Goal: Task Accomplishment & Management: Manage account settings

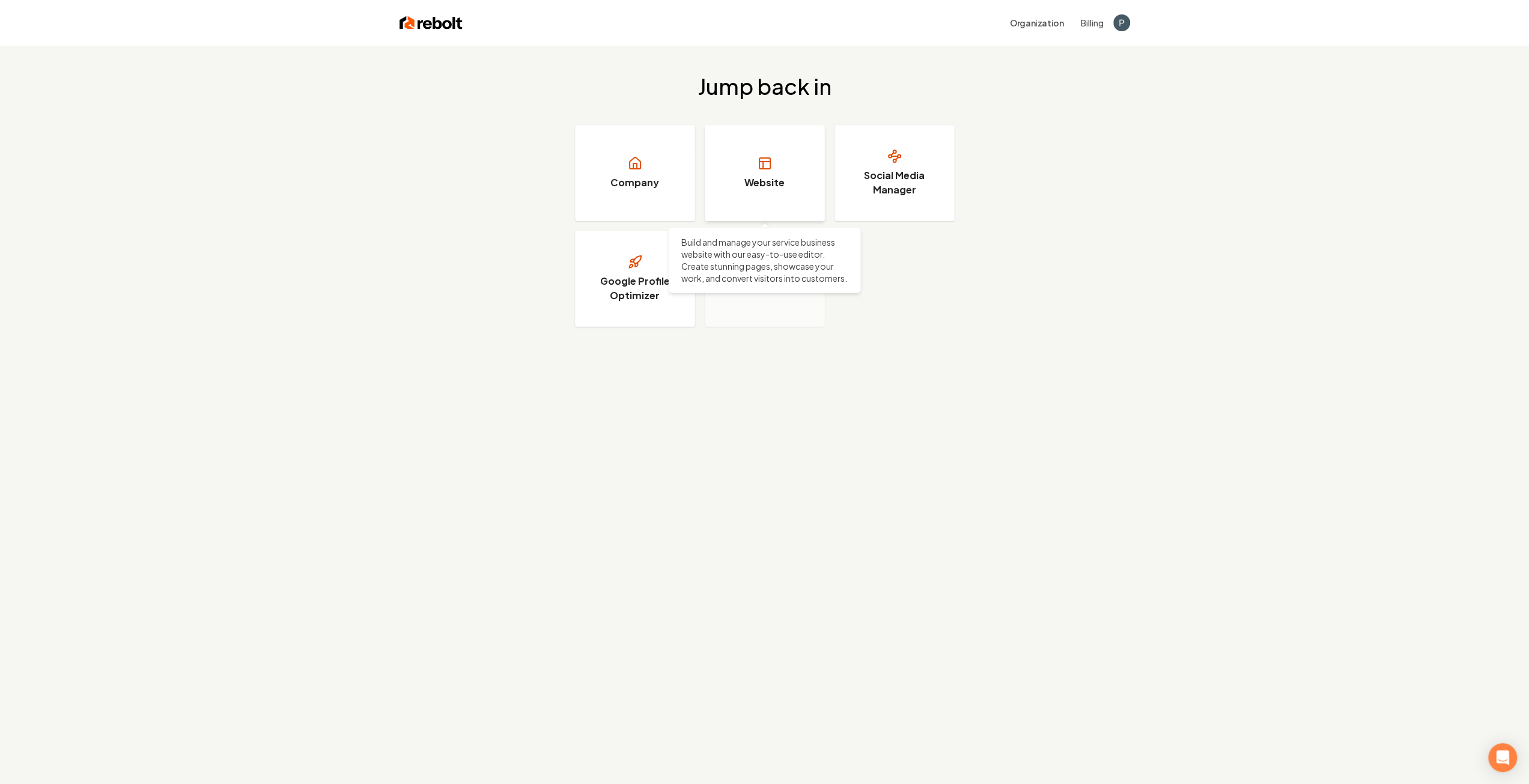
click at [764, 190] on link "Website" at bounding box center [765, 173] width 120 height 96
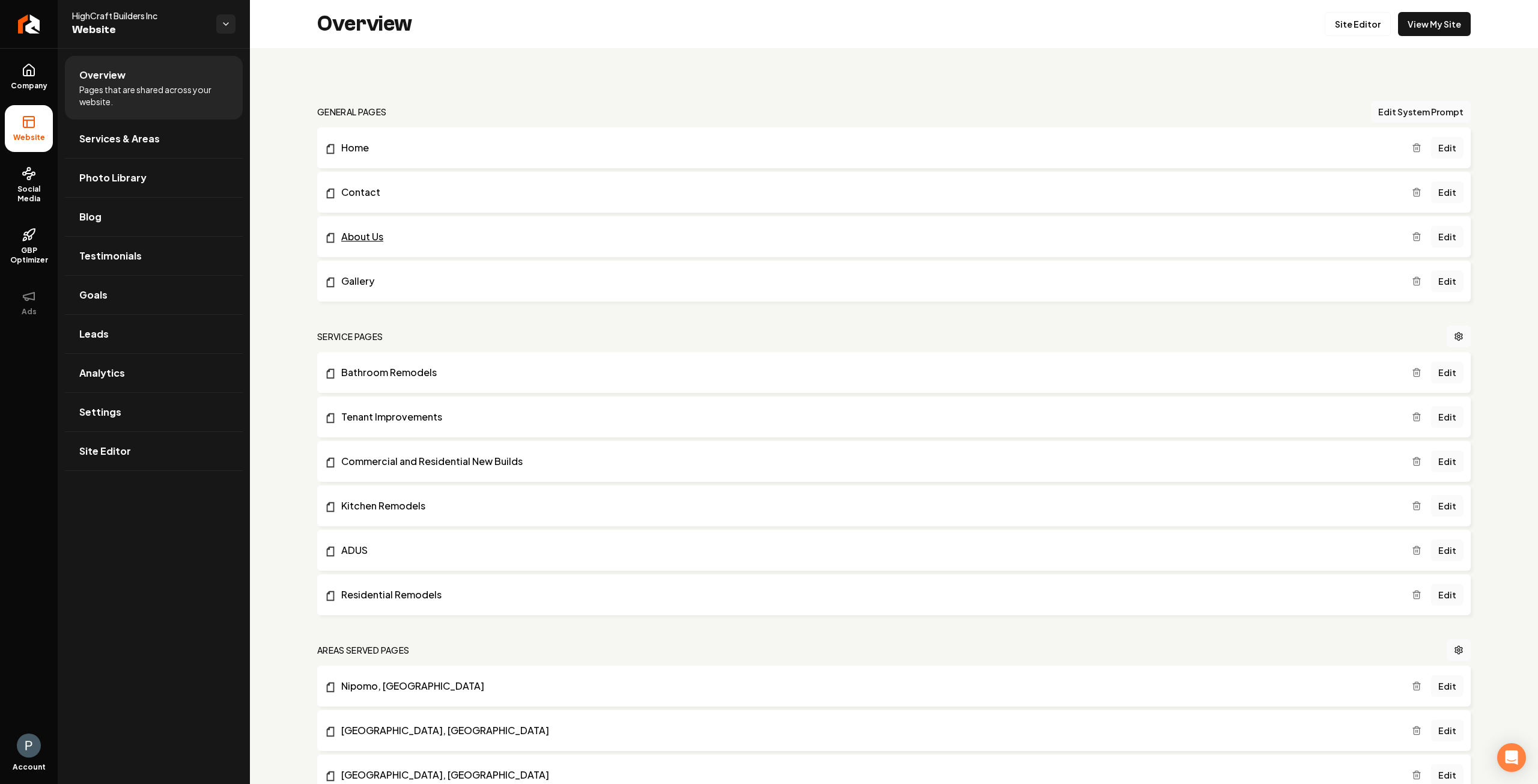
click at [372, 241] on link "About Us" at bounding box center [868, 237] width 1088 height 15
click at [1438, 238] on link "Edit" at bounding box center [1447, 237] width 32 height 22
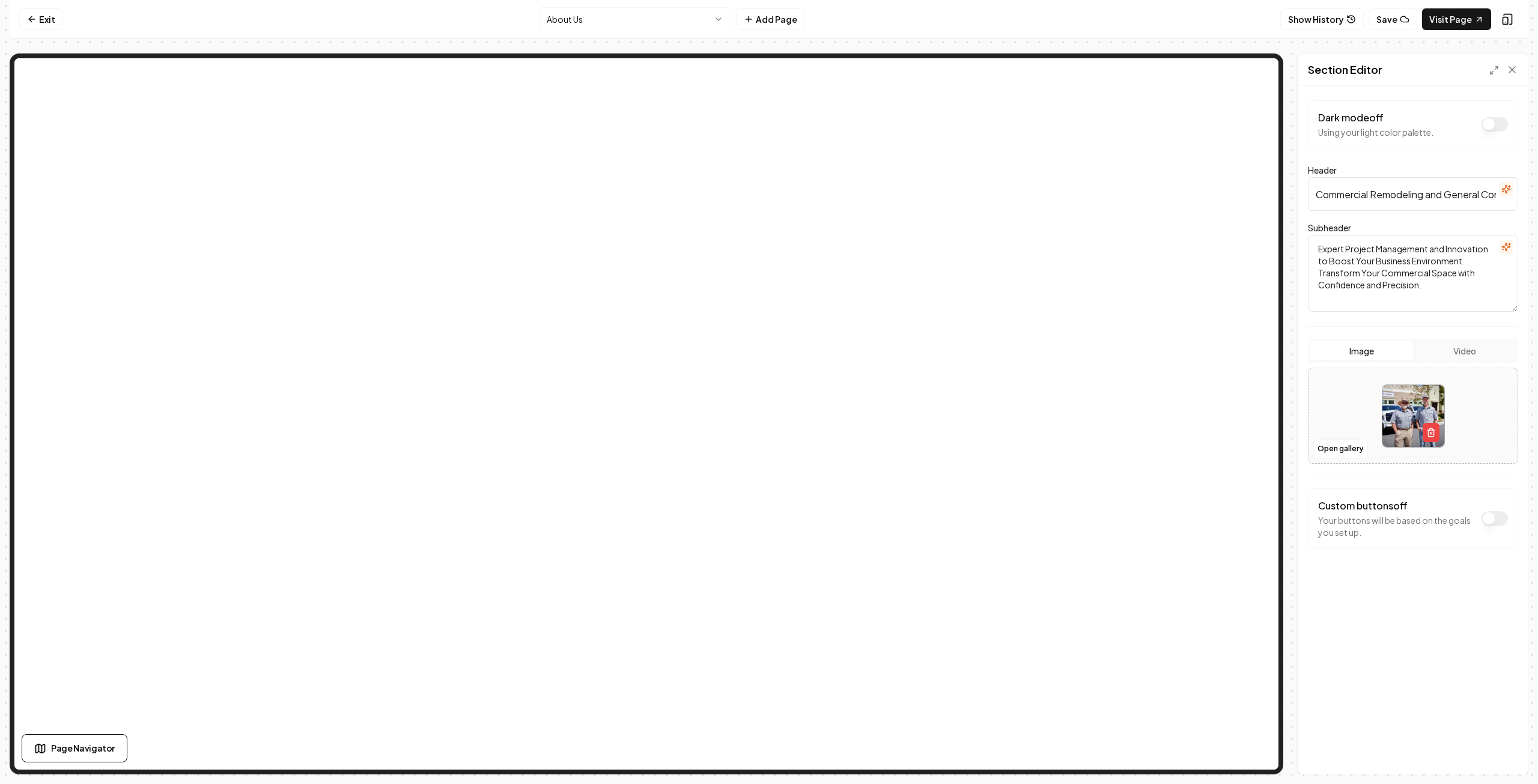
click at [1426, 272] on textarea "Expert Project Management and Innovation to Boost Your Business Environment. Tr…" at bounding box center [1413, 273] width 210 height 77
type textarea "Expert Project Management and Innovation to Boost Your Business Environment. Tr…"
click at [1509, 756] on button "Save" at bounding box center [1501, 753] width 36 height 22
click at [1430, 195] on input "Commercial Remodeling and General Contracting" at bounding box center [1413, 194] width 210 height 34
click at [1465, 195] on input "Commercial and Residential and General Contracting" at bounding box center [1413, 194] width 210 height 34
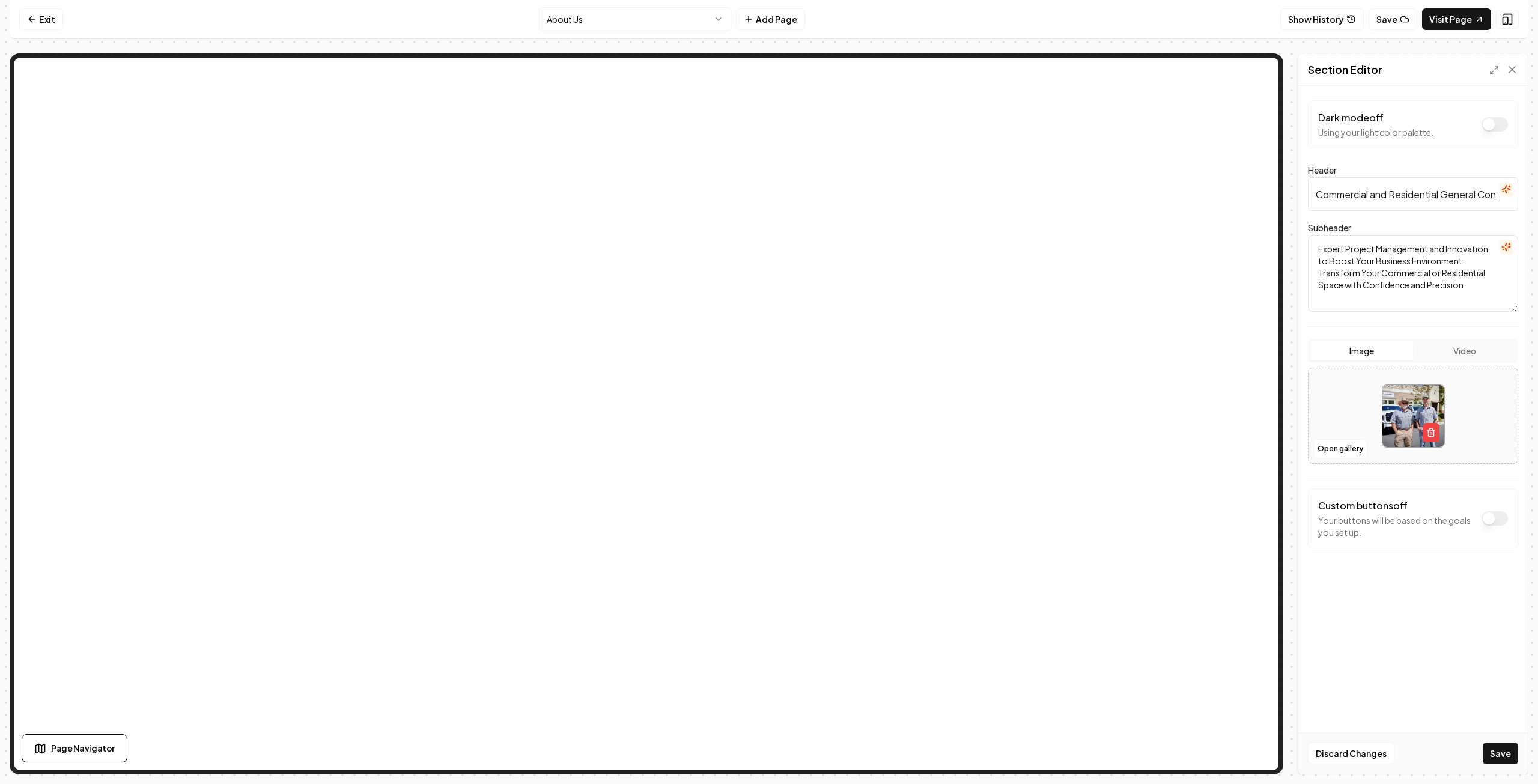
click at [1495, 197] on input "Commercial and Residential General Contracting" at bounding box center [1413, 194] width 210 height 34
type input "Commercial and Residential General Contracting and Management"
click at [1510, 748] on button "Save" at bounding box center [1501, 753] width 36 height 22
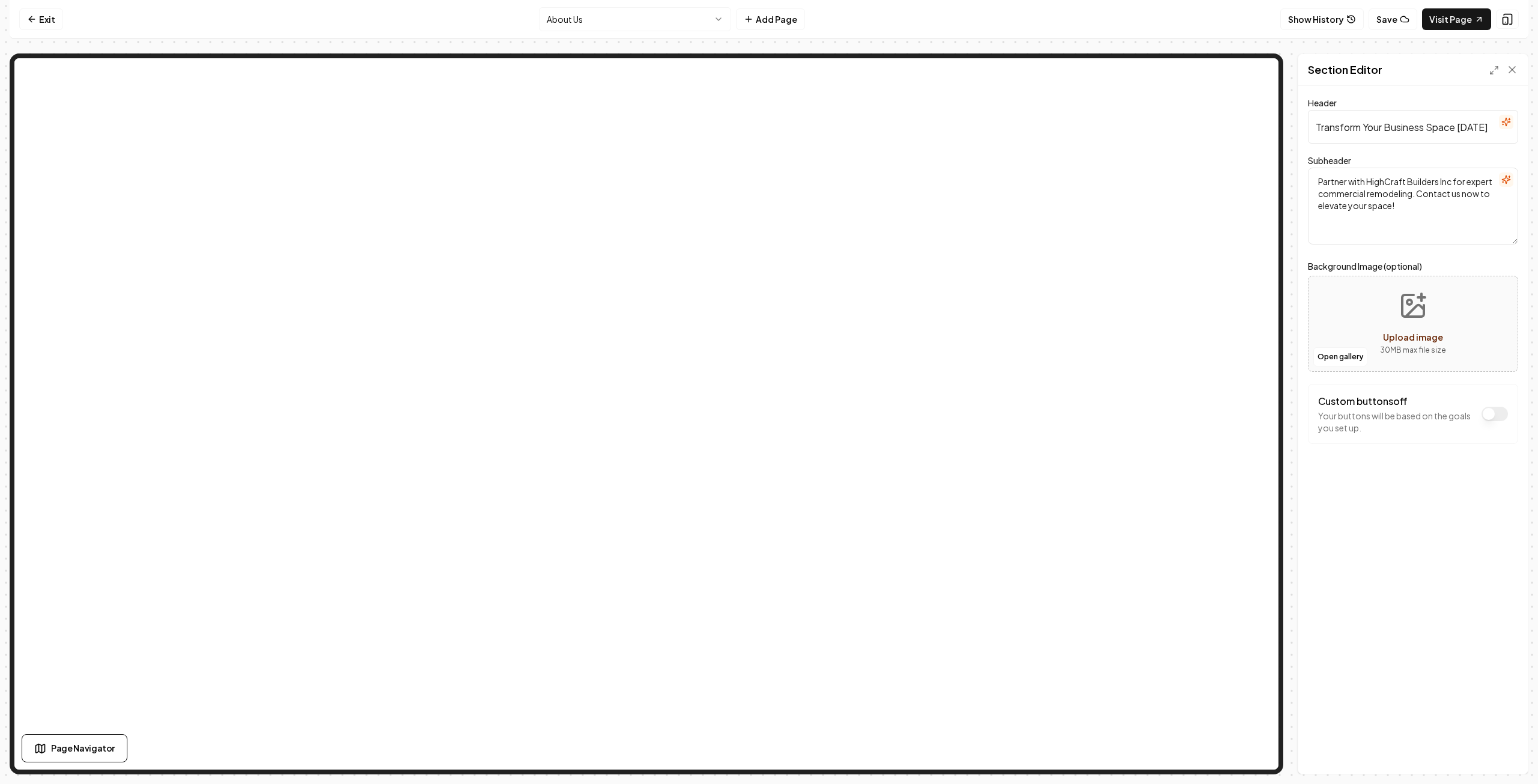
click at [1428, 128] on input "Transform Your Business Space [DATE]" at bounding box center [1413, 126] width 210 height 34
click at [1497, 129] on input "Transform Your Business or Home Space [DATE]" at bounding box center [1413, 126] width 210 height 34
drag, startPoint x: 1470, startPoint y: 127, endPoint x: 1485, endPoint y: 134, distance: 16.6
click at [1470, 127] on input "Transform Your Business or Home [DATE]" at bounding box center [1413, 126] width 210 height 34
type input "Transform Your Business or Home [DATE]"
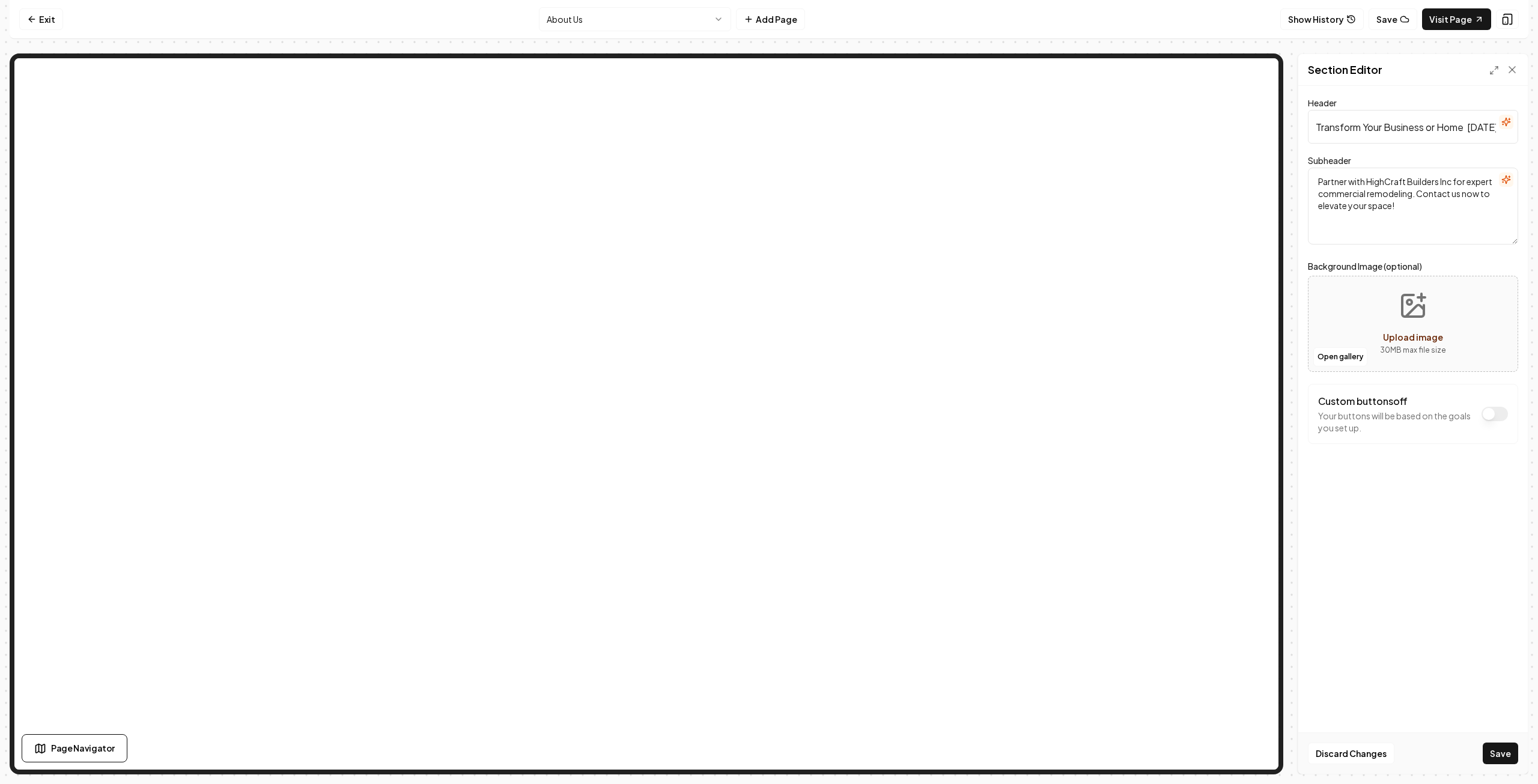
click at [1413, 194] on textarea "Partner with HighCraft Builders Inc for expert commercial remodeling. Contact u…" at bounding box center [1413, 206] width 210 height 77
click at [1495, 757] on button "Save" at bounding box center [1501, 753] width 36 height 22
click at [1372, 194] on textarea "Partner with HighCraft Builders Inc and get the treatment you deserve. Contact …" at bounding box center [1413, 206] width 210 height 77
type textarea "Partner with HighCraft Builders Inc and get the experience you deserve. Contact…"
click at [1512, 760] on button "Save" at bounding box center [1501, 753] width 36 height 22
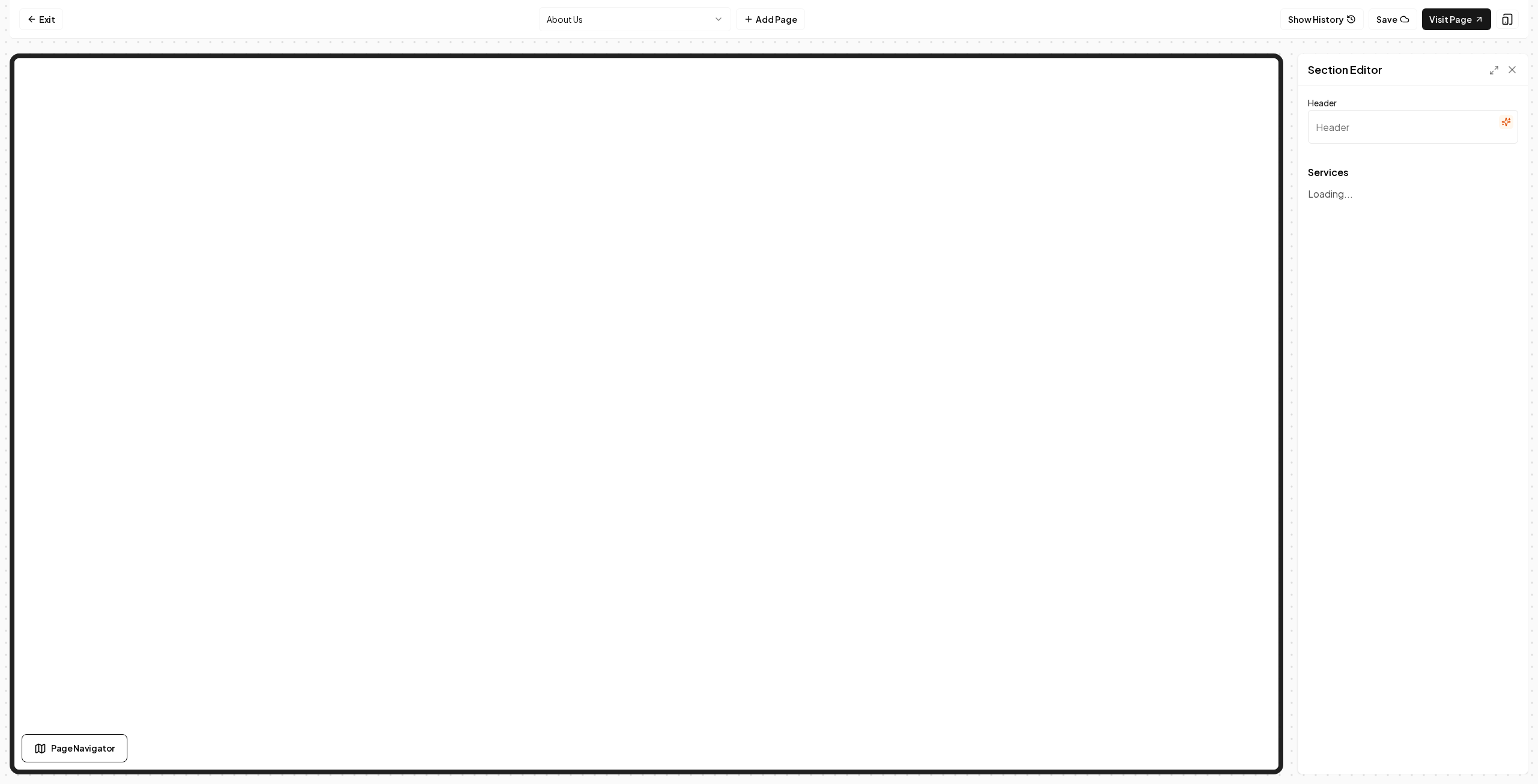
type input "Our Expert Contracting Services and Project Management"
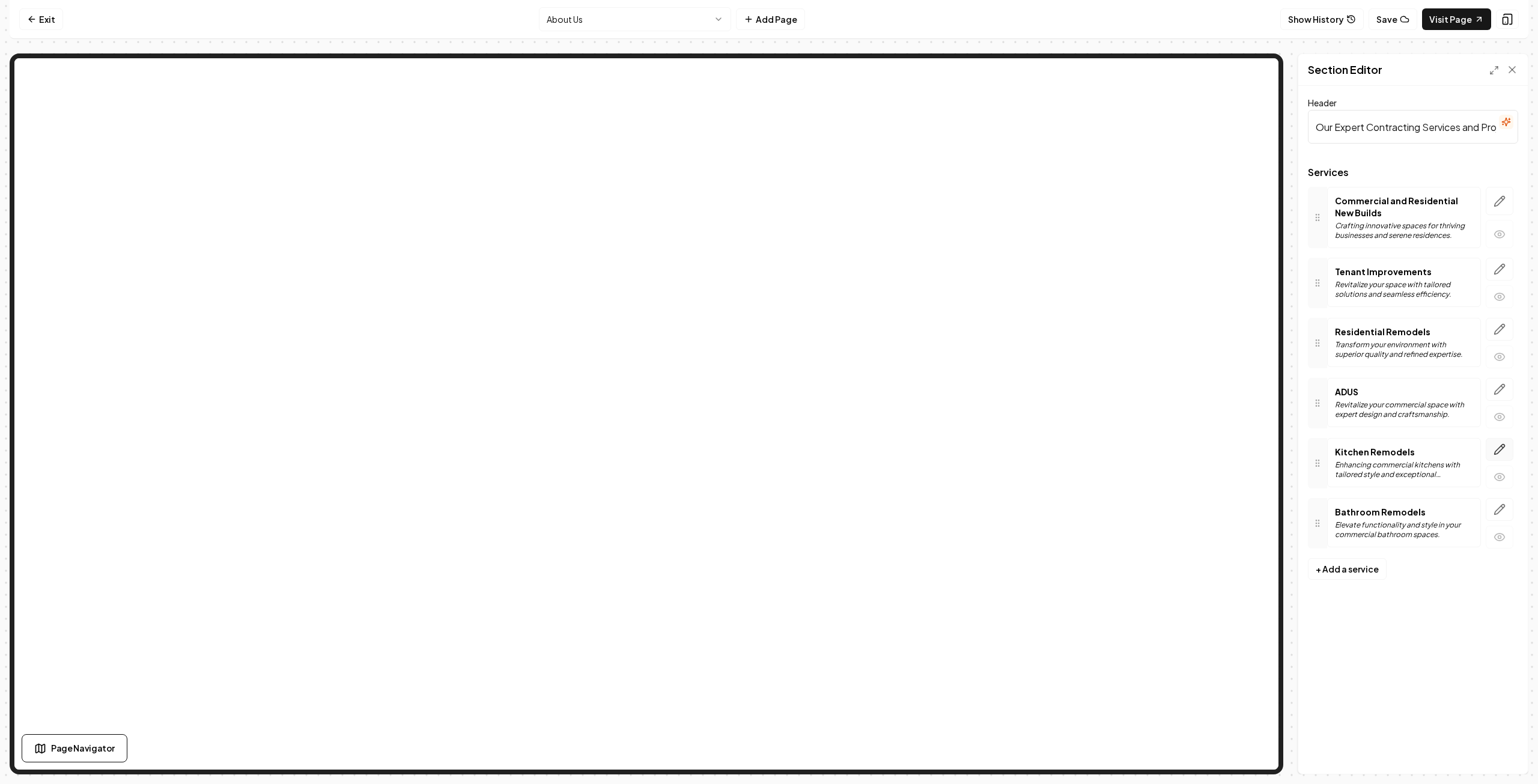
click at [1501, 447] on icon "button" at bounding box center [1500, 449] width 10 height 10
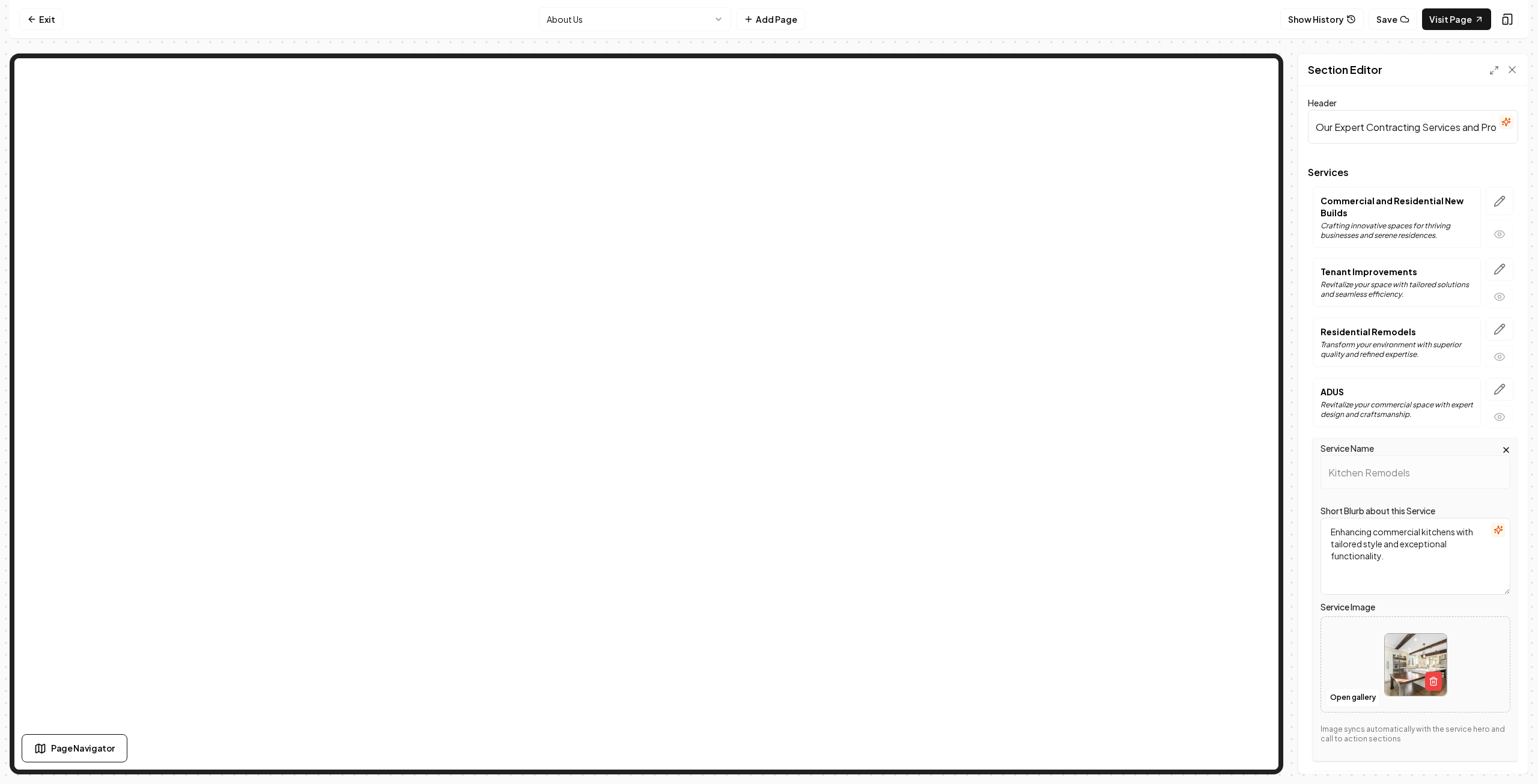
click at [1422, 529] on textarea "Enhancing commercial kitchens with tailored style and exceptional functionality." at bounding box center [1415, 556] width 190 height 77
type textarea "Enhancing commercial and residential kitchens with tailored style and exception…"
click at [1501, 756] on button "Save" at bounding box center [1501, 753] width 36 height 22
click at [1494, 386] on icon "button" at bounding box center [1500, 389] width 12 height 12
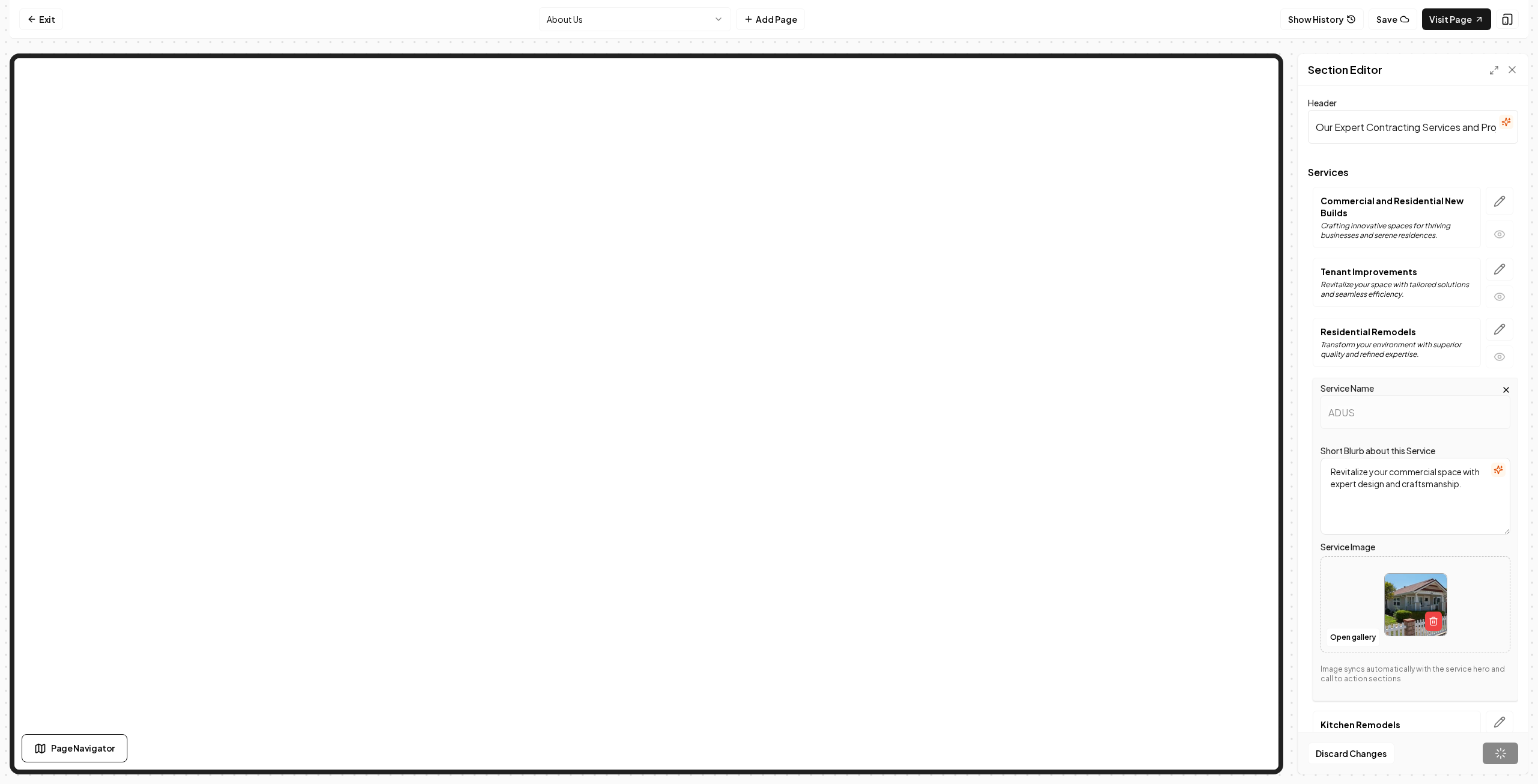
click at [1438, 470] on textarea "Revitalize your commercial space with expert design and craftsmanship." at bounding box center [1415, 496] width 190 height 77
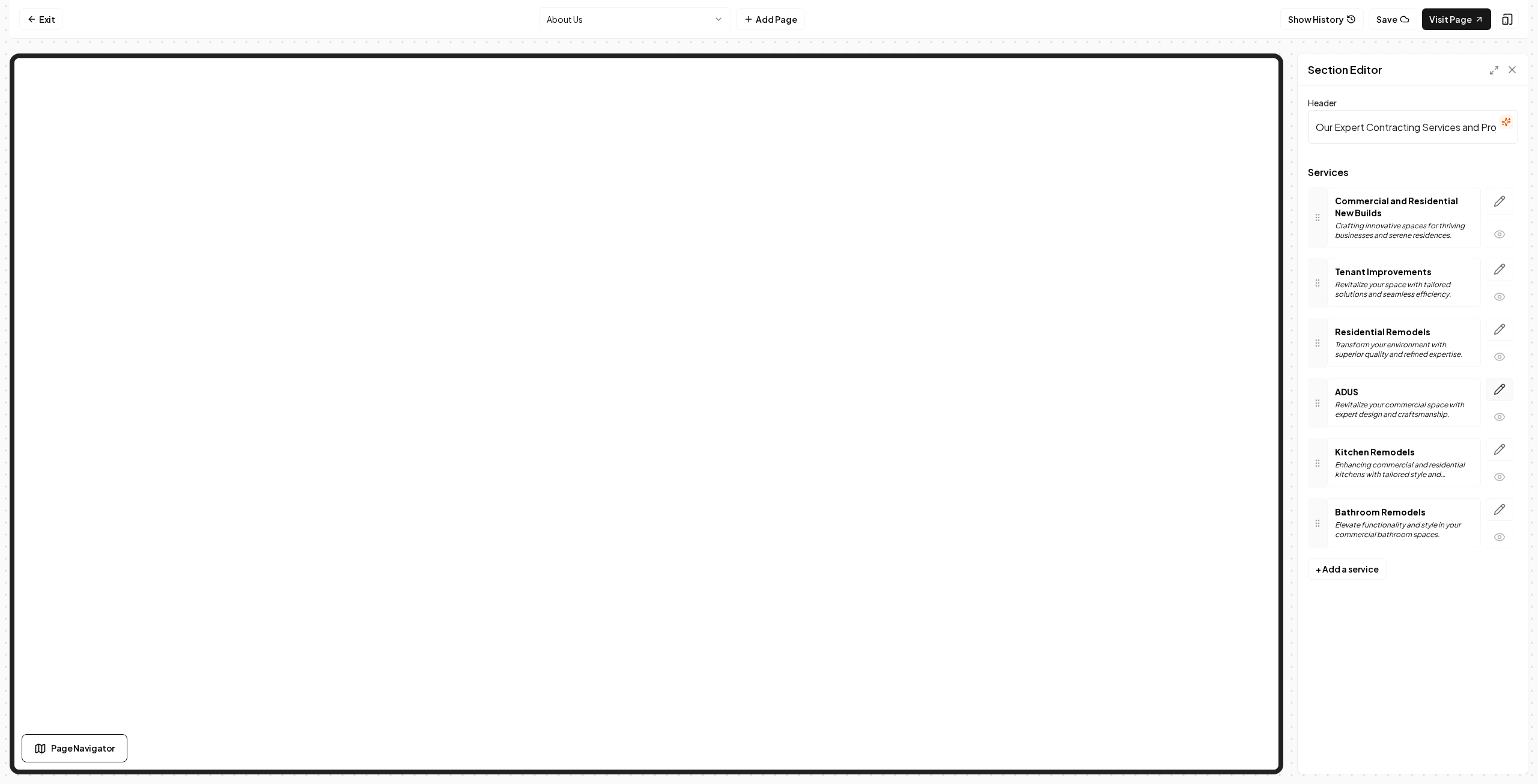
click at [1497, 383] on icon "button" at bounding box center [1500, 389] width 12 height 12
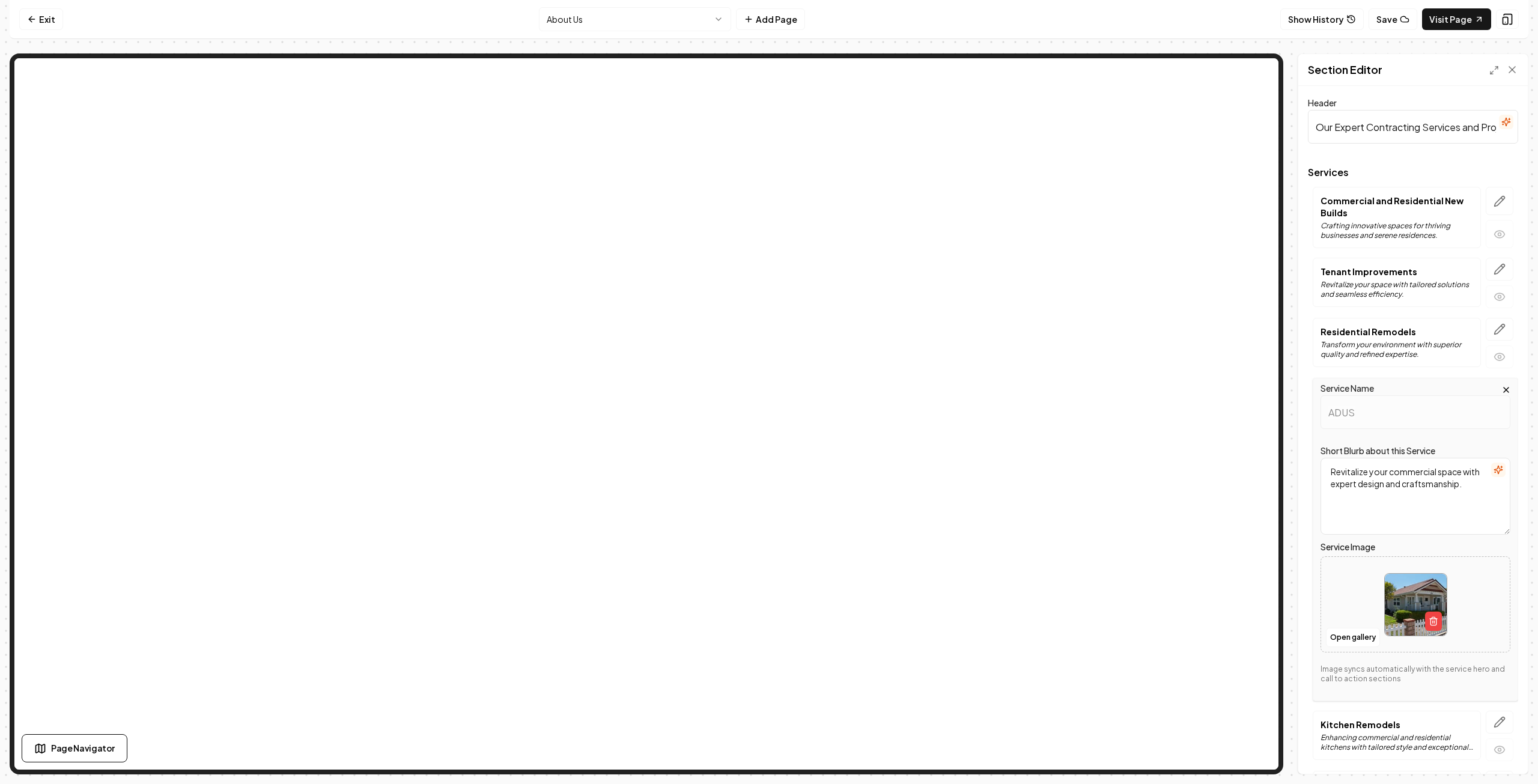
click at [1437, 469] on textarea "Revitalize your commercial space with expert design and craftsmanship." at bounding box center [1415, 496] width 190 height 77
click at [1382, 468] on textarea "Add a space with expert design and craftsmanship." at bounding box center [1415, 496] width 190 height 77
click at [1381, 467] on textarea "Add a space with expert design and craftsmanship." at bounding box center [1415, 496] width 190 height 77
click at [1380, 468] on textarea "Add a space with expert design and craftsmanship." at bounding box center [1415, 496] width 190 height 77
click at [1380, 469] on textarea "Add a space with expert design and craftsmanship." at bounding box center [1415, 496] width 190 height 77
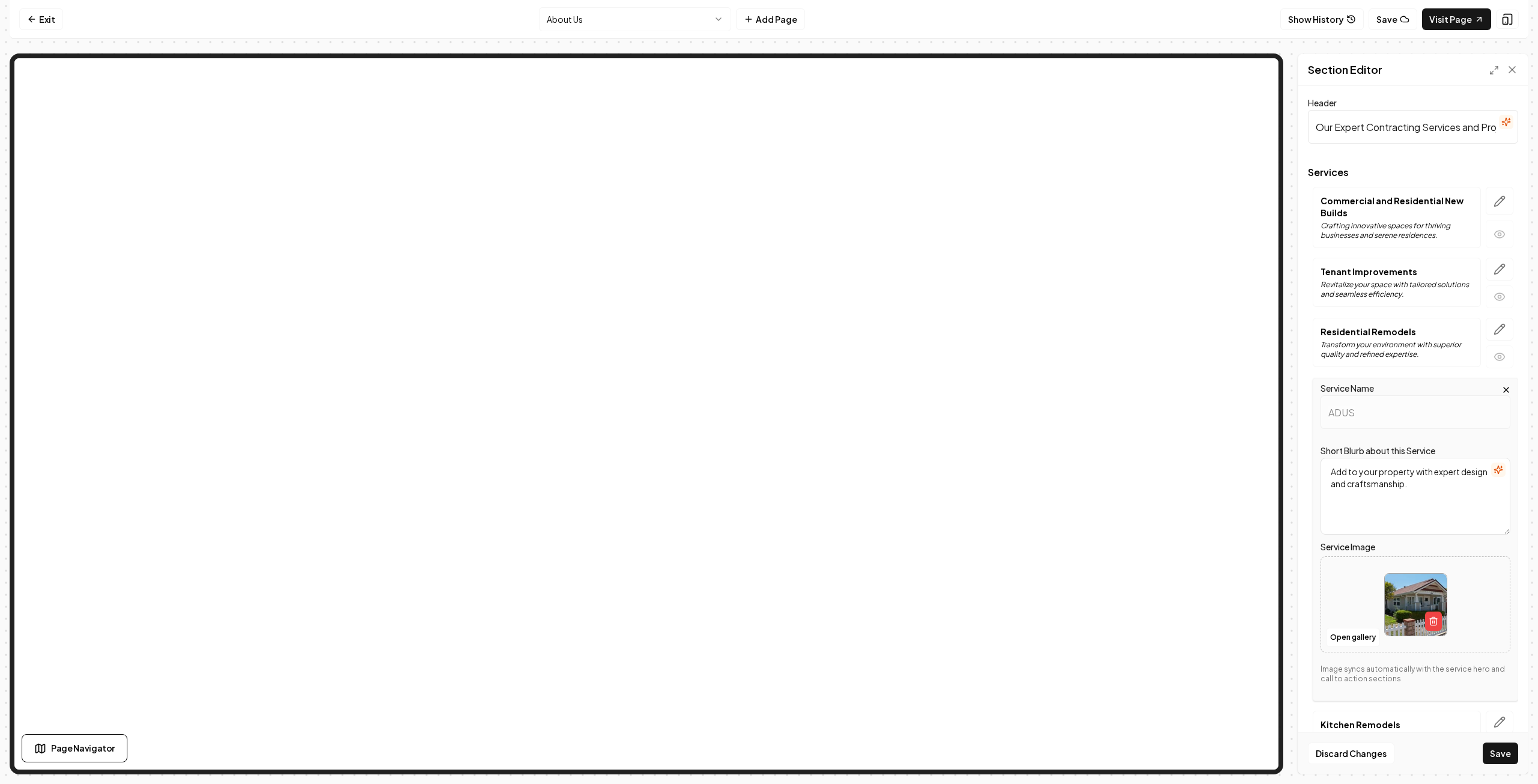
type textarea "Add to your property with expert design and craftsmanship."
click at [1497, 758] on button "Save" at bounding box center [1501, 753] width 36 height 22
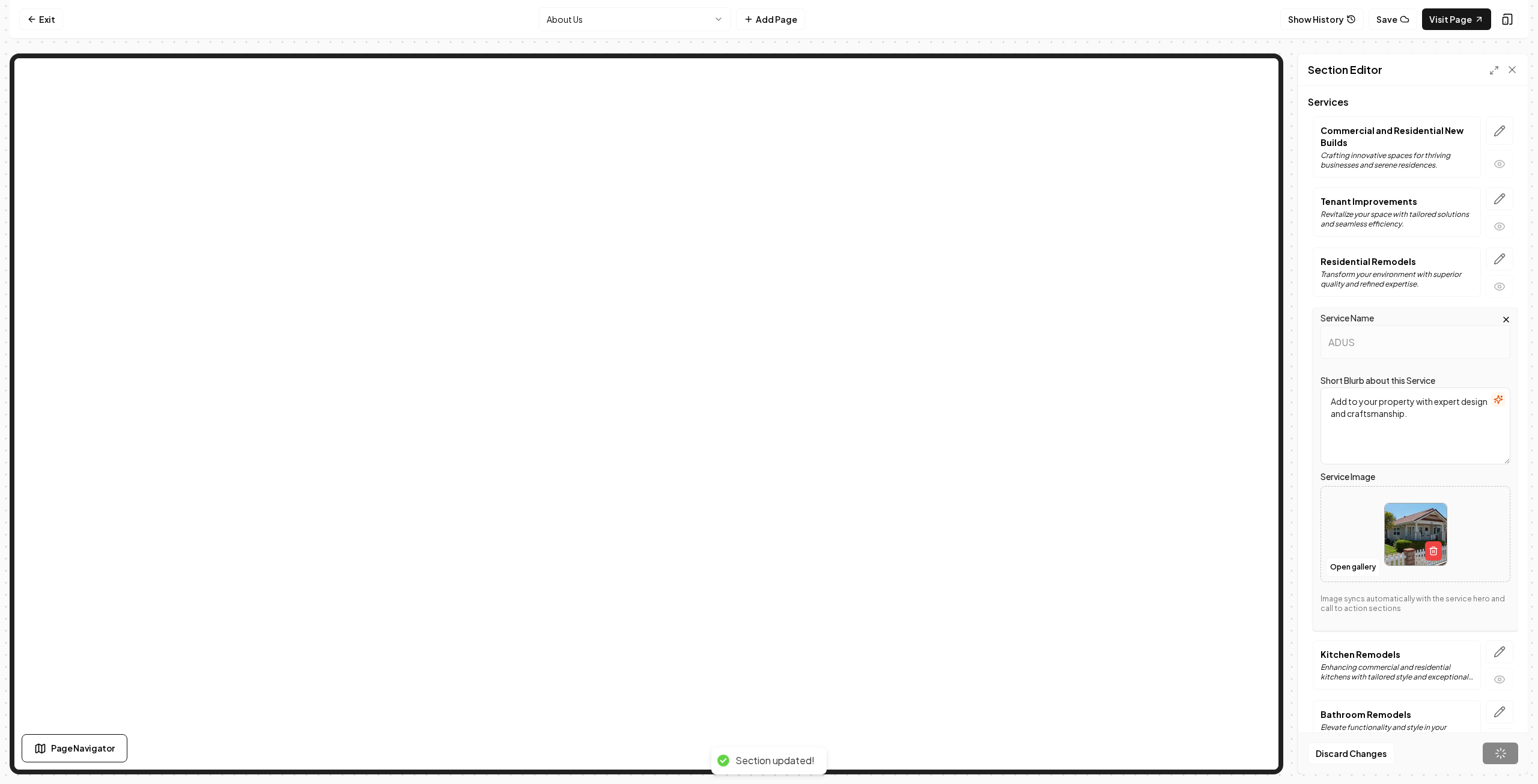
scroll to position [86, 0]
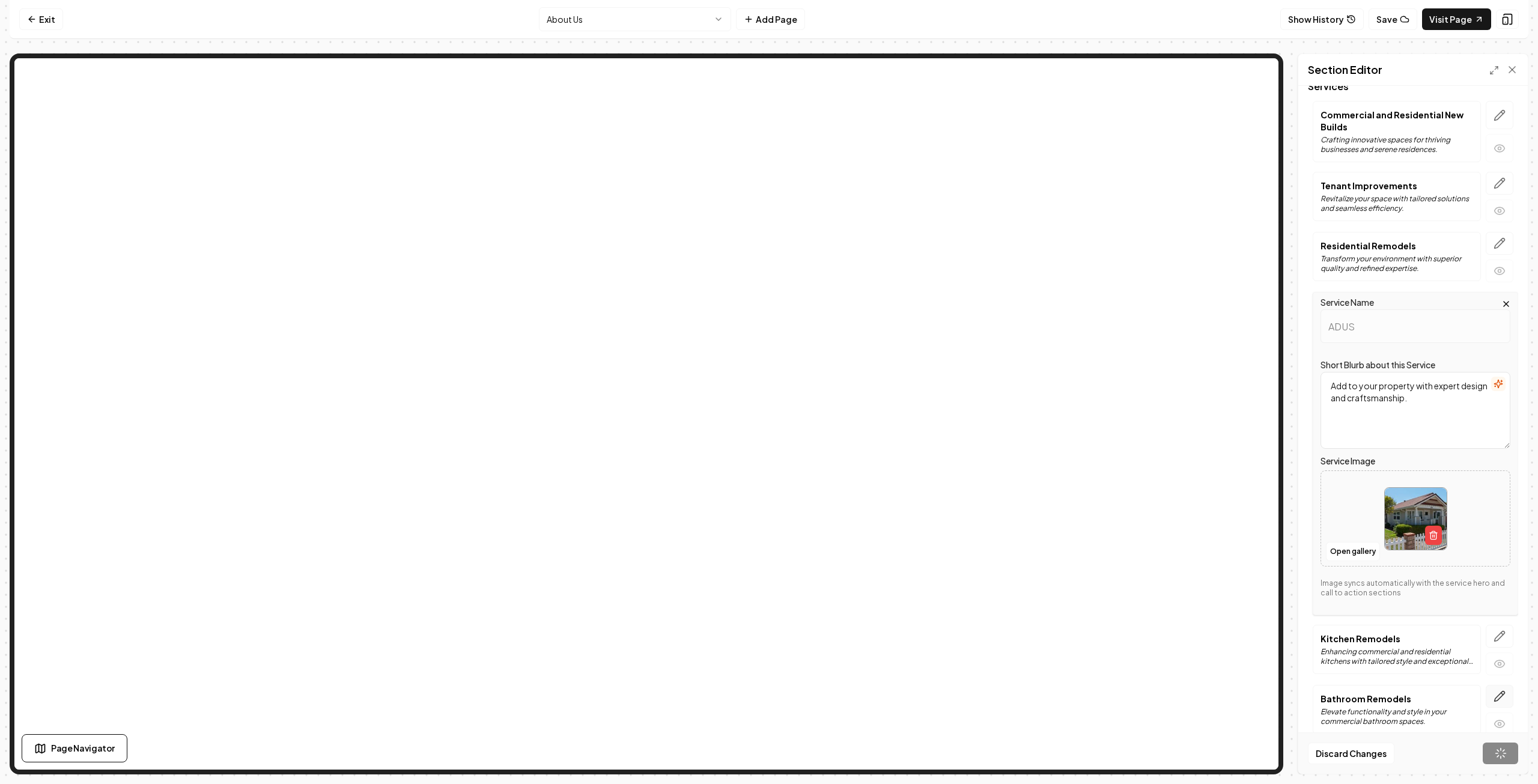
click at [1494, 690] on icon "button" at bounding box center [1500, 696] width 12 height 12
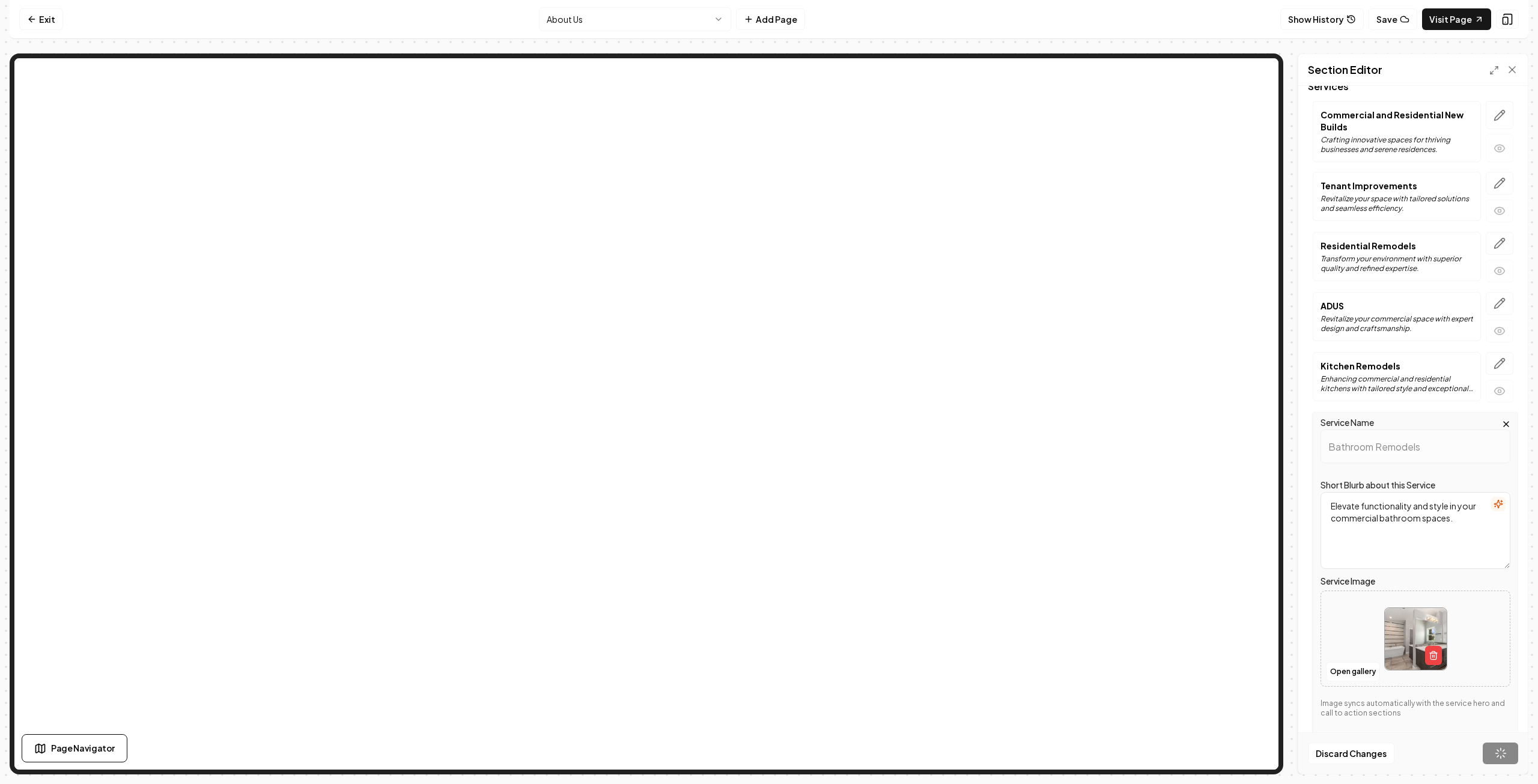
click at [1379, 514] on textarea "Elevate functionality and style in your commercial bathroom spaces." at bounding box center [1415, 530] width 190 height 77
type textarea "Elevate functionality and style in your commercial or rebathroom spaces."
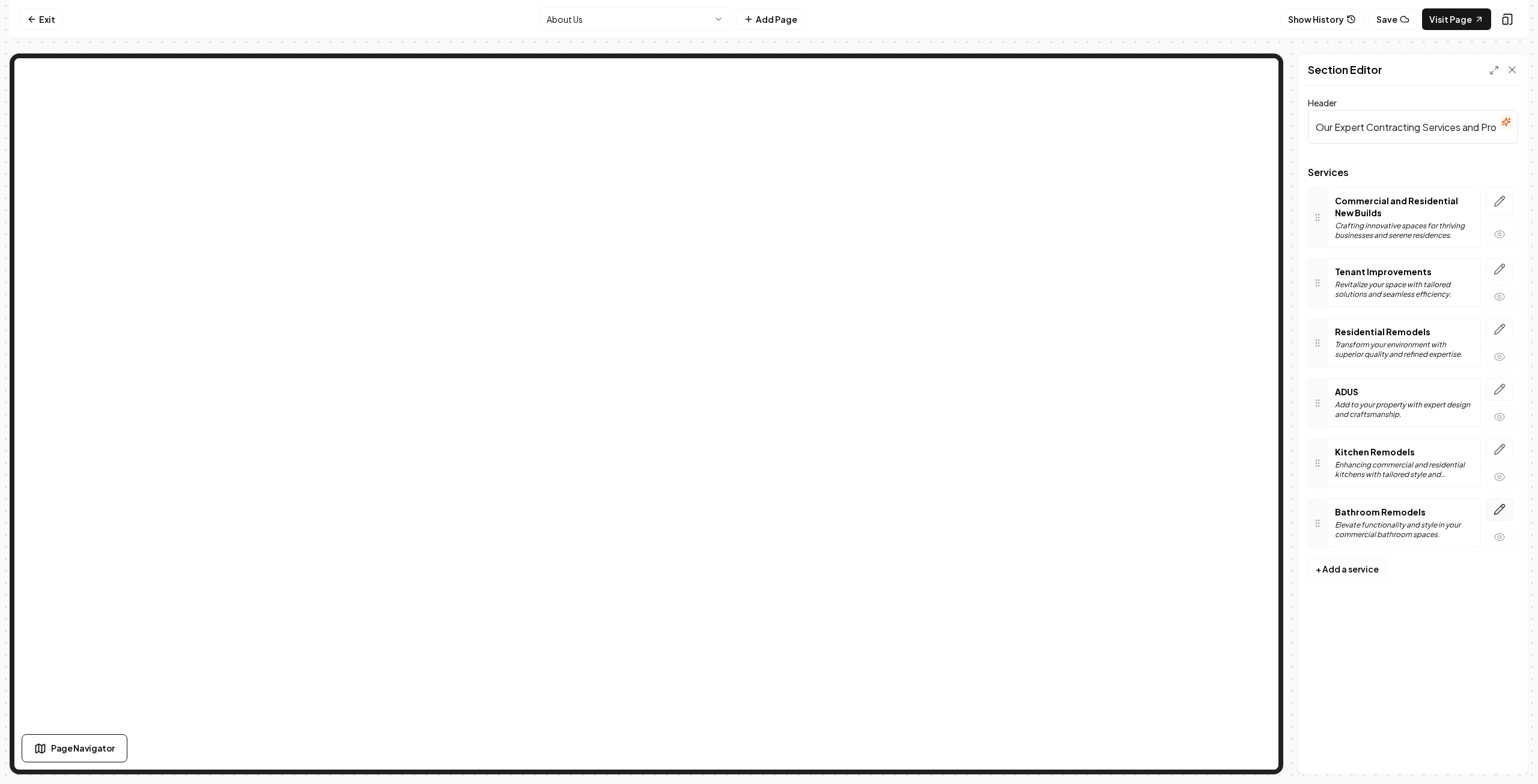
click at [1500, 505] on icon "button" at bounding box center [1500, 509] width 12 height 12
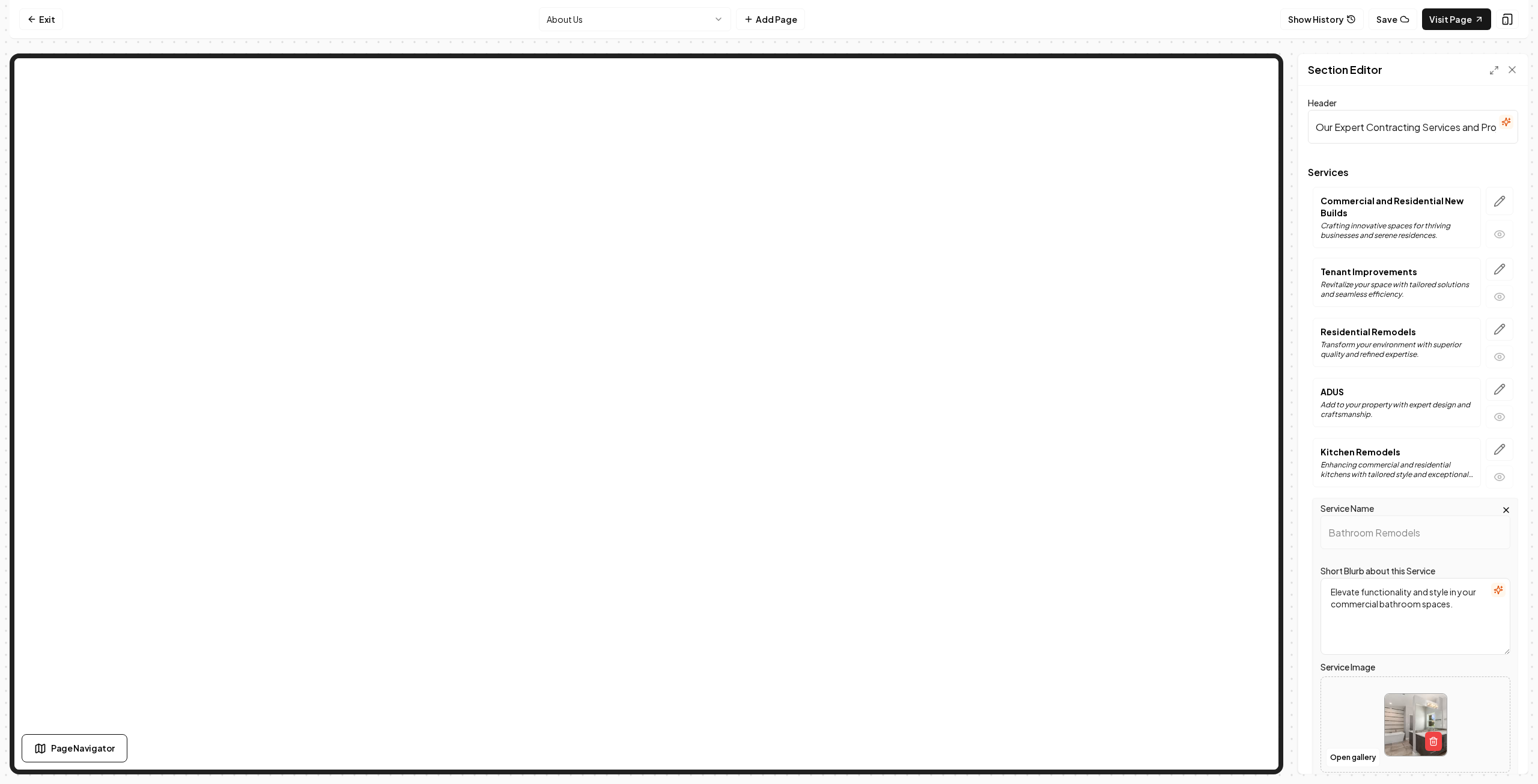
click at [1379, 600] on textarea "Elevate functionality and style in your commercial bathroom spaces." at bounding box center [1415, 616] width 190 height 77
type textarea "Elevate functionality and style in your bathroom spaces."
click at [1504, 752] on button "Save" at bounding box center [1501, 753] width 36 height 22
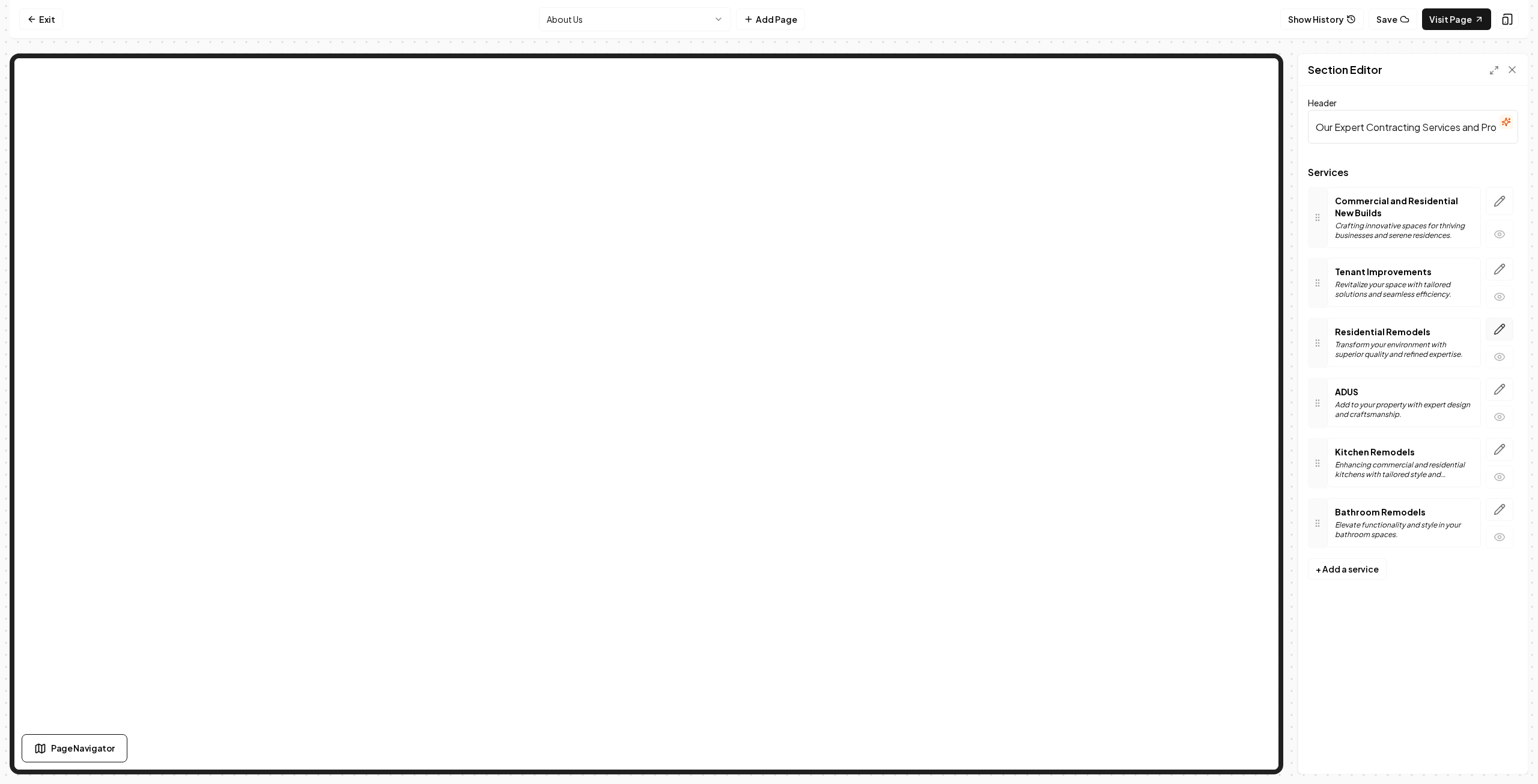
click at [1502, 329] on icon "button" at bounding box center [1500, 329] width 12 height 12
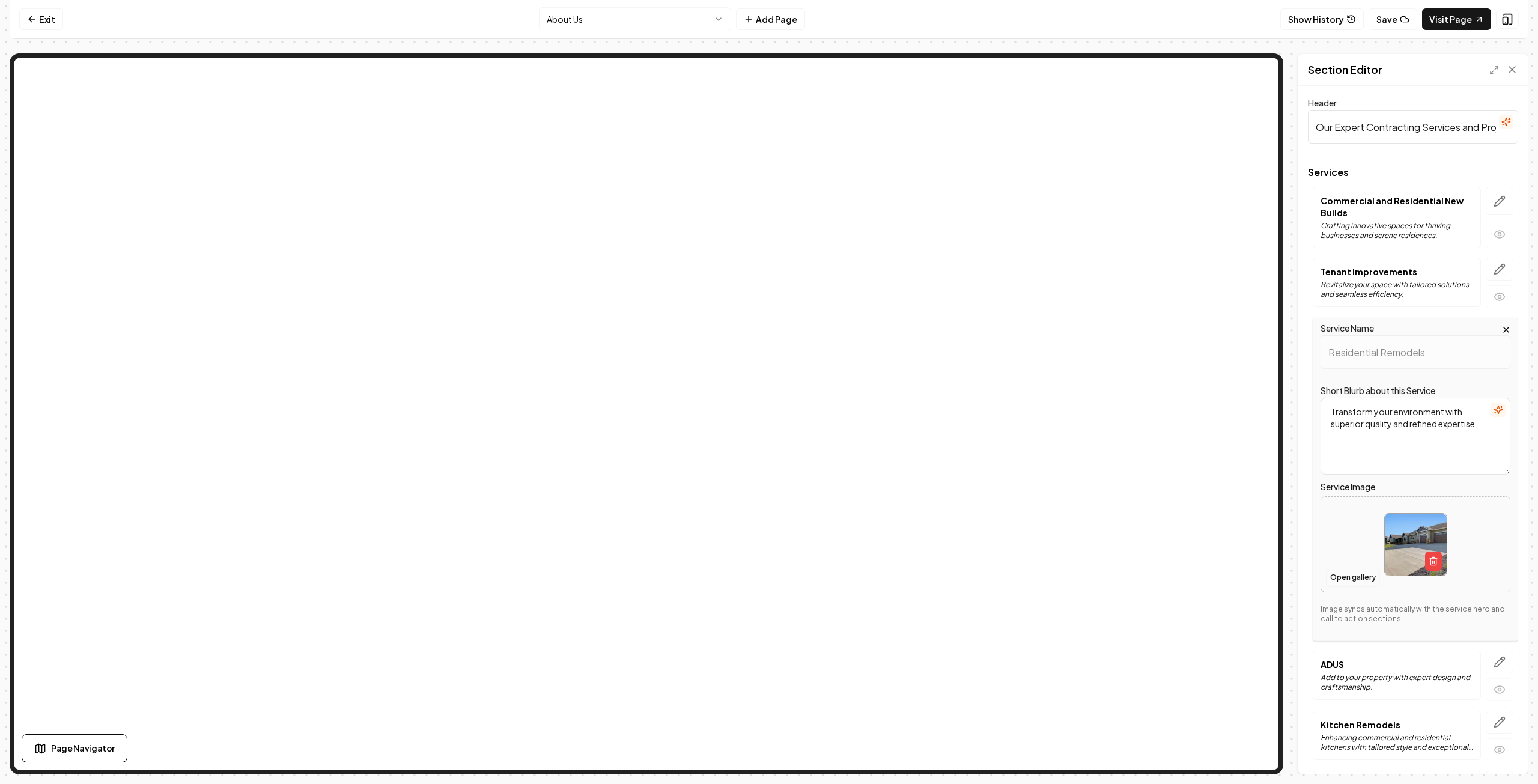
click at [1357, 578] on button "Open gallery" at bounding box center [1354, 577] width 54 height 19
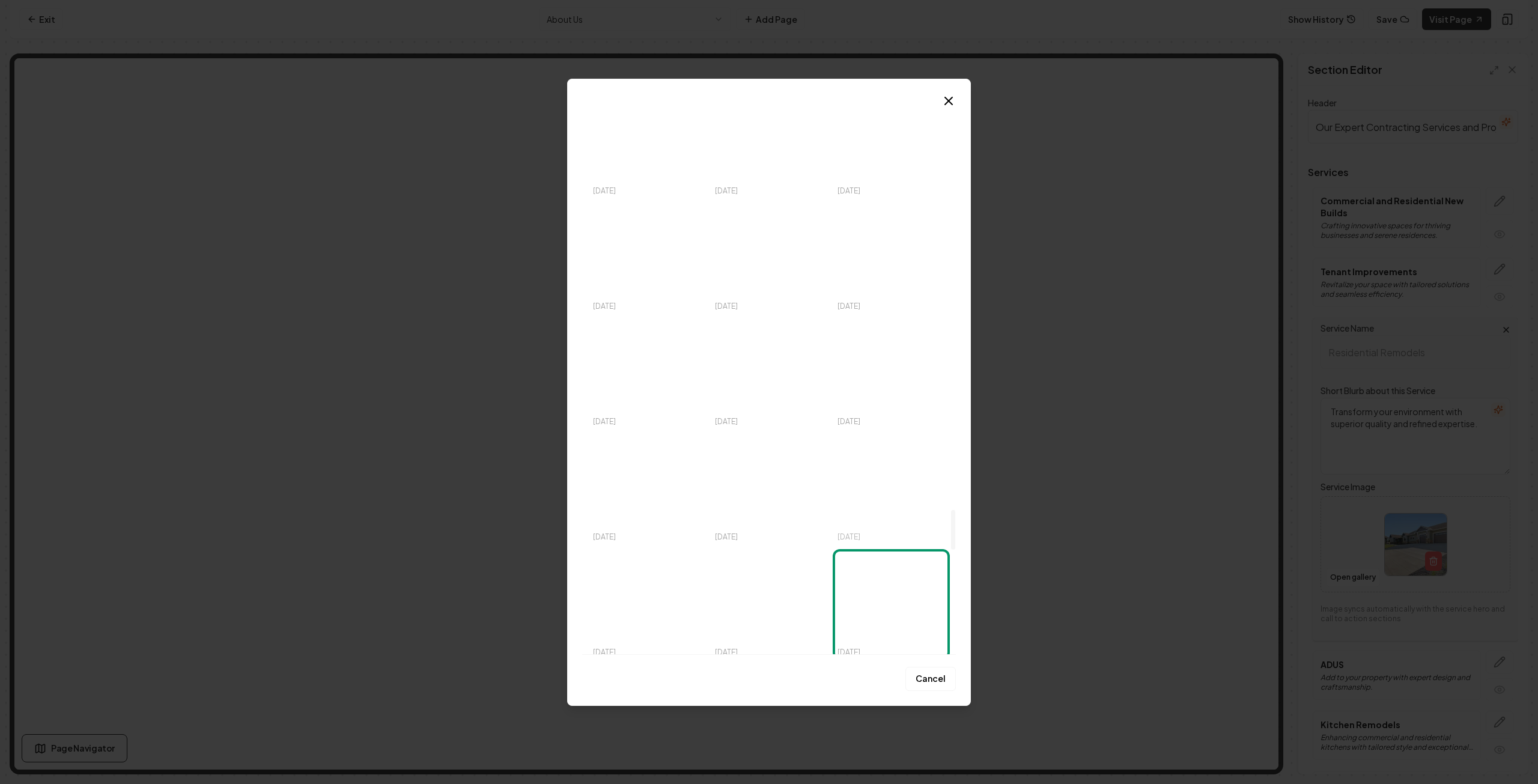
scroll to position [5586, 0]
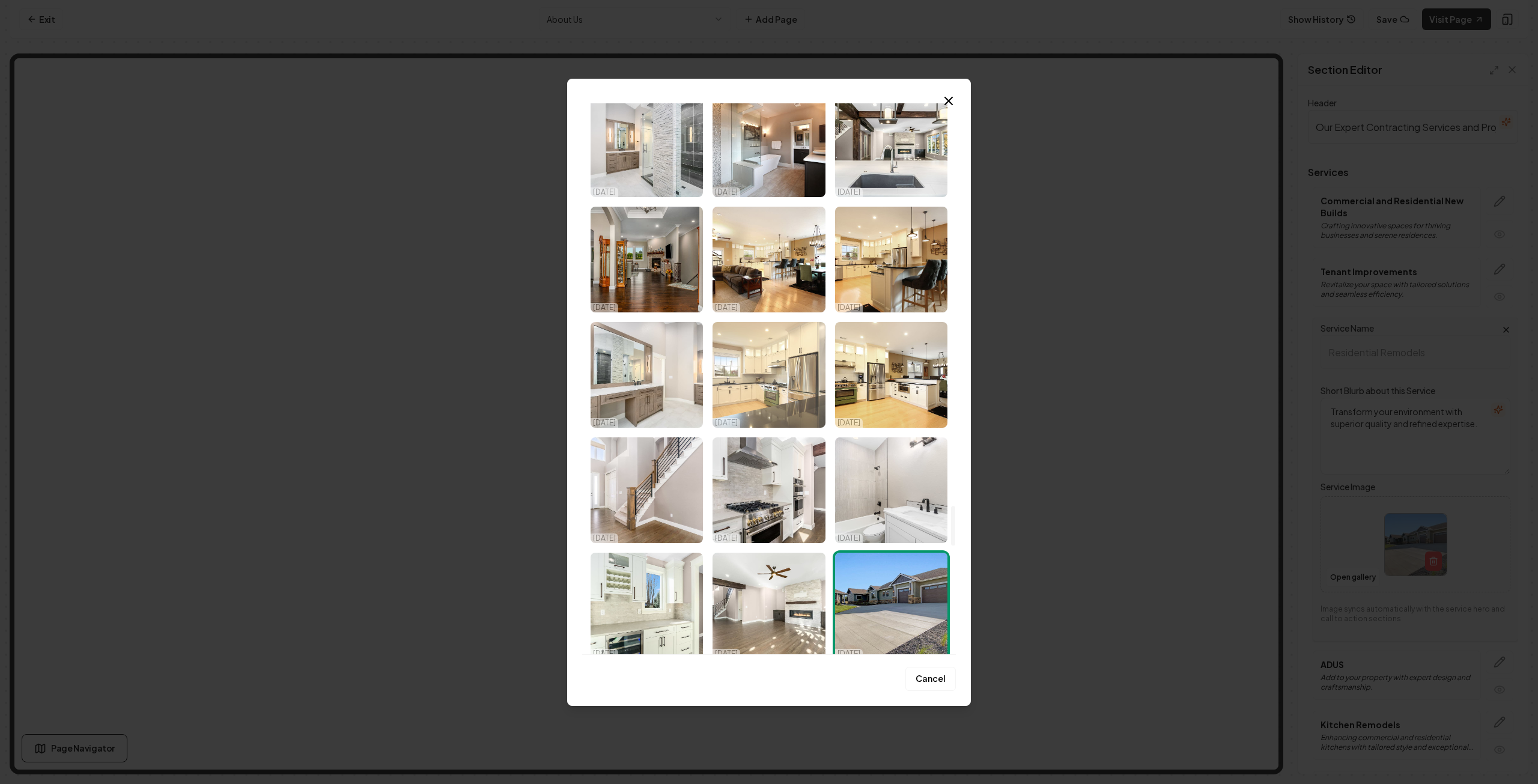
click at [789, 379] on img "Select image image_68d180c25c7cd75eb88b287f.jpg" at bounding box center [769, 375] width 112 height 106
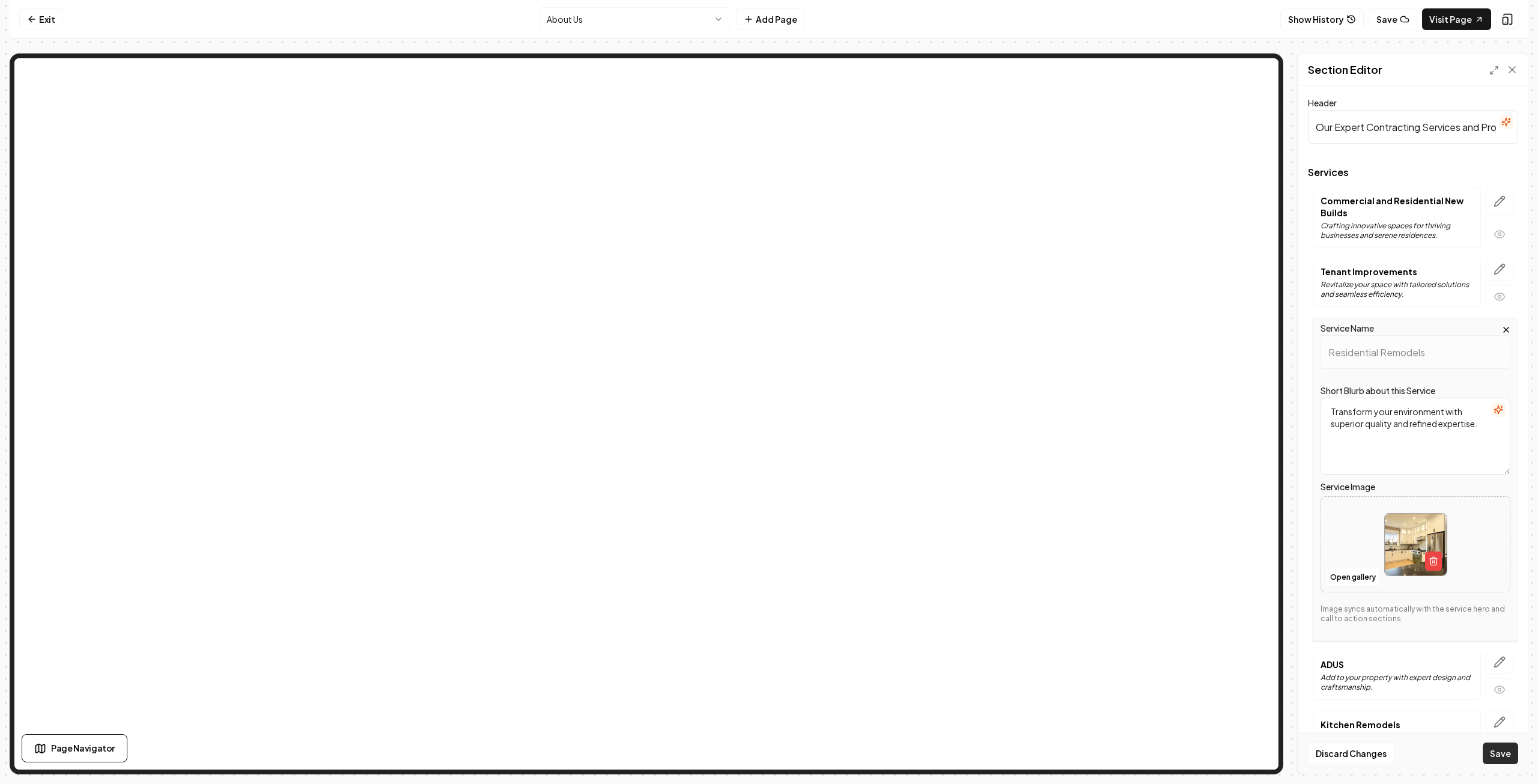
click at [1497, 748] on button "Save" at bounding box center [1501, 753] width 36 height 22
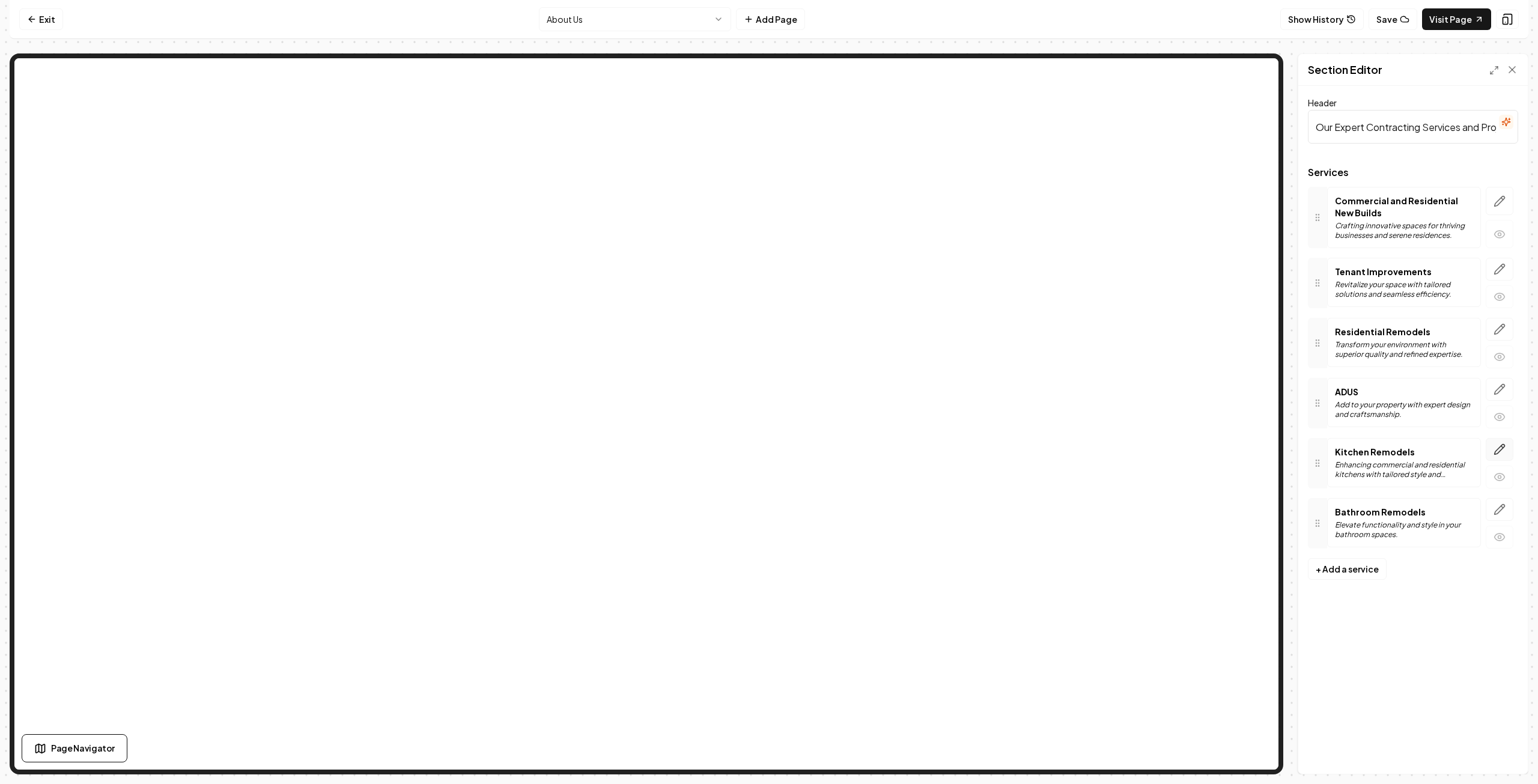
click at [1502, 450] on icon "button" at bounding box center [1500, 450] width 12 height 12
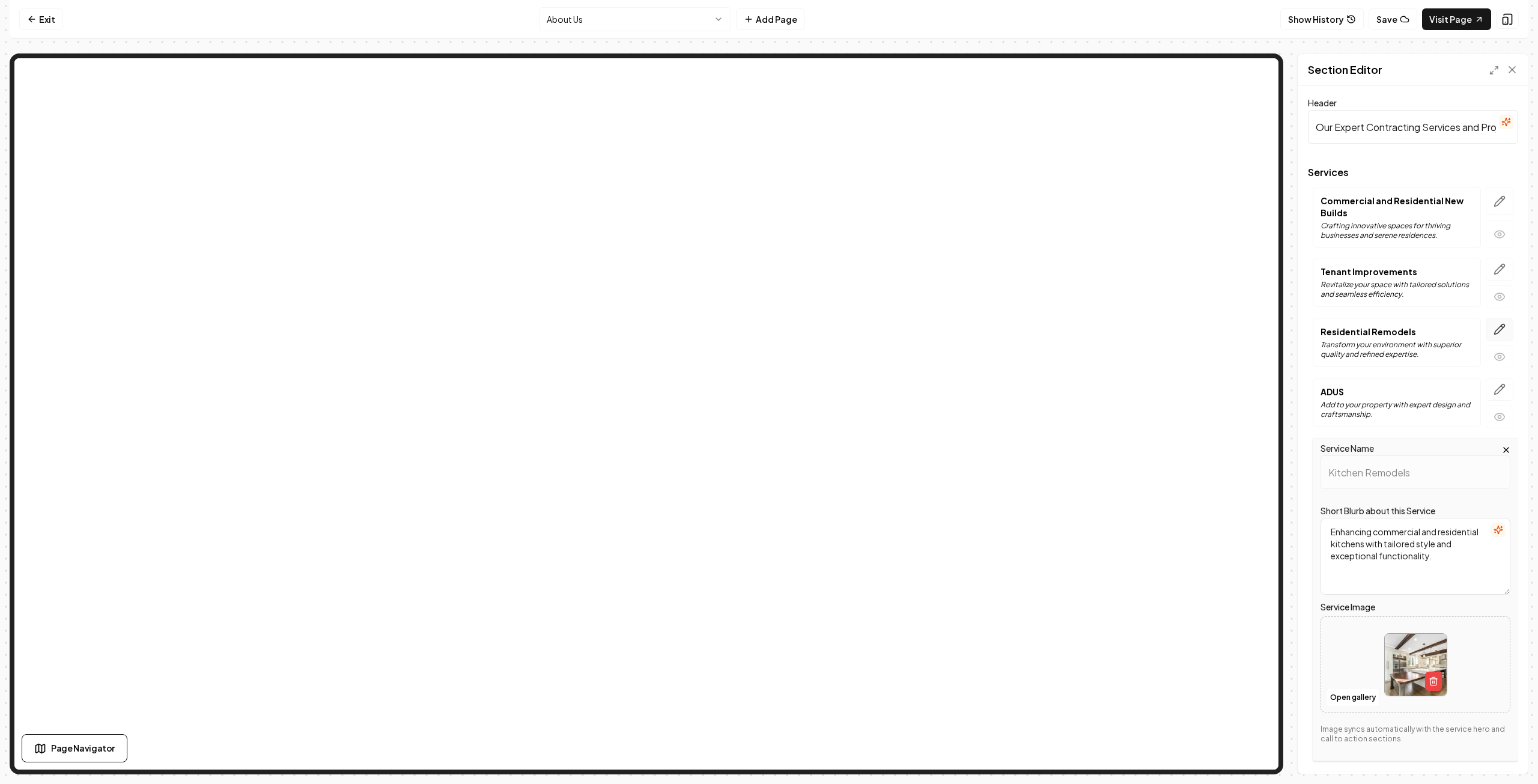
click at [1494, 327] on icon "button" at bounding box center [1500, 329] width 12 height 12
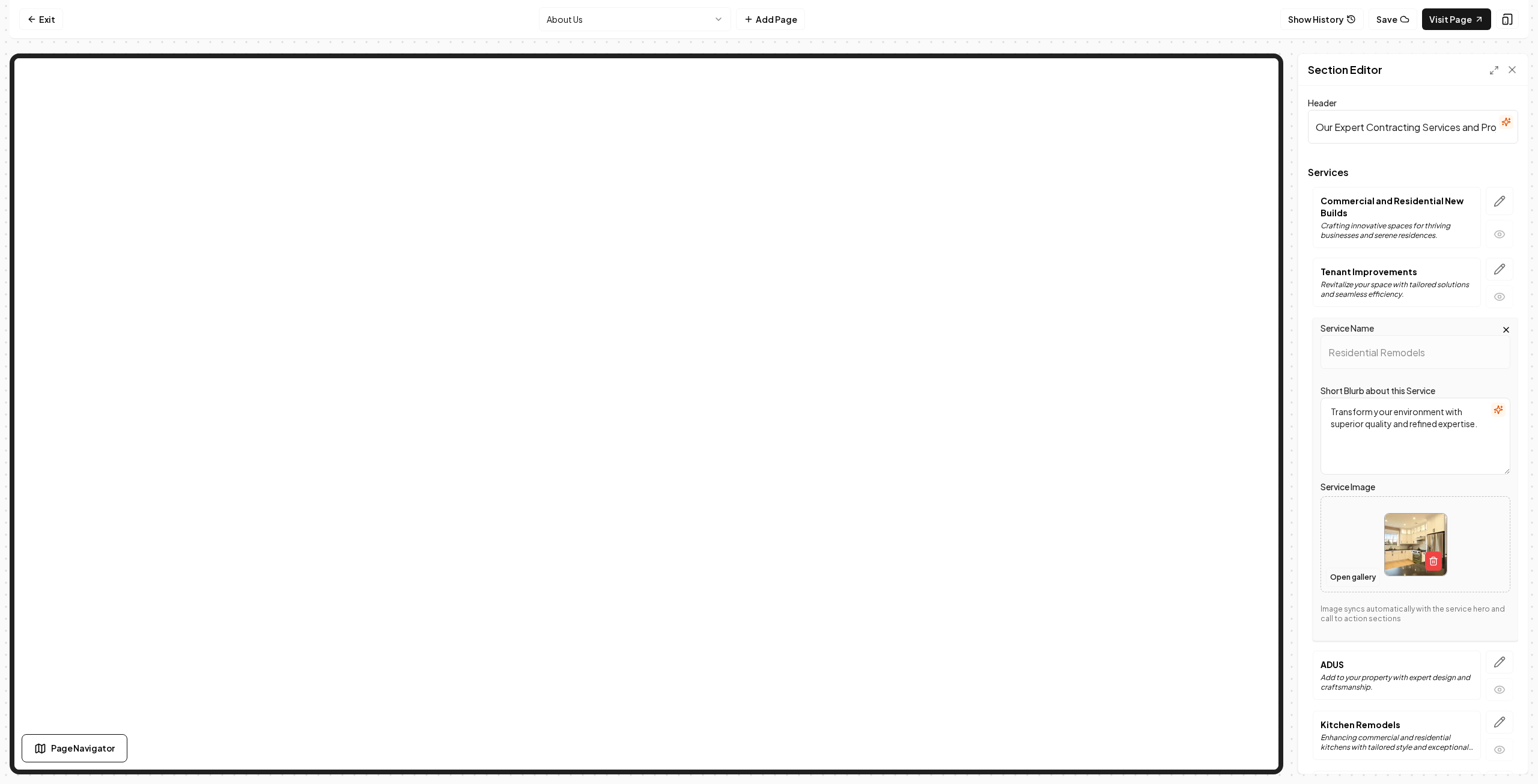
click at [1367, 577] on button "Open gallery" at bounding box center [1354, 577] width 54 height 19
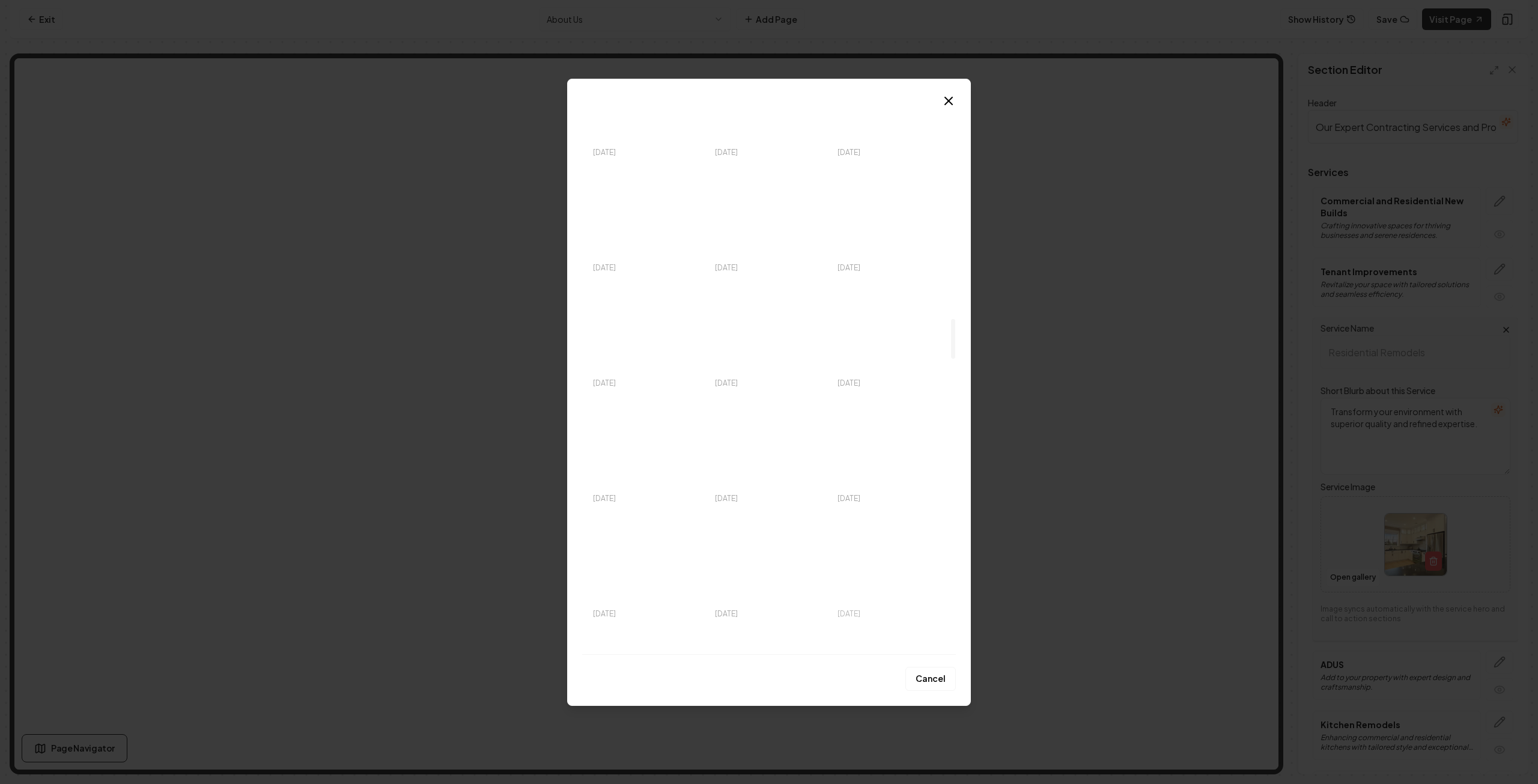
scroll to position [3004, 0]
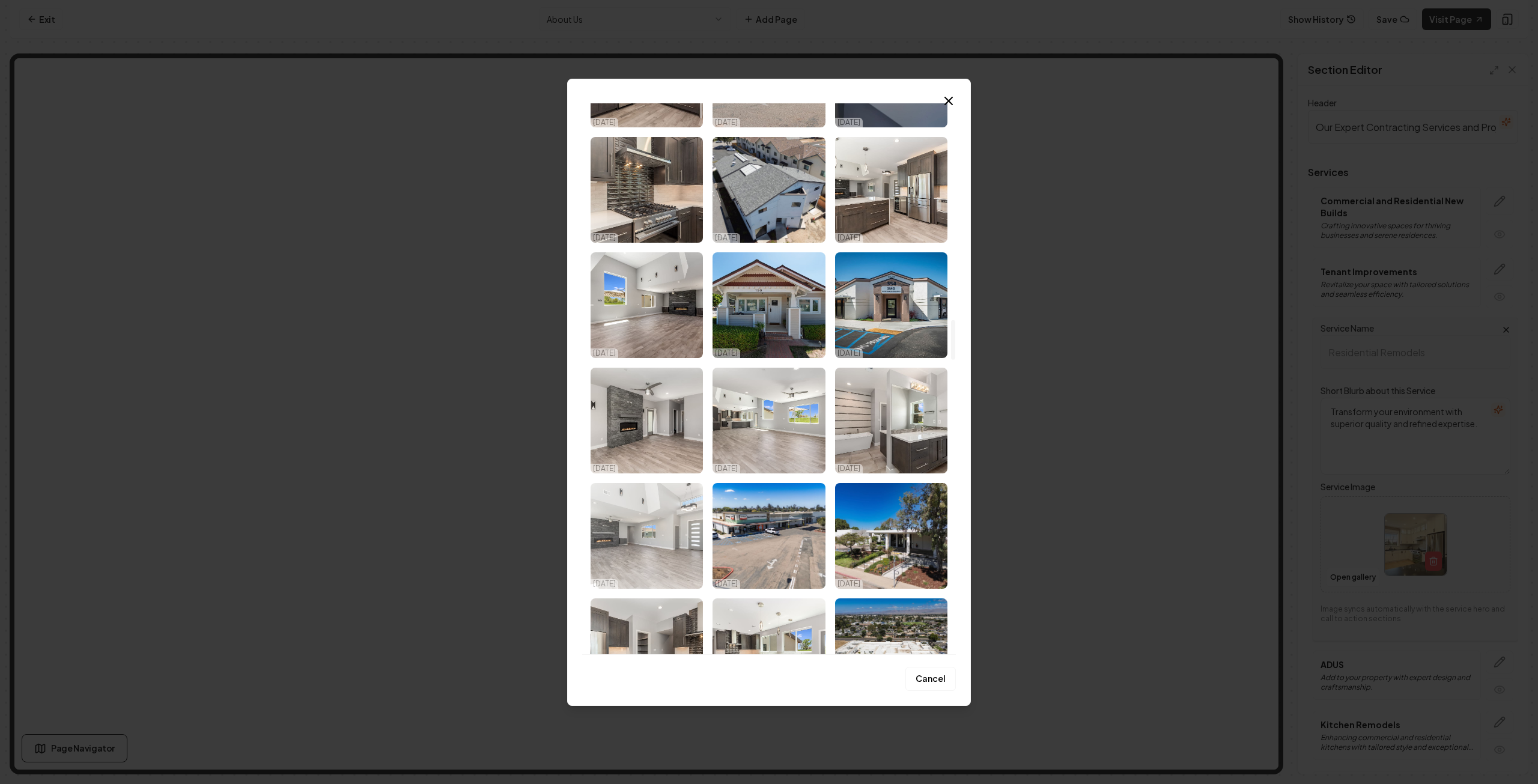
click at [662, 539] on img "Select image image_68d180ca5c7cd75eb88b7384.jpg" at bounding box center [647, 536] width 112 height 106
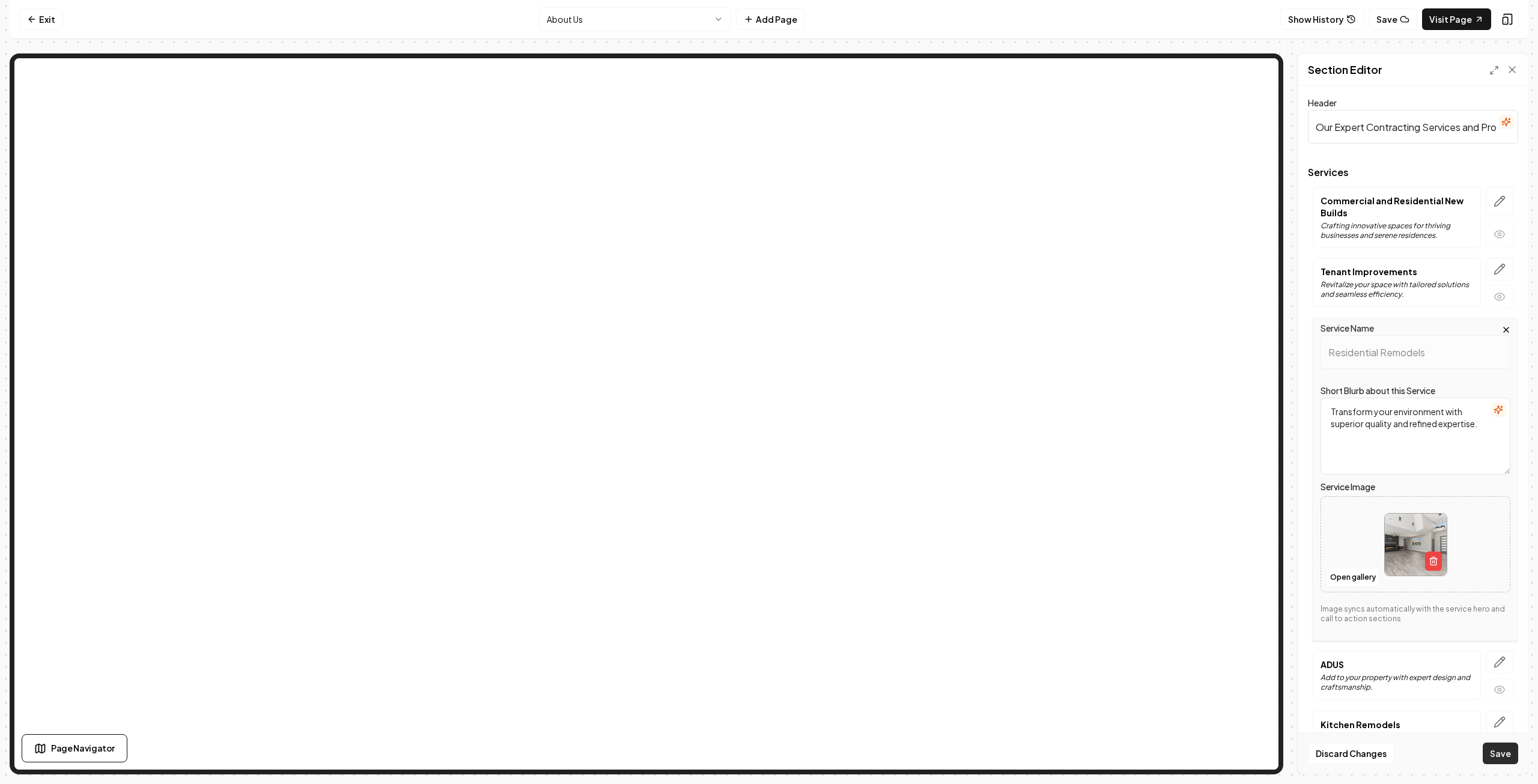
click at [1496, 750] on button "Save" at bounding box center [1501, 753] width 36 height 22
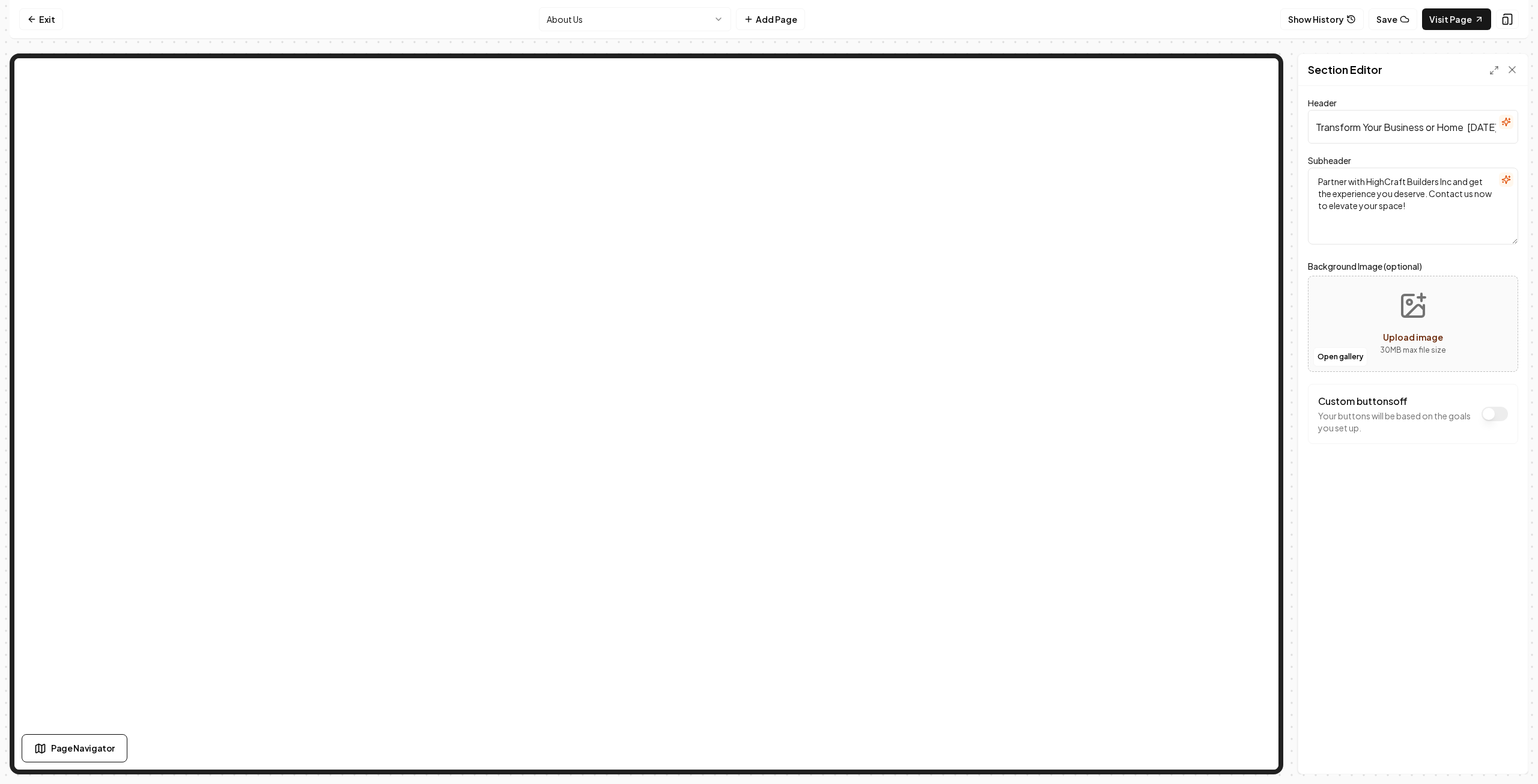
drag, startPoint x: 1388, startPoint y: 17, endPoint x: 1376, endPoint y: 17, distance: 12.0
click at [1386, 17] on button "Save" at bounding box center [1393, 19] width 49 height 22
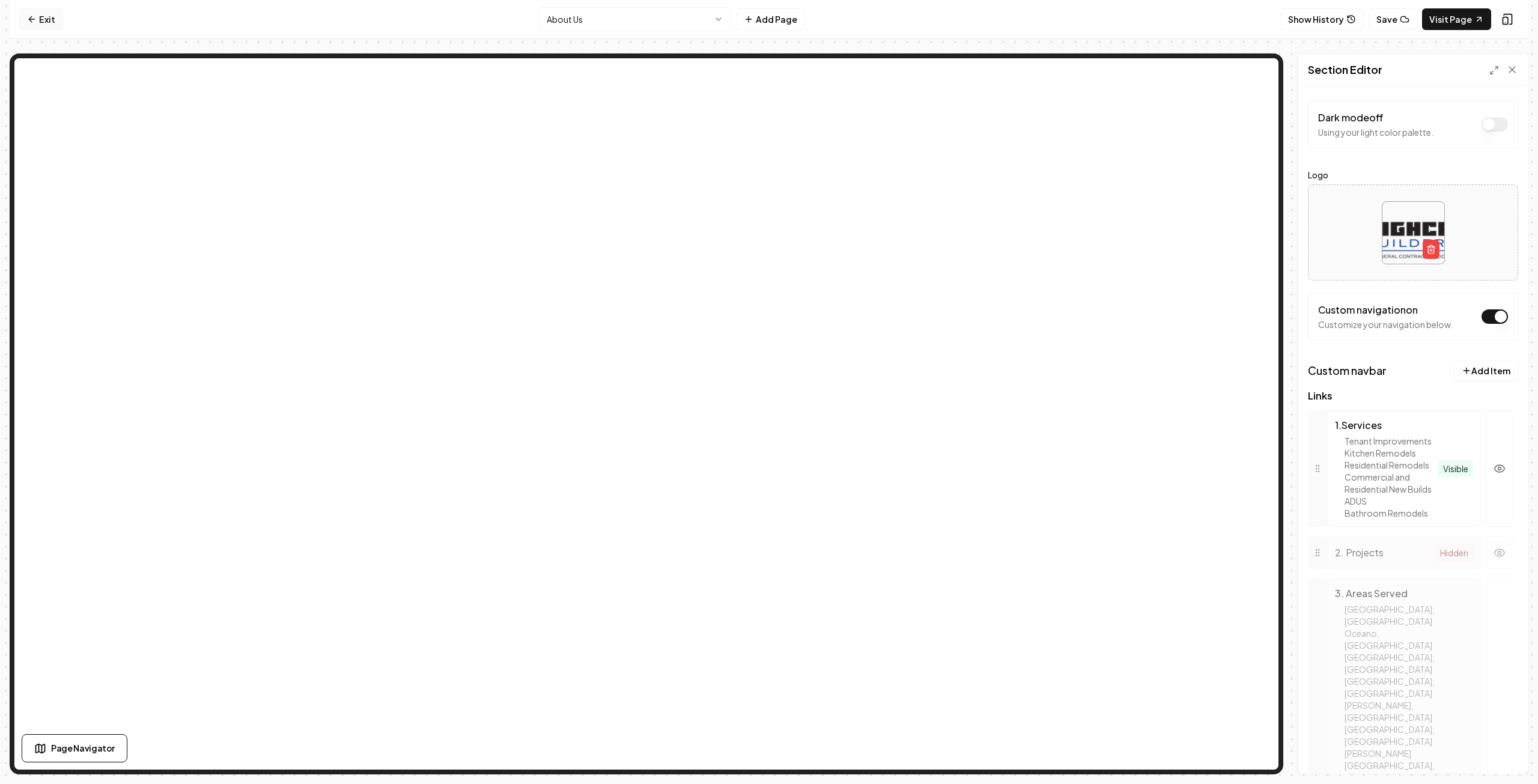
click at [43, 17] on link "Exit" at bounding box center [41, 19] width 44 height 22
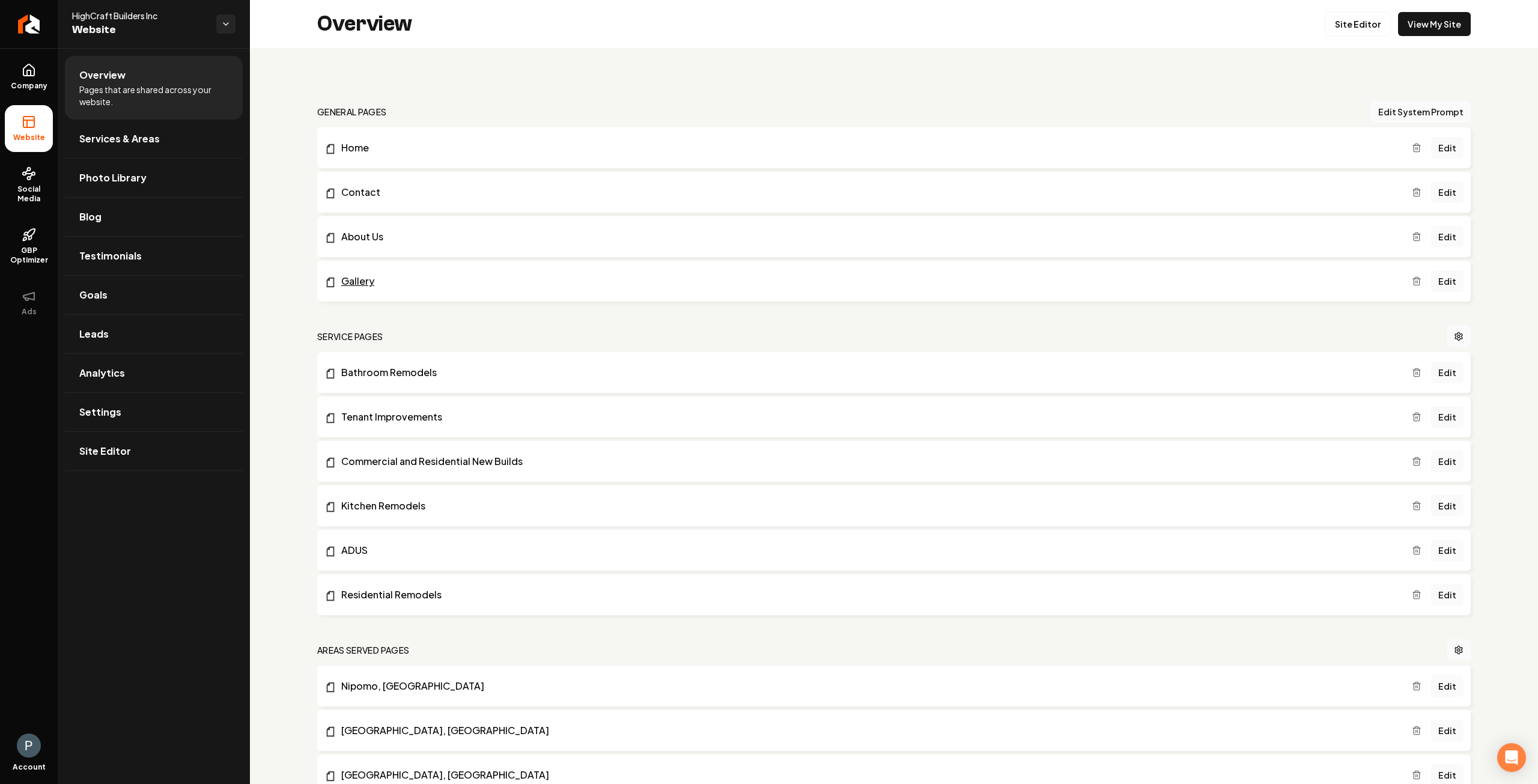
click at [371, 282] on link "Gallery" at bounding box center [868, 281] width 1088 height 15
click at [1439, 193] on link "Edit" at bounding box center [1447, 192] width 32 height 22
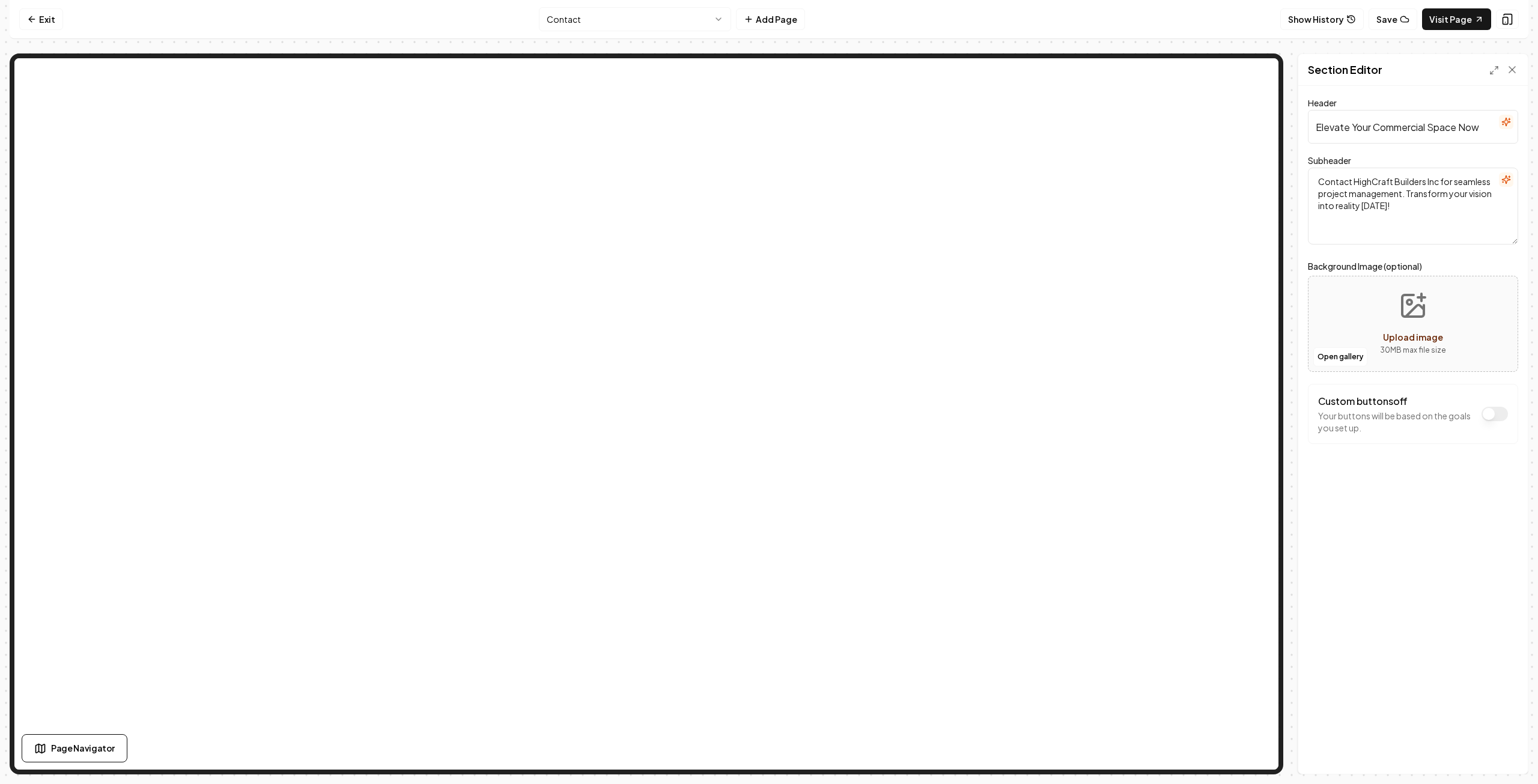
click at [1422, 128] on input "Elevate Your Commercial Space Now" at bounding box center [1413, 126] width 210 height 34
click at [1428, 127] on input "Elevate Your Commercial Space Now" at bounding box center [1413, 126] width 210 height 34
type input "Elevate Your Commercial or Residential Space Now"
click at [1504, 754] on button "Save" at bounding box center [1501, 753] width 36 height 22
click at [46, 20] on link "Exit" at bounding box center [41, 19] width 44 height 22
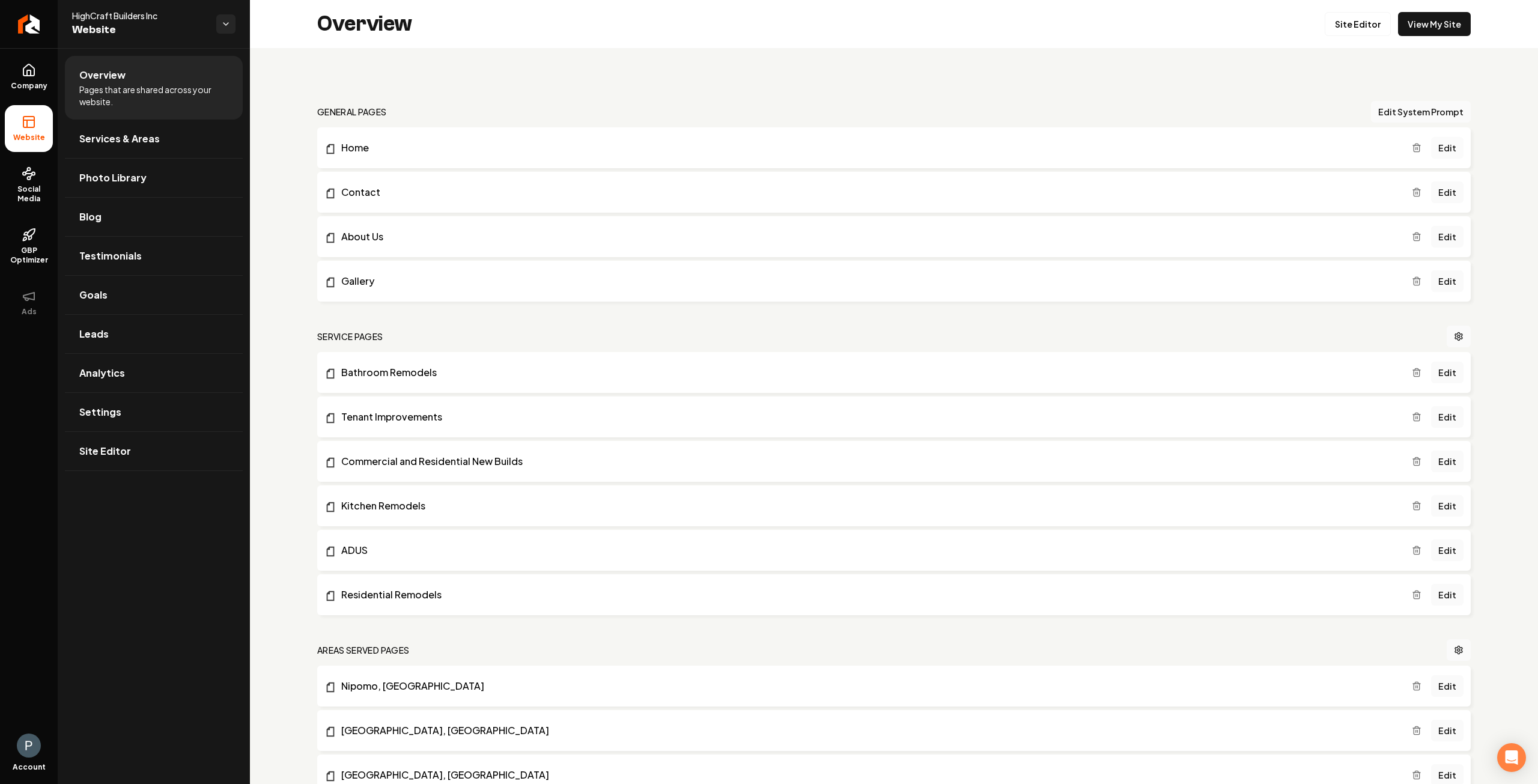
click at [1443, 146] on link "Edit" at bounding box center [1447, 147] width 32 height 22
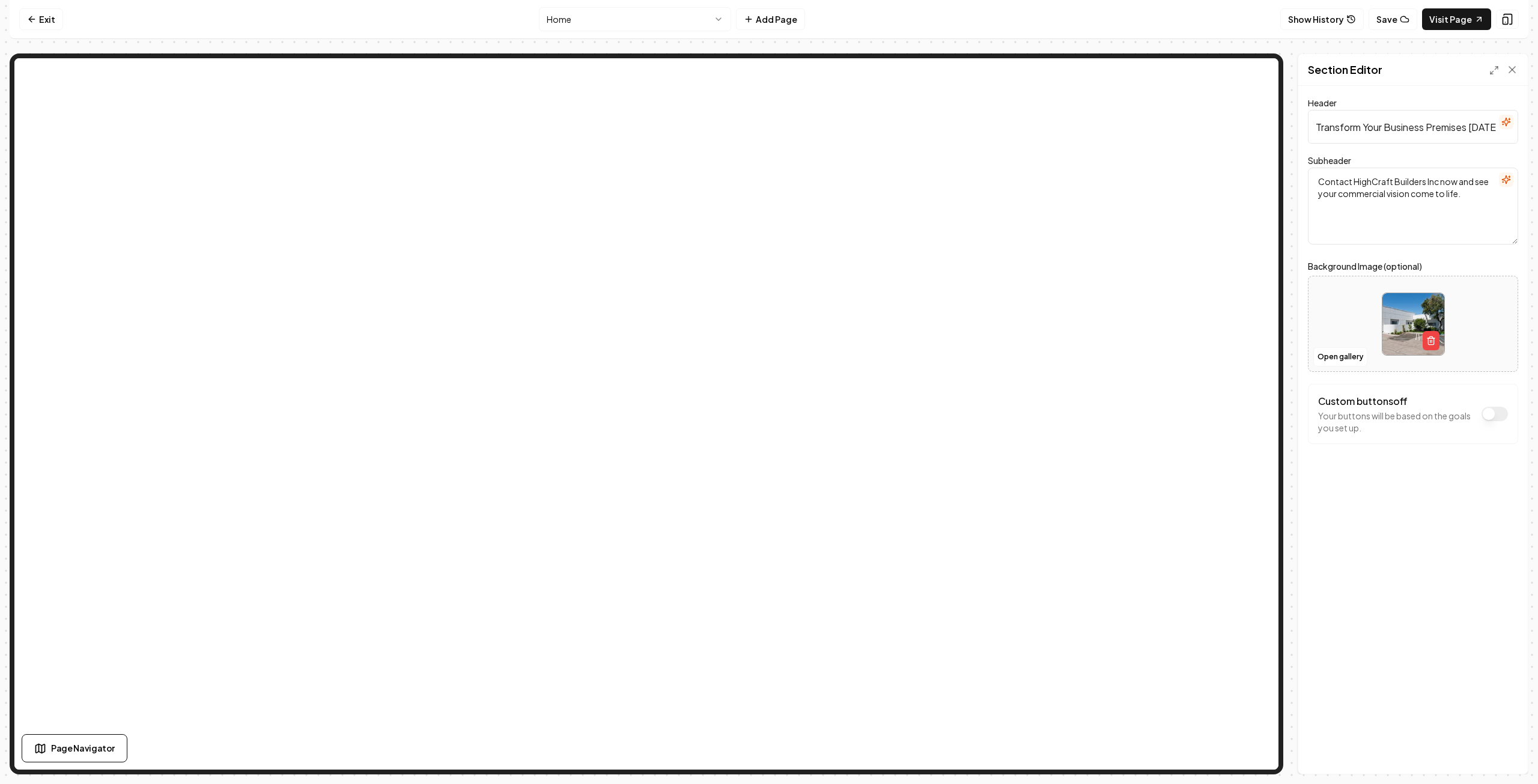
drag, startPoint x: 1424, startPoint y: 128, endPoint x: 1439, endPoint y: 137, distance: 17.5
click at [1424, 128] on input "Transform Your Business Premises [DATE]" at bounding box center [1413, 126] width 210 height 34
type input "Transform Your Business or Home Premises [DATE]"
click at [1493, 750] on button "Save" at bounding box center [1501, 753] width 36 height 22
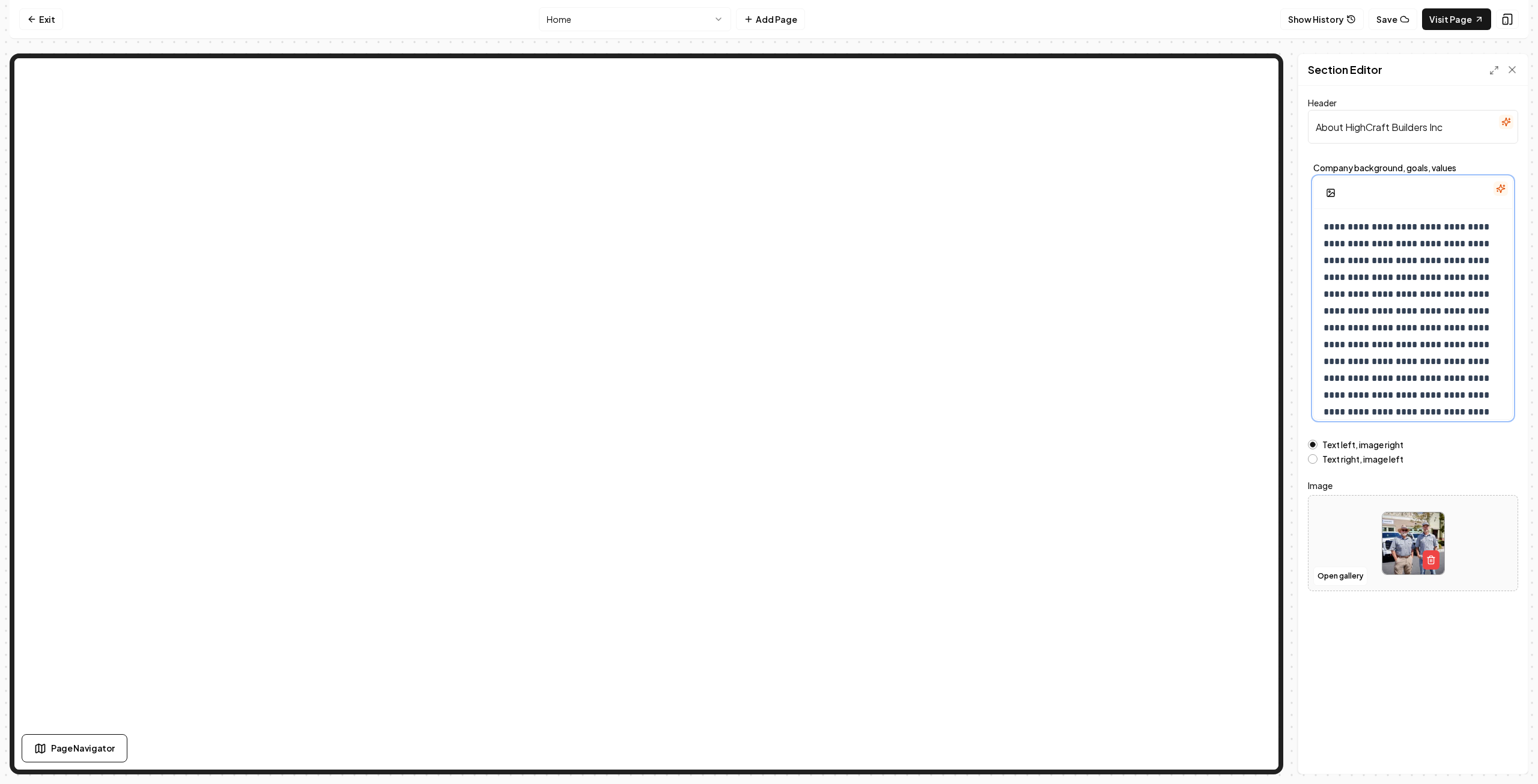
click at [1340, 346] on p "**********" at bounding box center [1409, 336] width 171 height 235
click at [1504, 757] on button "Save" at bounding box center [1501, 753] width 36 height 22
click at [1483, 245] on p "**********" at bounding box center [1409, 336] width 171 height 235
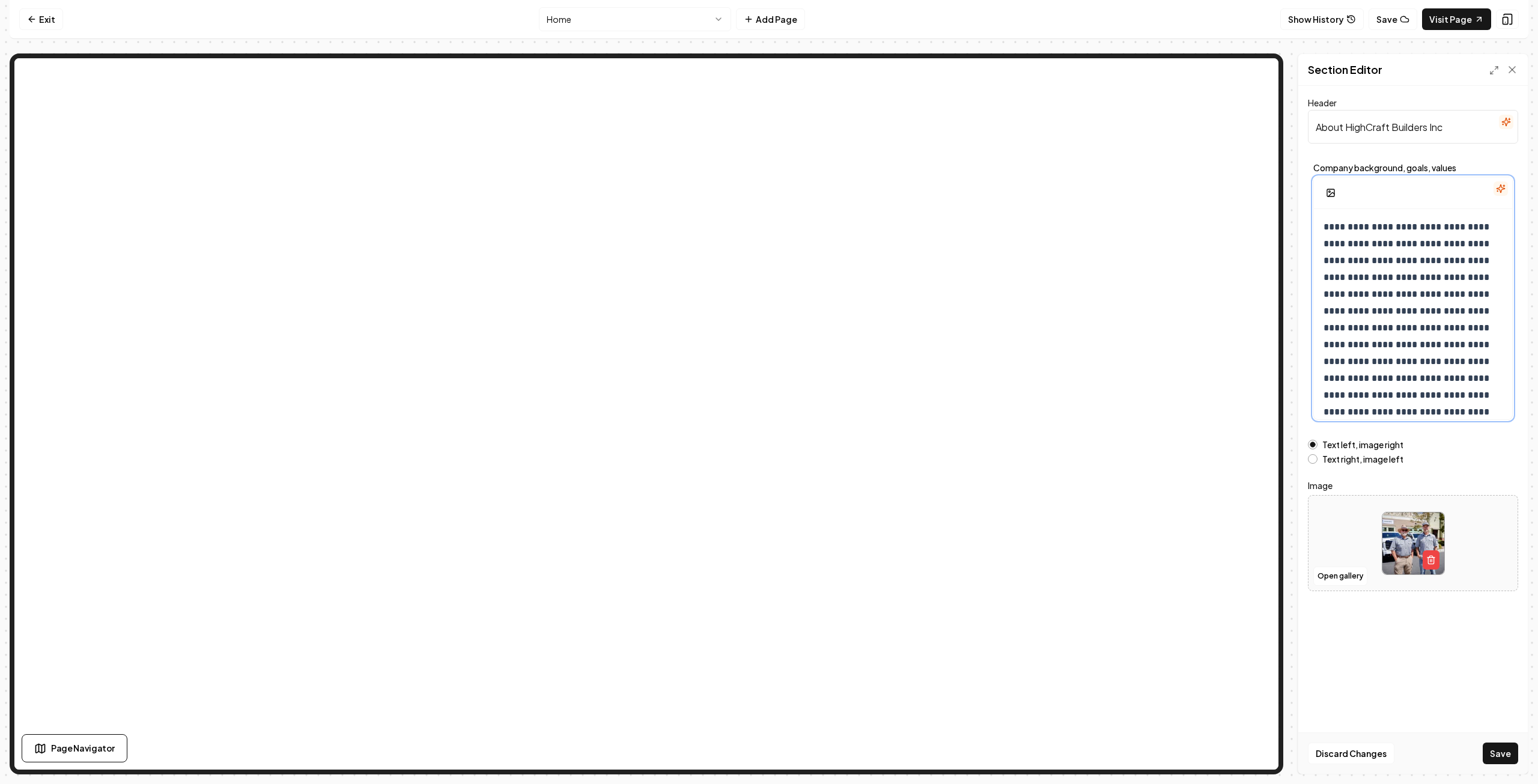
click at [1378, 294] on p "**********" at bounding box center [1409, 336] width 171 height 235
click at [1498, 754] on button "Save" at bounding box center [1501, 753] width 36 height 22
click at [32, 17] on icon at bounding box center [32, 19] width 10 height 10
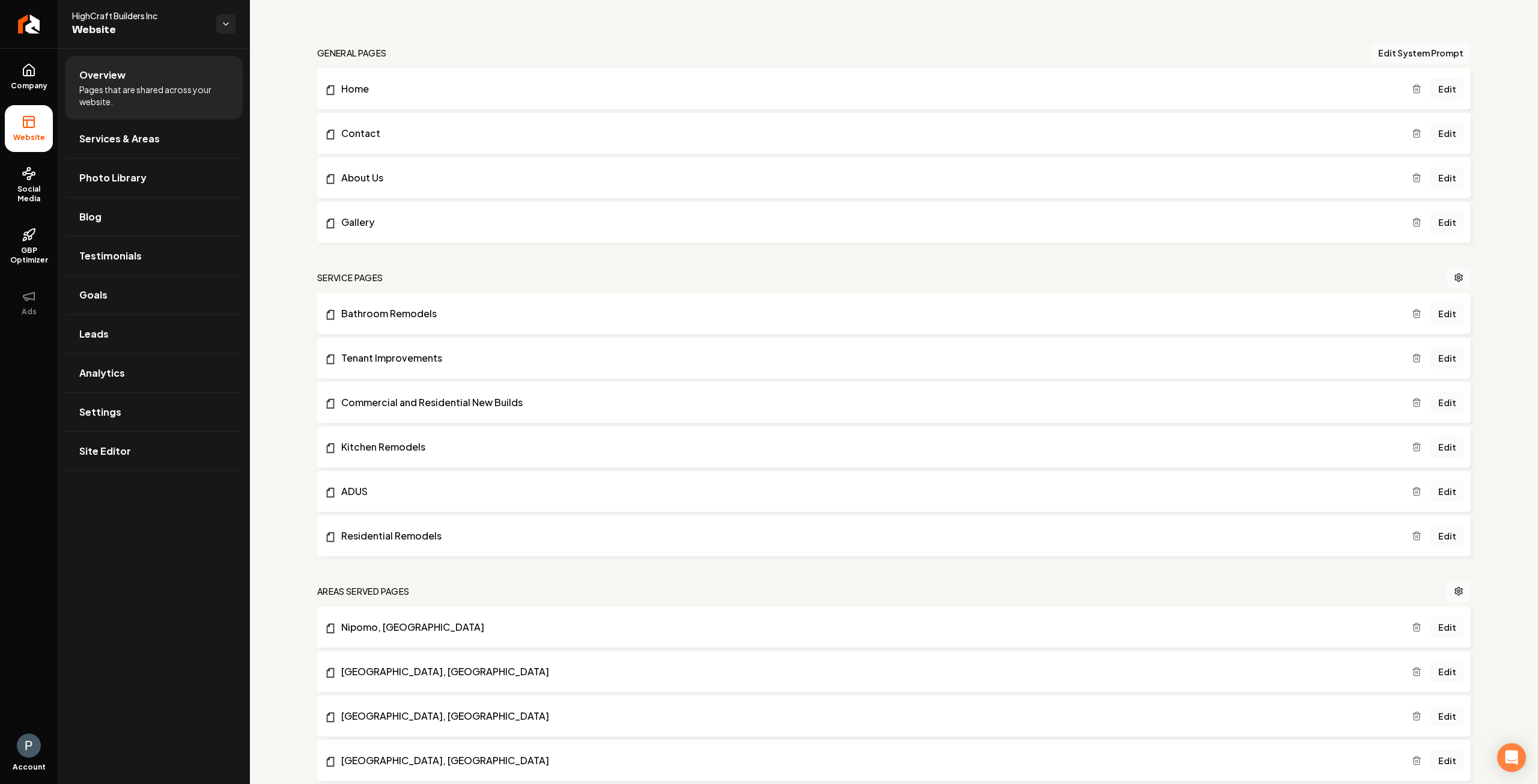
scroll to position [60, 0]
click at [1447, 312] on link "Edit" at bounding box center [1447, 312] width 32 height 22
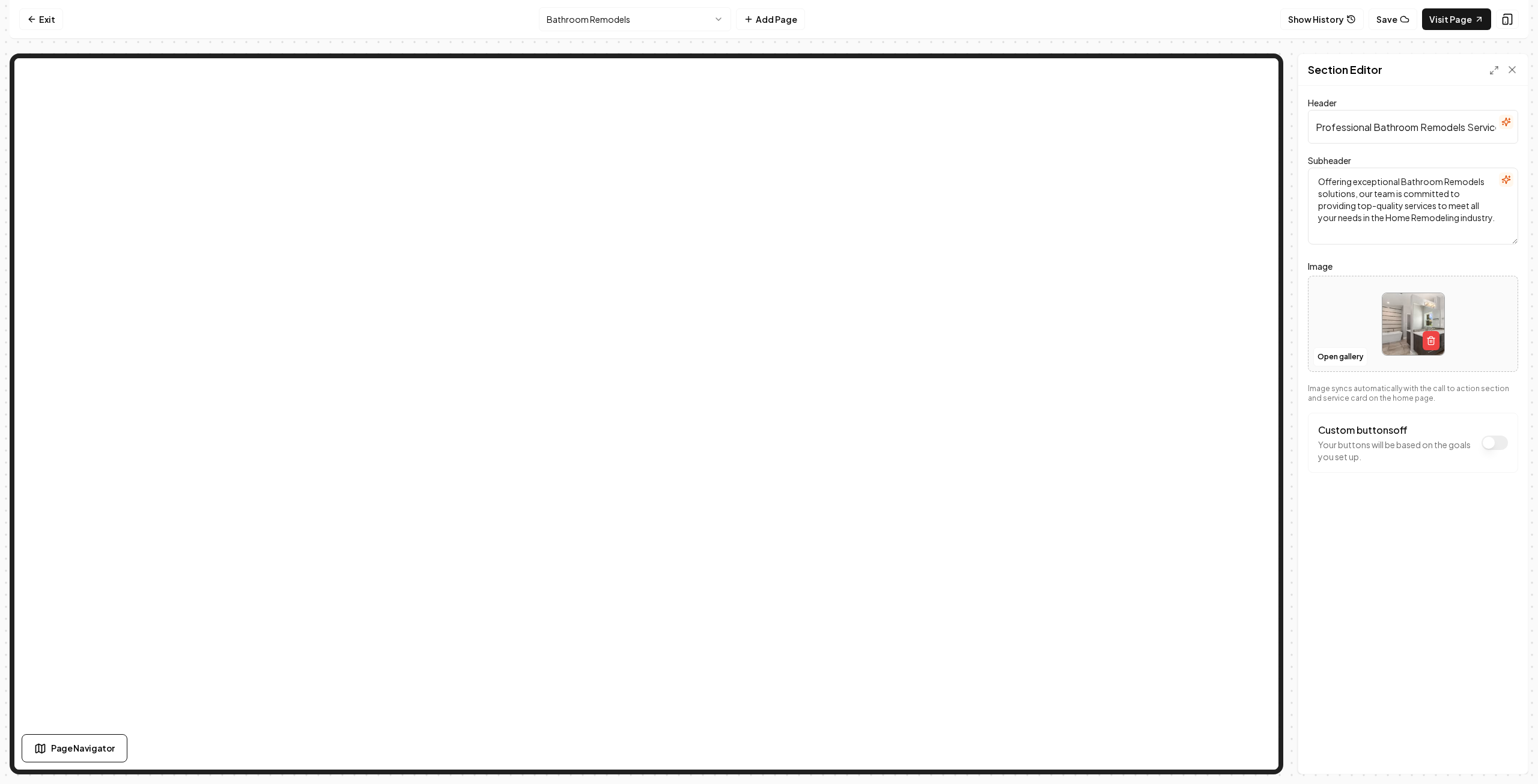
click at [1494, 217] on textarea "Offering exceptional Bathroom Remodels solutions, our team is committed to prov…" at bounding box center [1413, 206] width 210 height 77
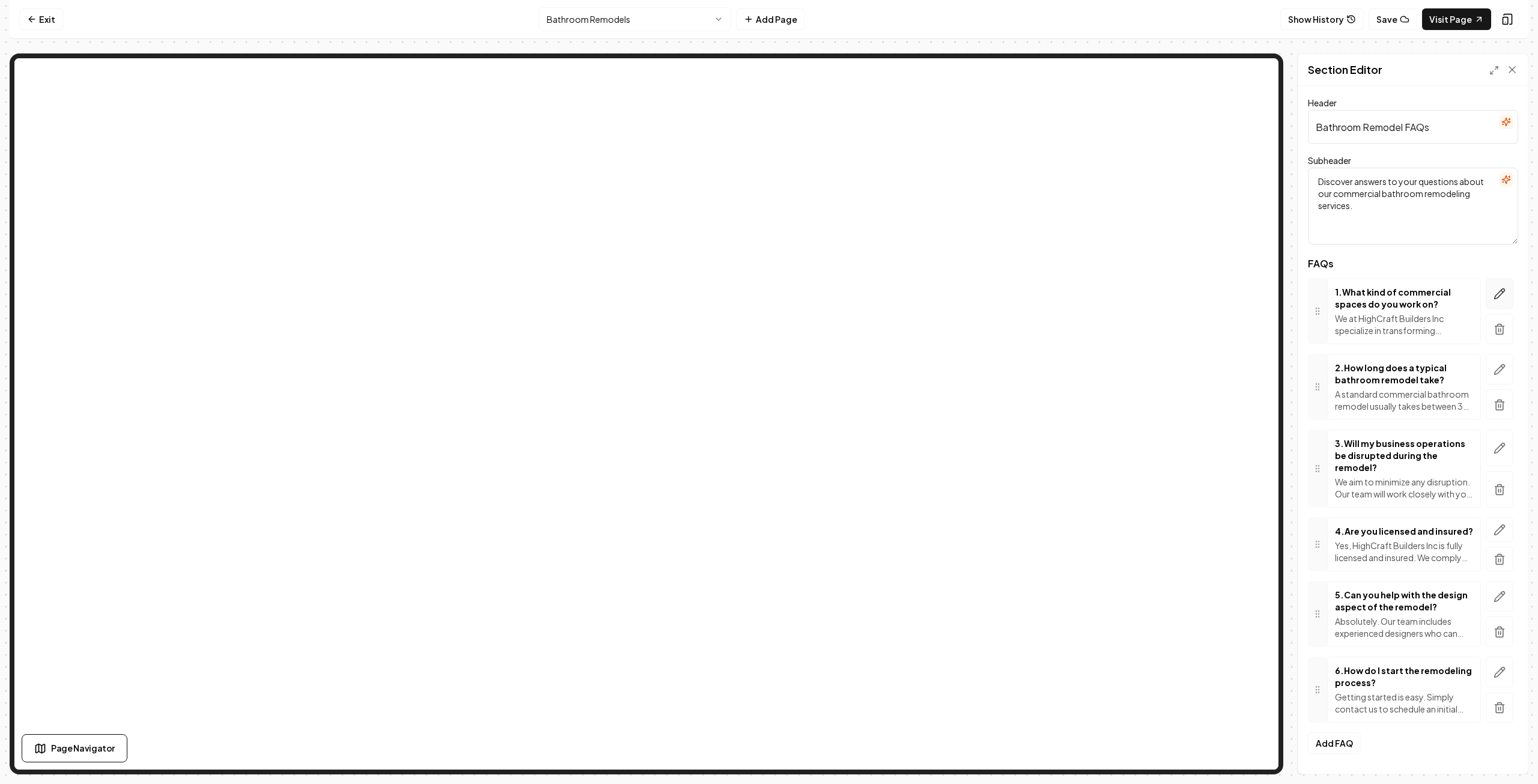
click at [1486, 295] on button "button" at bounding box center [1500, 294] width 28 height 30
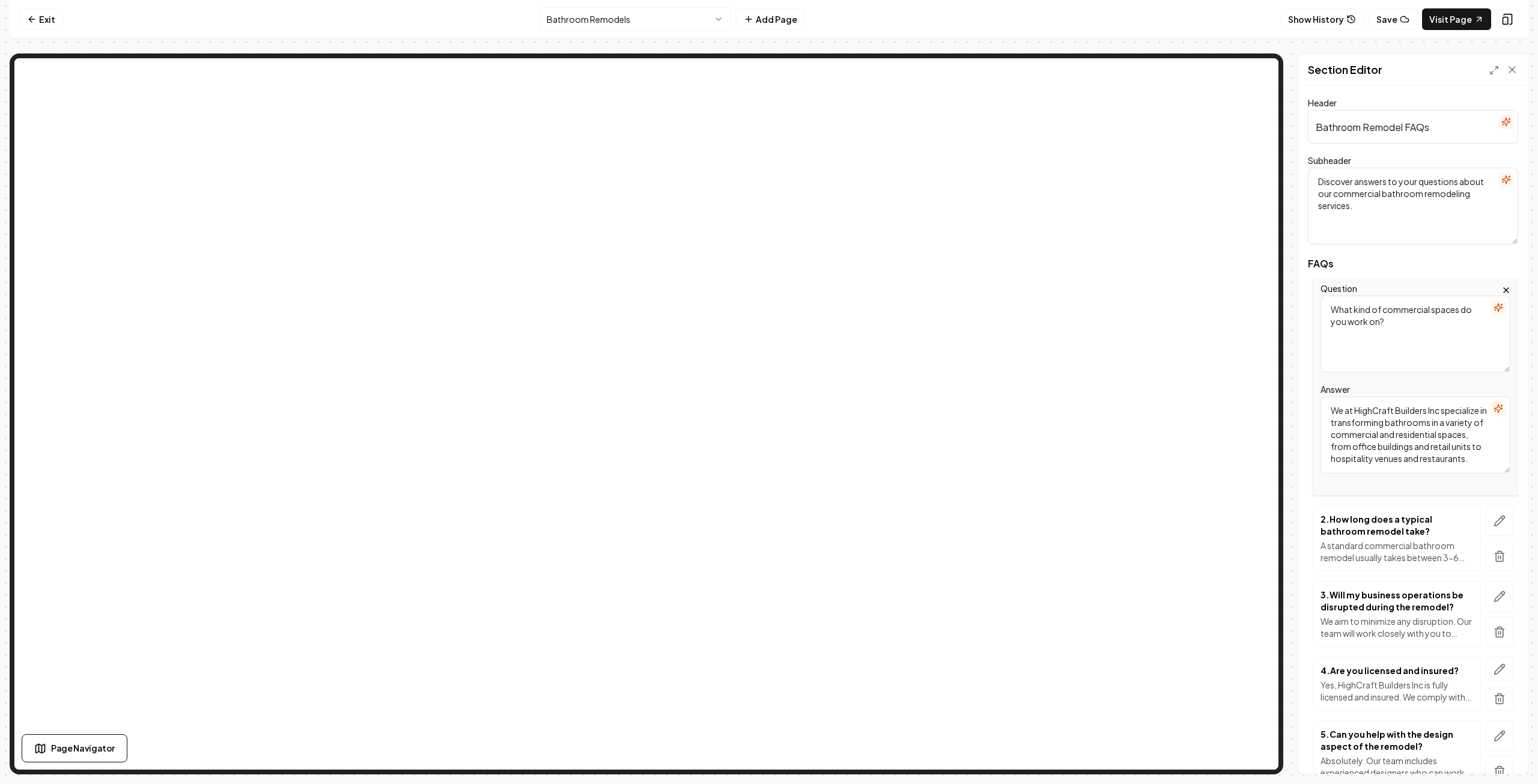
click at [1429, 309] on textarea "What kind of commercial spaces do you work on?" at bounding box center [1415, 334] width 190 height 77
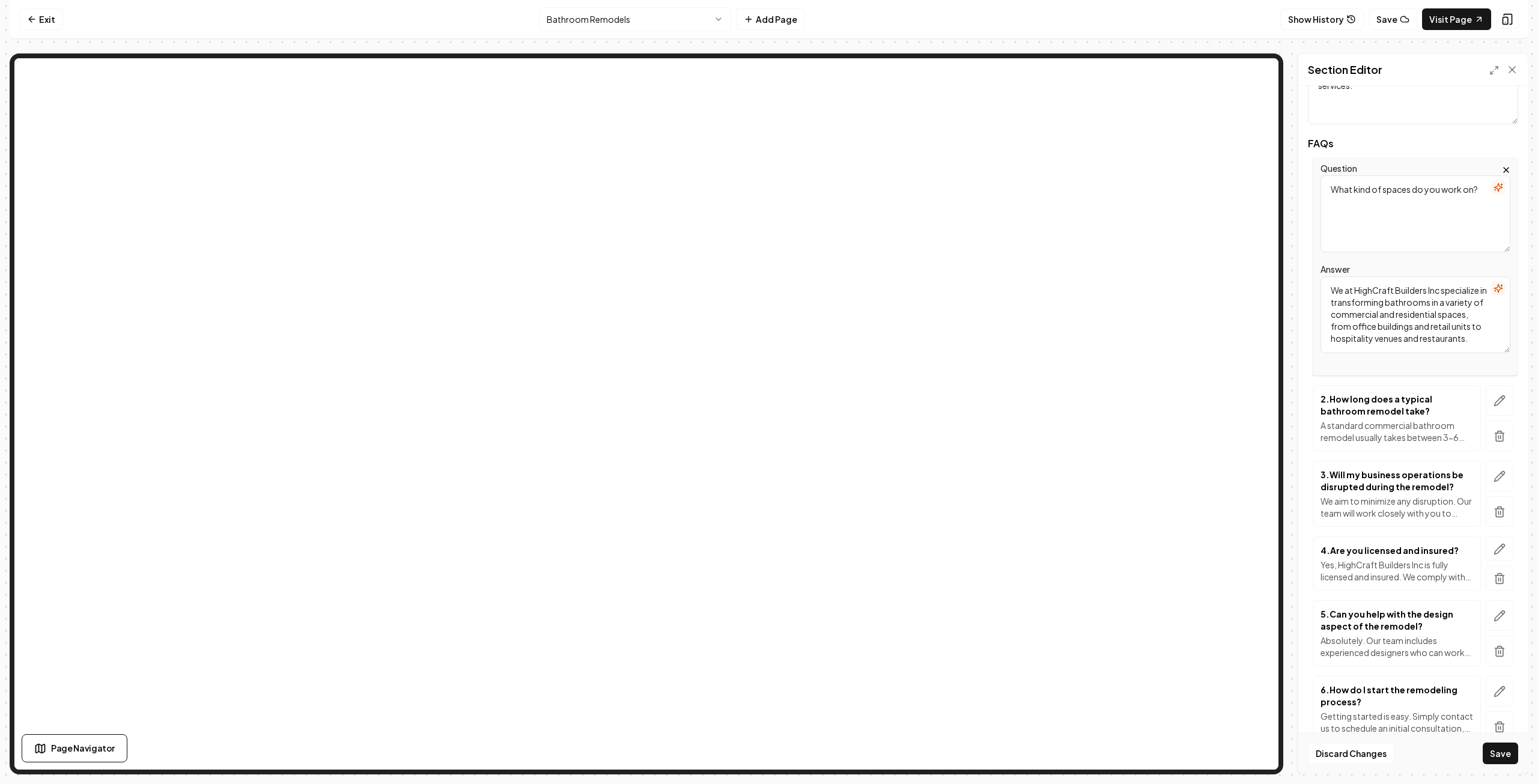
scroll to position [22, 0]
type textarea "What kind of spaces do you work on?"
click at [1346, 338] on textarea "We at HighCraft Builders Inc specialize in transforming bathrooms in a variety …" at bounding box center [1415, 315] width 190 height 77
click at [1378, 338] on textarea "We at HighCraft Builders Inc specialize in transforming bathrooms in a variety …" at bounding box center [1415, 315] width 190 height 77
click at [1376, 339] on textarea "We at HighCraft Builders Inc specialize in transforming bathrooms in a variety …" at bounding box center [1415, 315] width 190 height 77
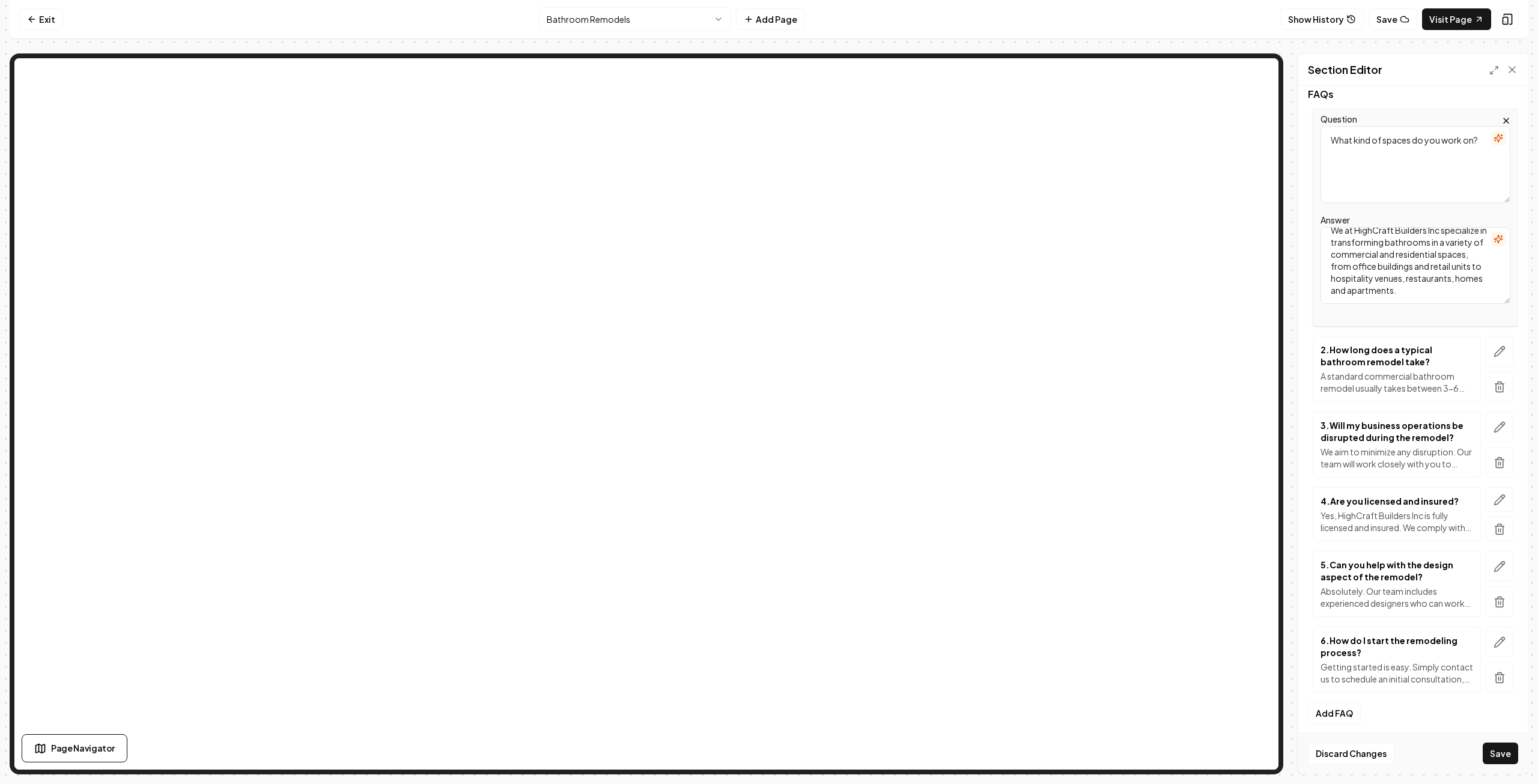
scroll to position [173, 0]
type textarea "We at HighCraft Builders Inc specialize in transforming bathrooms in a variety …"
click at [1494, 349] on icon "button" at bounding box center [1500, 348] width 12 height 12
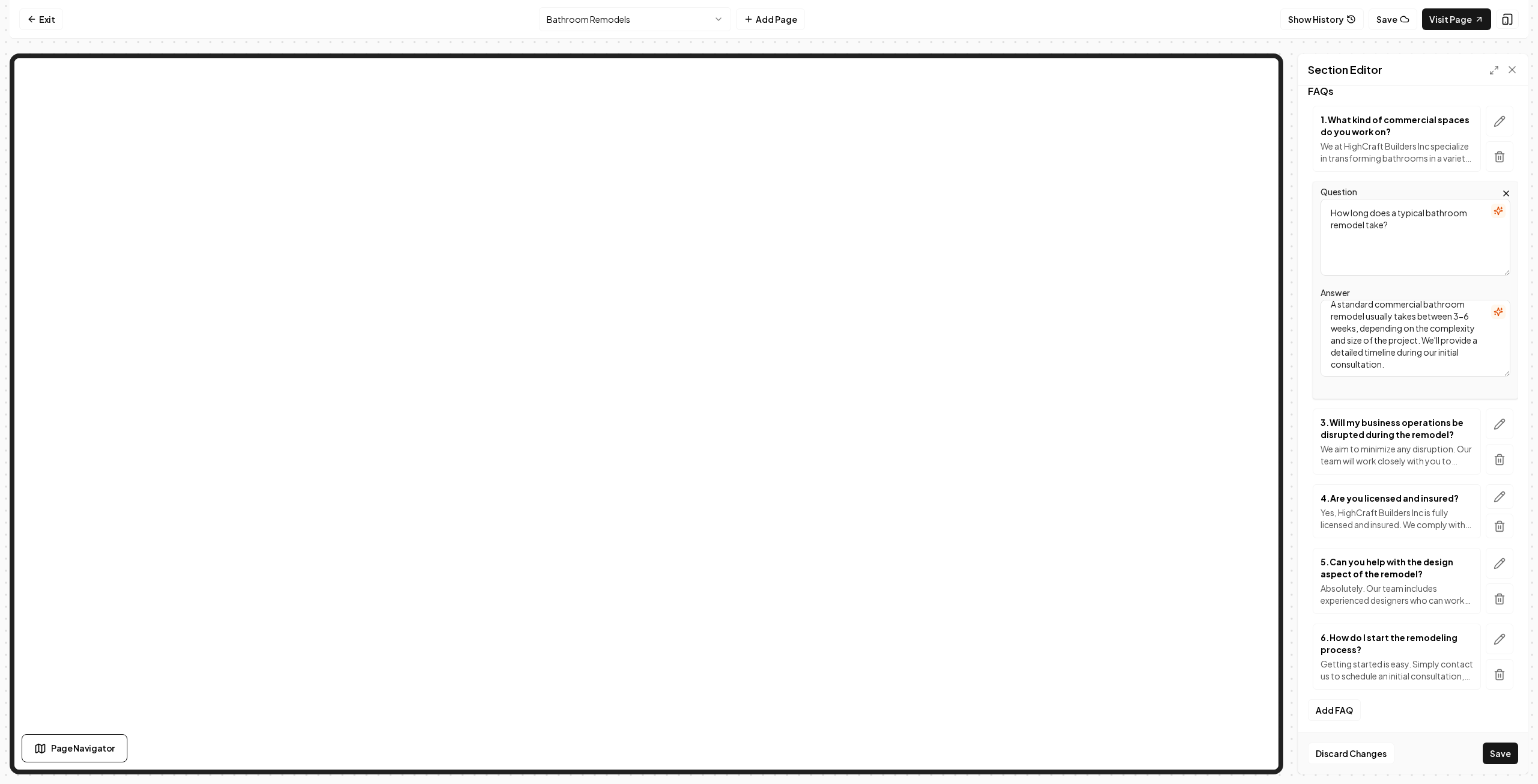
scroll to position [10, 0]
click at [1510, 759] on button "Save" at bounding box center [1501, 753] width 36 height 22
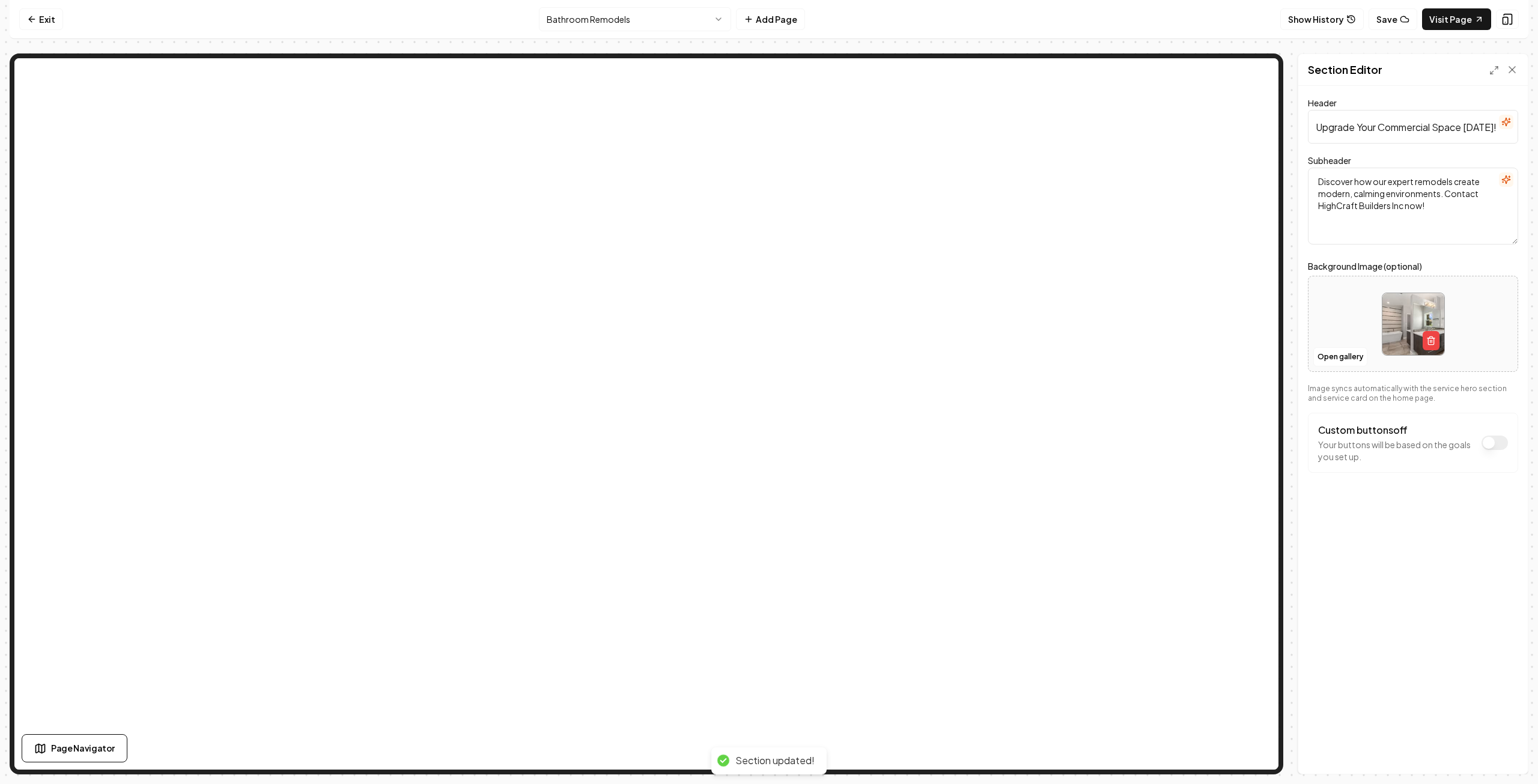
click at [1436, 127] on input "Upgrade Your Commercial Space [DATE]!" at bounding box center [1413, 126] width 210 height 34
type input "Upgrade Your Commercial or Residential Space [DATE]!"
click at [1504, 752] on button "Save" at bounding box center [1501, 753] width 36 height 22
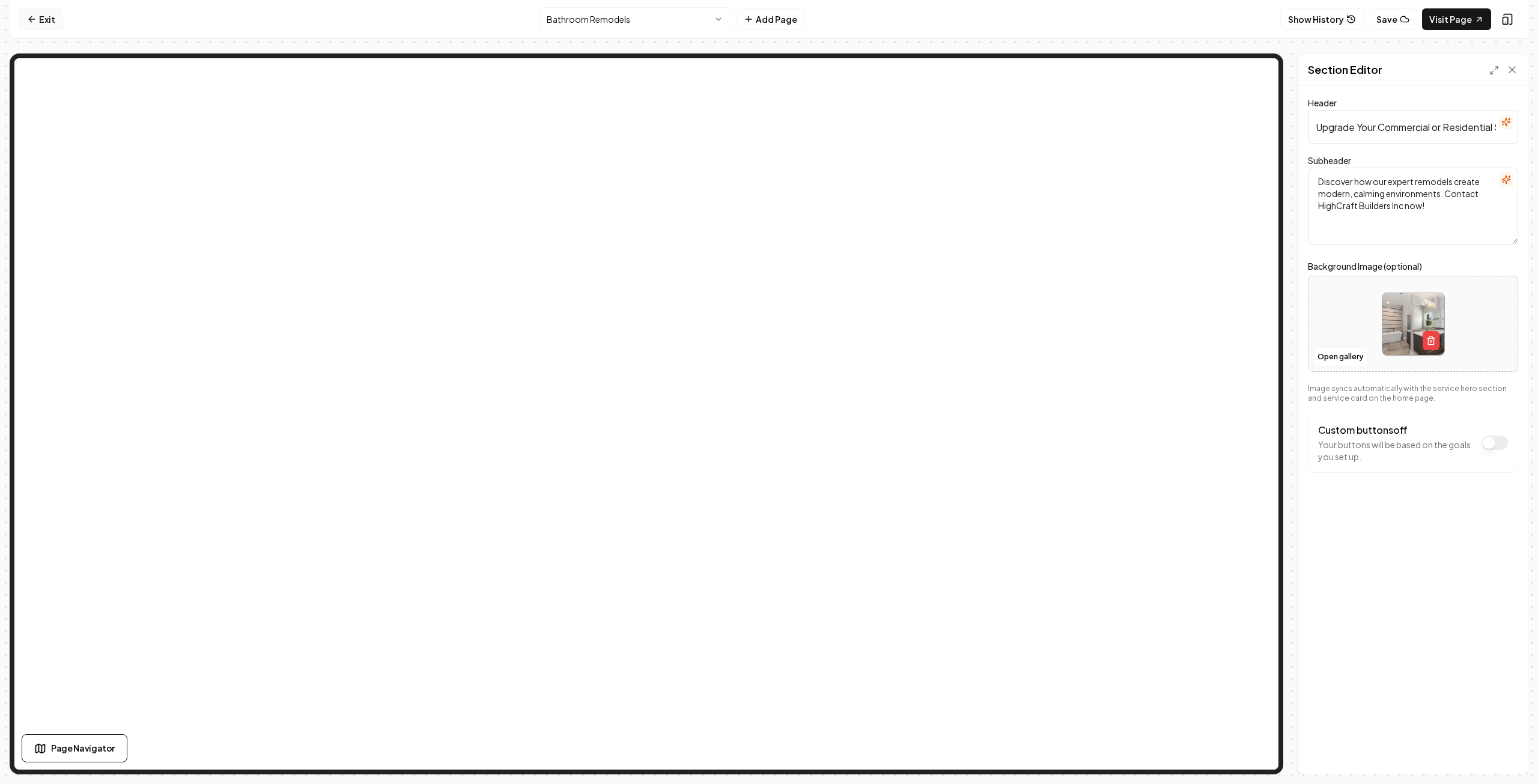
click at [43, 21] on link "Exit" at bounding box center [41, 19] width 44 height 22
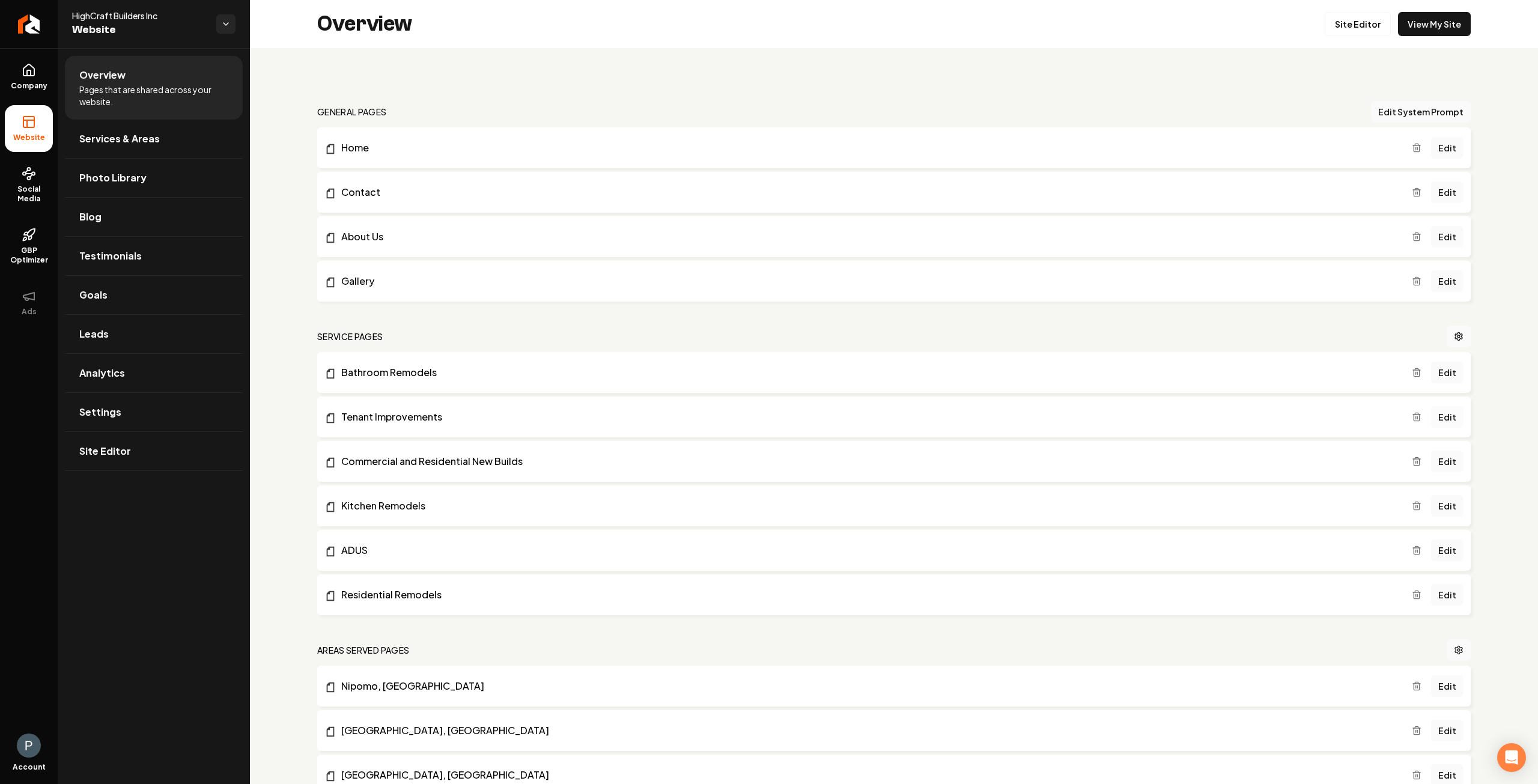
click at [1435, 418] on link "Edit" at bounding box center [1447, 416] width 32 height 22
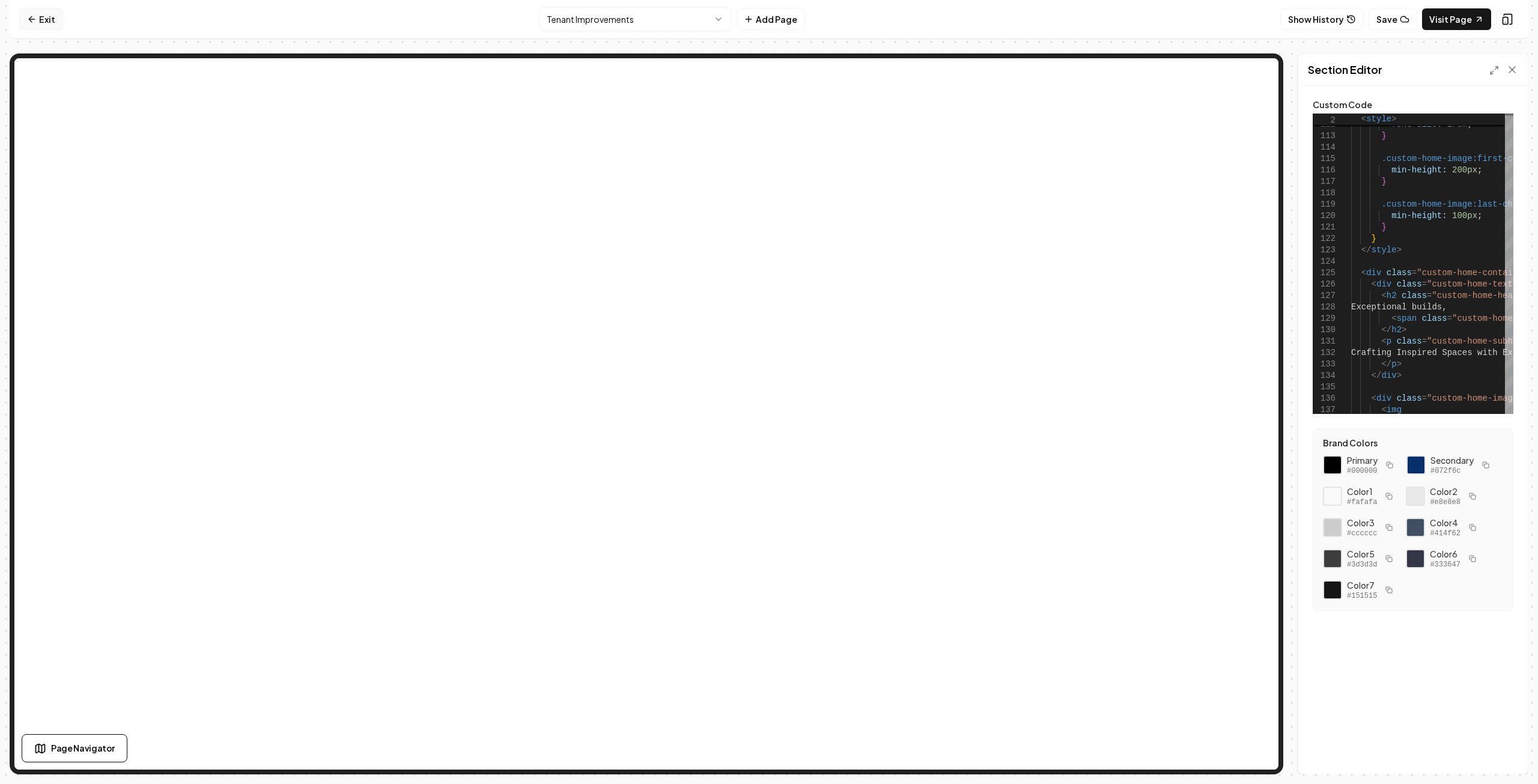
click at [42, 19] on link "Exit" at bounding box center [41, 19] width 44 height 22
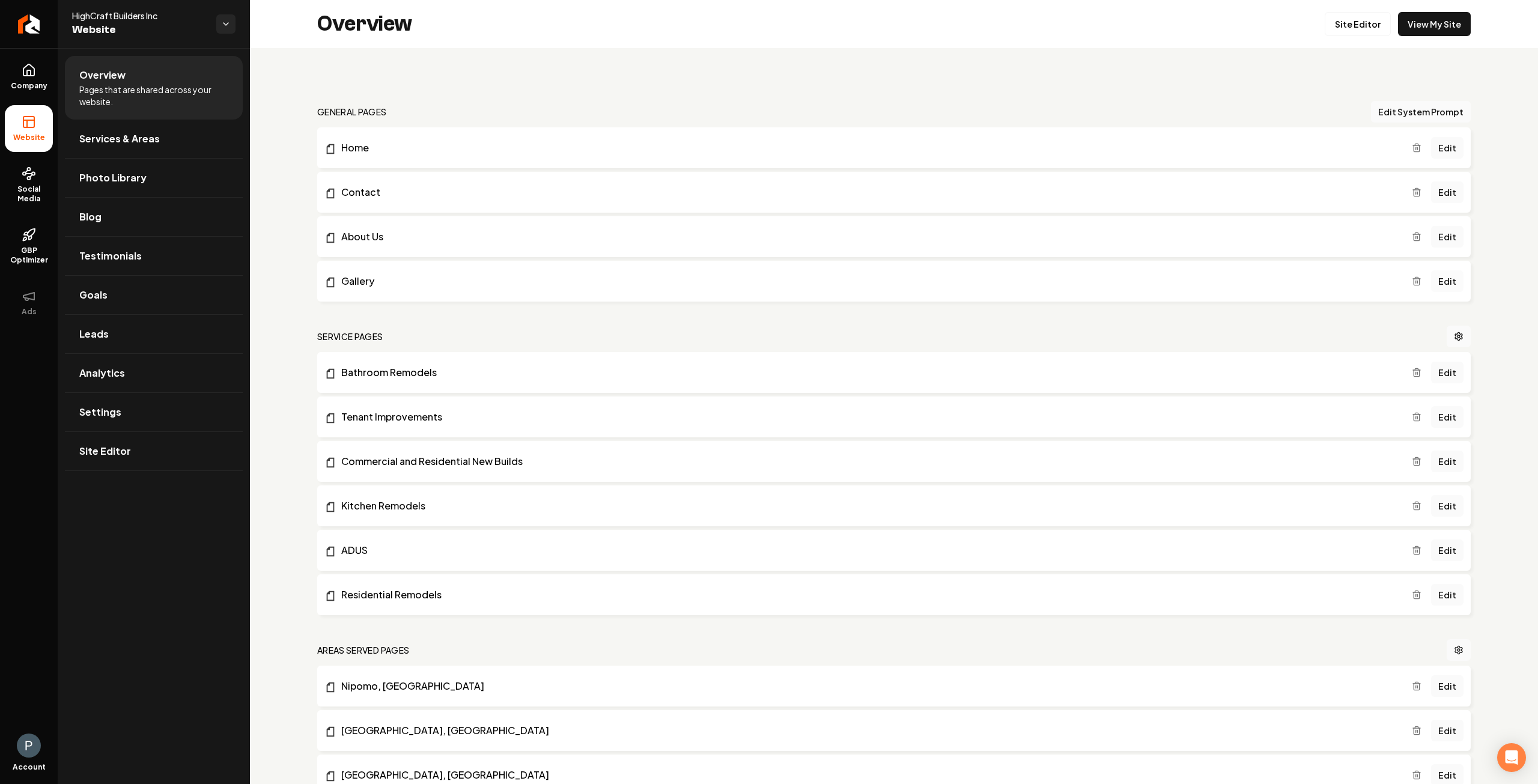
click at [1441, 280] on link "Edit" at bounding box center [1447, 281] width 32 height 22
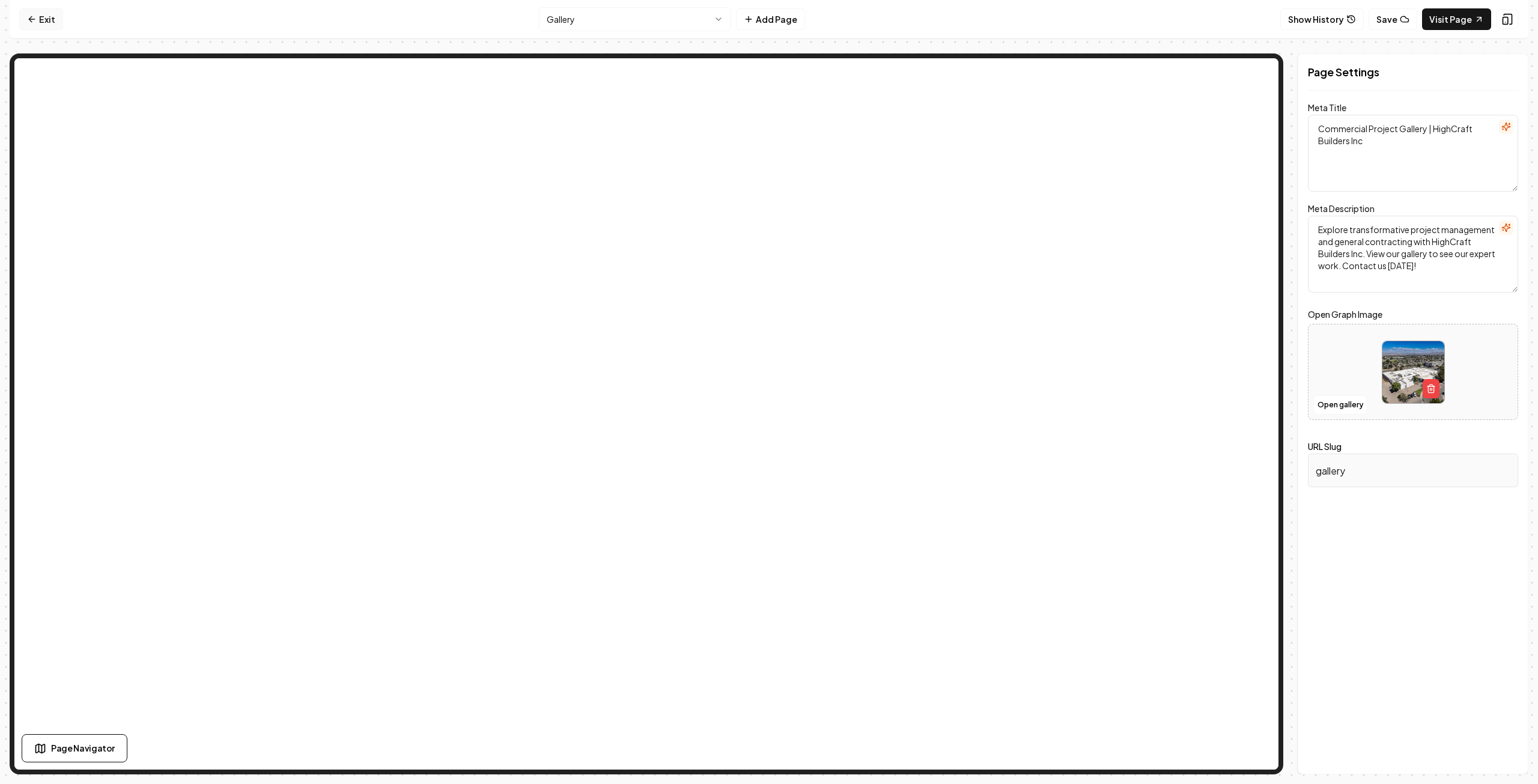
click at [46, 15] on link "Exit" at bounding box center [41, 19] width 44 height 22
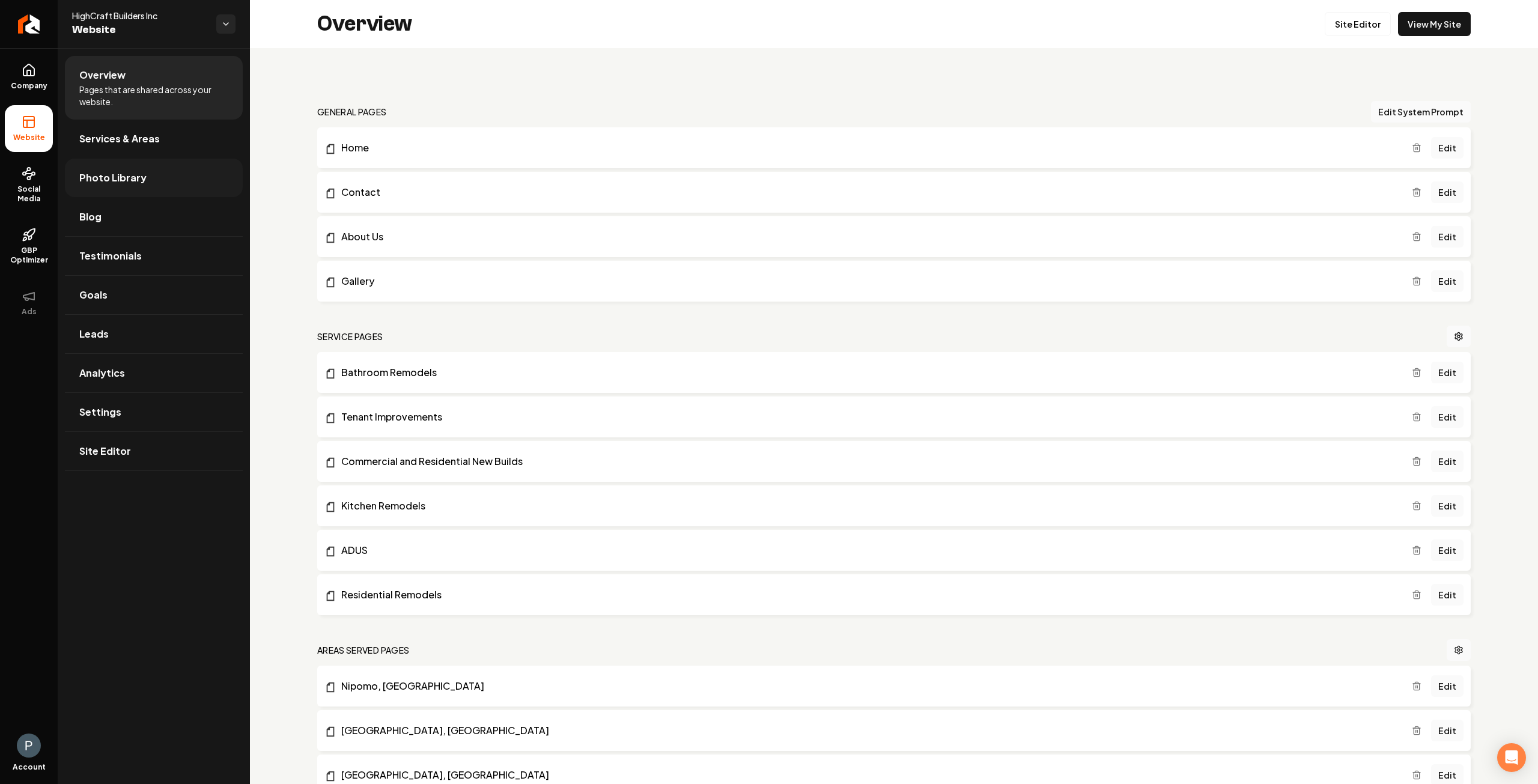
click at [107, 182] on span "Photo Library" at bounding box center [113, 178] width 67 height 15
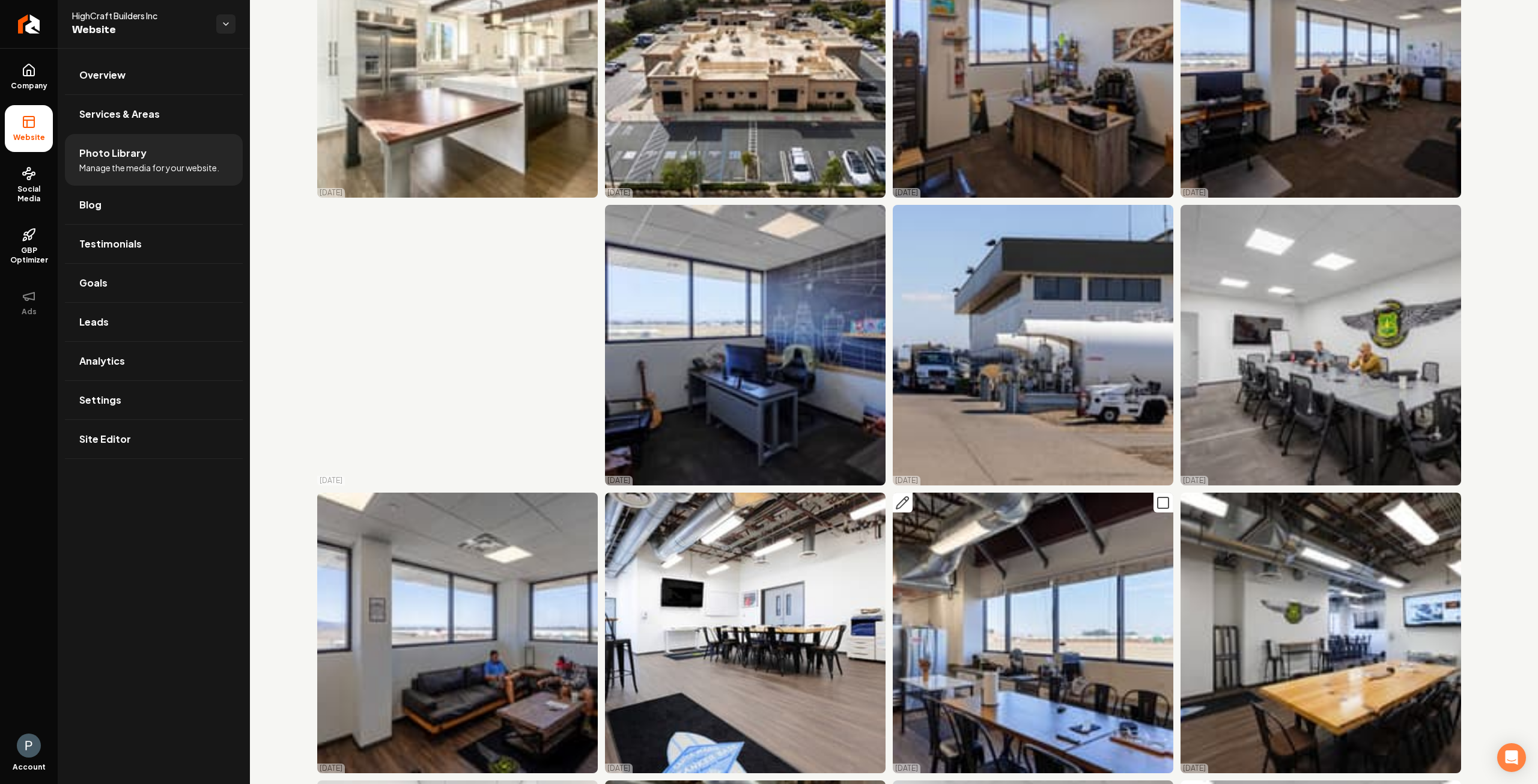
scroll to position [1622, 0]
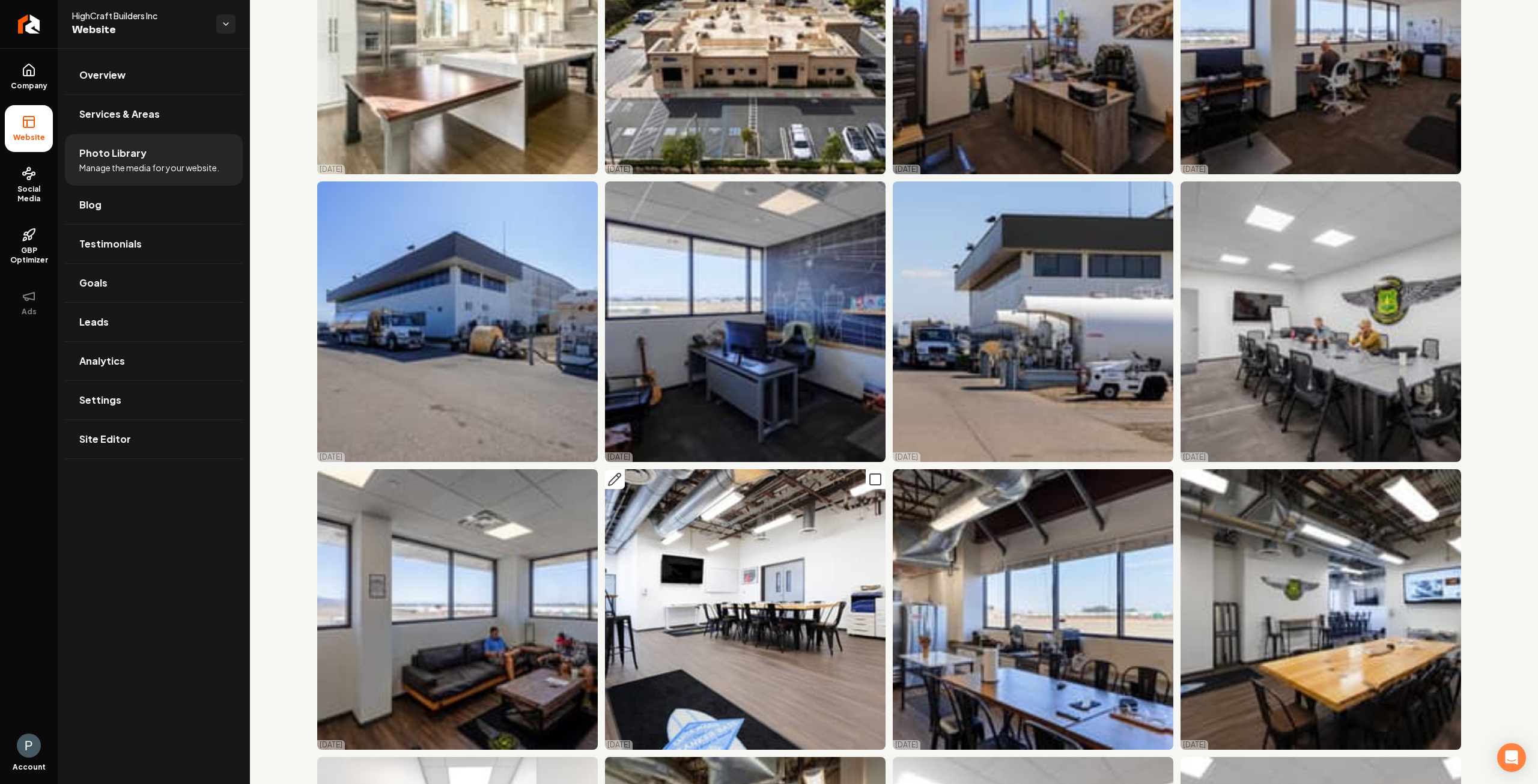
click at [727, 625] on img "Main content area" at bounding box center [745, 609] width 280 height 280
click at [616, 472] on icon "Main content area" at bounding box center [615, 479] width 15 height 15
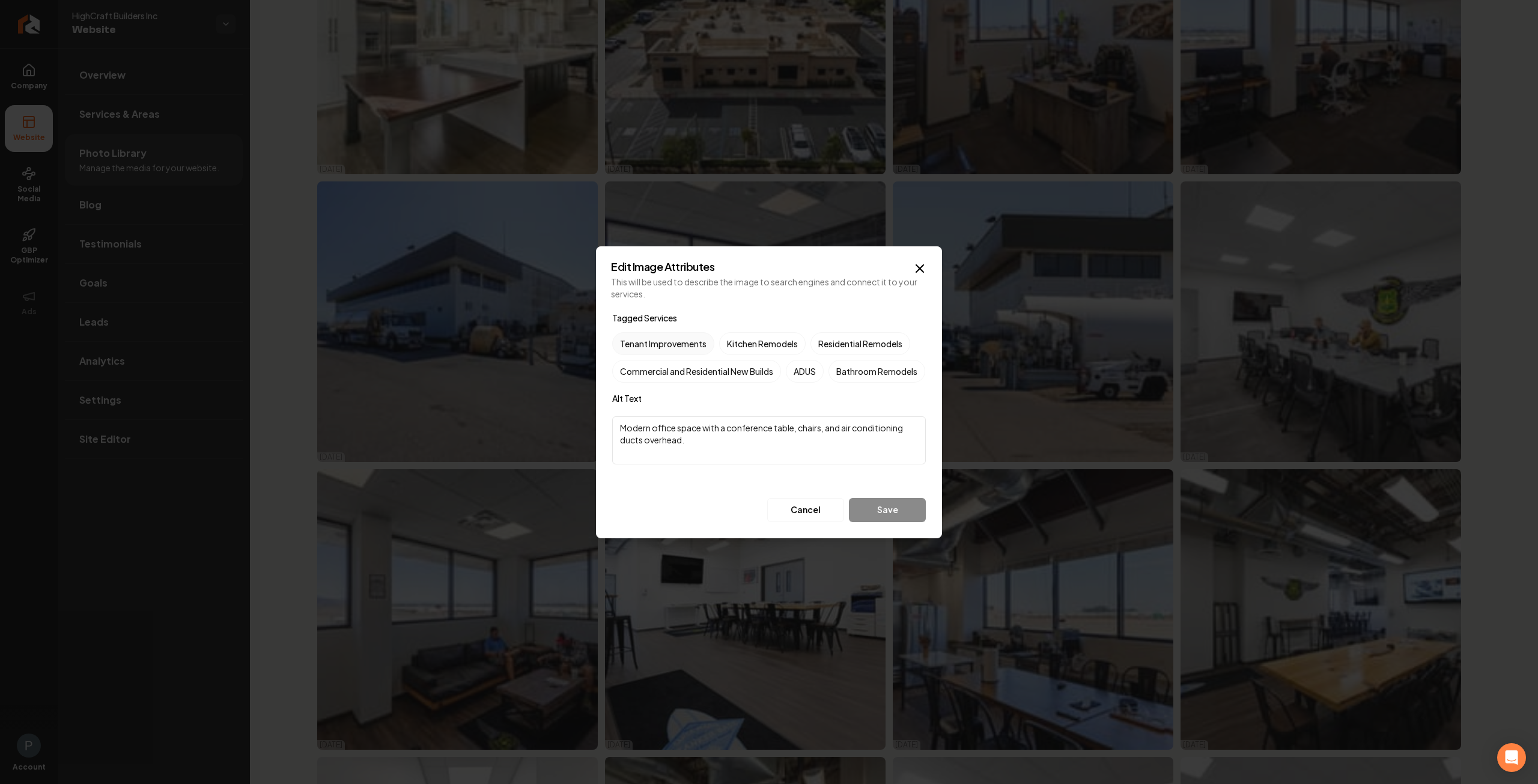
click at [667, 333] on label "Tenant Improvements" at bounding box center [663, 344] width 102 height 23
click at [634, 336] on button "Tenant Improvements" at bounding box center [627, 344] width 15 height 15
click at [881, 522] on button "Save" at bounding box center [887, 510] width 77 height 24
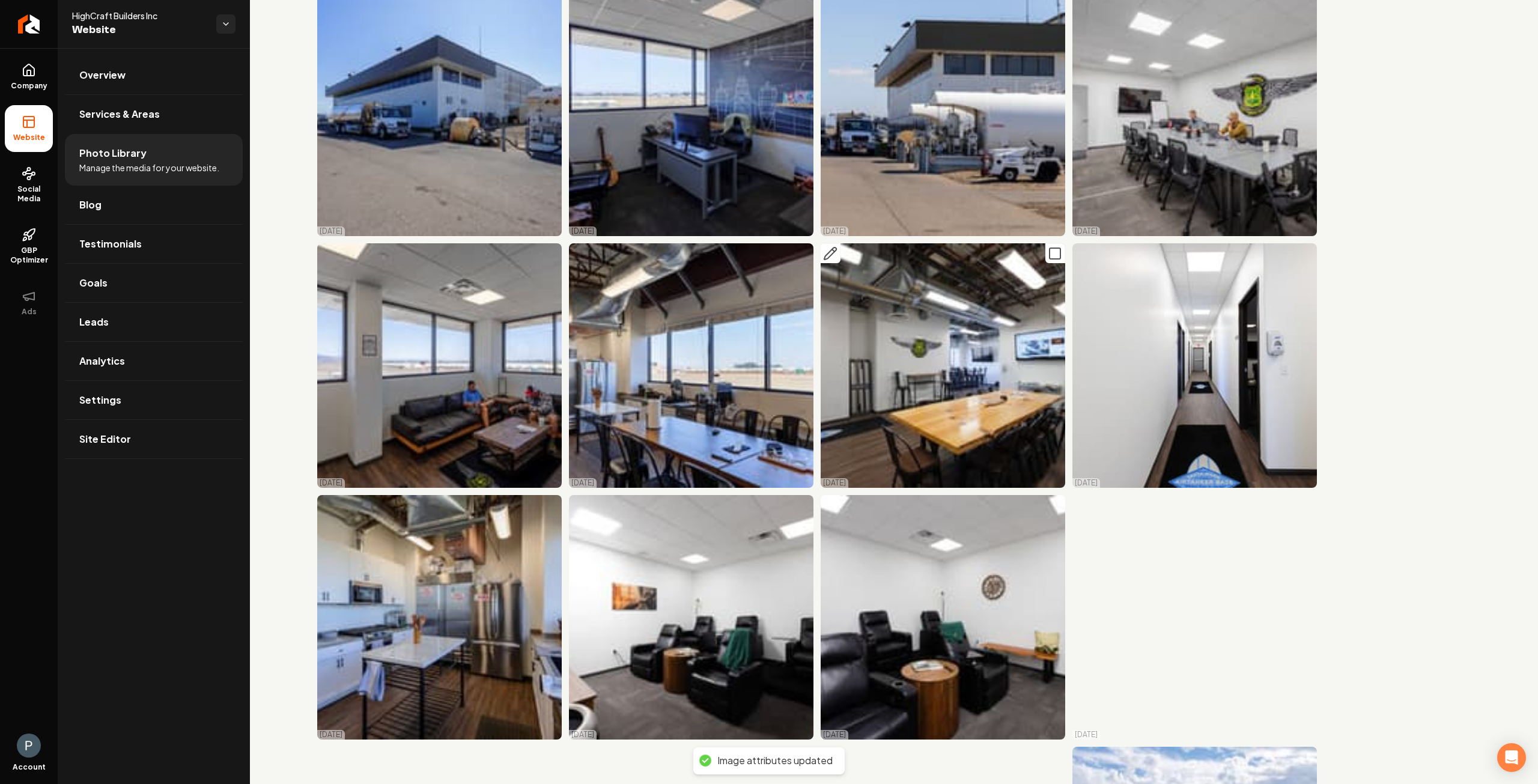
scroll to position [1468, 0]
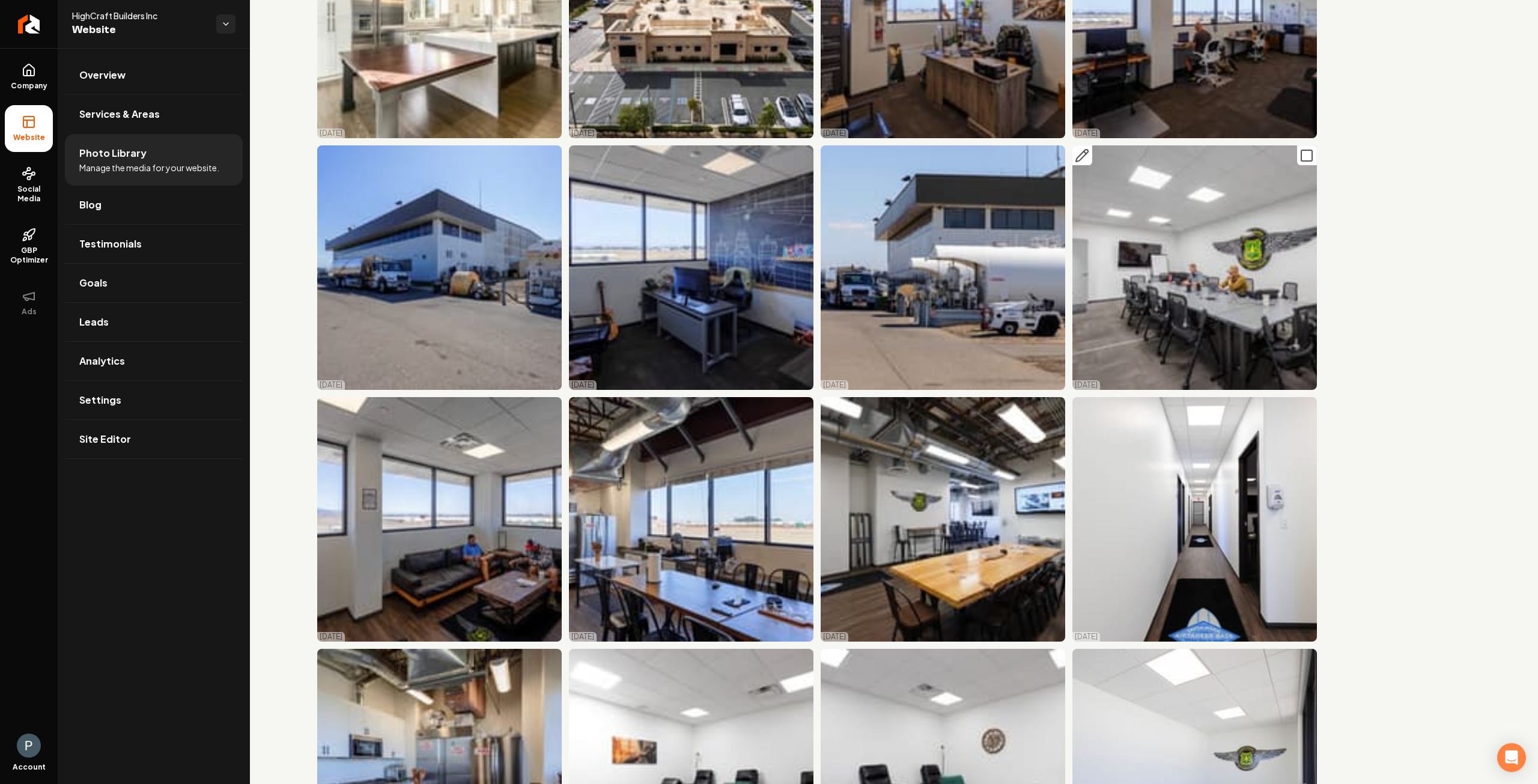
click at [1084, 151] on icon "Main content area" at bounding box center [1085, 153] width 3 height 3
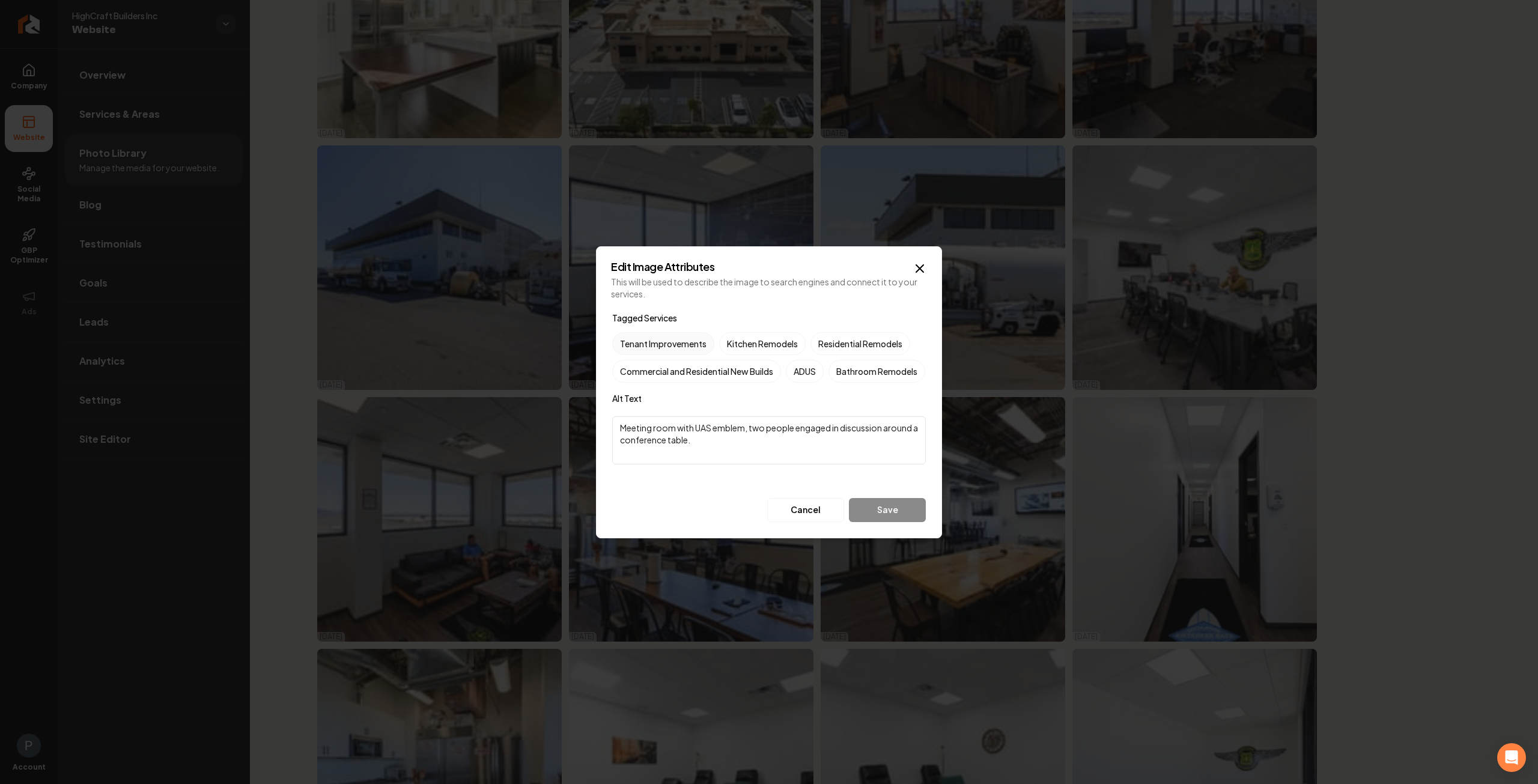
click at [663, 333] on label "Tenant Improvements" at bounding box center [663, 344] width 102 height 23
click at [634, 336] on button "Tenant Improvements" at bounding box center [627, 344] width 15 height 15
click at [887, 522] on button "Save" at bounding box center [887, 510] width 77 height 24
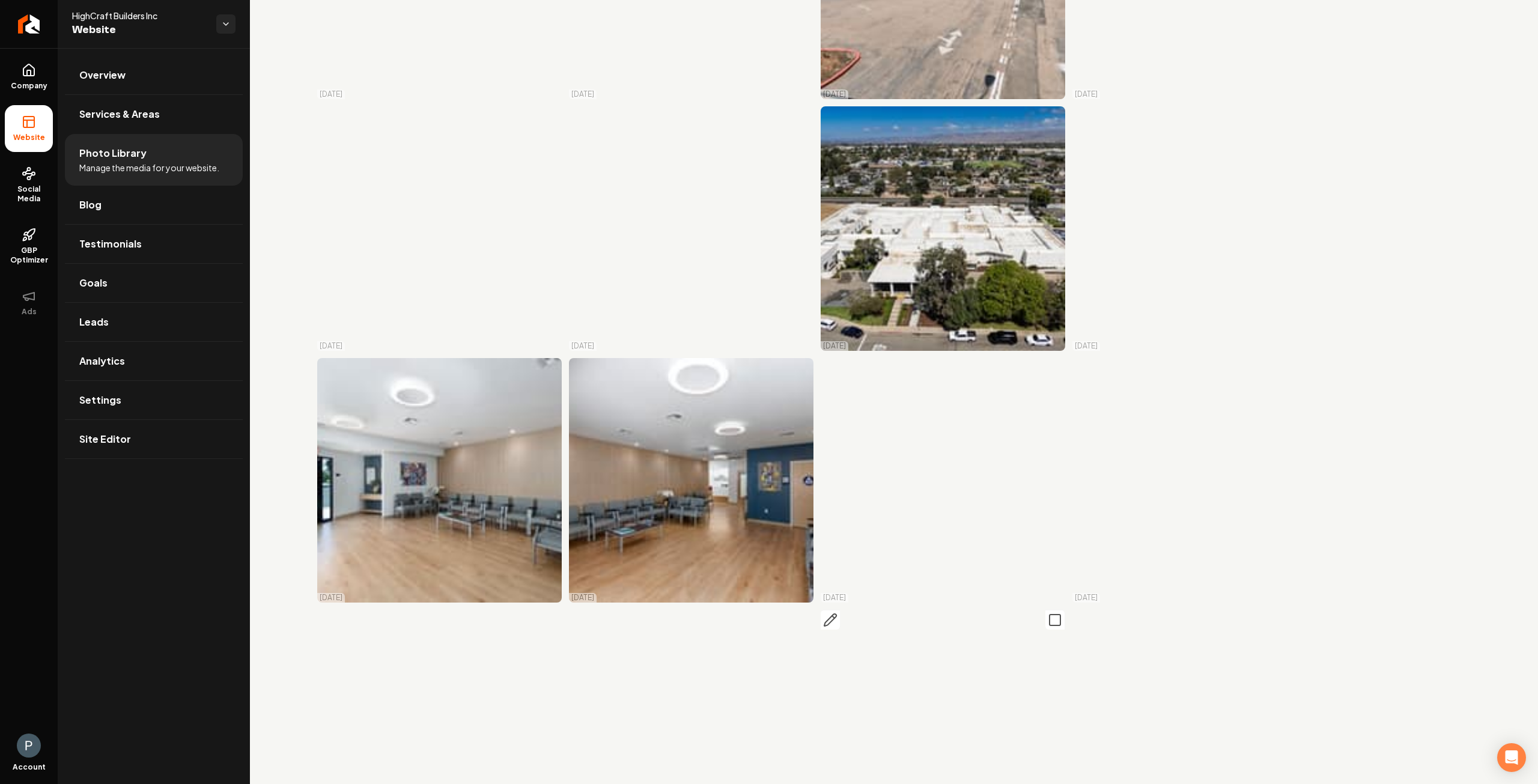
scroll to position [5553, 0]
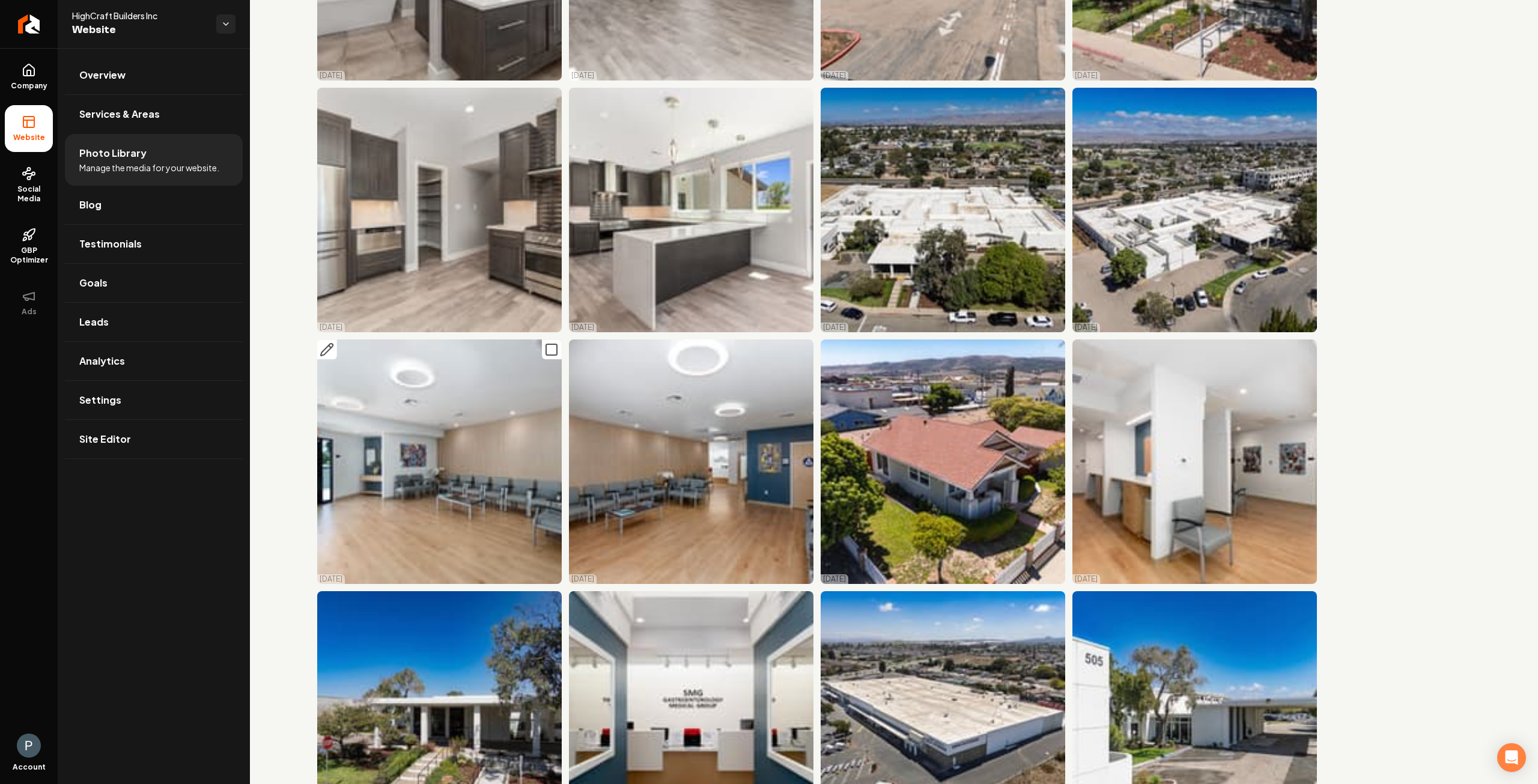
click at [326, 344] on icon "Main content area" at bounding box center [327, 350] width 12 height 12
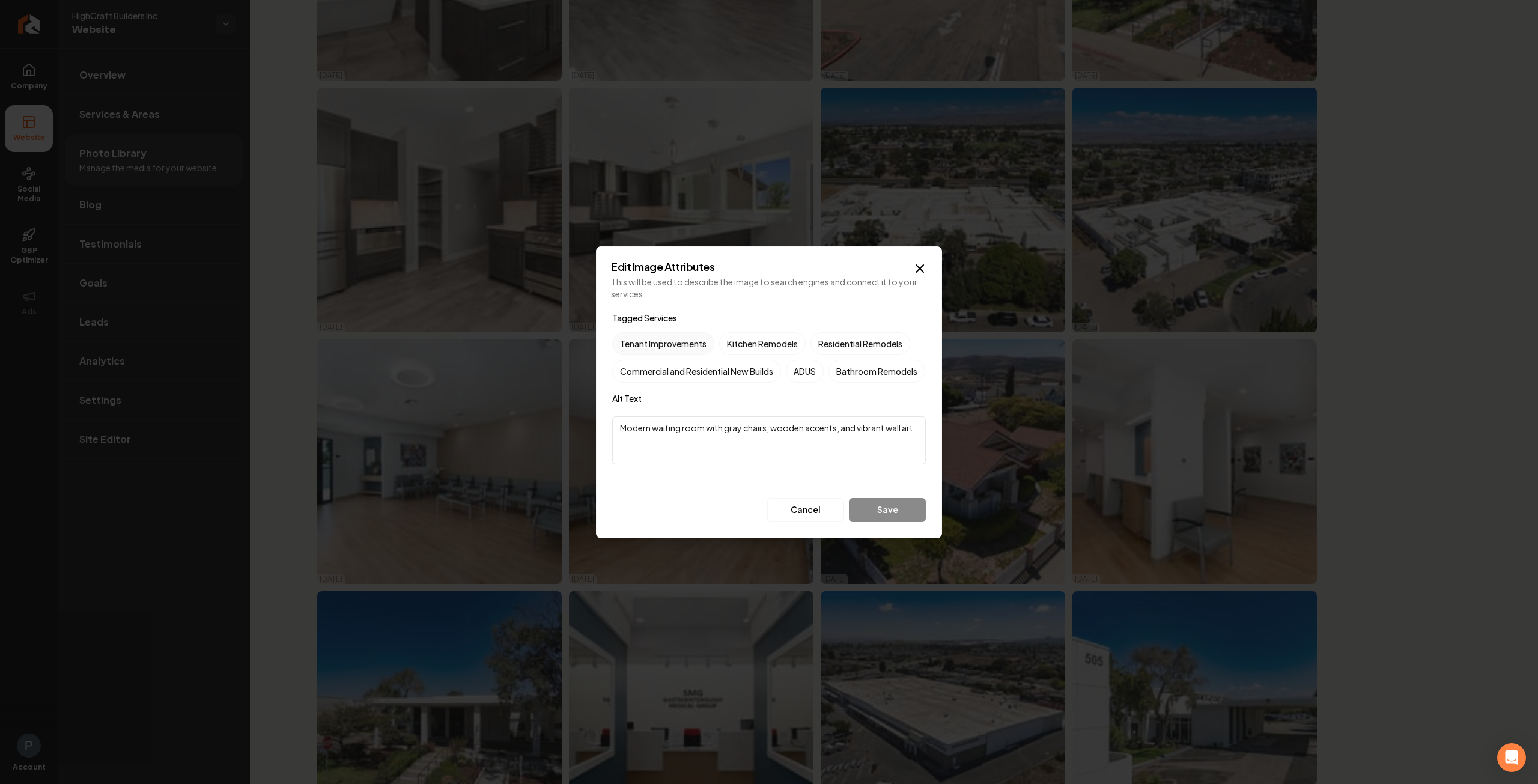
click at [649, 333] on label "Tenant Improvements" at bounding box center [663, 344] width 102 height 23
click at [634, 336] on button "Tenant Improvements" at bounding box center [627, 344] width 15 height 15
click at [883, 522] on button "Save" at bounding box center [887, 510] width 77 height 24
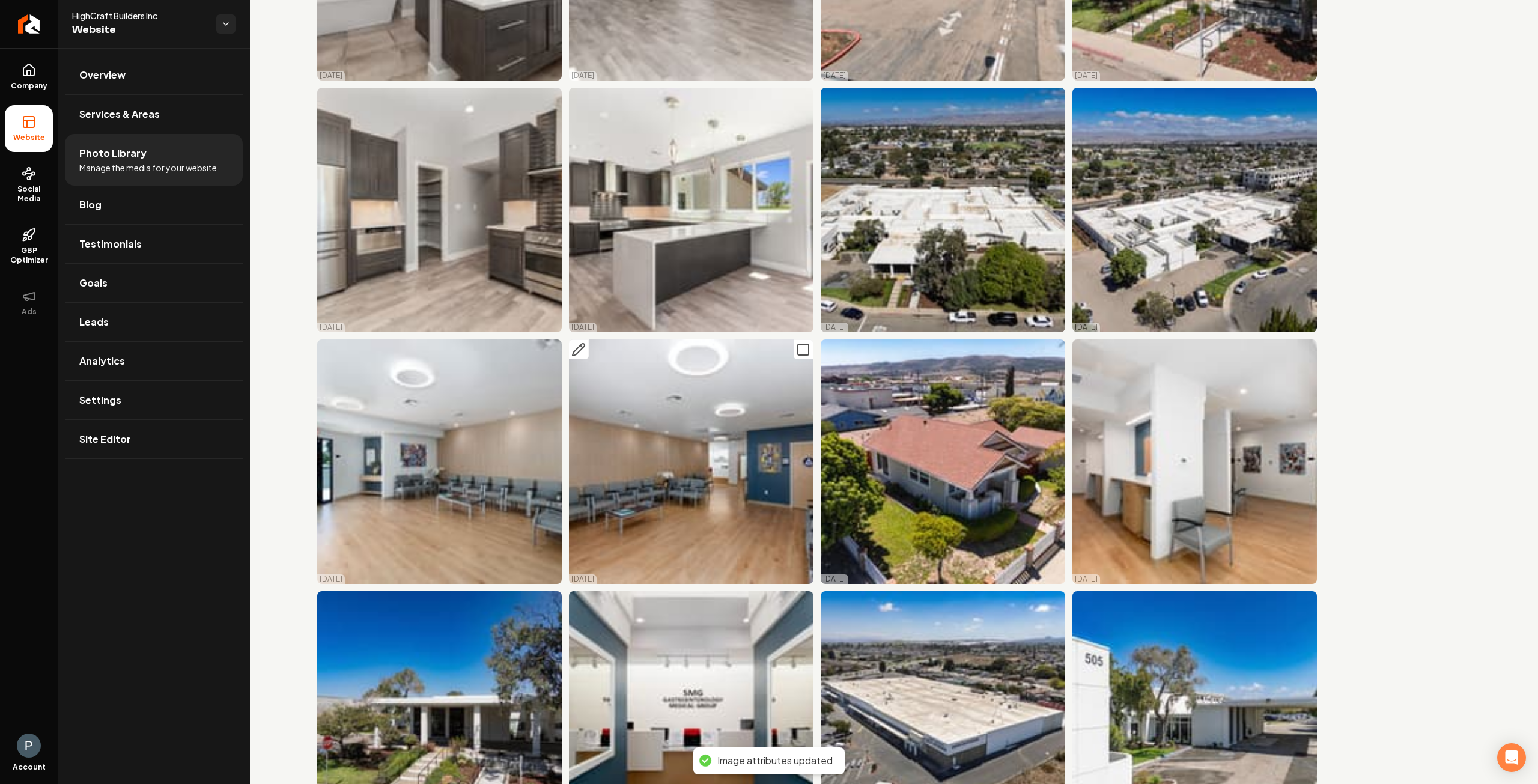
click at [582, 342] on icon "Main content area" at bounding box center [579, 350] width 15 height 15
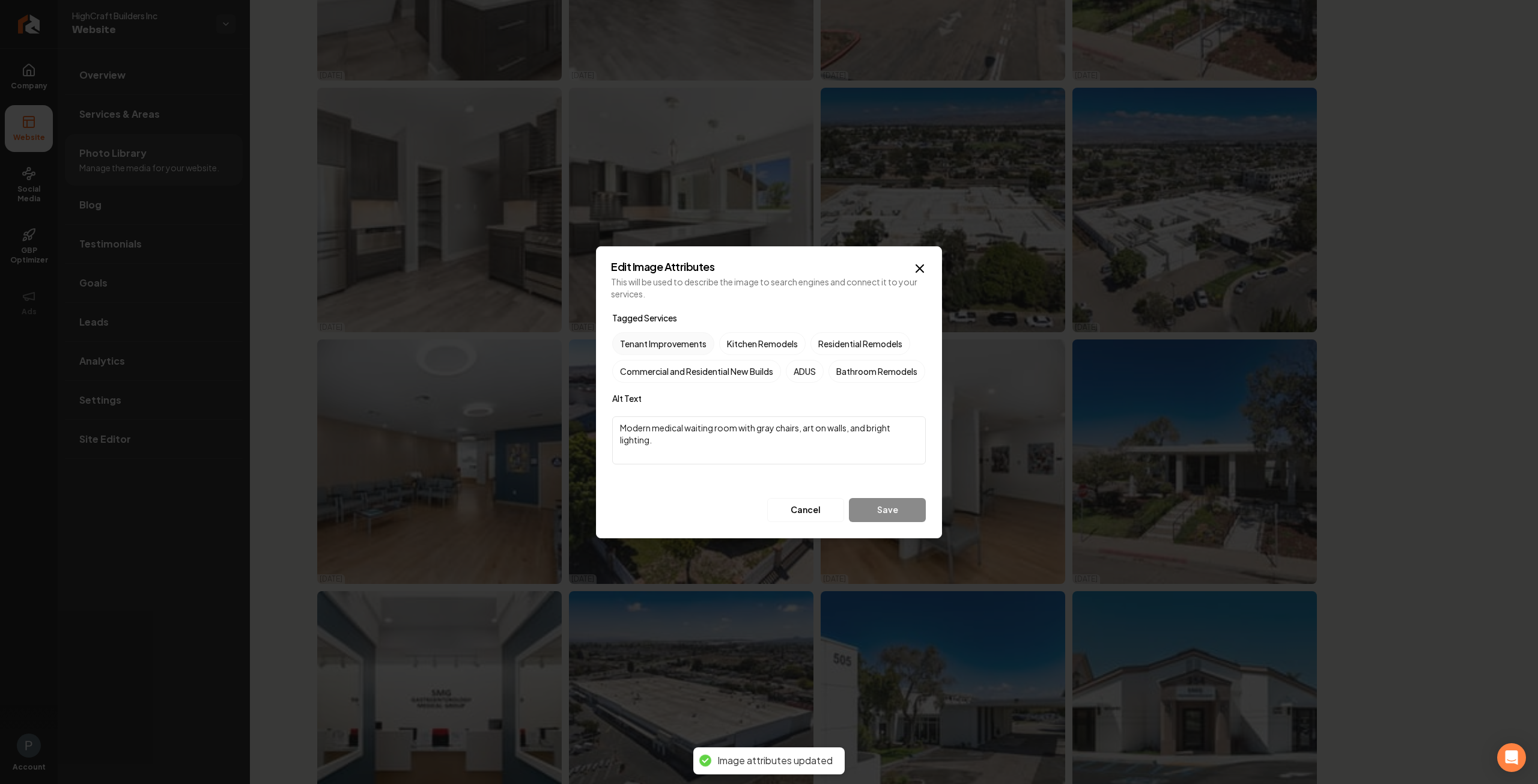
drag, startPoint x: 638, startPoint y: 333, endPoint x: 644, endPoint y: 333, distance: 6.0
click at [639, 333] on label "Tenant Improvements" at bounding box center [663, 344] width 102 height 23
click at [634, 336] on button "Tenant Improvements" at bounding box center [627, 344] width 15 height 15
click at [912, 522] on button "Save" at bounding box center [887, 510] width 77 height 24
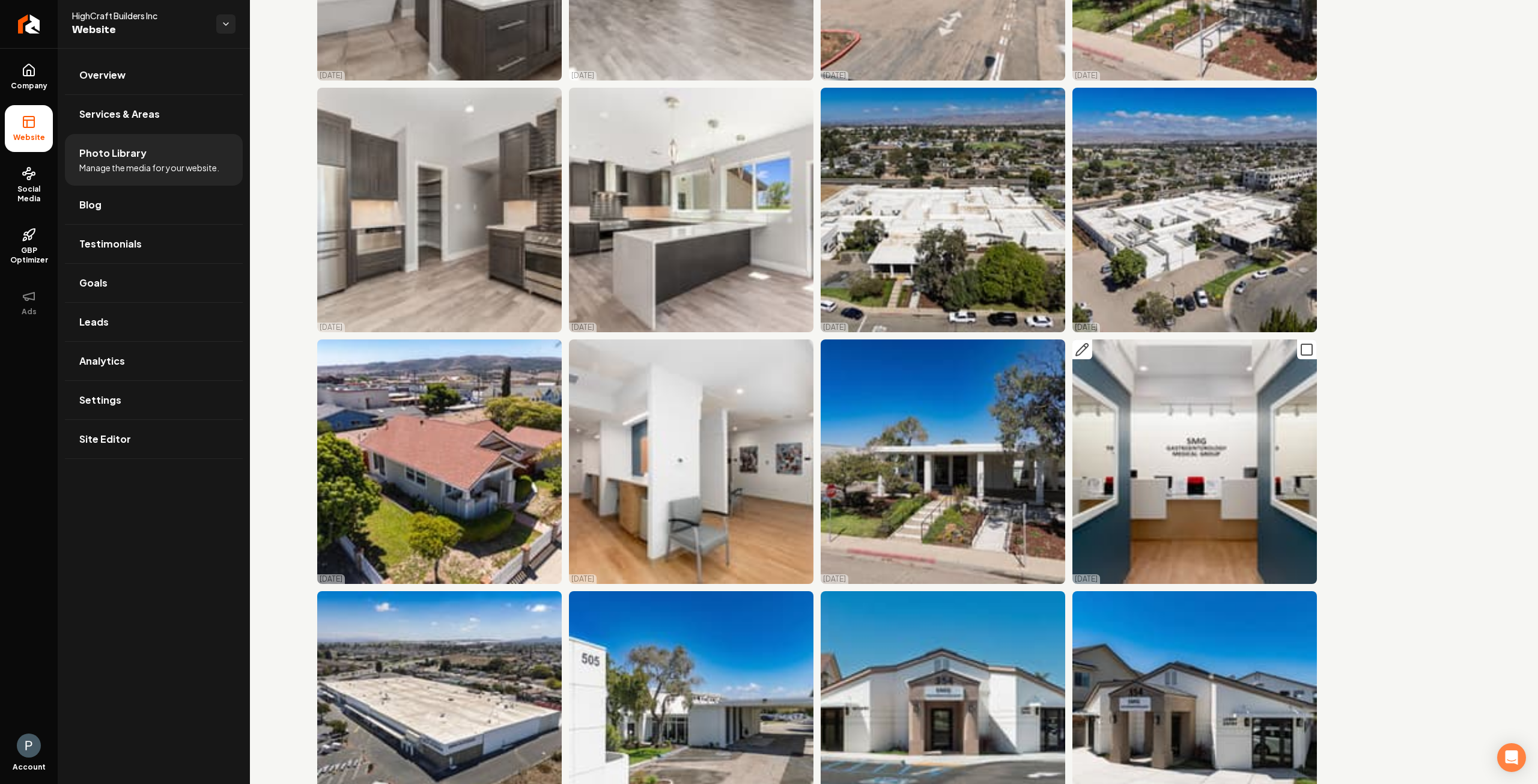
click at [1078, 342] on icon "Main content area" at bounding box center [1082, 350] width 15 height 15
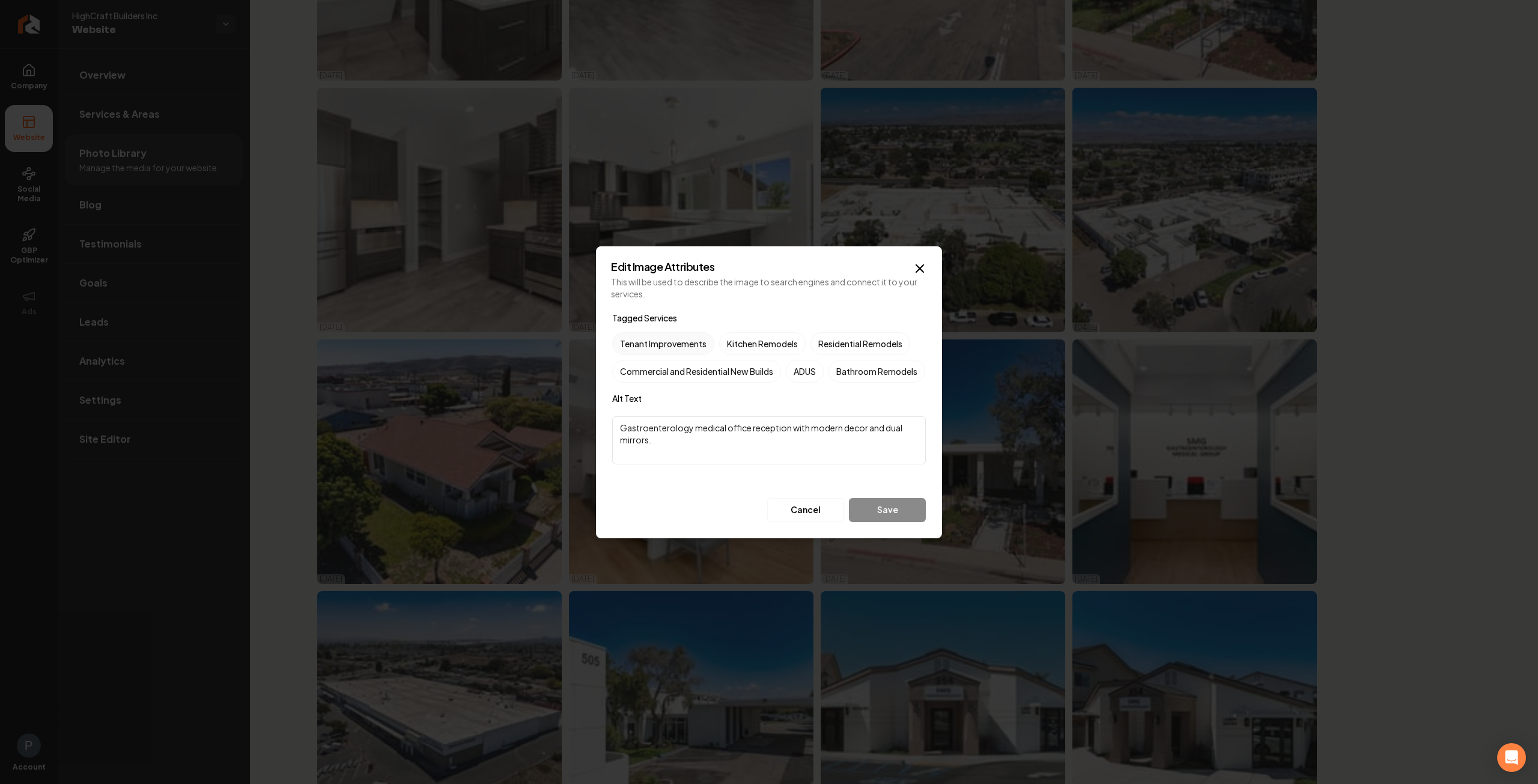
click at [649, 333] on label "Tenant Improvements" at bounding box center [663, 344] width 102 height 23
click at [634, 336] on button "Tenant Improvements" at bounding box center [627, 344] width 15 height 15
click at [870, 520] on button "Save" at bounding box center [887, 510] width 77 height 24
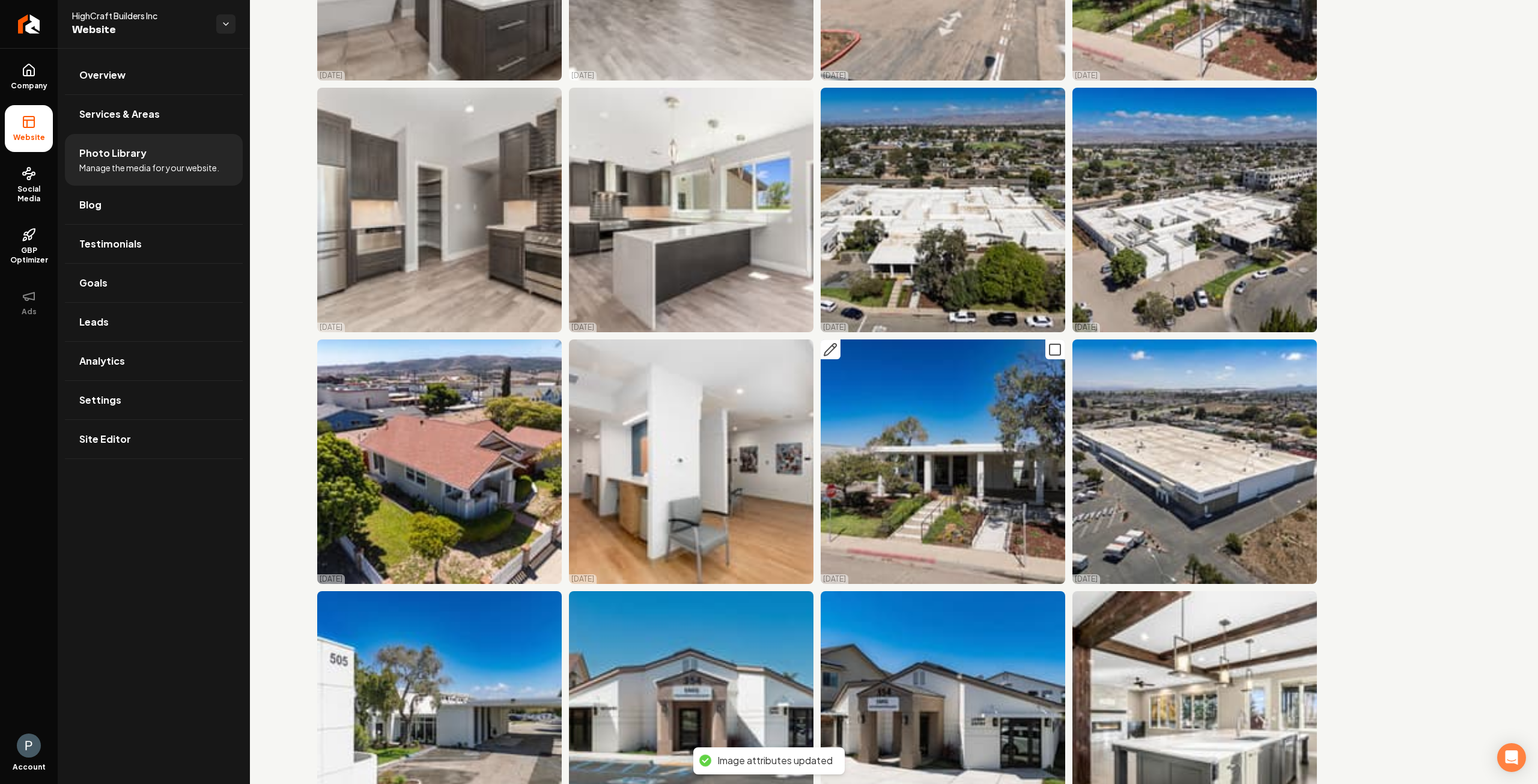
click at [832, 346] on icon "Main content area" at bounding box center [834, 347] width 3 height 3
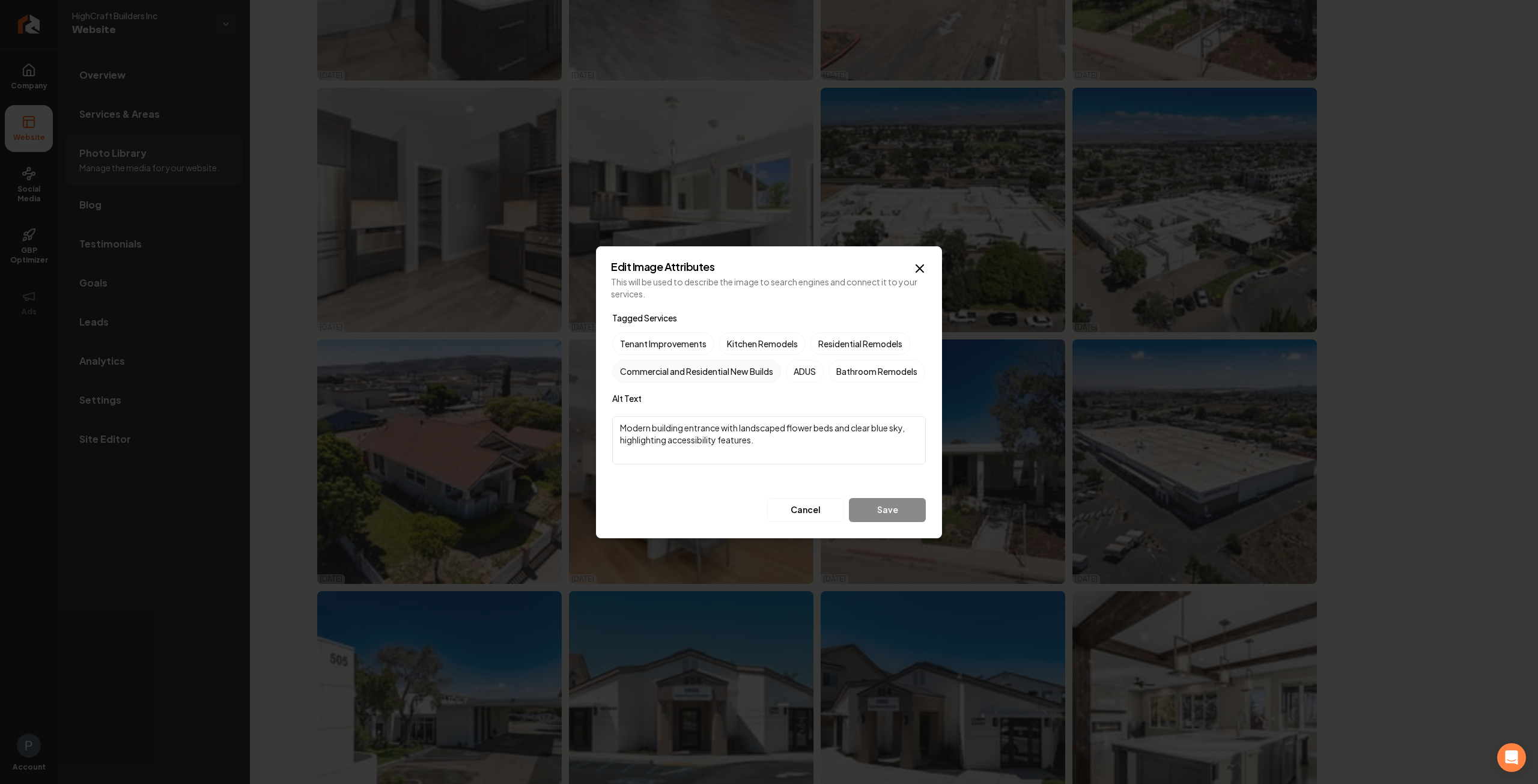
drag, startPoint x: 696, startPoint y: 353, endPoint x: 711, endPoint y: 354, distance: 15.0
click at [699, 360] on label "Commercial and Residential New Builds" at bounding box center [696, 371] width 169 height 23
click at [634, 364] on button "Commercial and Residential New Builds" at bounding box center [627, 372] width 15 height 15
click at [885, 522] on button "Save" at bounding box center [887, 510] width 77 height 24
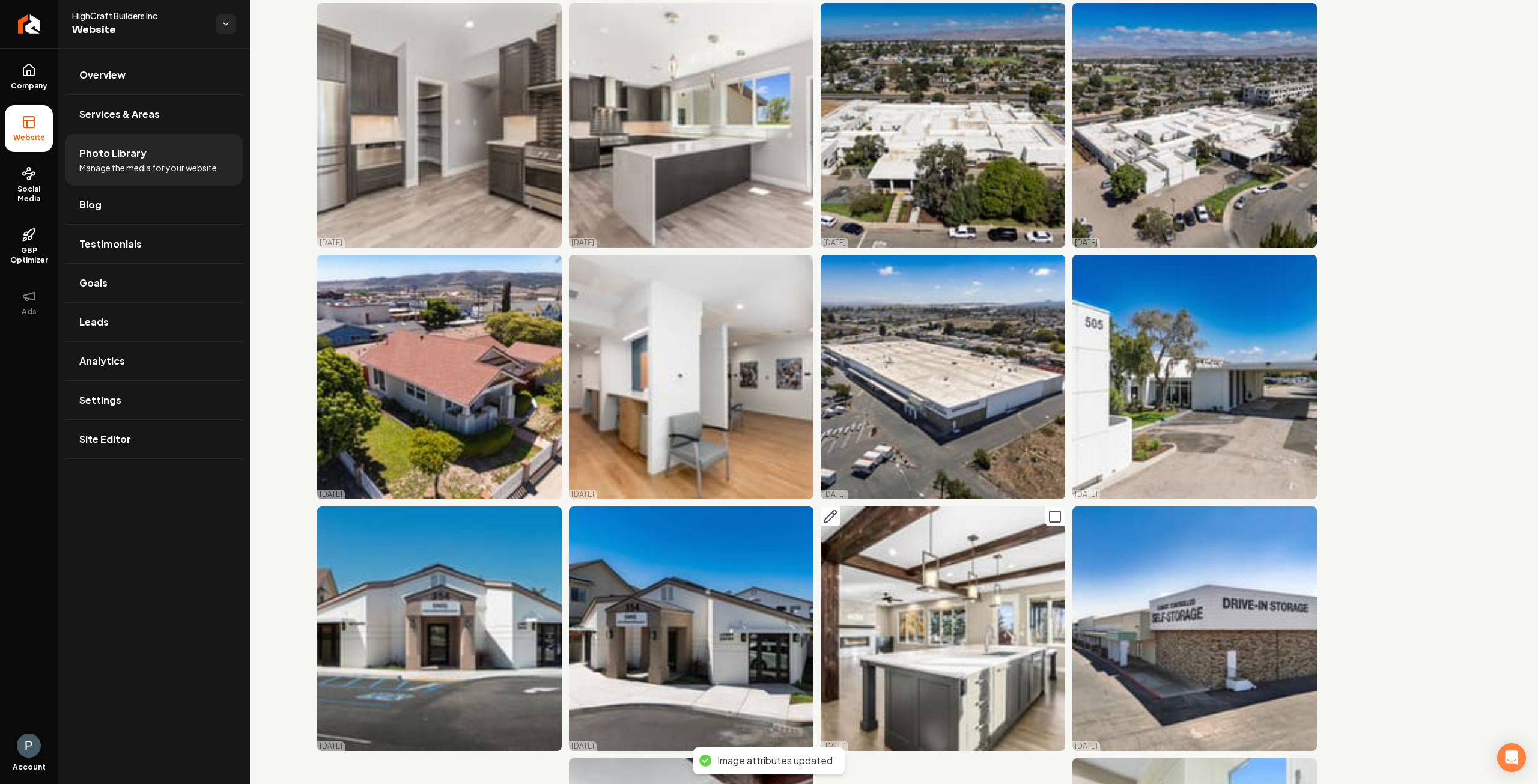
scroll to position [5853, 0]
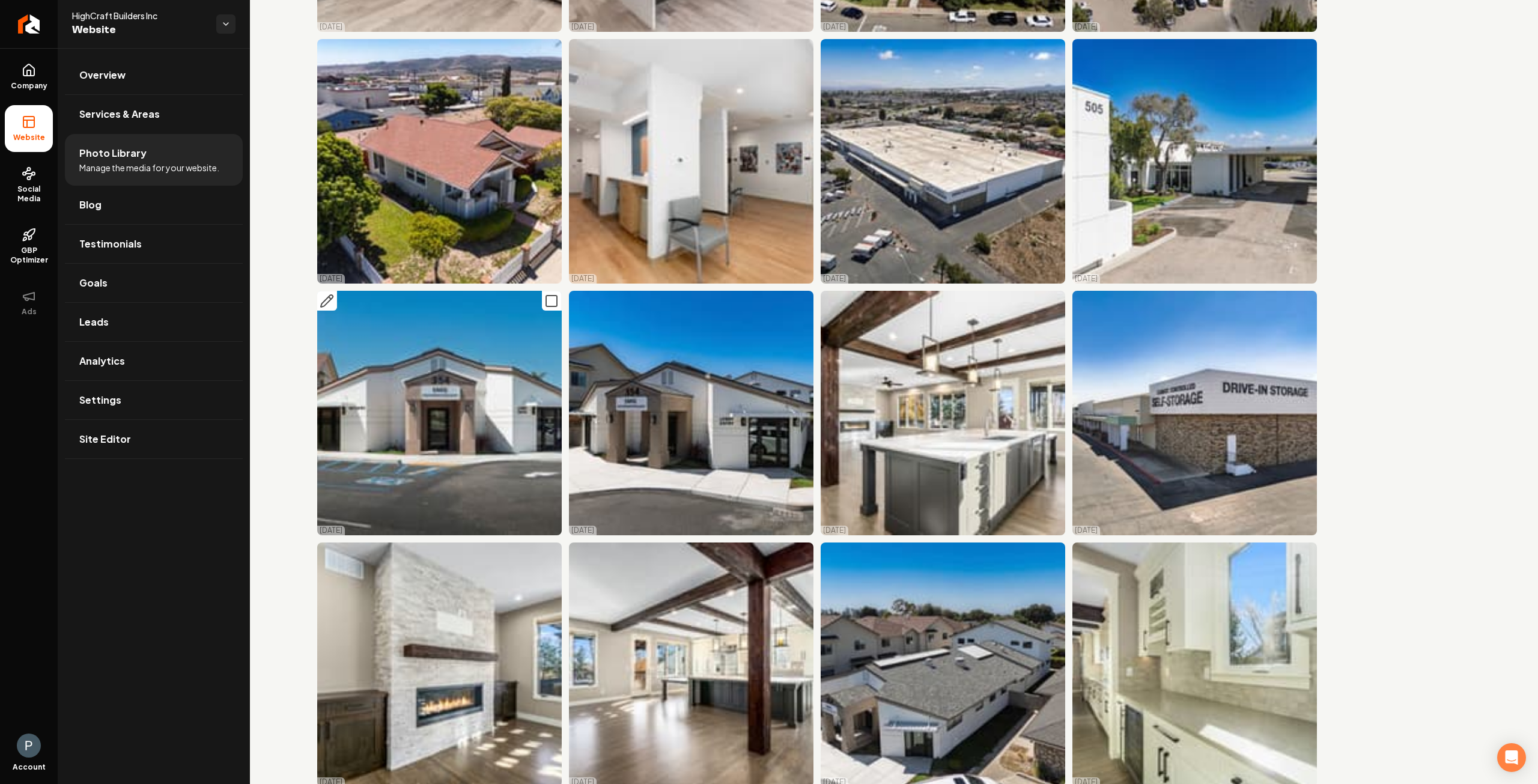
click at [331, 294] on icon "Main content area" at bounding box center [327, 301] width 15 height 15
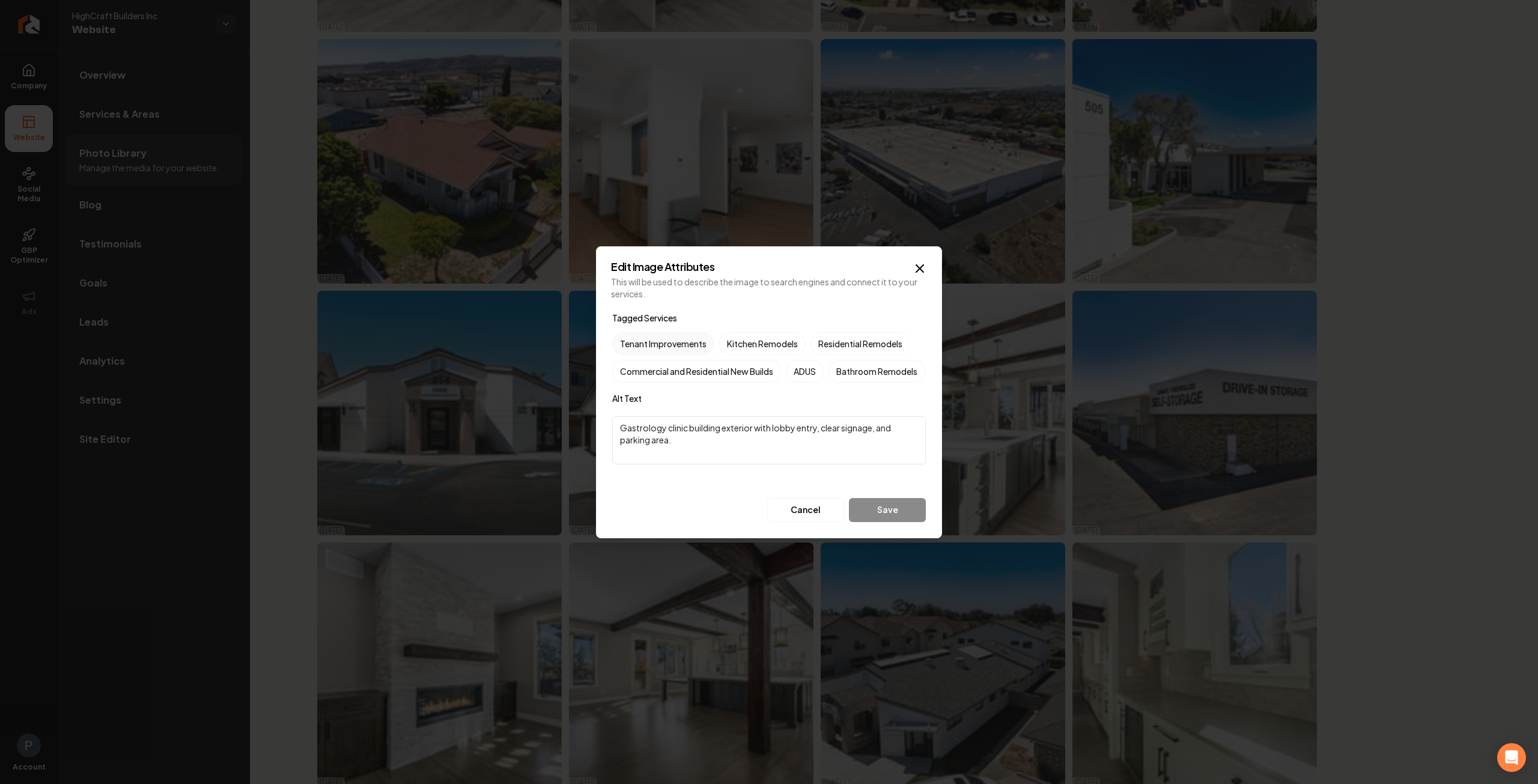
click at [635, 333] on label "Tenant Improvements" at bounding box center [663, 344] width 102 height 23
click at [634, 336] on button "Tenant Improvements" at bounding box center [627, 344] width 15 height 15
click at [889, 522] on button "Save" at bounding box center [887, 510] width 77 height 24
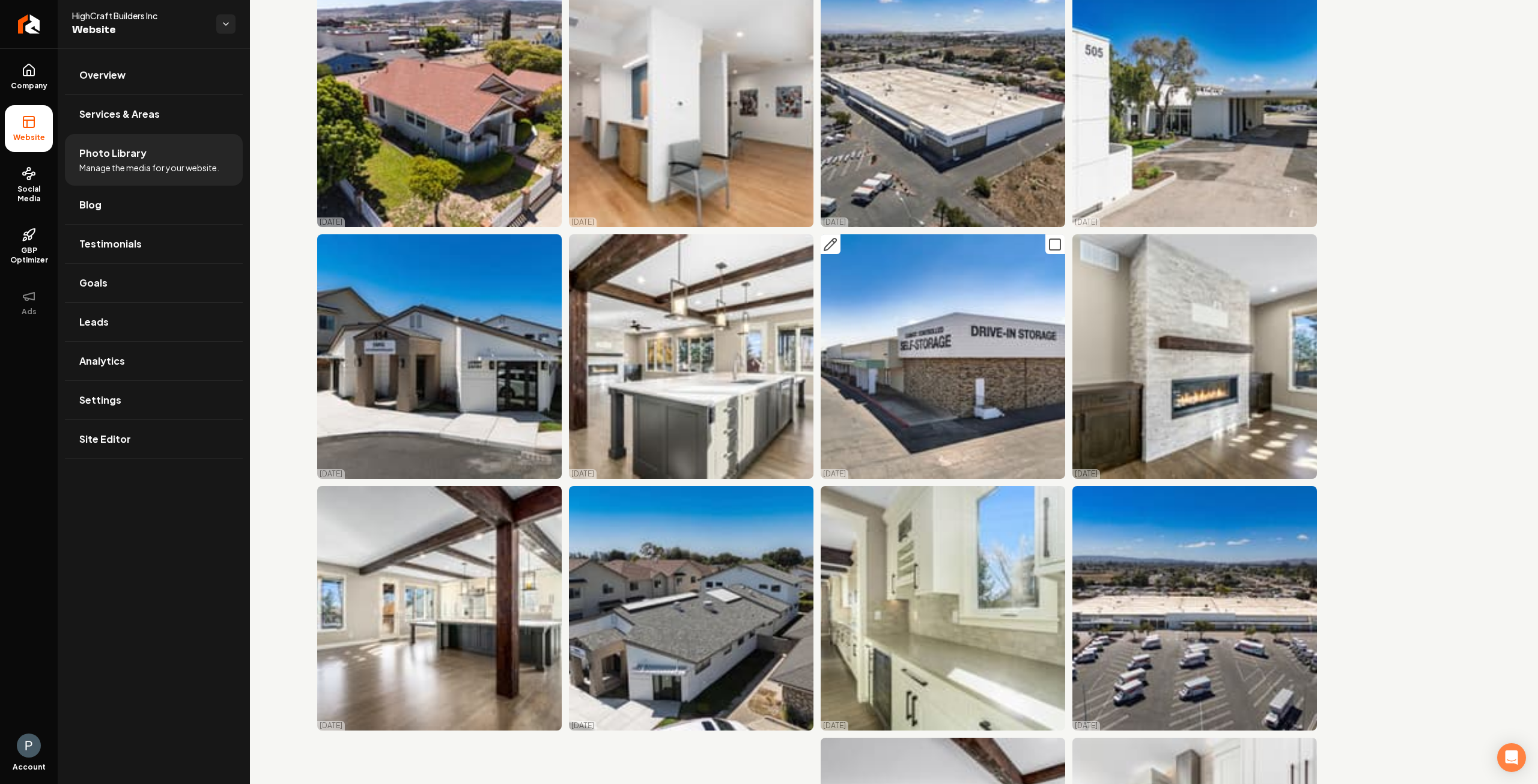
scroll to position [5913, 0]
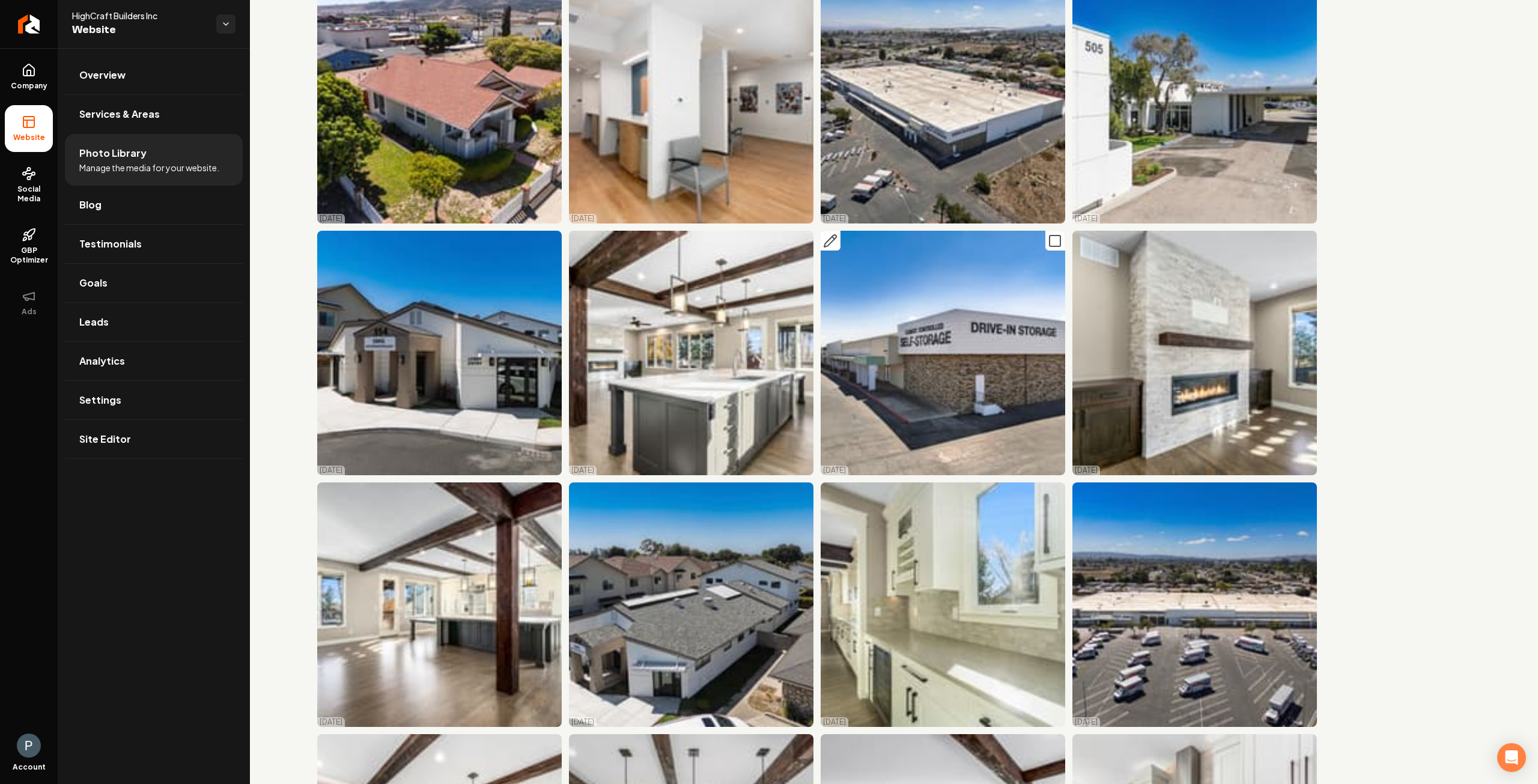
click at [826, 233] on icon "Main content area" at bounding box center [830, 241] width 15 height 15
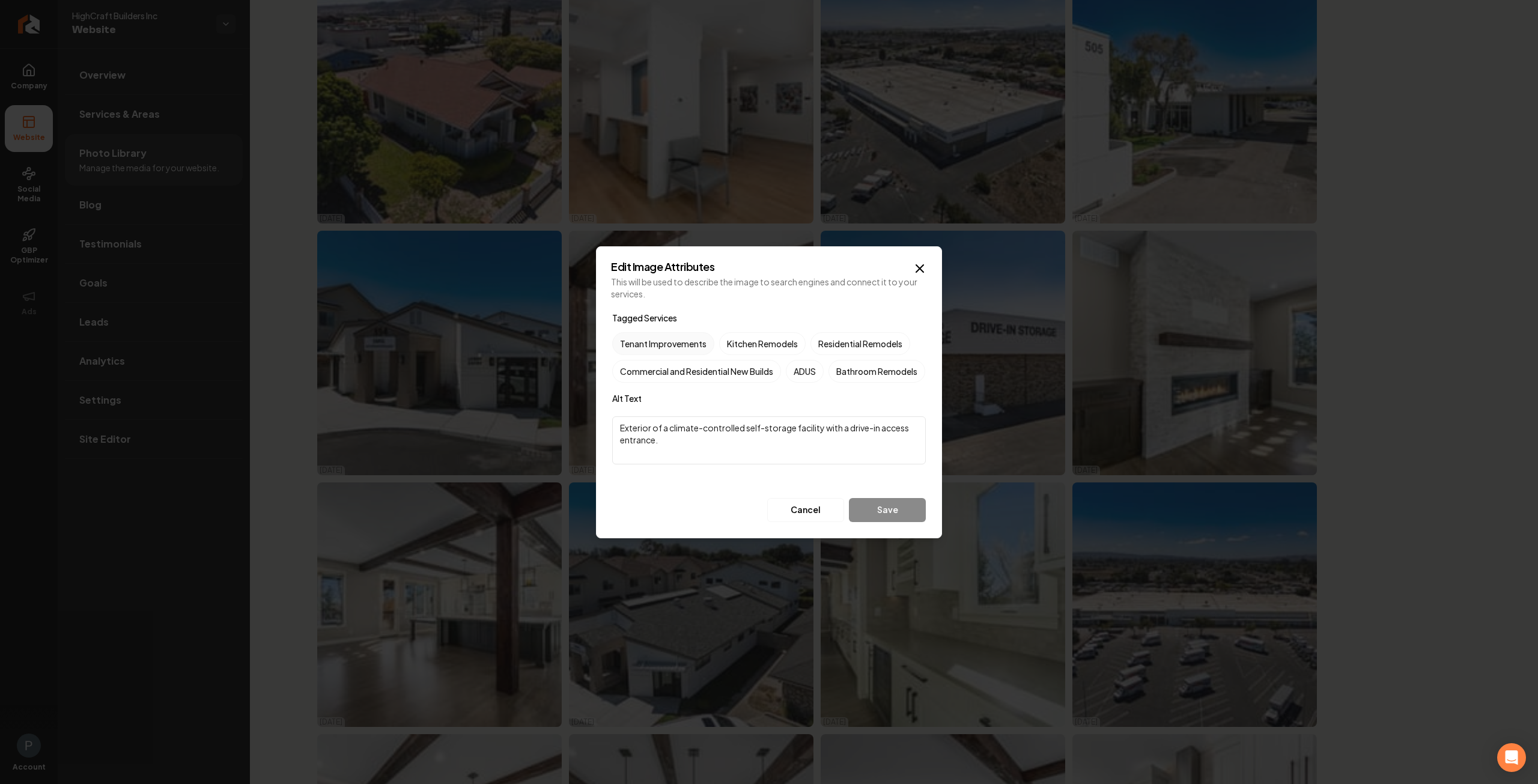
click at [674, 333] on label "Tenant Improvements" at bounding box center [663, 344] width 102 height 23
click at [634, 336] on button "Tenant Improvements" at bounding box center [627, 344] width 15 height 15
click at [881, 518] on button "Save" at bounding box center [887, 510] width 77 height 24
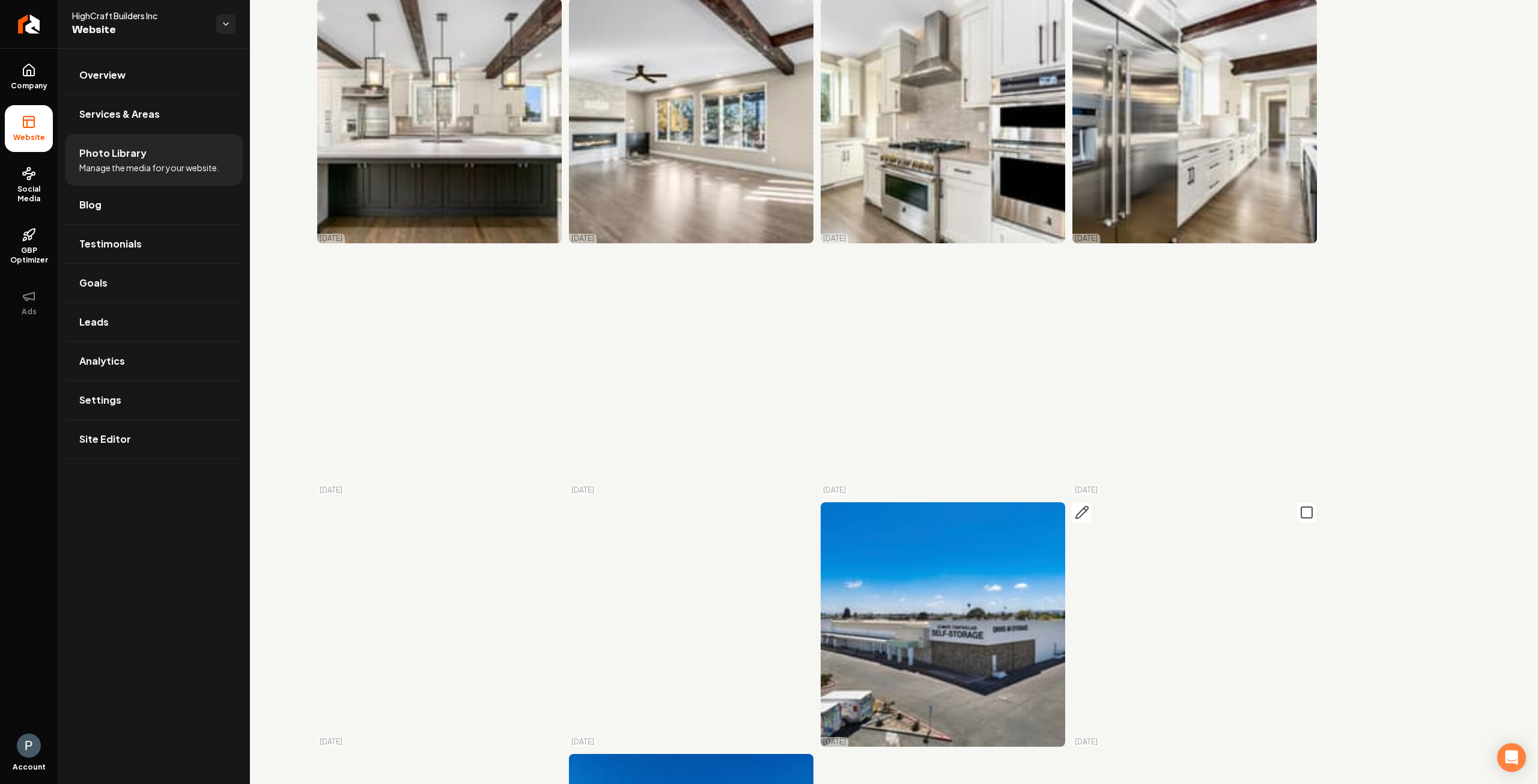
scroll to position [6874, 0]
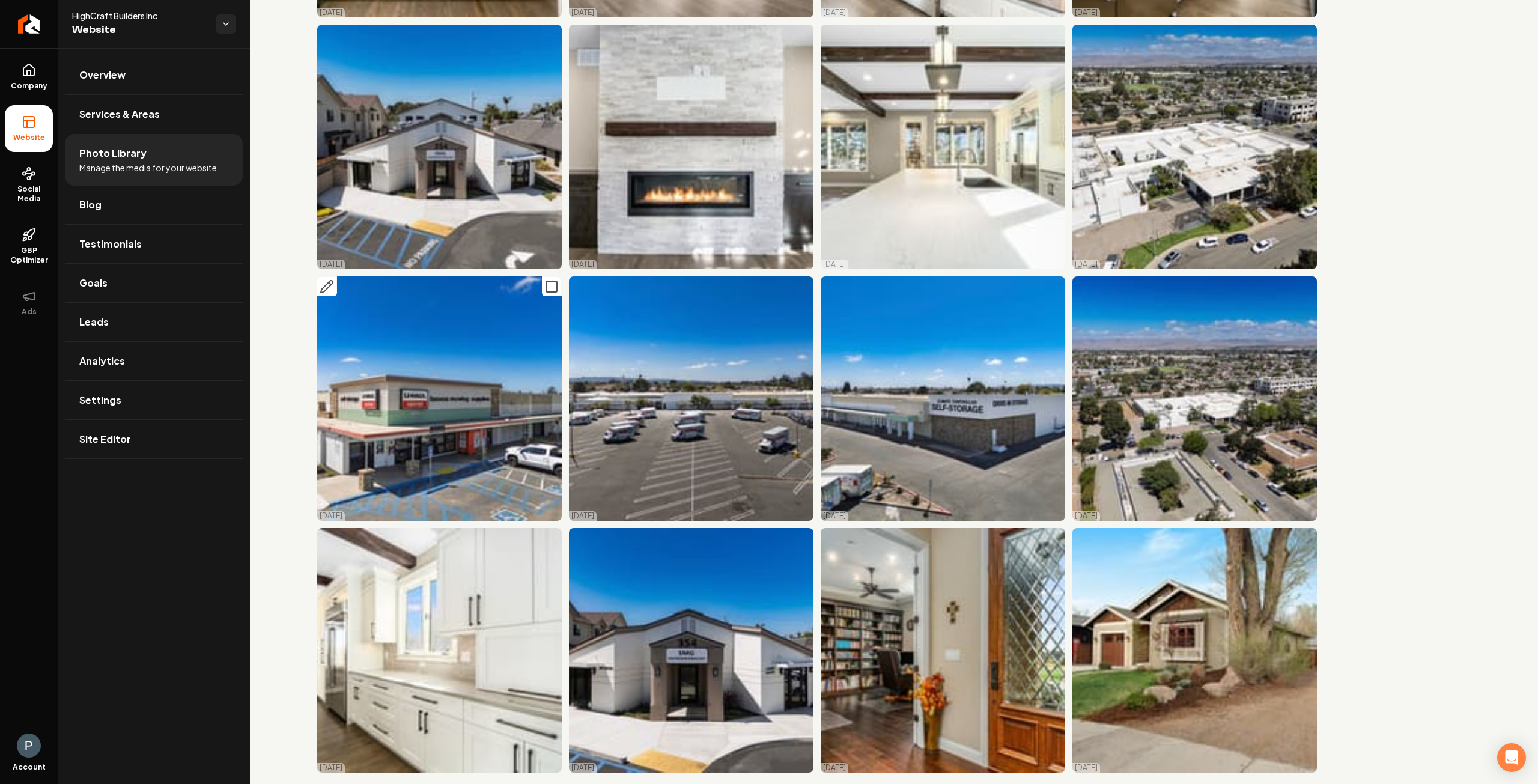
click at [325, 280] on icon "Main content area" at bounding box center [327, 286] width 12 height 12
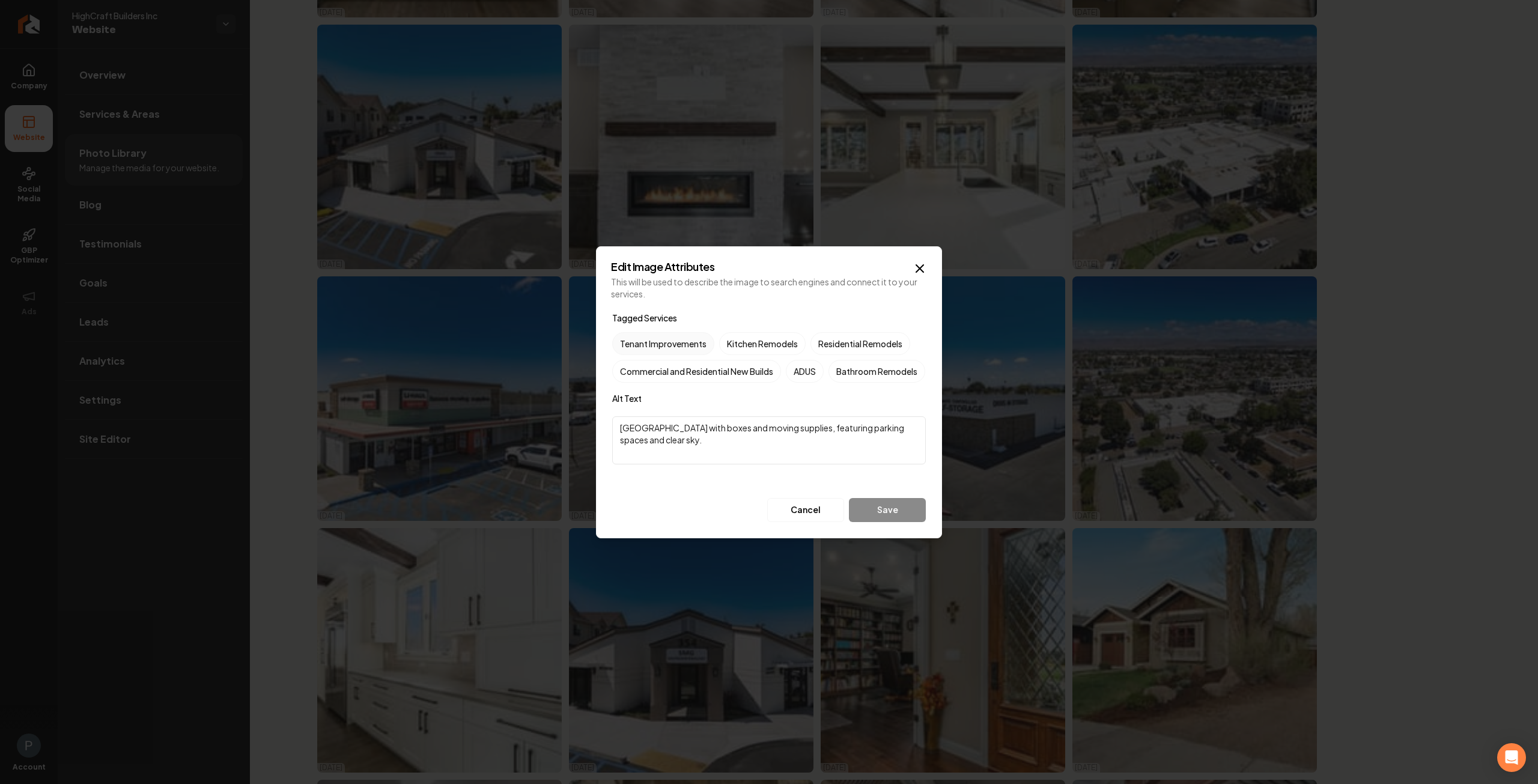
click at [641, 333] on label "Tenant Improvements" at bounding box center [663, 344] width 102 height 23
click at [634, 336] on button "Tenant Improvements" at bounding box center [627, 344] width 15 height 15
click at [911, 519] on button "Save" at bounding box center [887, 510] width 77 height 24
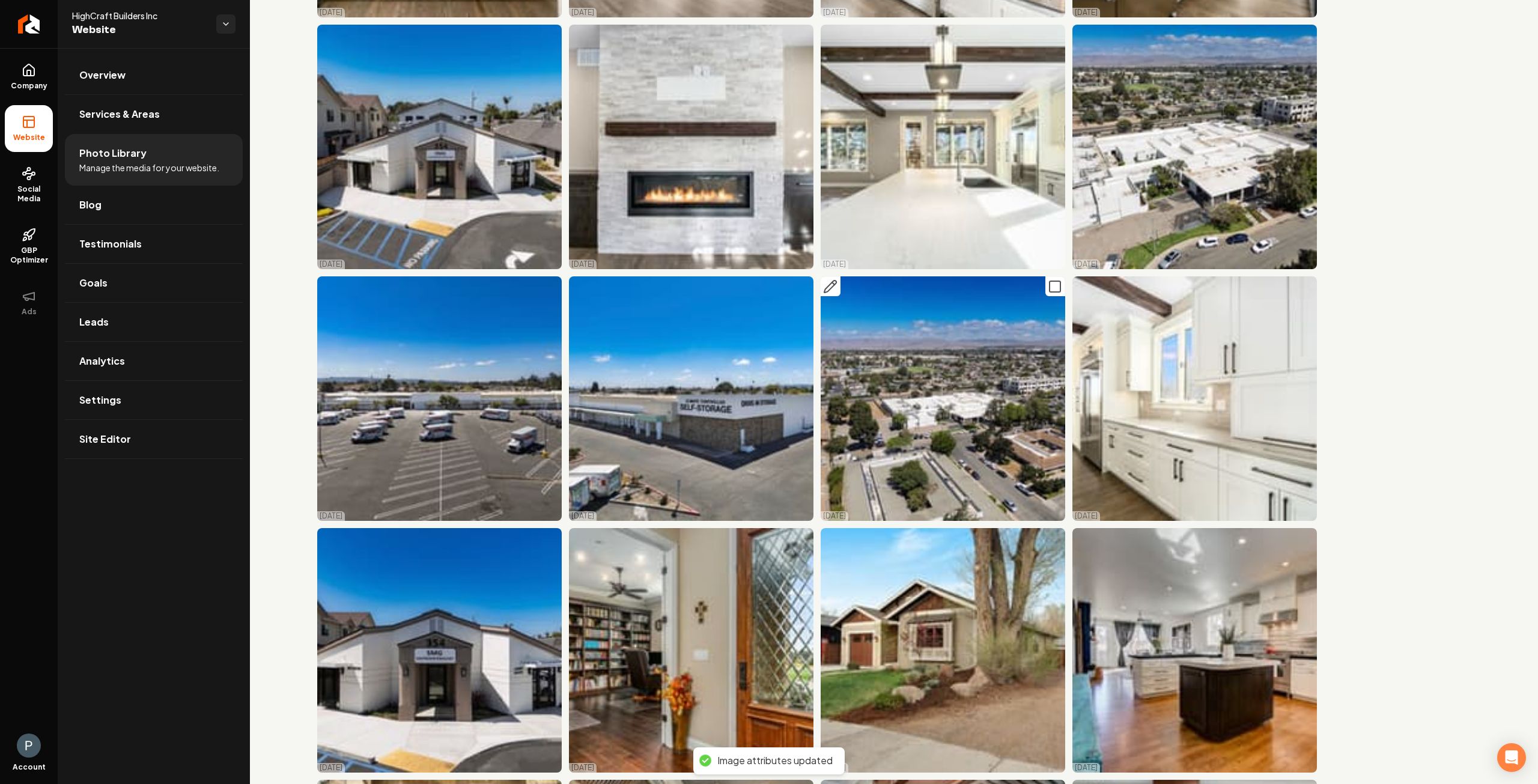
click at [829, 280] on icon "Main content area" at bounding box center [830, 287] width 15 height 15
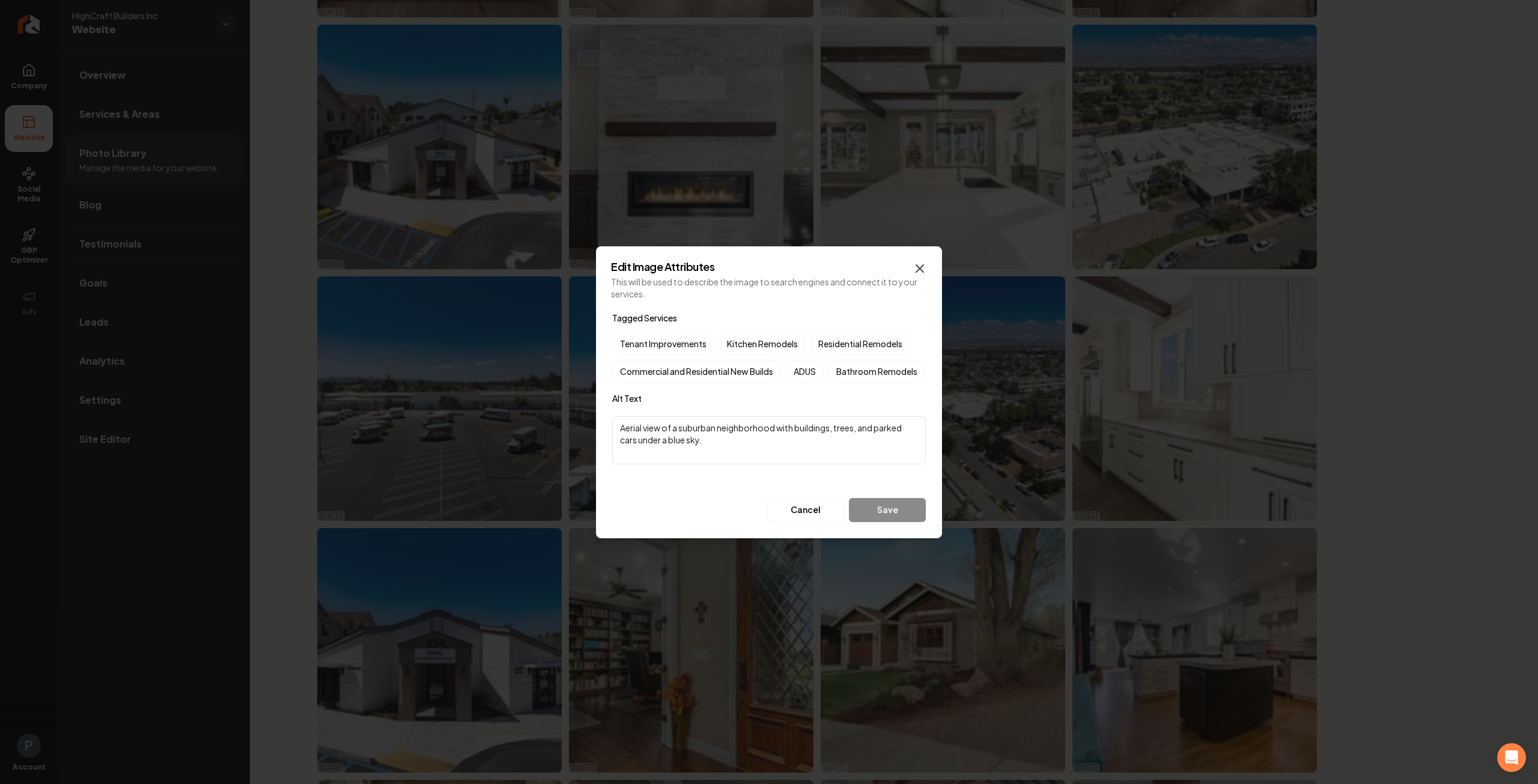
drag, startPoint x: 926, startPoint y: 251, endPoint x: 916, endPoint y: 251, distance: 10.0
click at [925, 261] on icon "button" at bounding box center [920, 268] width 15 height 15
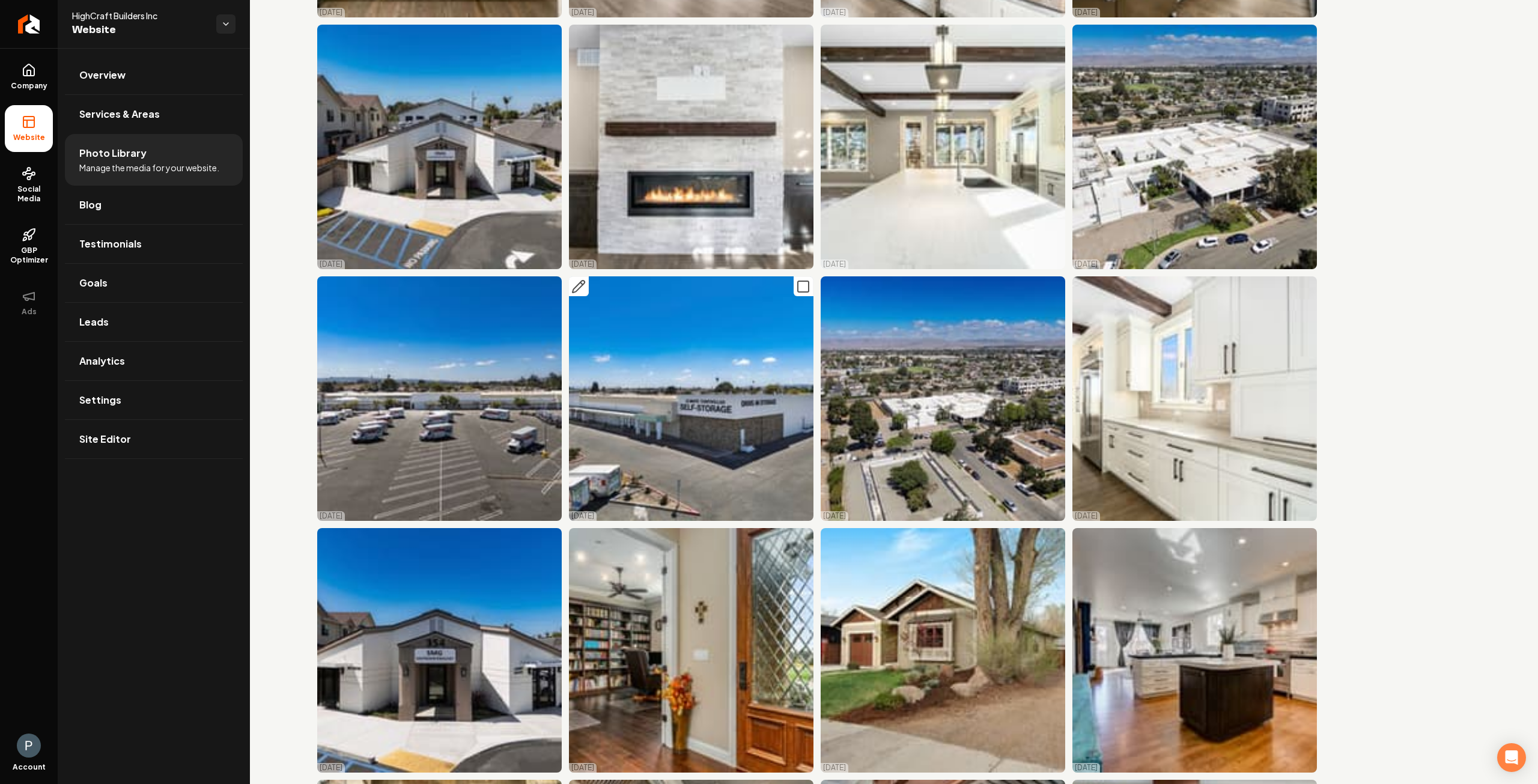
click at [575, 280] on icon "Main content area" at bounding box center [579, 286] width 12 height 12
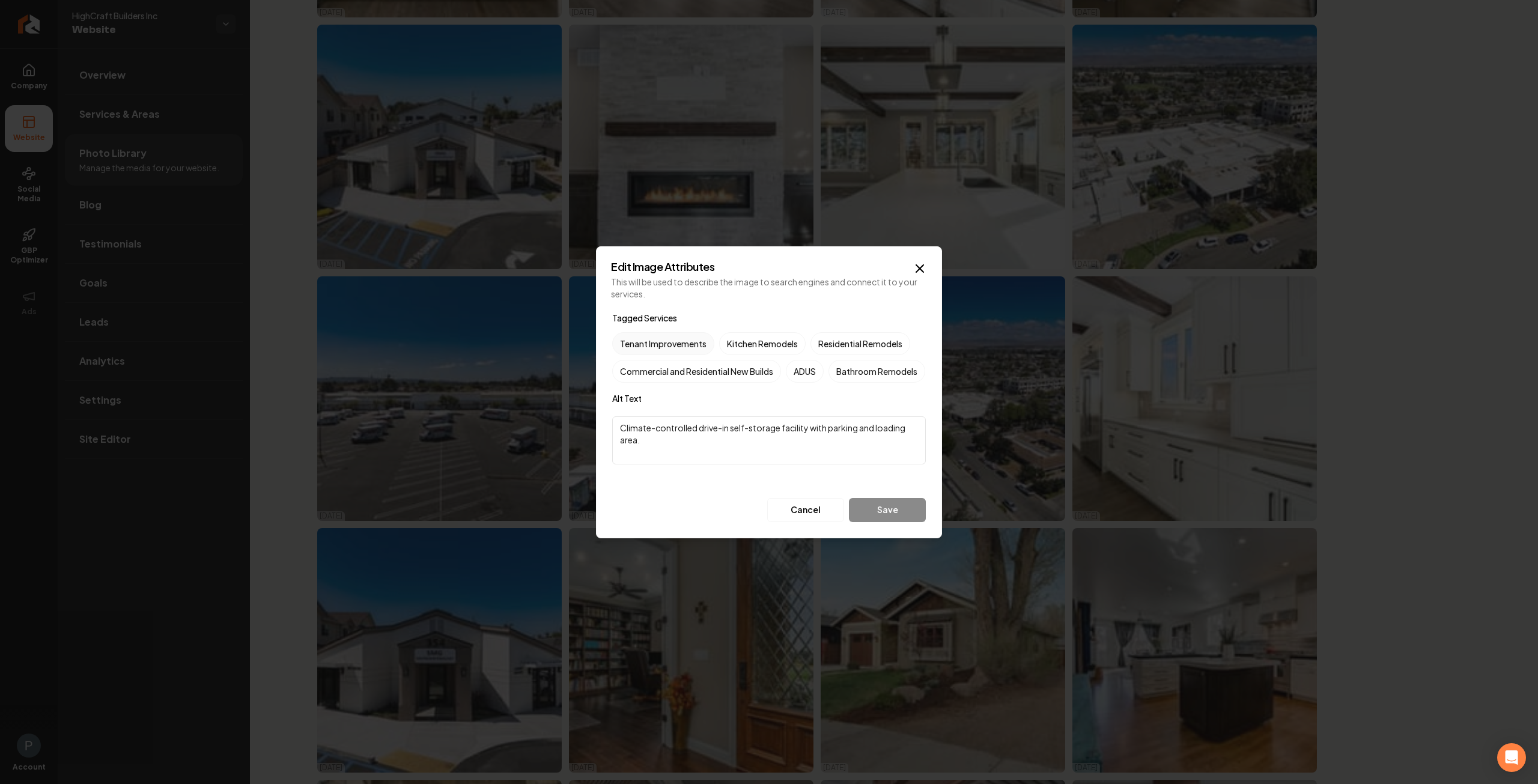
click at [657, 333] on label "Tenant Improvements" at bounding box center [663, 344] width 102 height 23
click at [634, 336] on button "Tenant Improvements" at bounding box center [627, 344] width 15 height 15
click at [884, 522] on button "Save" at bounding box center [887, 510] width 77 height 24
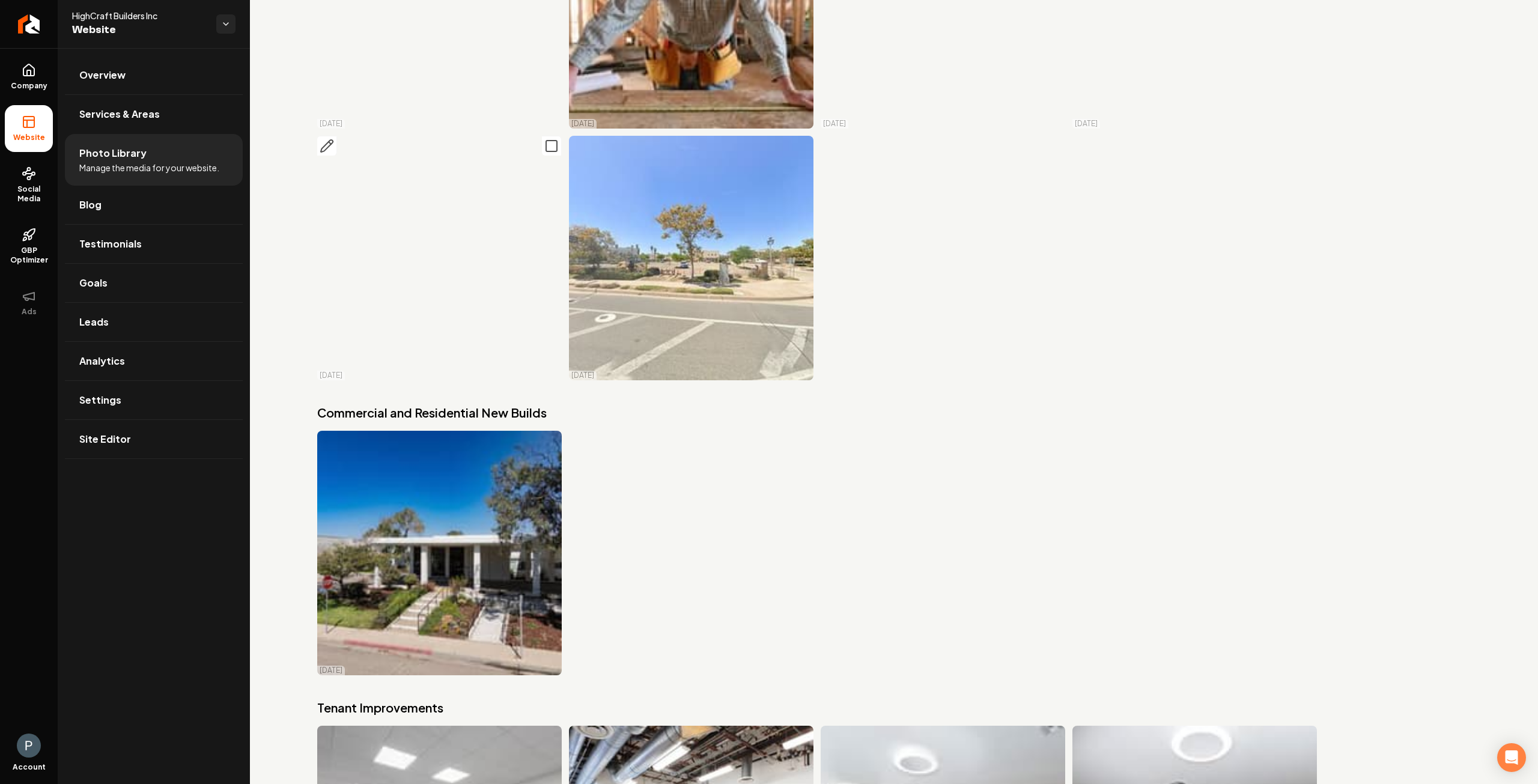
scroll to position [11305, 0]
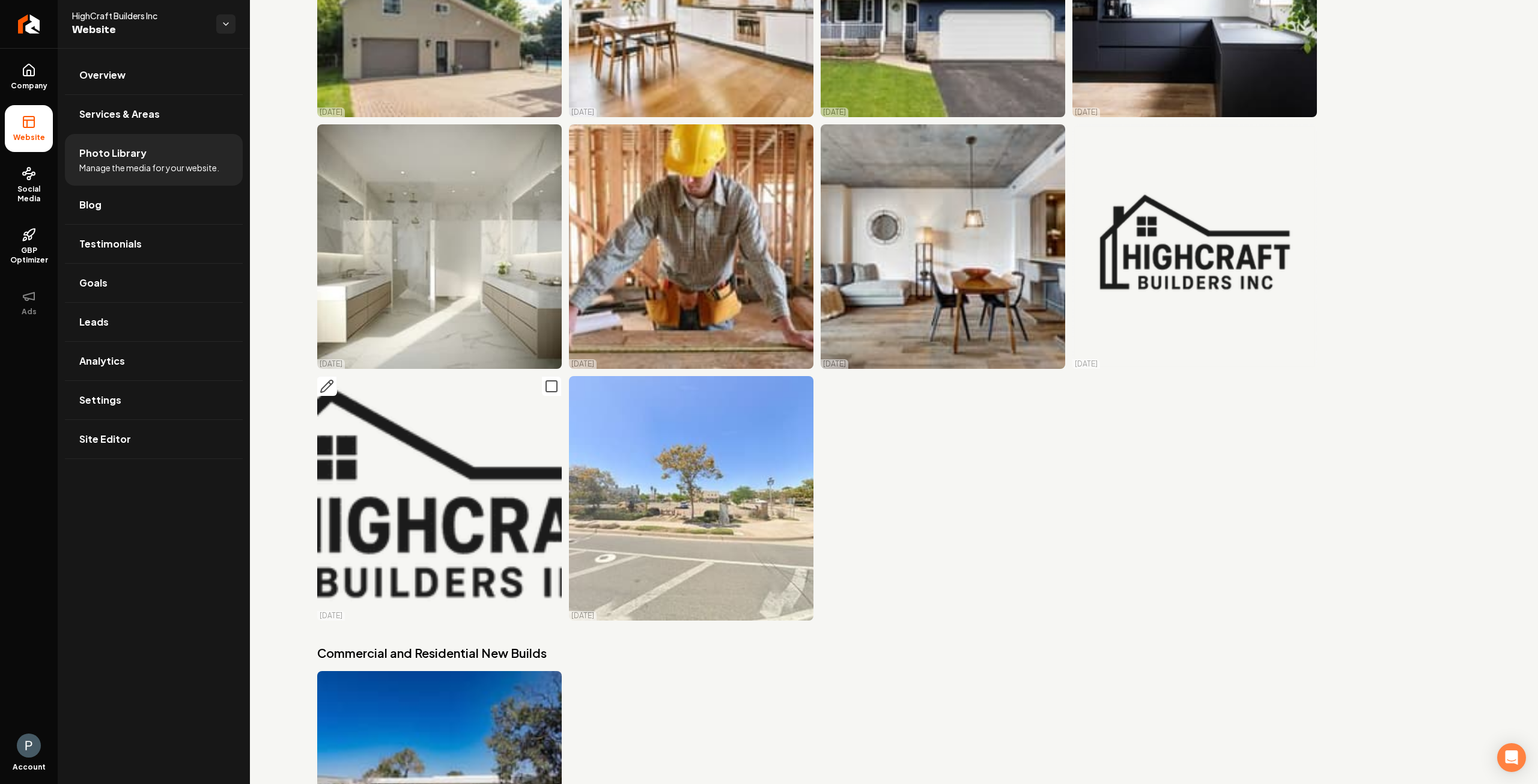
click at [548, 379] on icon "Main content area" at bounding box center [551, 386] width 15 height 15
click at [800, 379] on icon "Main content area" at bounding box center [803, 386] width 15 height 15
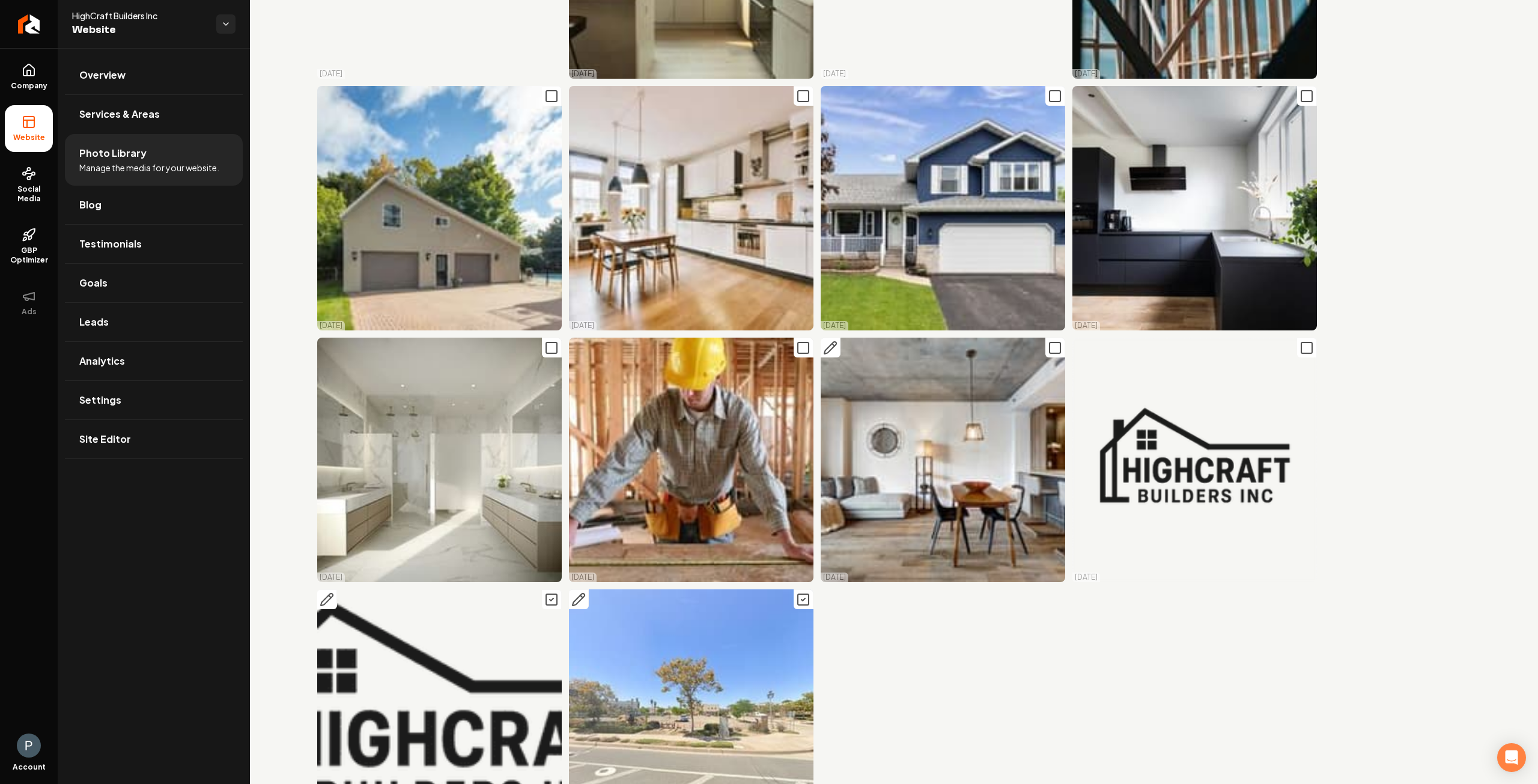
scroll to position [11065, 0]
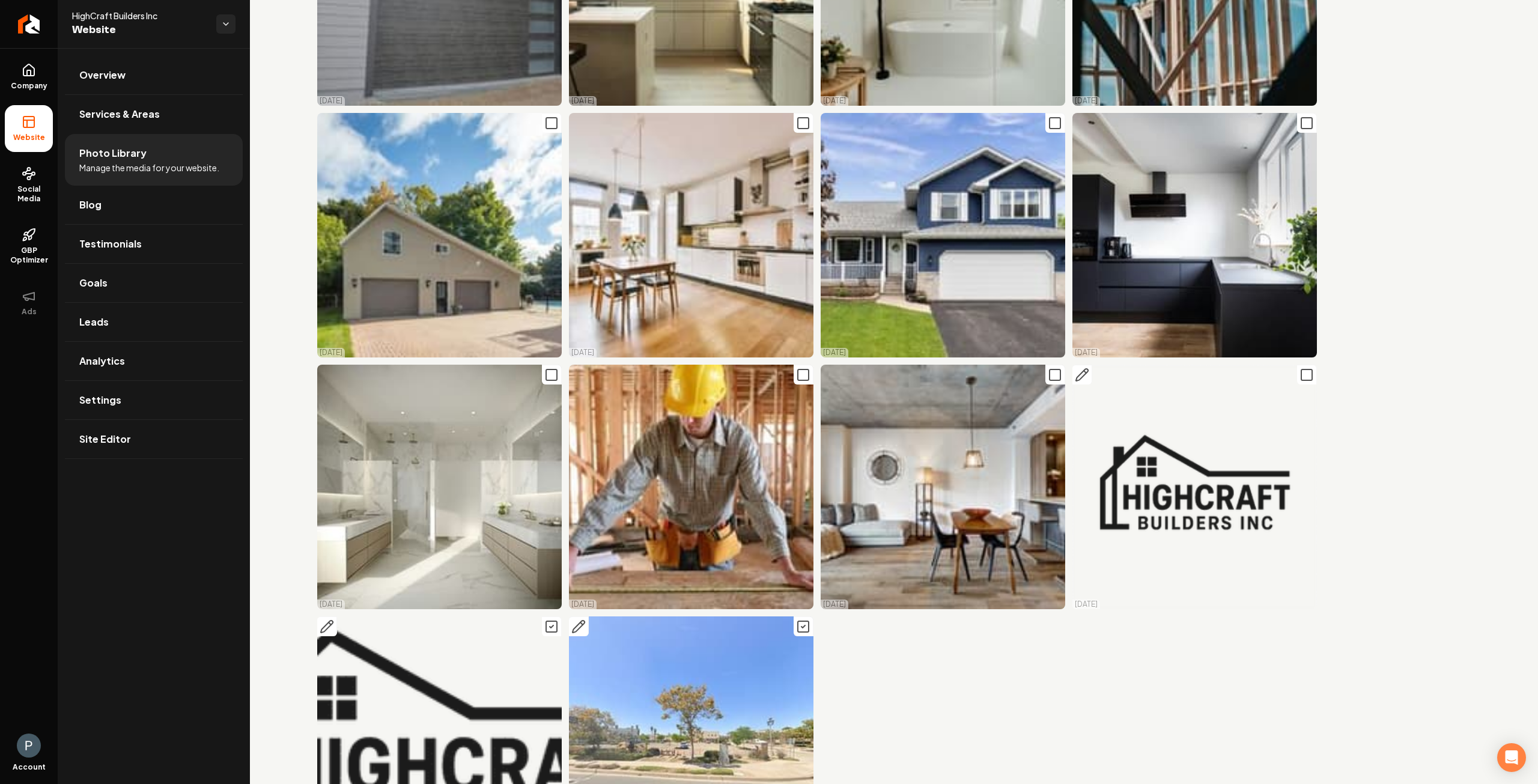
drag, startPoint x: 1301, startPoint y: 274, endPoint x: 1263, endPoint y: 277, distance: 38.1
click at [1300, 368] on icon "Main content area" at bounding box center [1307, 375] width 15 height 15
click at [1048, 368] on icon "Main content area" at bounding box center [1055, 375] width 15 height 15
drag, startPoint x: 800, startPoint y: 270, endPoint x: 752, endPoint y: 264, distance: 48.4
click at [798, 368] on icon "Main content area" at bounding box center [803, 375] width 15 height 15
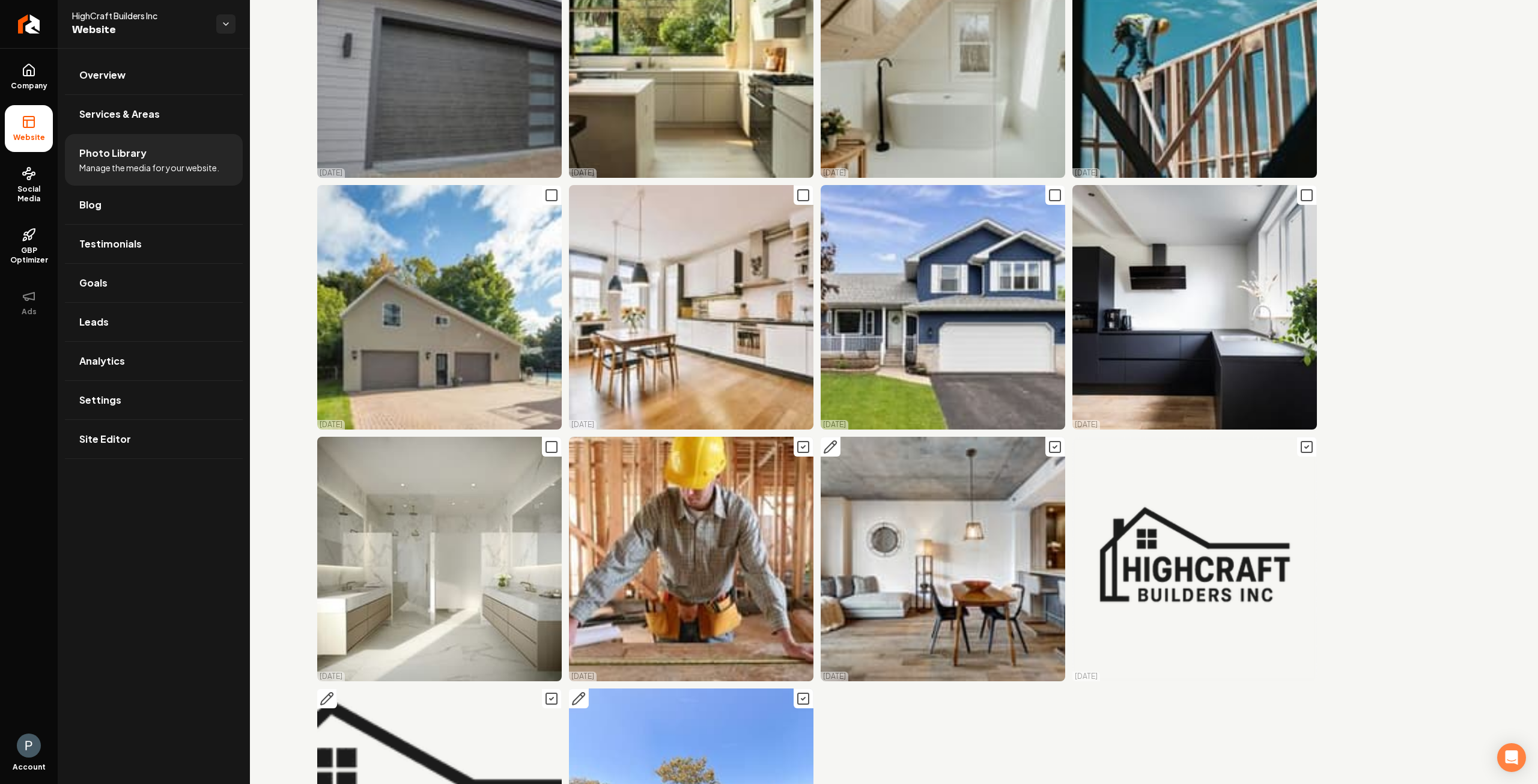
scroll to position [11185, 0]
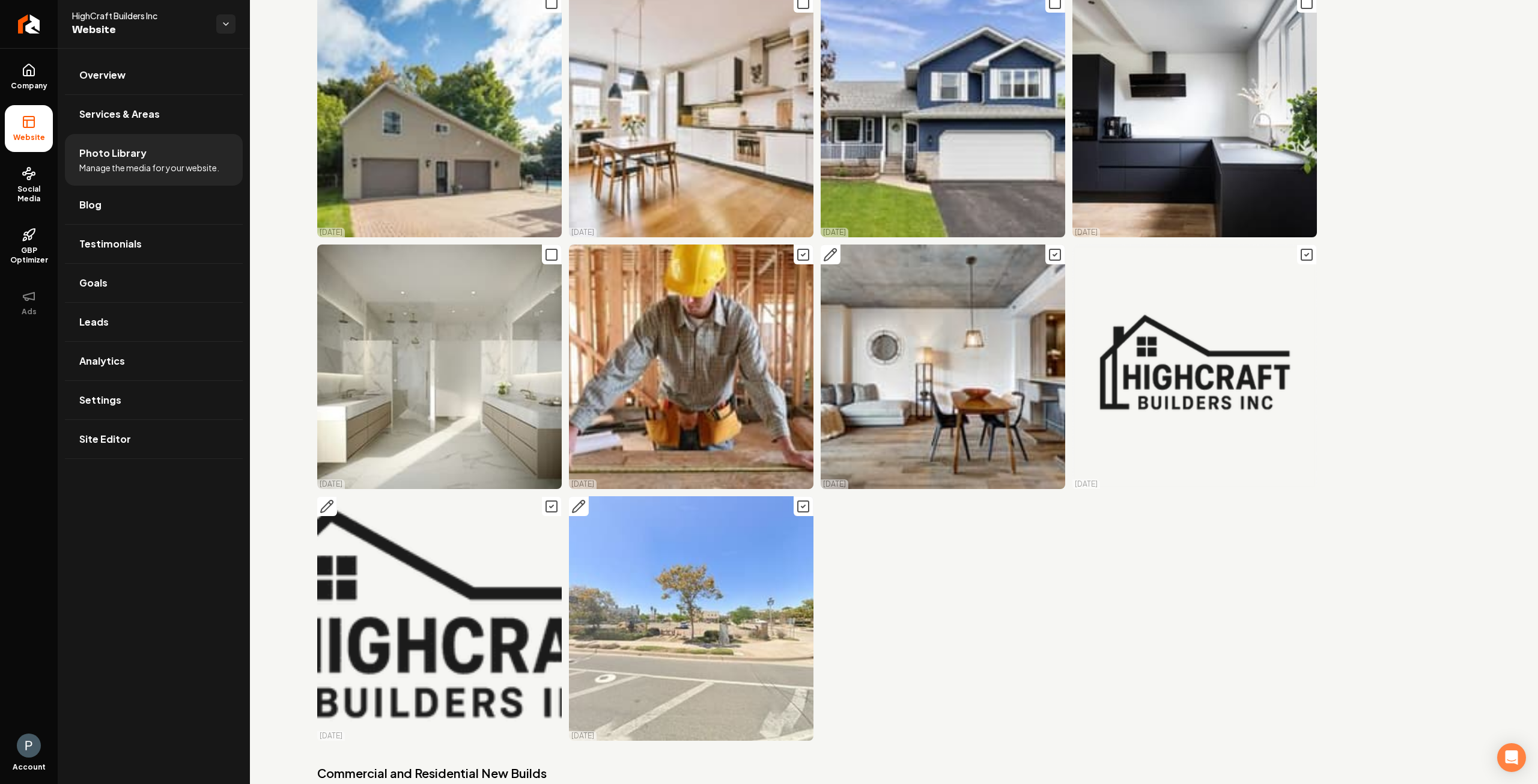
click at [546, 499] on icon "Main content area" at bounding box center [551, 506] width 15 height 15
click at [800, 499] on icon "Main content area" at bounding box center [803, 506] width 15 height 15
click at [796, 247] on icon "Main content area" at bounding box center [803, 255] width 15 height 15
click at [1048, 247] on icon "Main content area" at bounding box center [1055, 255] width 15 height 15
drag, startPoint x: 1297, startPoint y: 153, endPoint x: 1238, endPoint y: 230, distance: 97.0
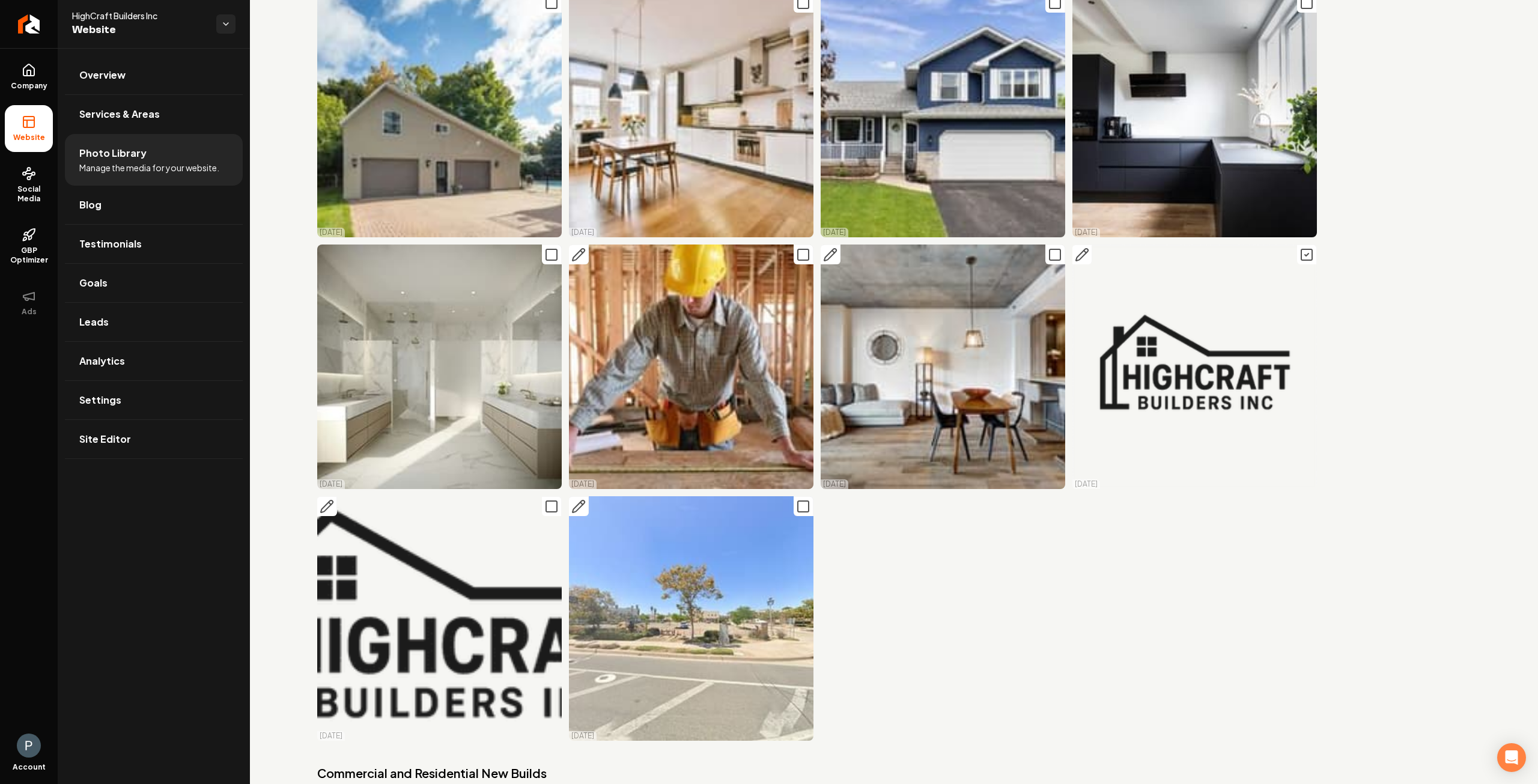
click at [1300, 247] on icon "Main content area" at bounding box center [1307, 255] width 15 height 15
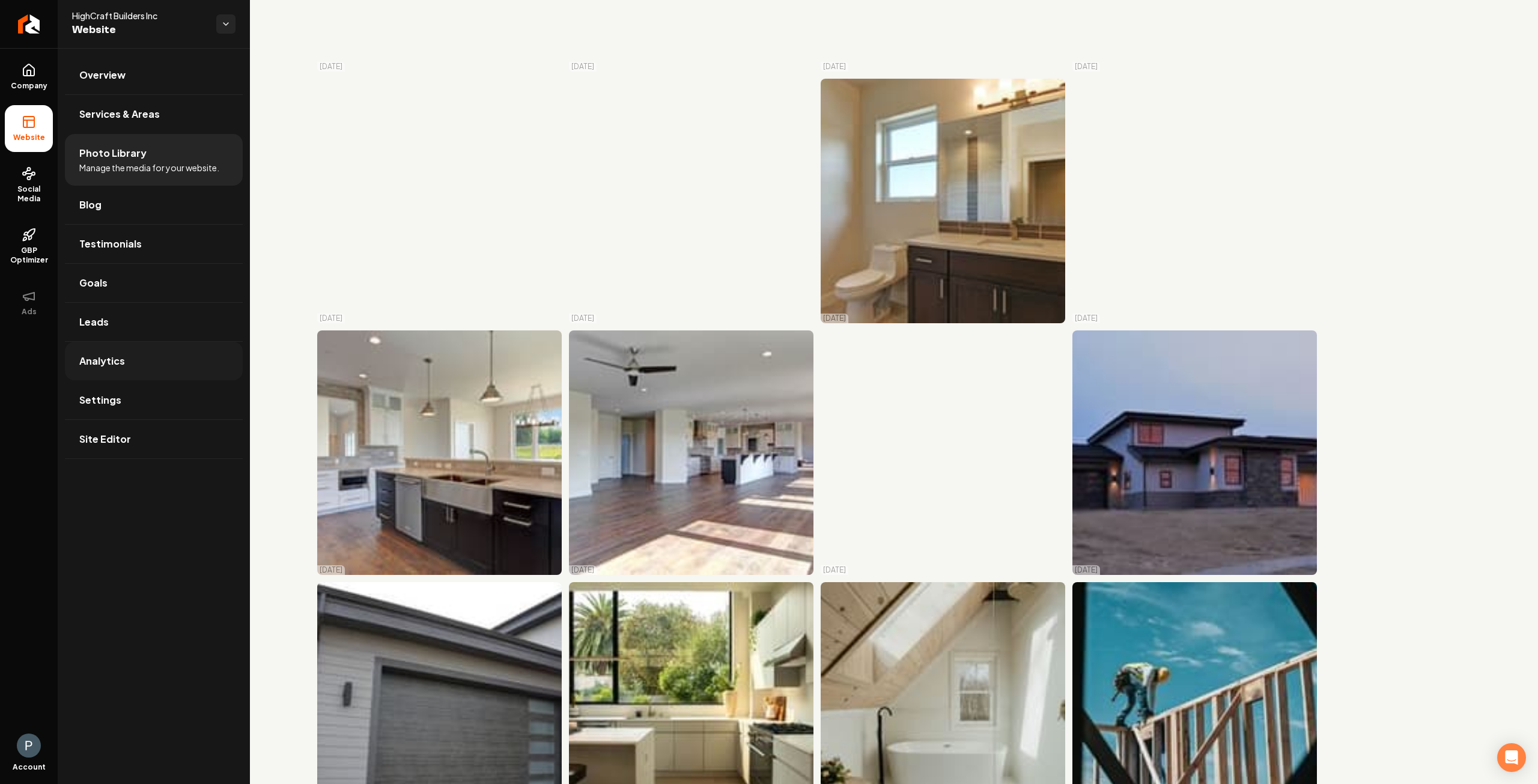
scroll to position [10344, 0]
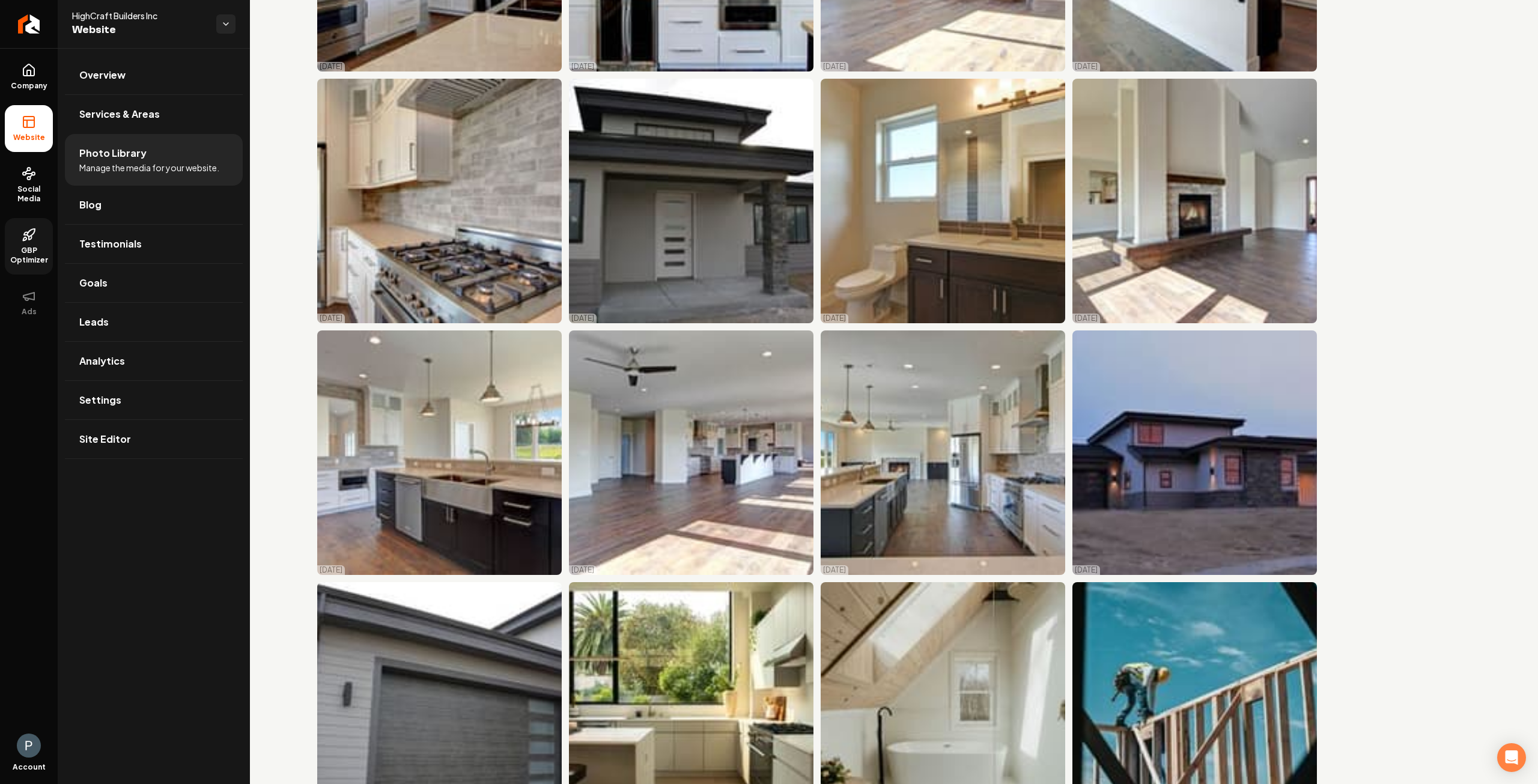
click at [34, 261] on span "GBP Optimizer" at bounding box center [28, 255] width 48 height 19
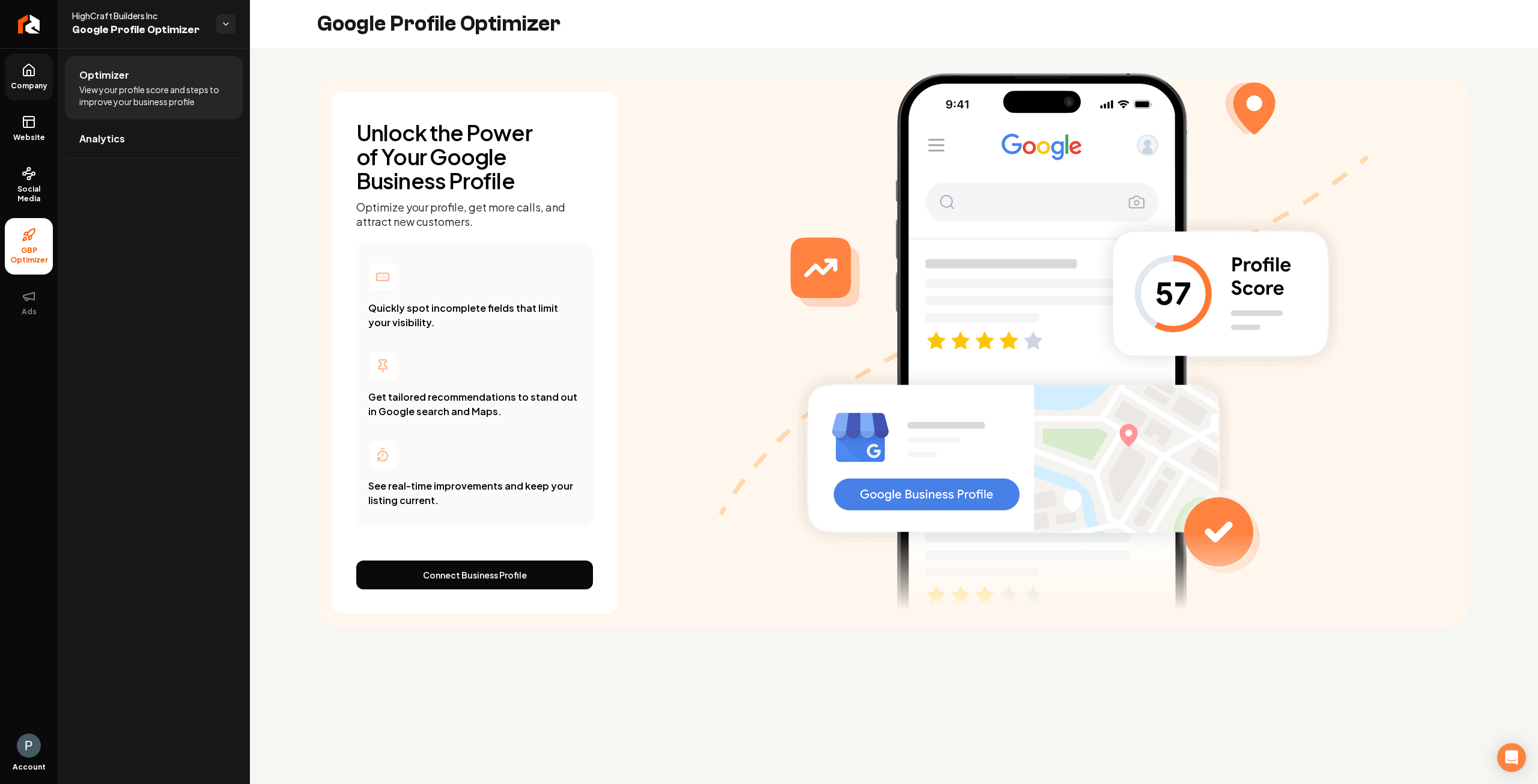
click at [31, 77] on link "Company" at bounding box center [28, 77] width 48 height 47
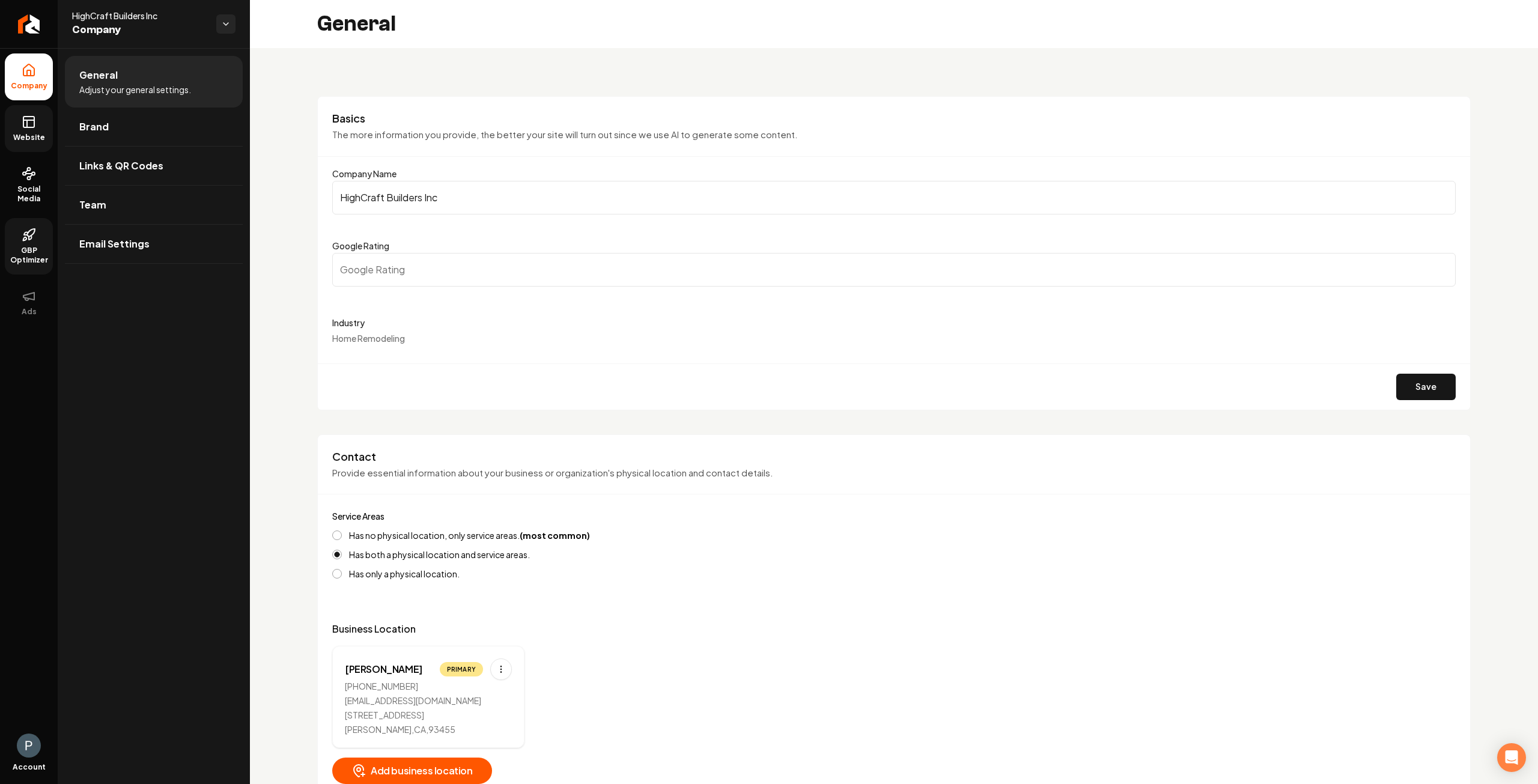
click at [30, 132] on link "Website" at bounding box center [28, 128] width 48 height 47
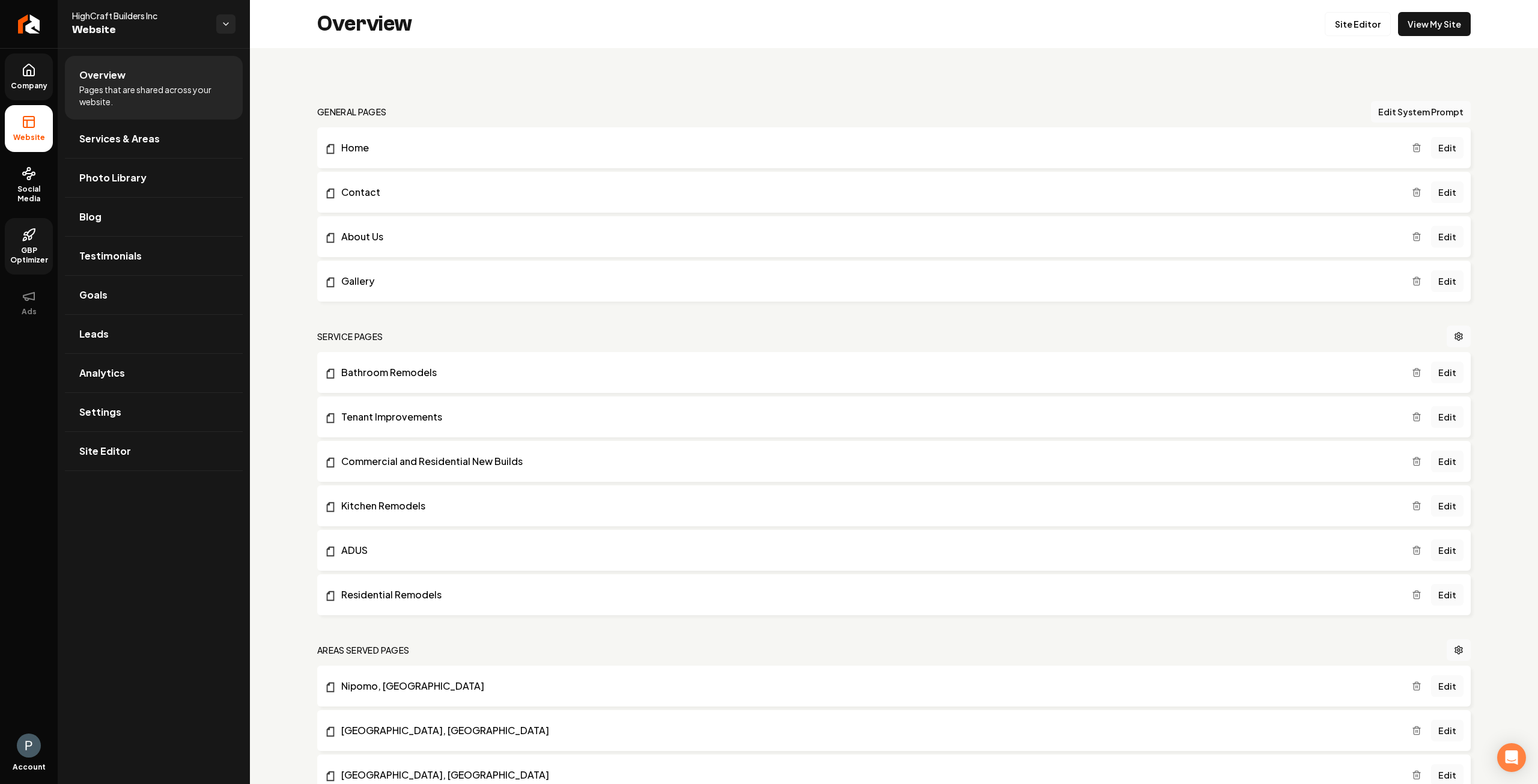
click at [32, 73] on icon at bounding box center [29, 70] width 15 height 15
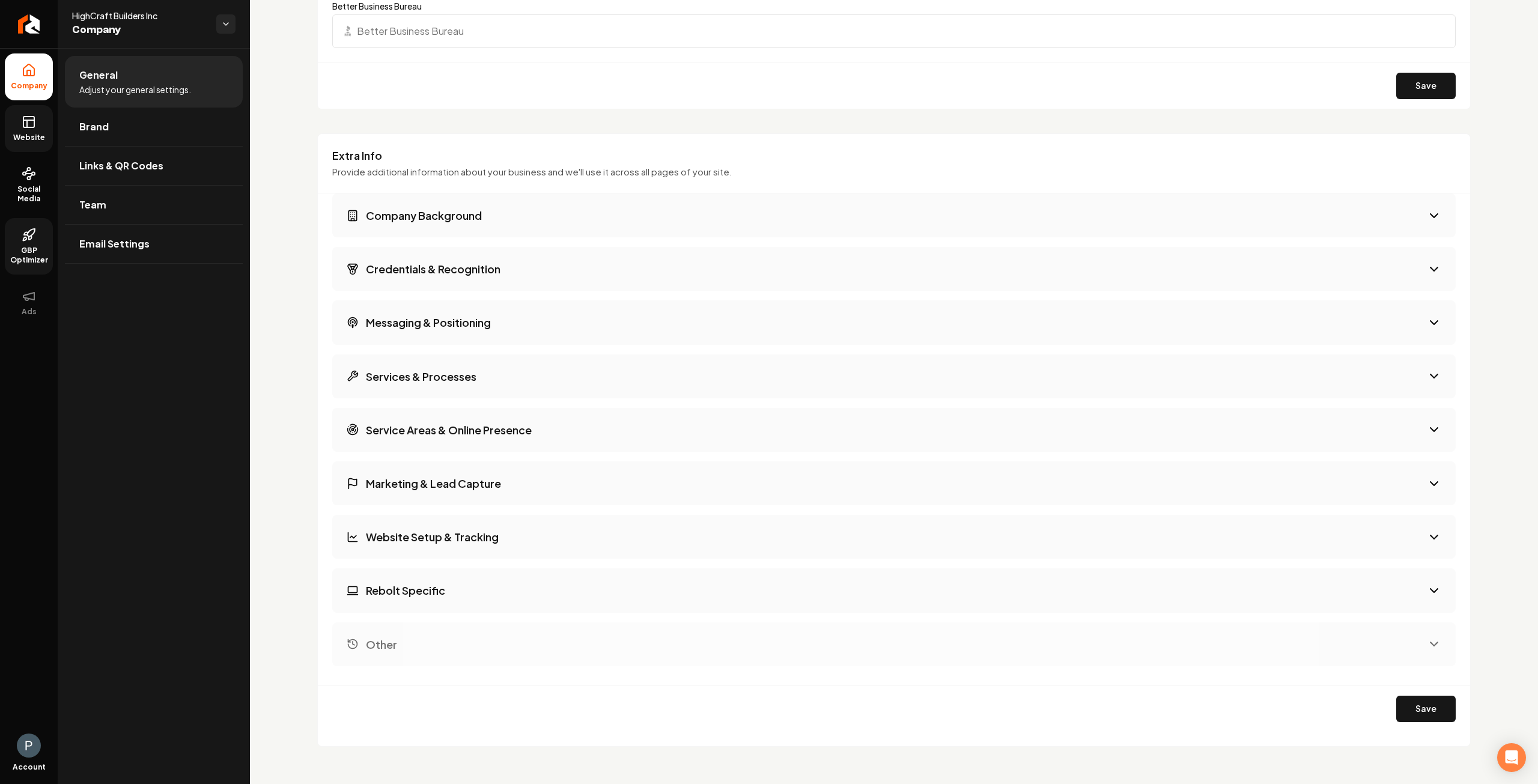
scroll to position [1433, 0]
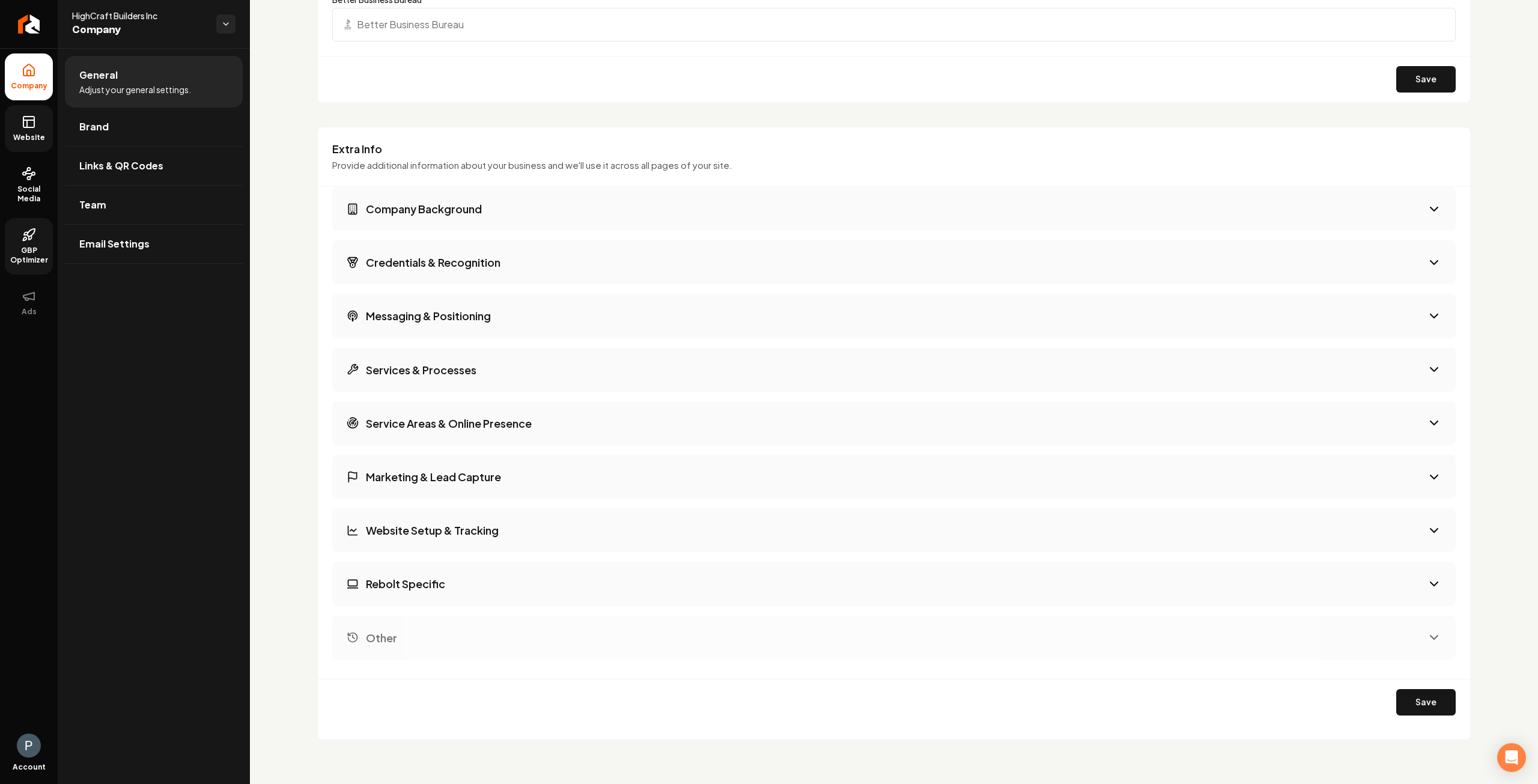
drag, startPoint x: 35, startPoint y: 126, endPoint x: 50, endPoint y: 128, distance: 15.1
click at [34, 127] on icon at bounding box center [29, 122] width 15 height 15
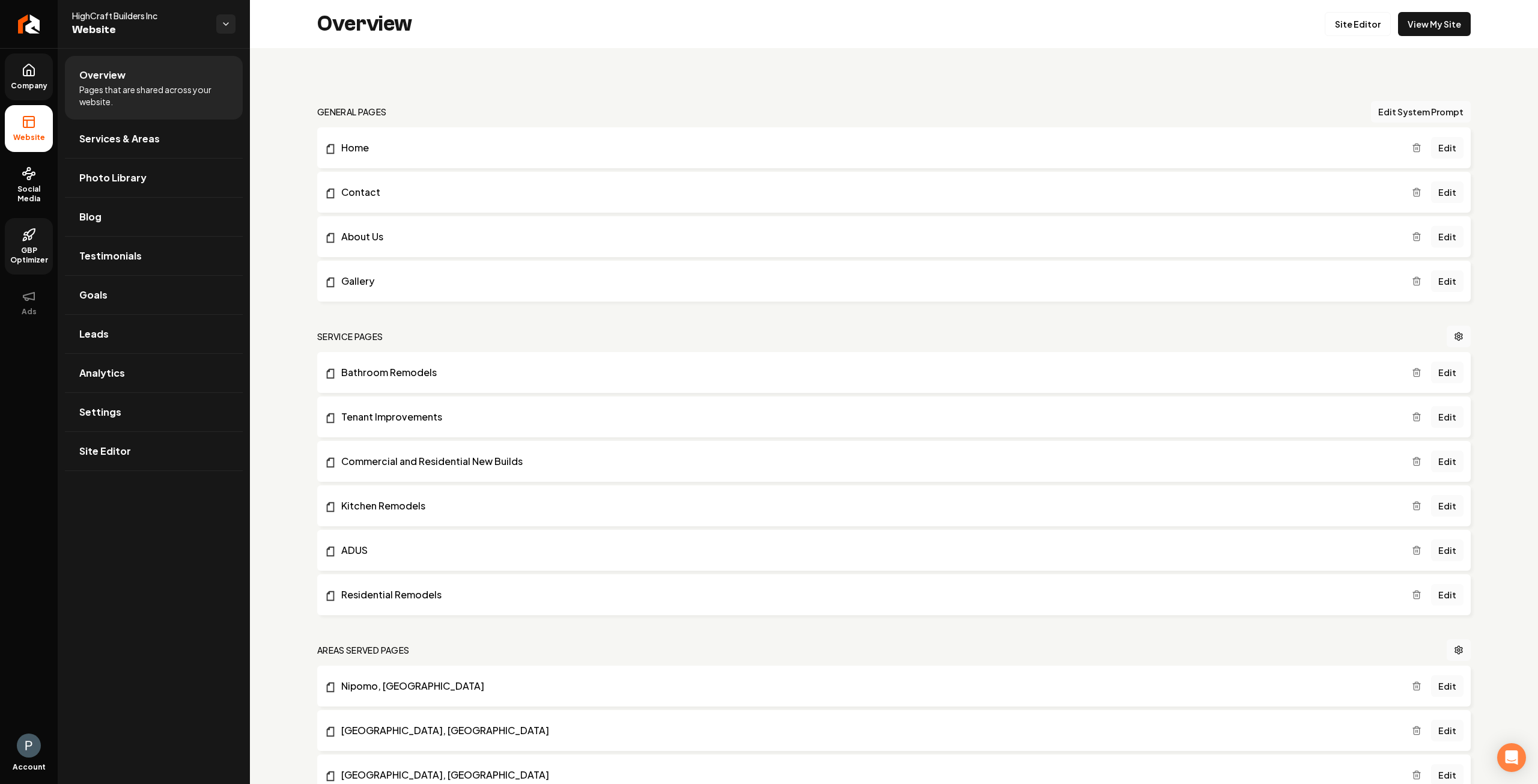
click at [1441, 592] on link "Edit" at bounding box center [1447, 594] width 32 height 22
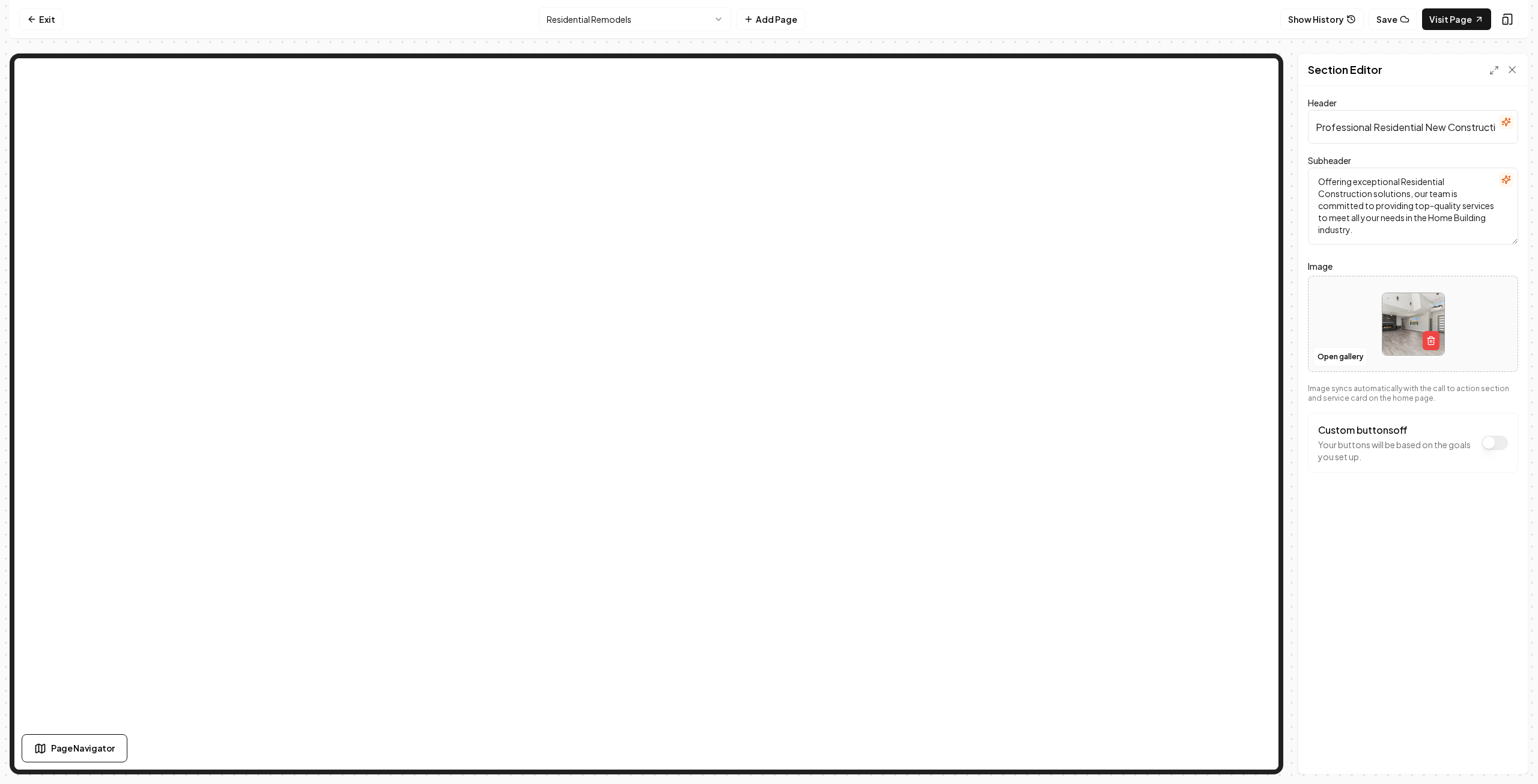
drag, startPoint x: 1461, startPoint y: 125, endPoint x: 1481, endPoint y: 124, distance: 20.0
click at [1462, 125] on input "Professional Residential New Construction andRemodels Services" at bounding box center [1413, 126] width 210 height 34
type input "Professional Residential New Construction and Remodels Services"
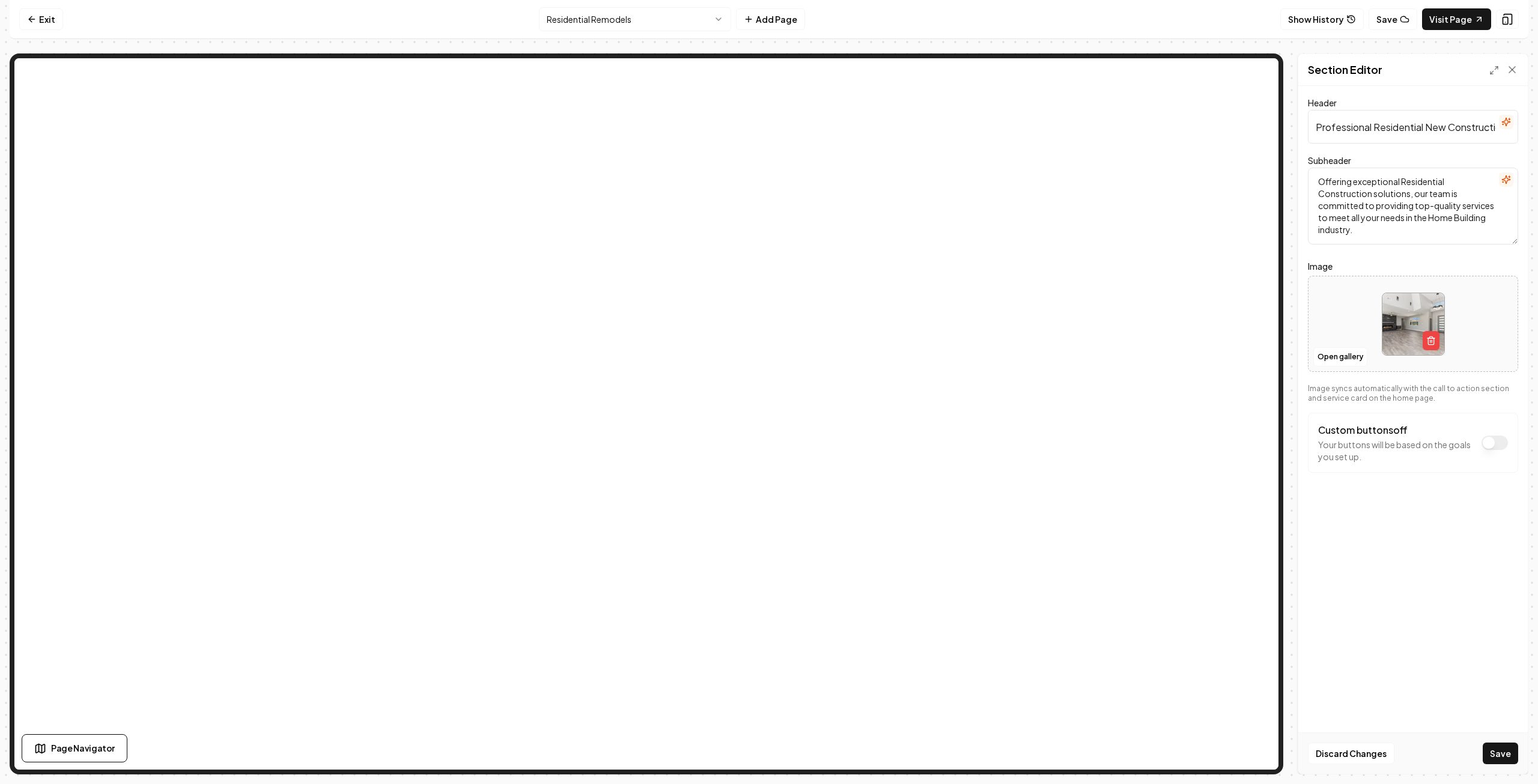
click at [1504, 754] on button "Save" at bounding box center [1501, 753] width 36 height 22
click at [40, 17] on link "Exit" at bounding box center [41, 19] width 44 height 22
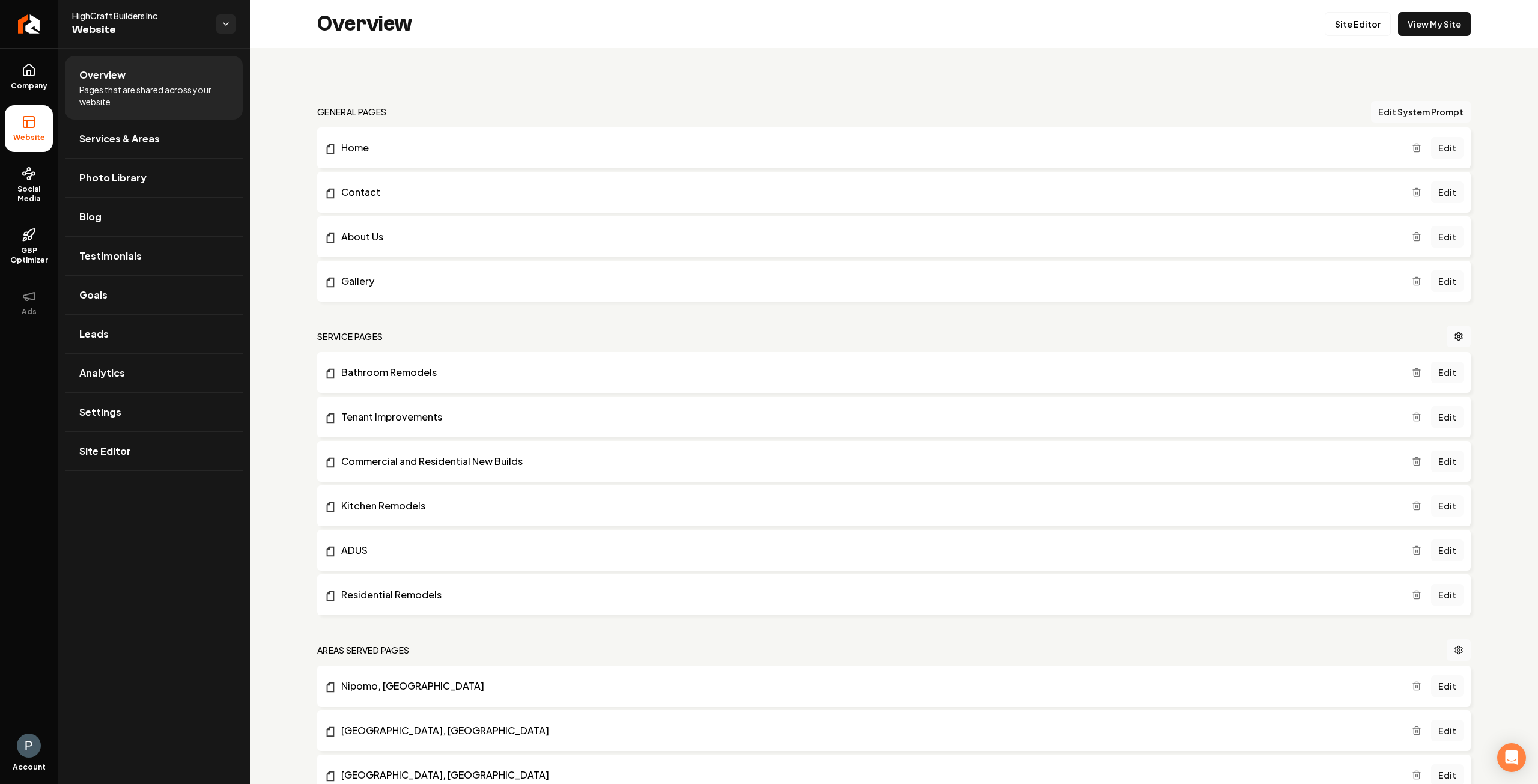
click at [1439, 506] on link "Edit" at bounding box center [1447, 506] width 32 height 22
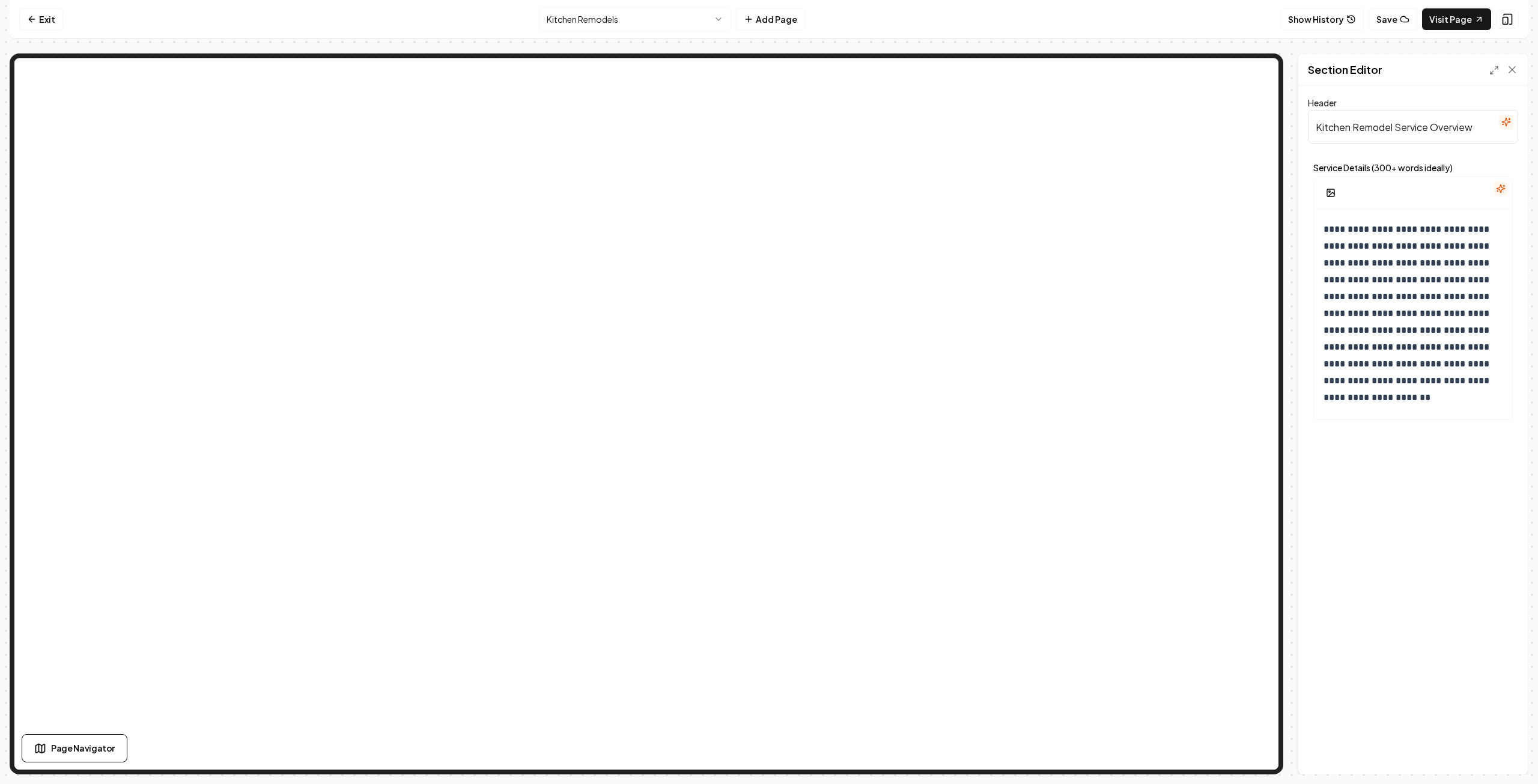
scroll to position [60, 0]
click at [1379, 256] on p "**********" at bounding box center [1409, 311] width 171 height 185
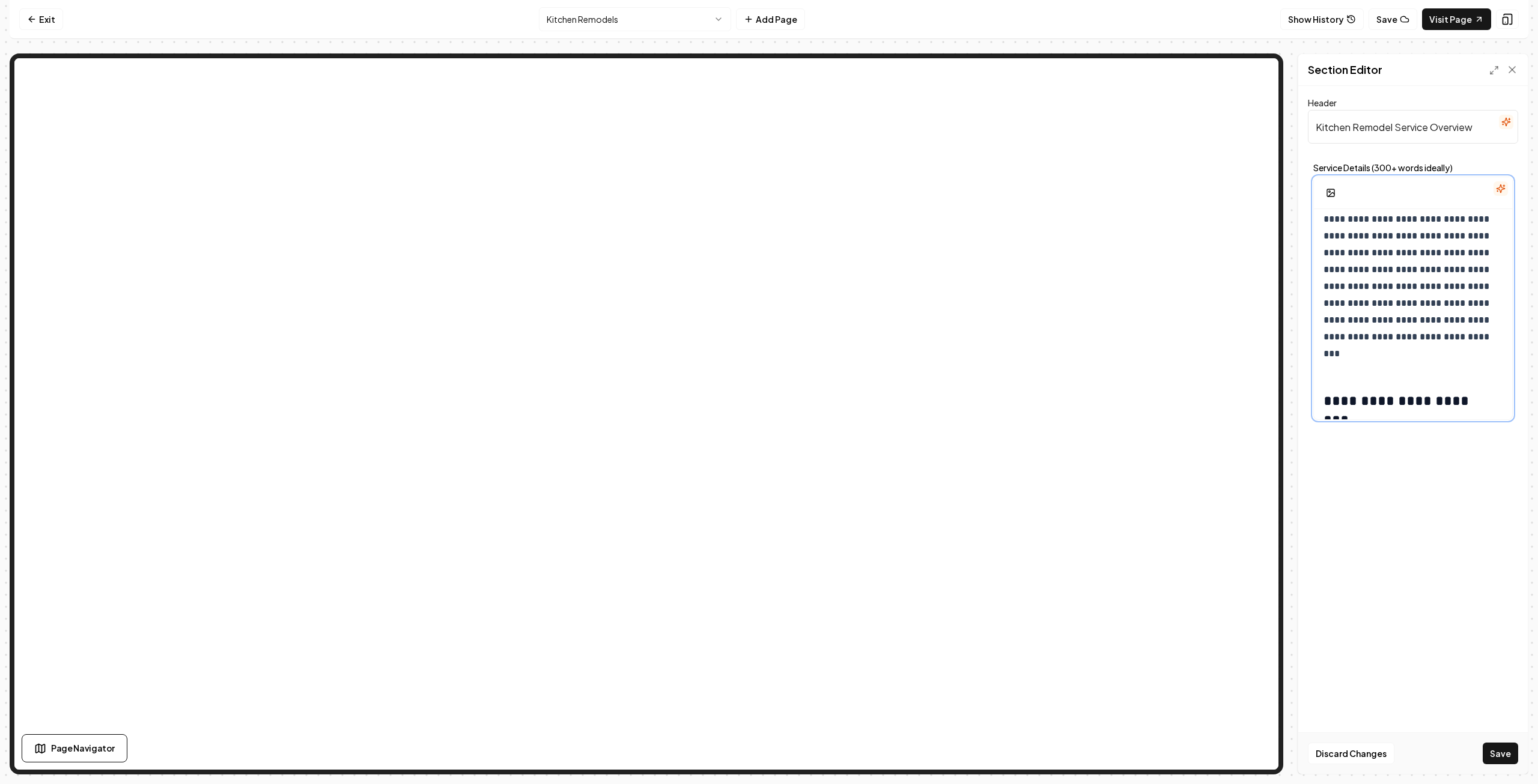
scroll to position [120, 0]
click at [1497, 750] on button "Save" at bounding box center [1501, 753] width 36 height 22
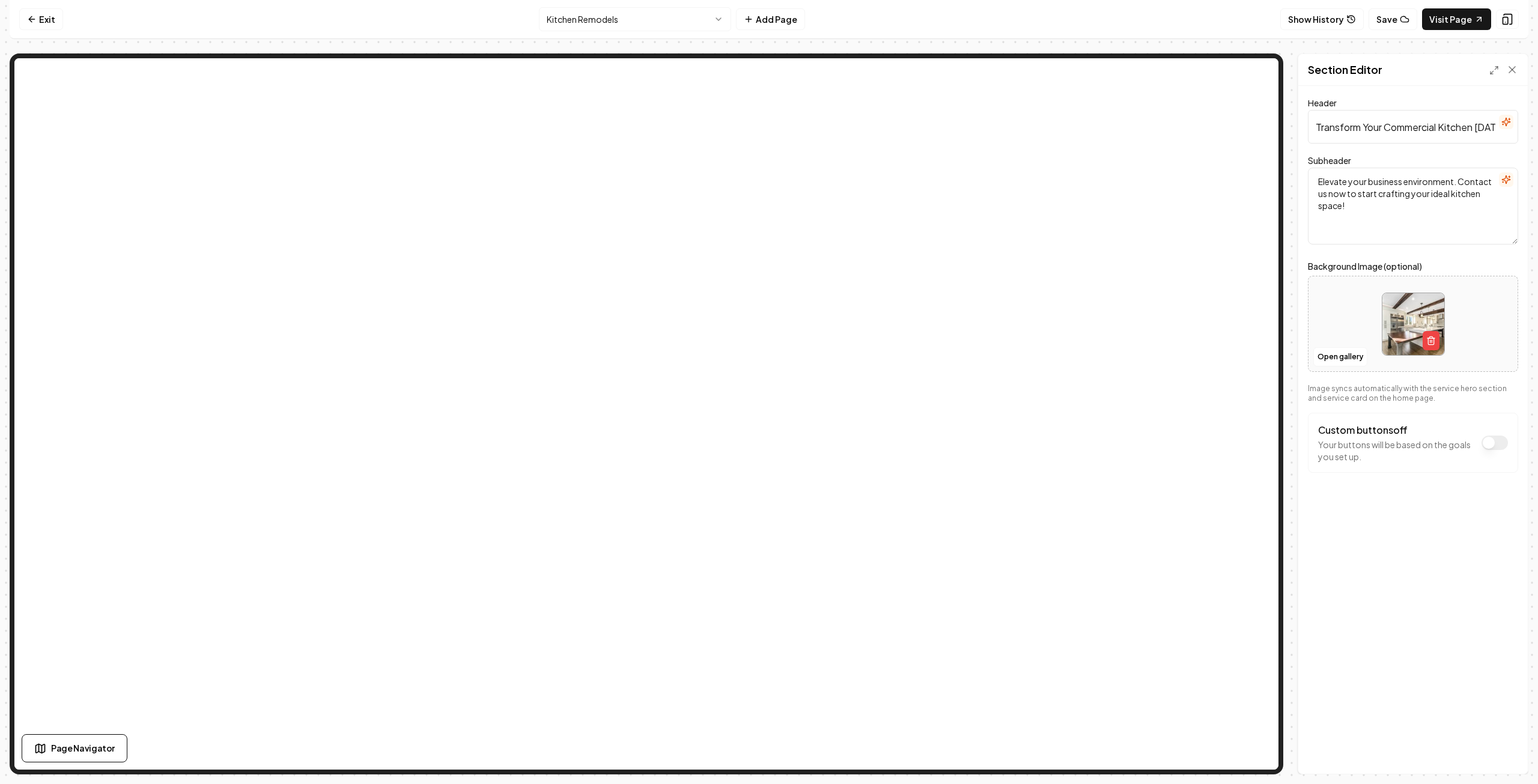
click at [1439, 129] on input "Transform Your Commercial Kitchen [DATE]" at bounding box center [1413, 126] width 210 height 34
type input "Transform Your Commercial or Residential Kitchen [DATE]"
click at [1502, 765] on div "Discard Changes Save" at bounding box center [1413, 753] width 229 height 42
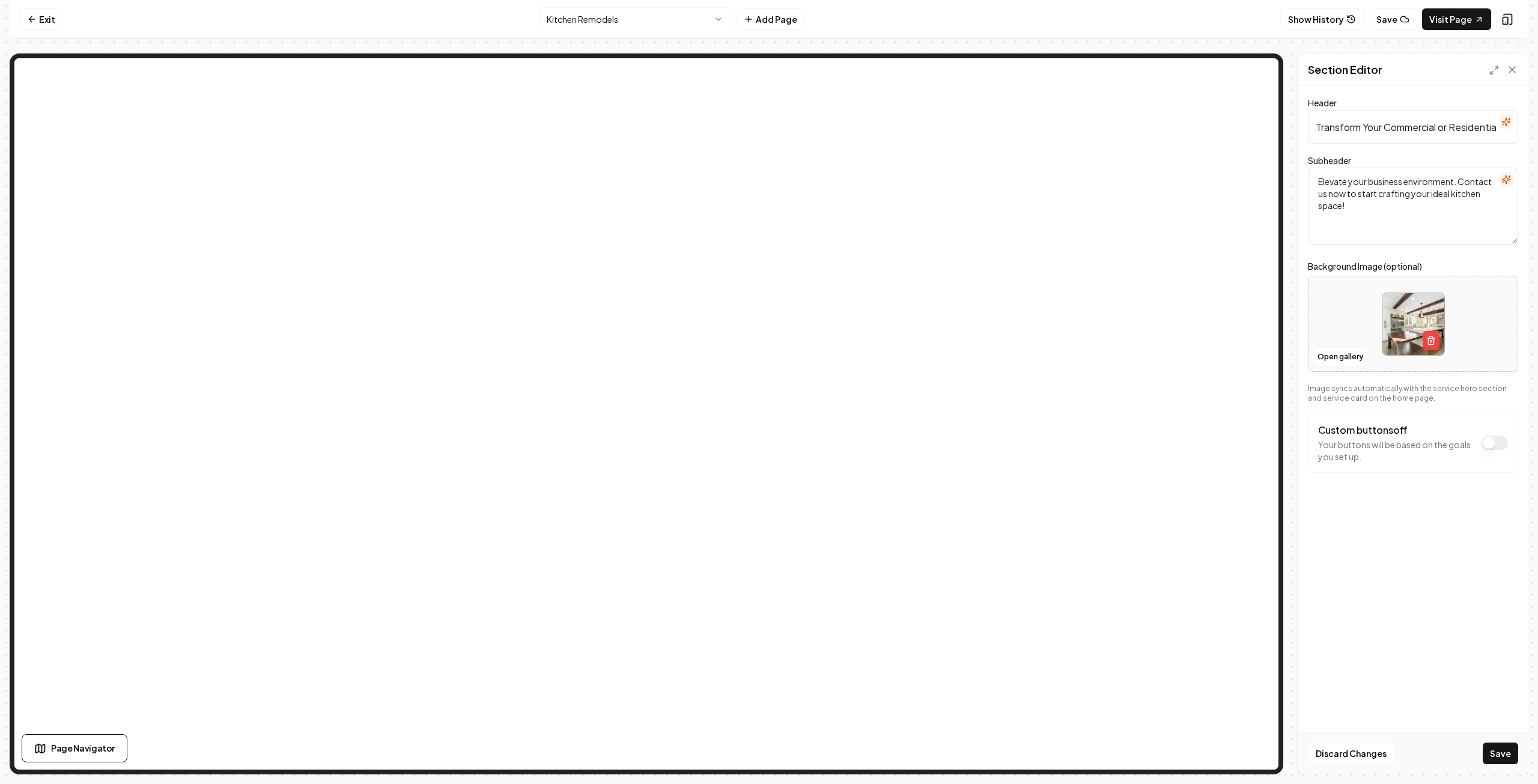
click at [1367, 182] on textarea "Elevate your business environment. Contact us now to start crafting your ideal …" at bounding box center [1413, 206] width 210 height 77
type textarea "Elevate your home or business environment. Contact us now to start crafting you…"
click at [1506, 754] on button "Save" at bounding box center [1501, 753] width 36 height 22
click at [43, 19] on link "Exit" at bounding box center [41, 19] width 44 height 22
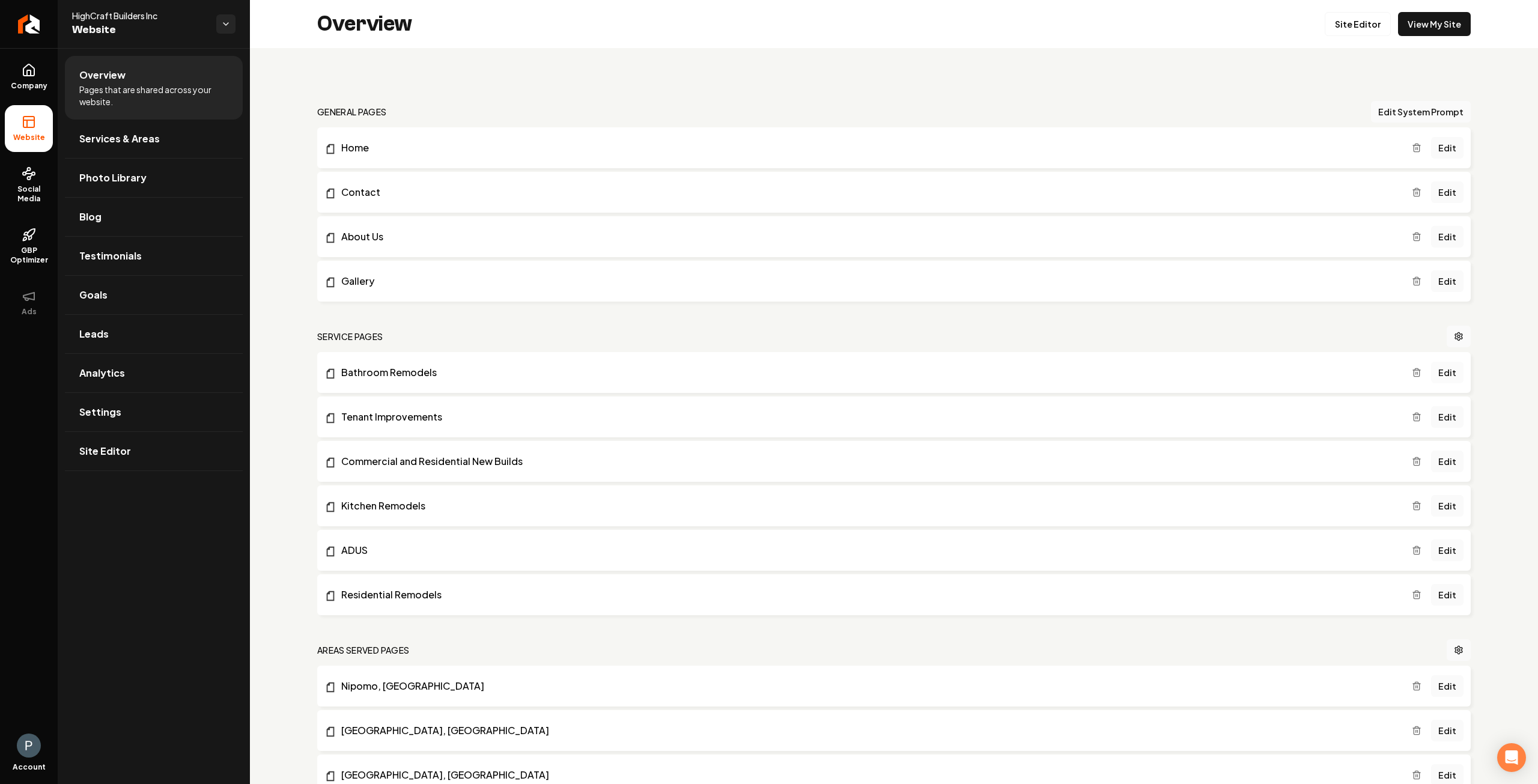
click at [1435, 372] on link "Edit" at bounding box center [1447, 372] width 32 height 22
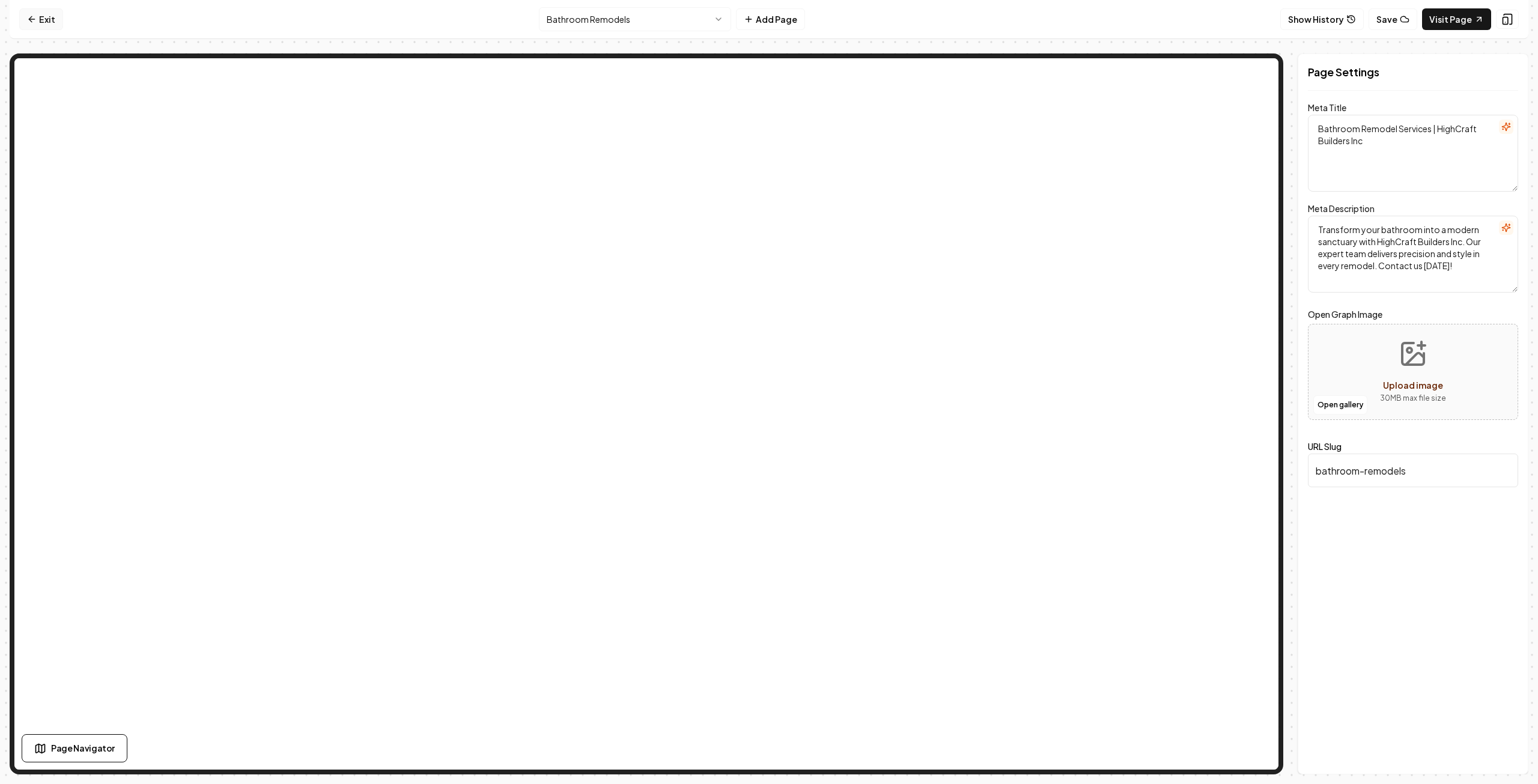
click at [45, 23] on link "Exit" at bounding box center [41, 19] width 44 height 22
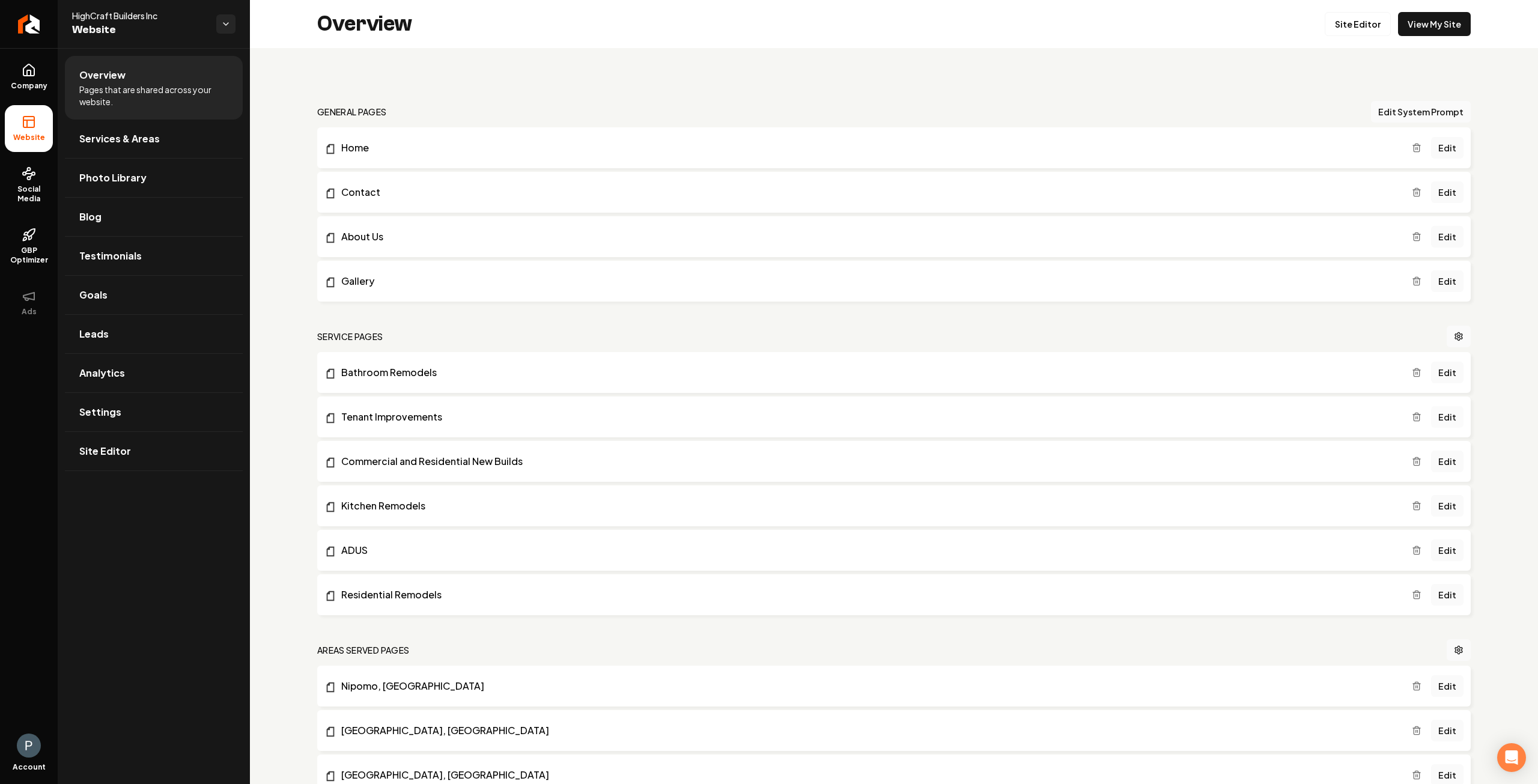
click at [1439, 418] on link "Edit" at bounding box center [1447, 416] width 32 height 22
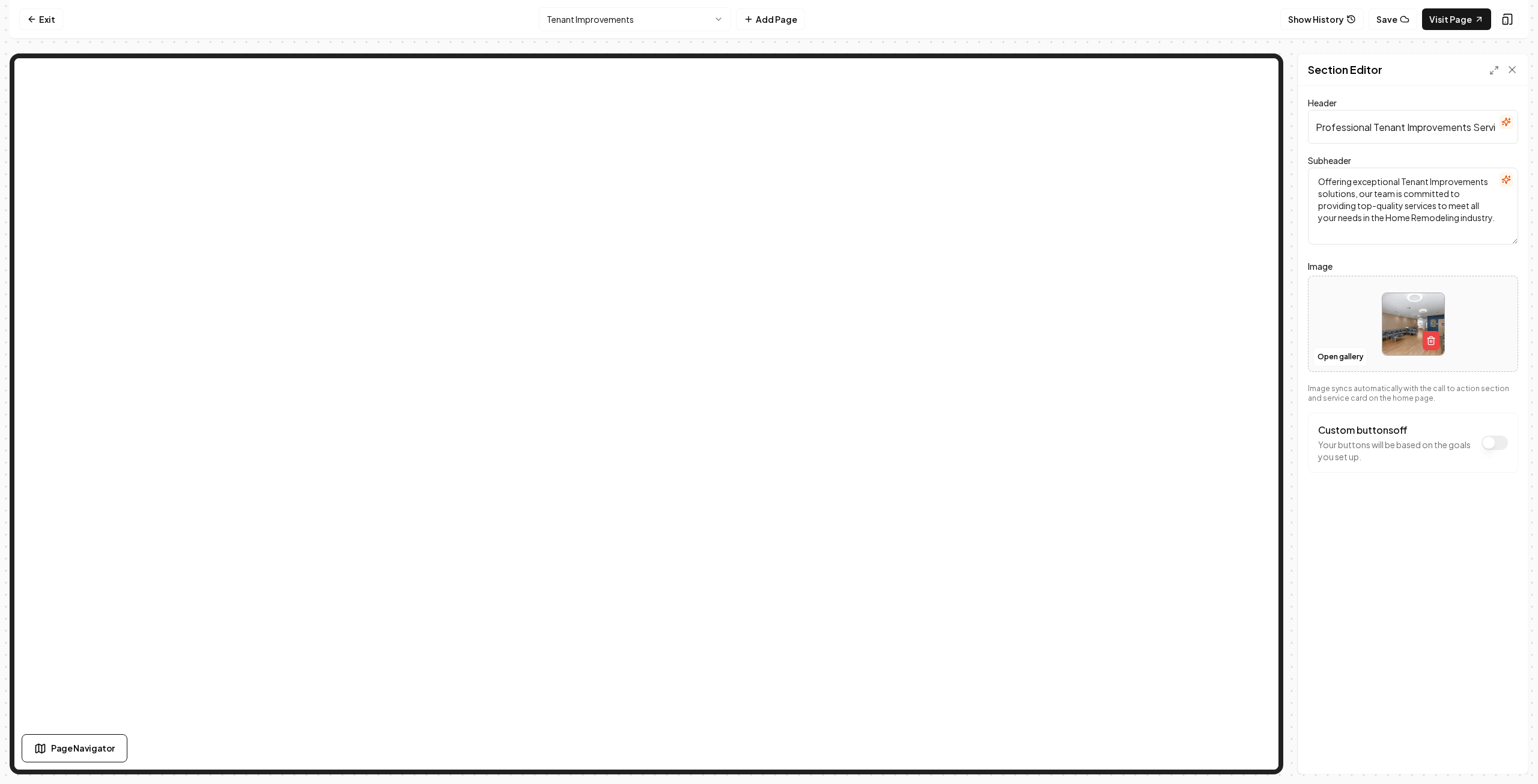
click at [1494, 217] on textarea "Offering exceptional Tenant Improvements solutions, our team is committed to pr…" at bounding box center [1413, 206] width 210 height 77
type textarea "Offering exceptional Tenant Improvements solutions, our team is committed to pr…"
click at [1510, 751] on button "Save" at bounding box center [1501, 753] width 36 height 22
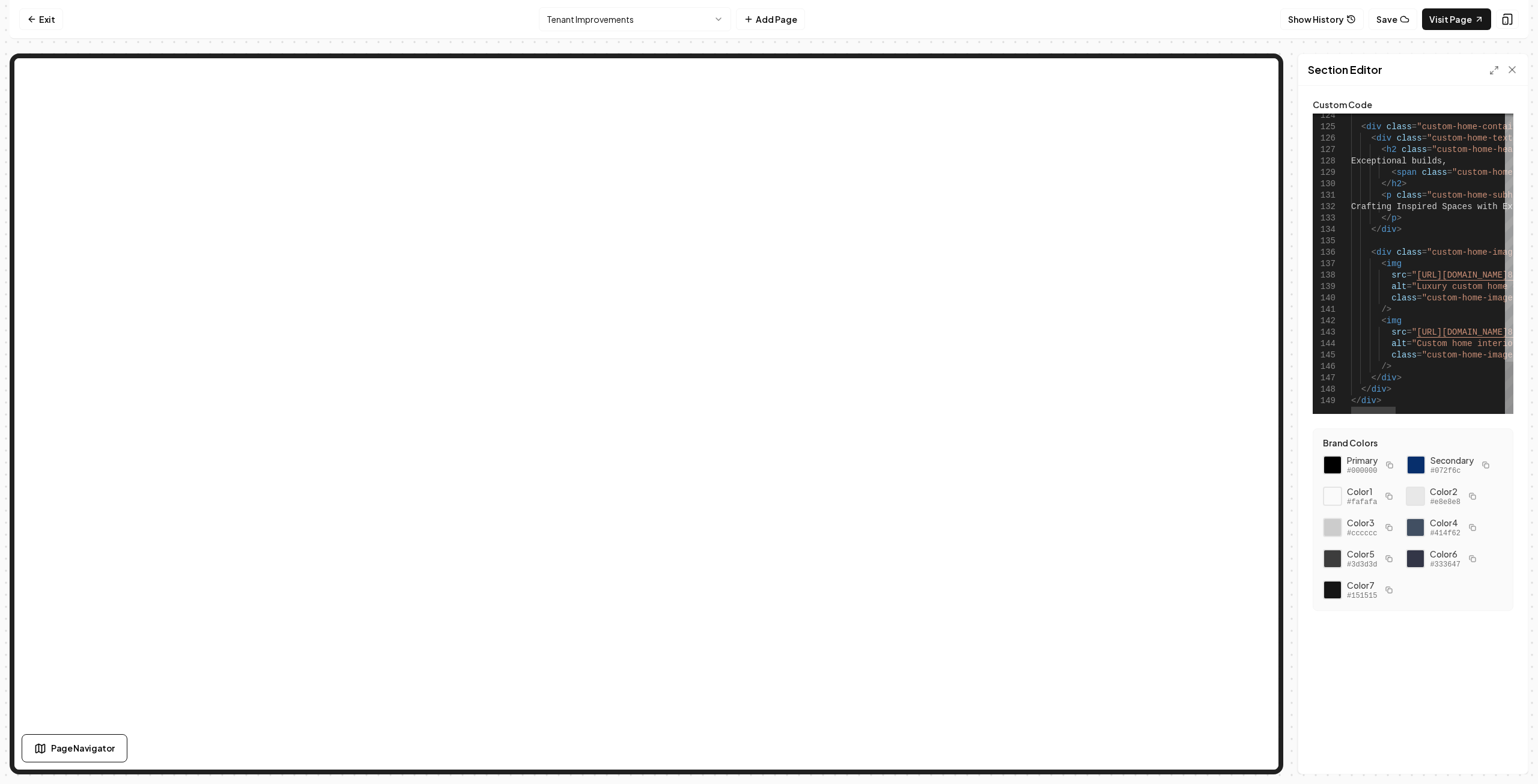
drag, startPoint x: 1466, startPoint y: 357, endPoint x: 1394, endPoint y: 358, distance: 72.0
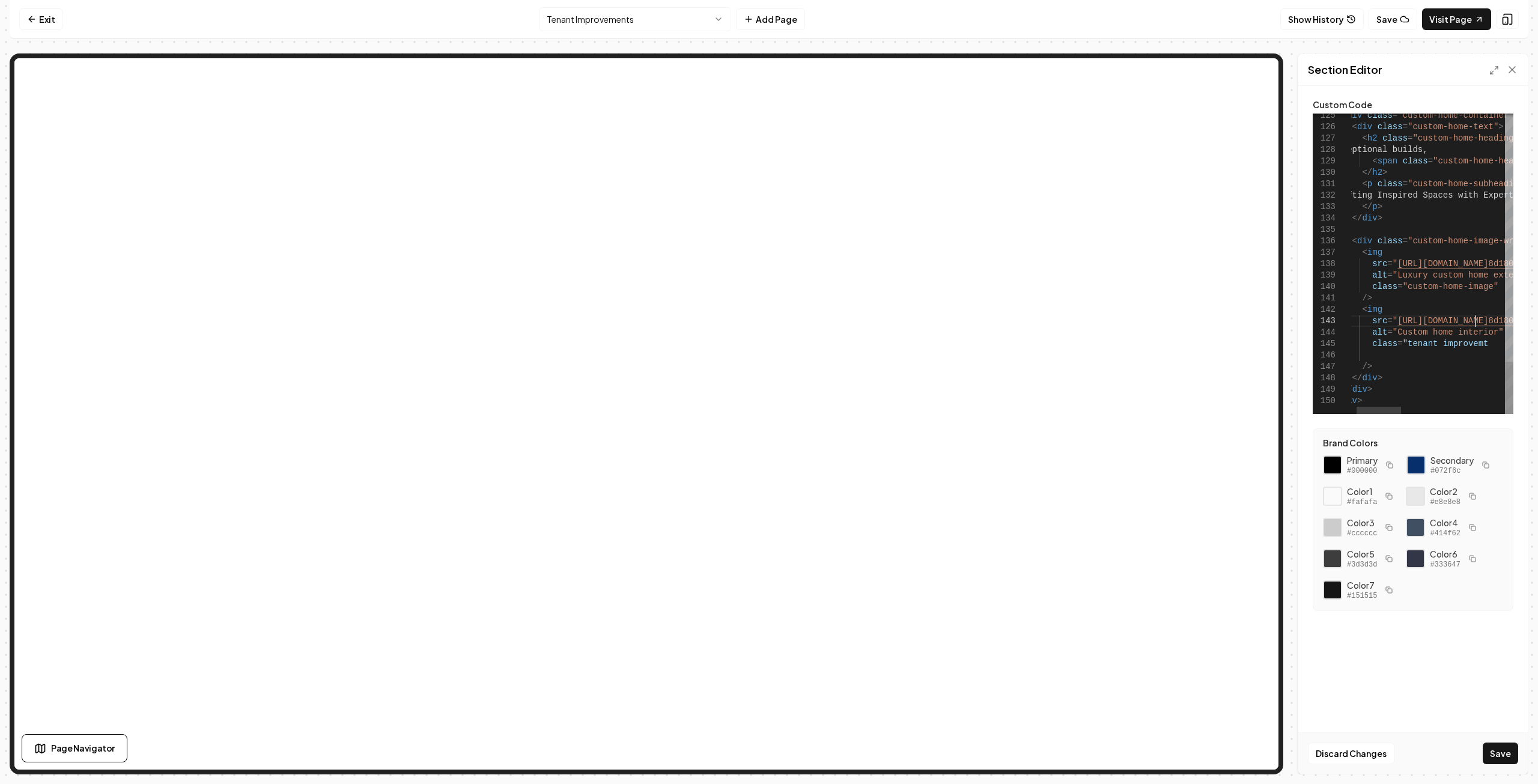
type textarea "**********"
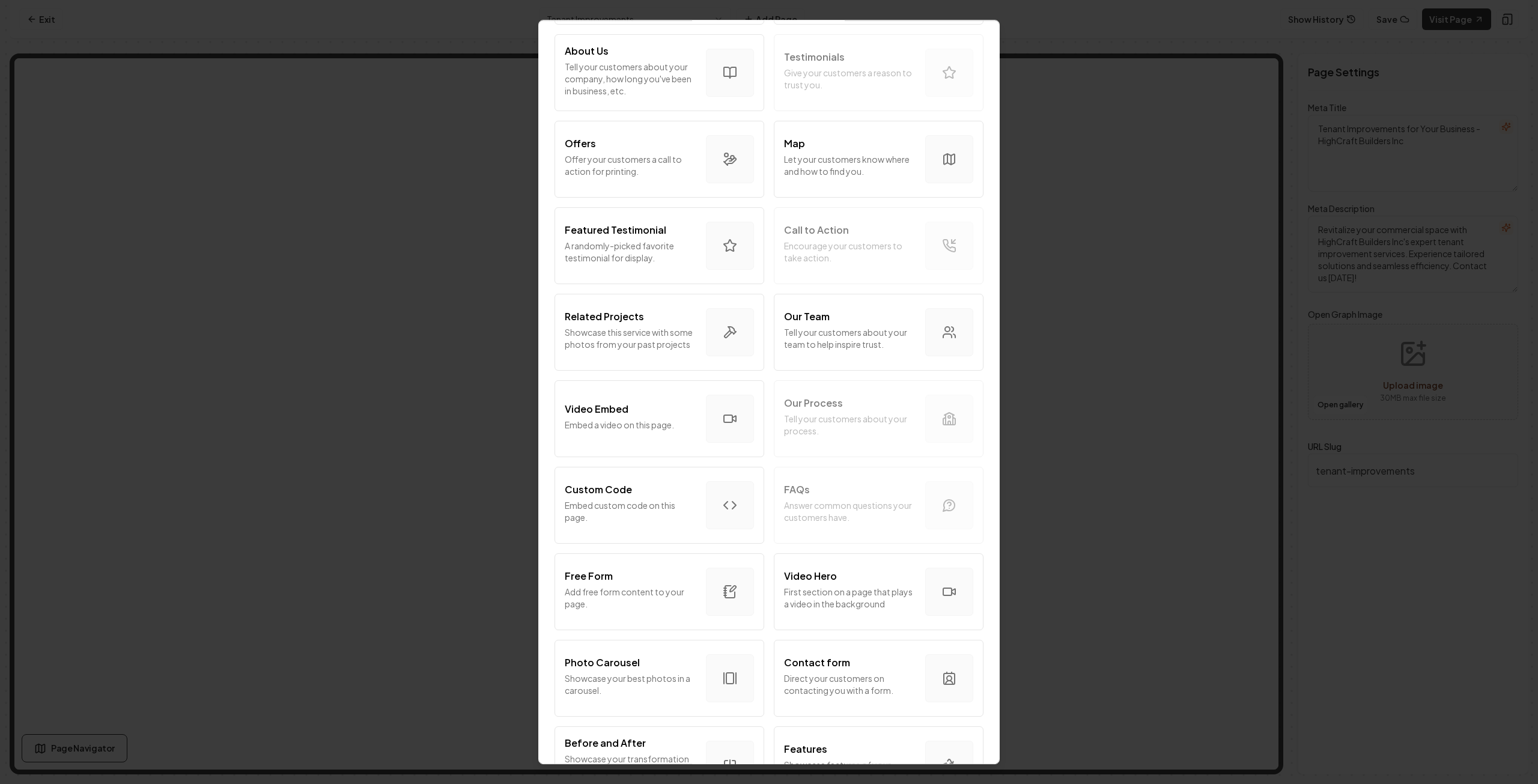
scroll to position [180, 0]
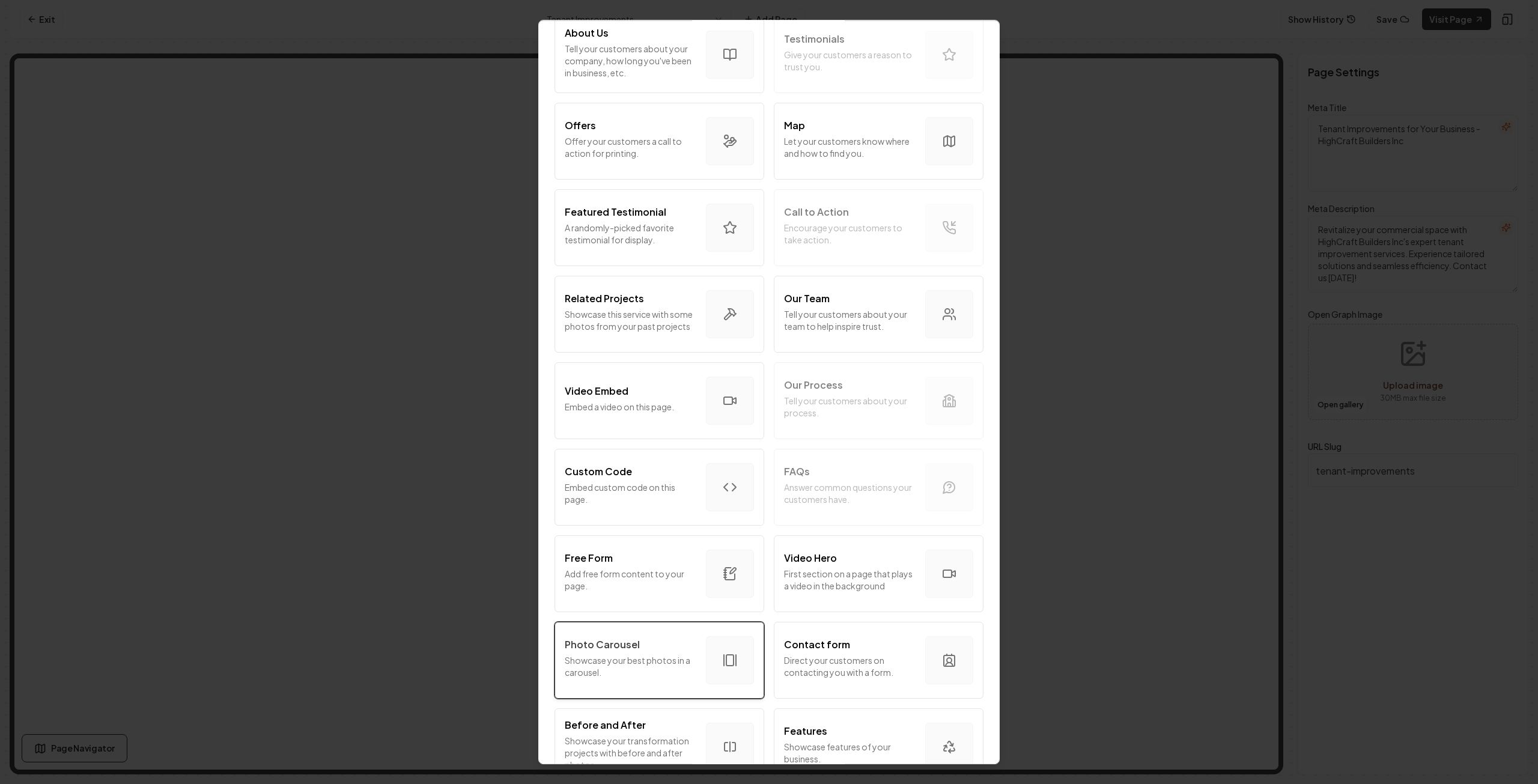
click at [629, 668] on p "Showcase your best photos in a carousel." at bounding box center [630, 666] width 132 height 24
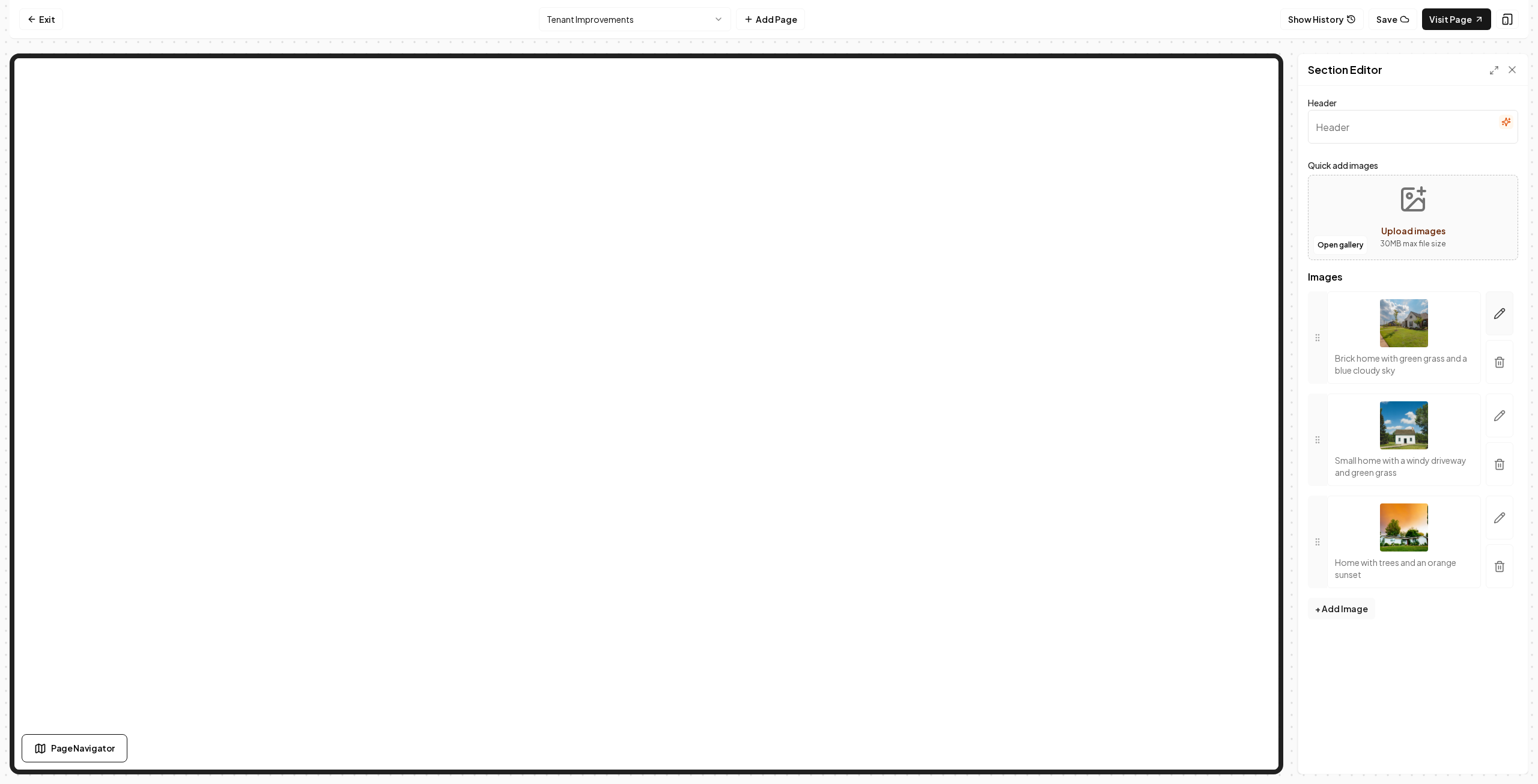
click at [1500, 314] on icon "button" at bounding box center [1500, 313] width 12 height 12
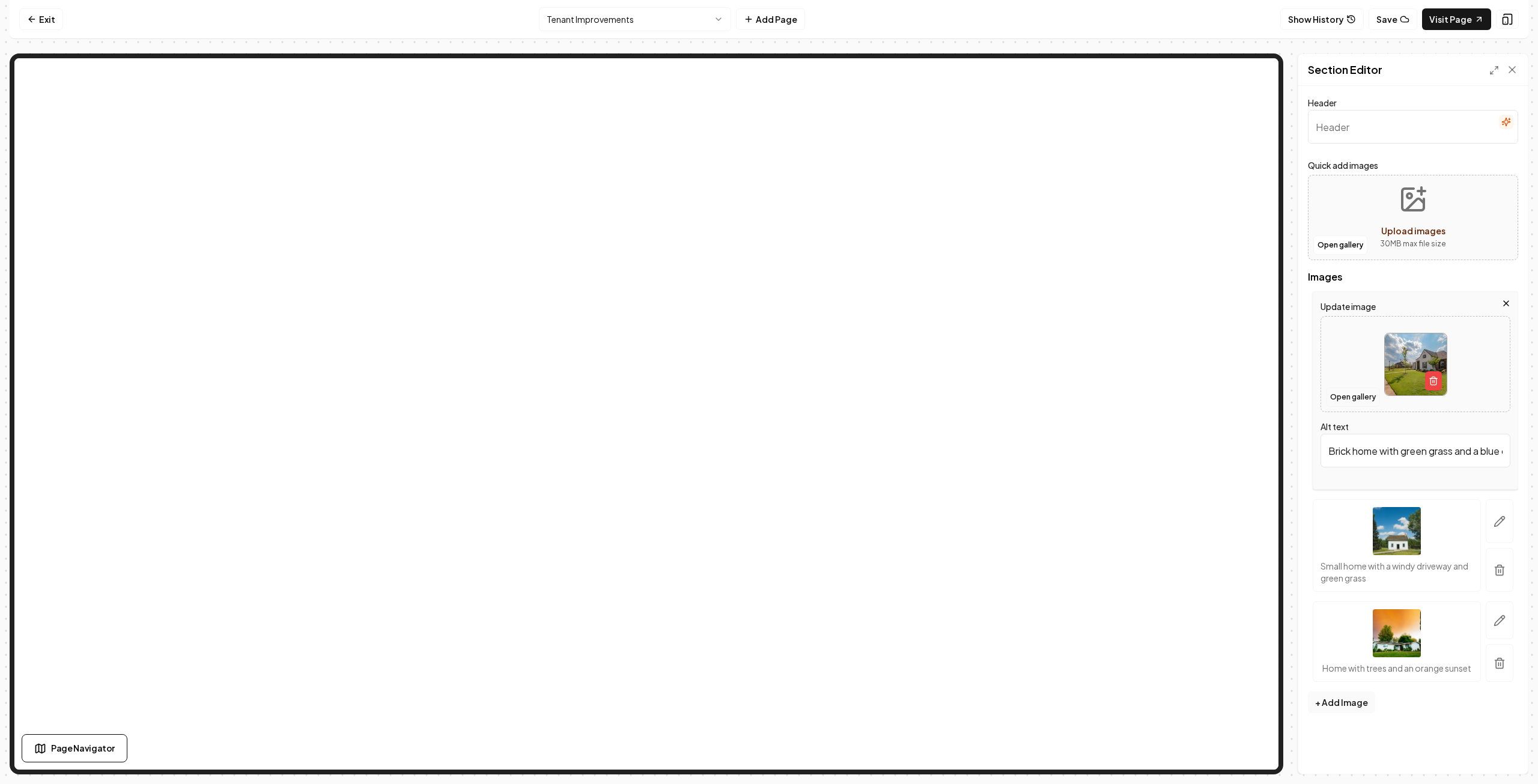
click at [1352, 395] on button "Open gallery" at bounding box center [1354, 397] width 54 height 19
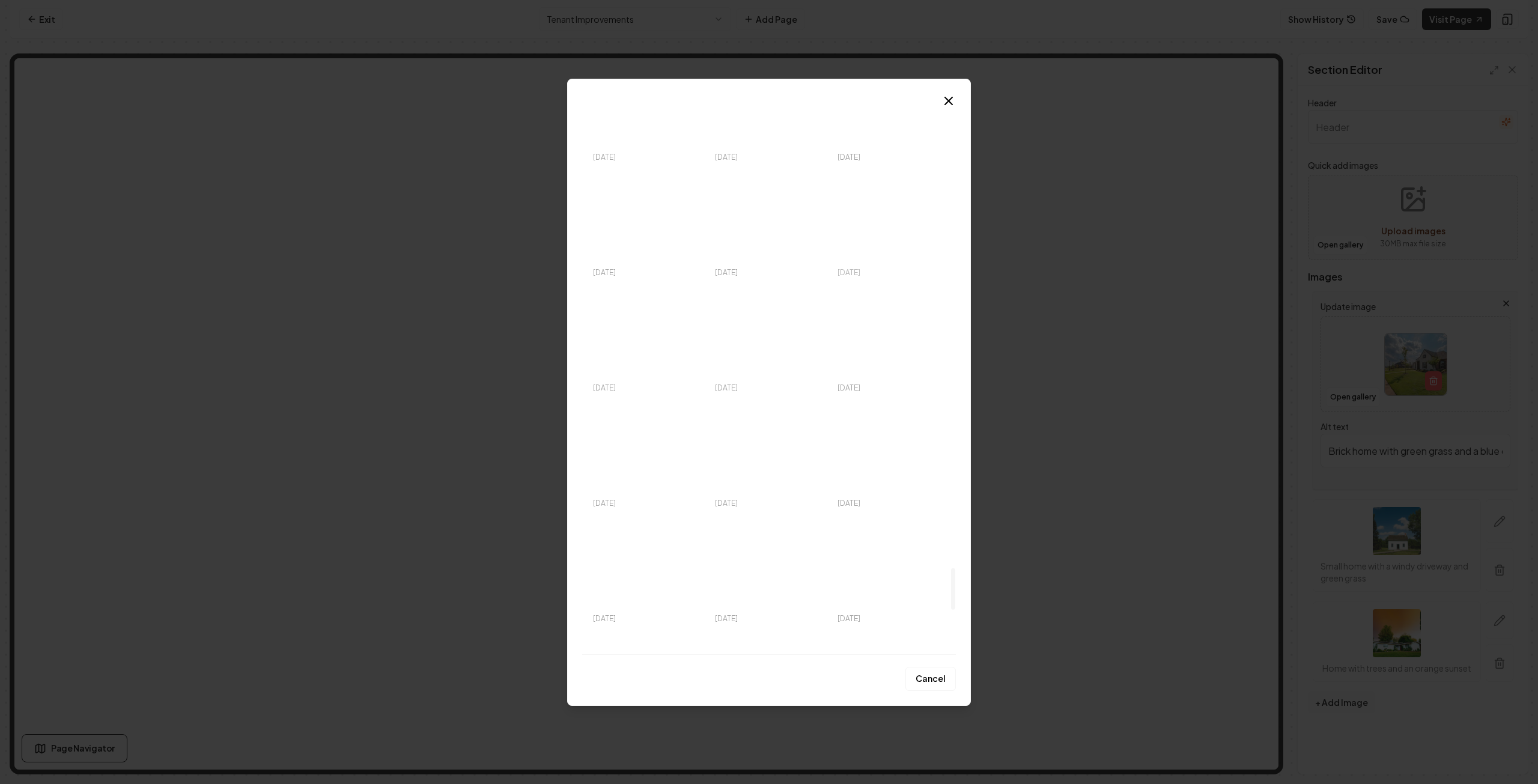
scroll to position [5945, 0]
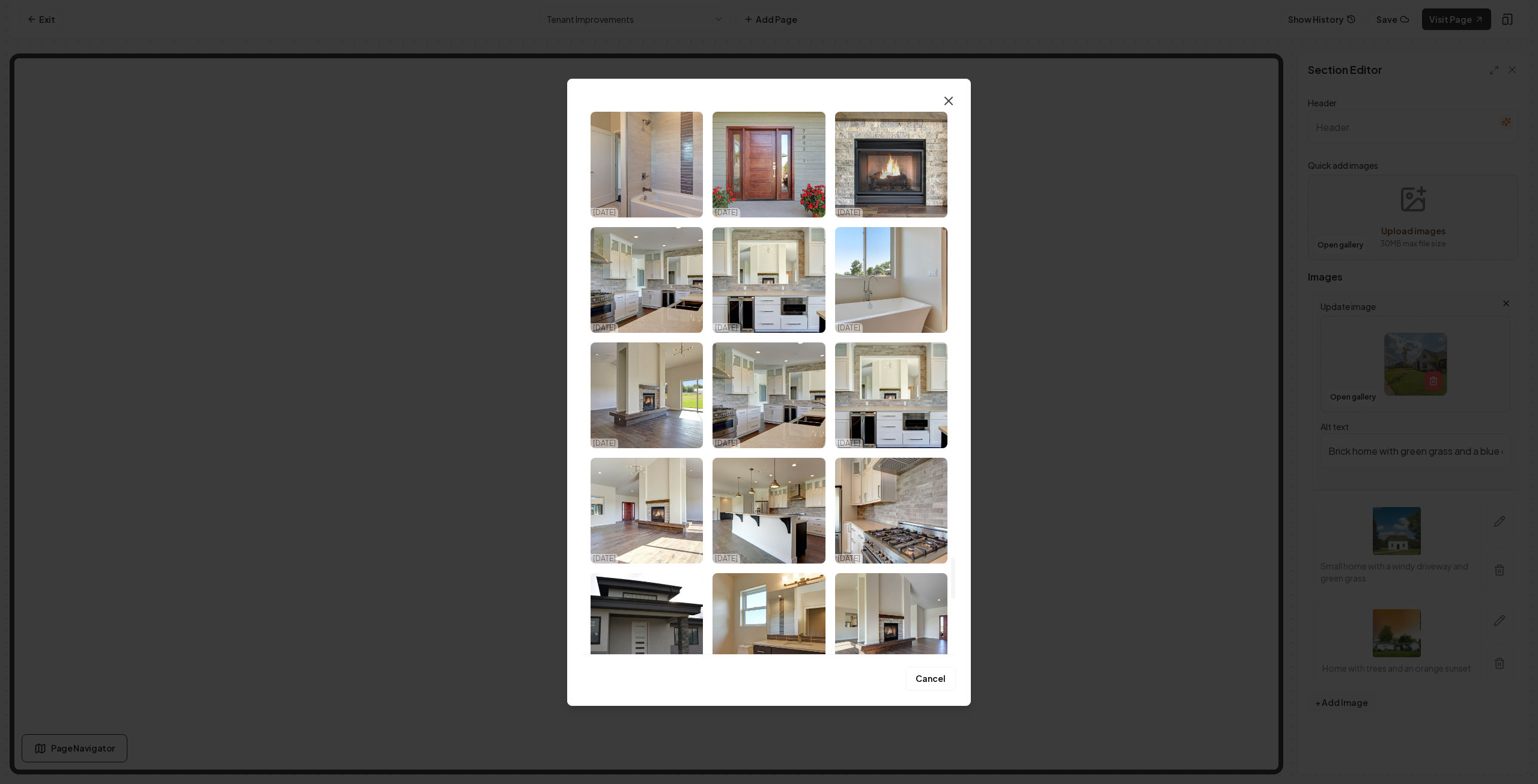
click at [948, 97] on icon "button" at bounding box center [949, 101] width 15 height 15
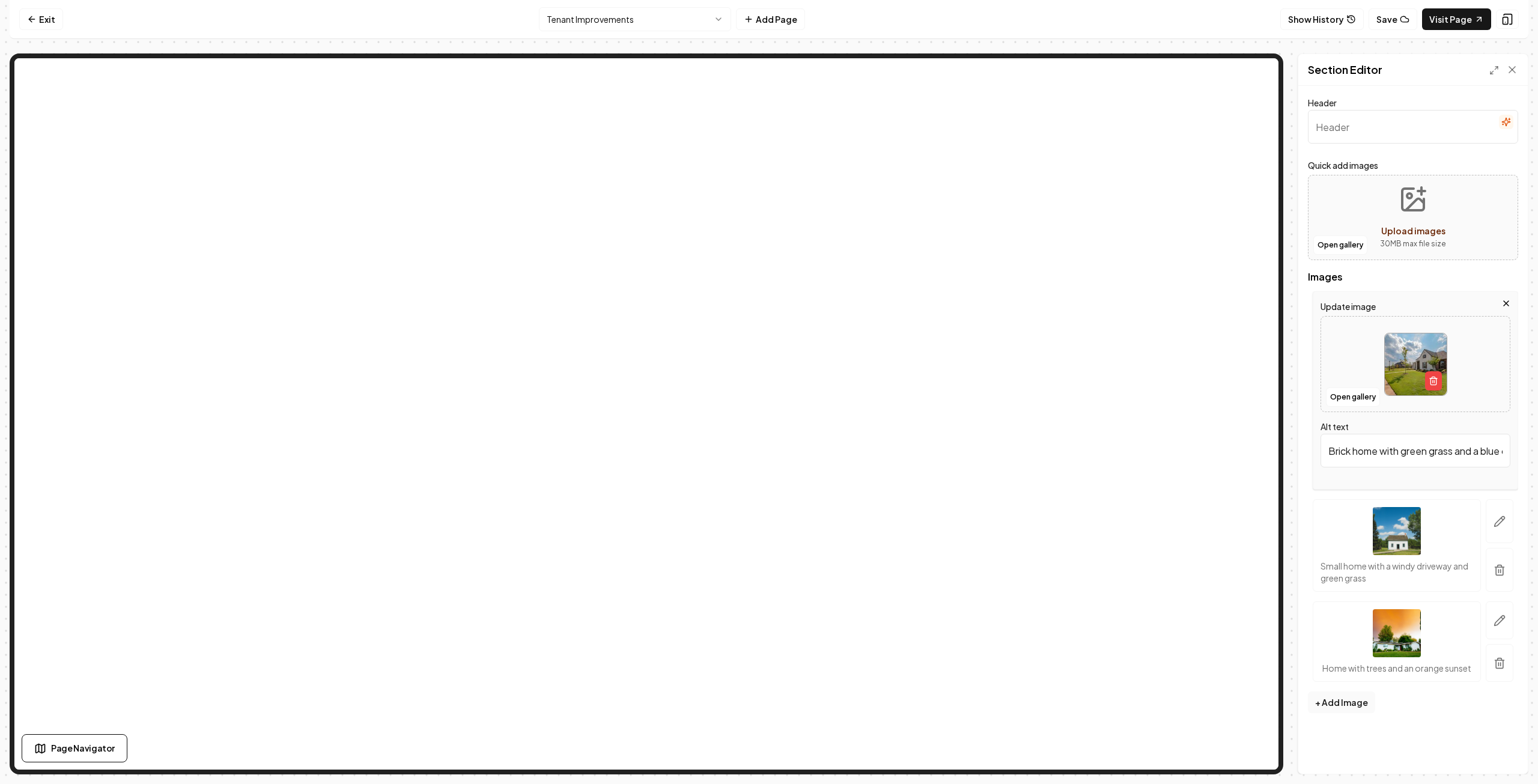
click at [1371, 358] on div at bounding box center [1415, 364] width 188 height 82
type input "**********"
click at [1451, 523] on div "Small home with a windy driveway and green grass" at bounding box center [1397, 545] width 168 height 93
click at [1501, 520] on icon "button" at bounding box center [1500, 522] width 12 height 12
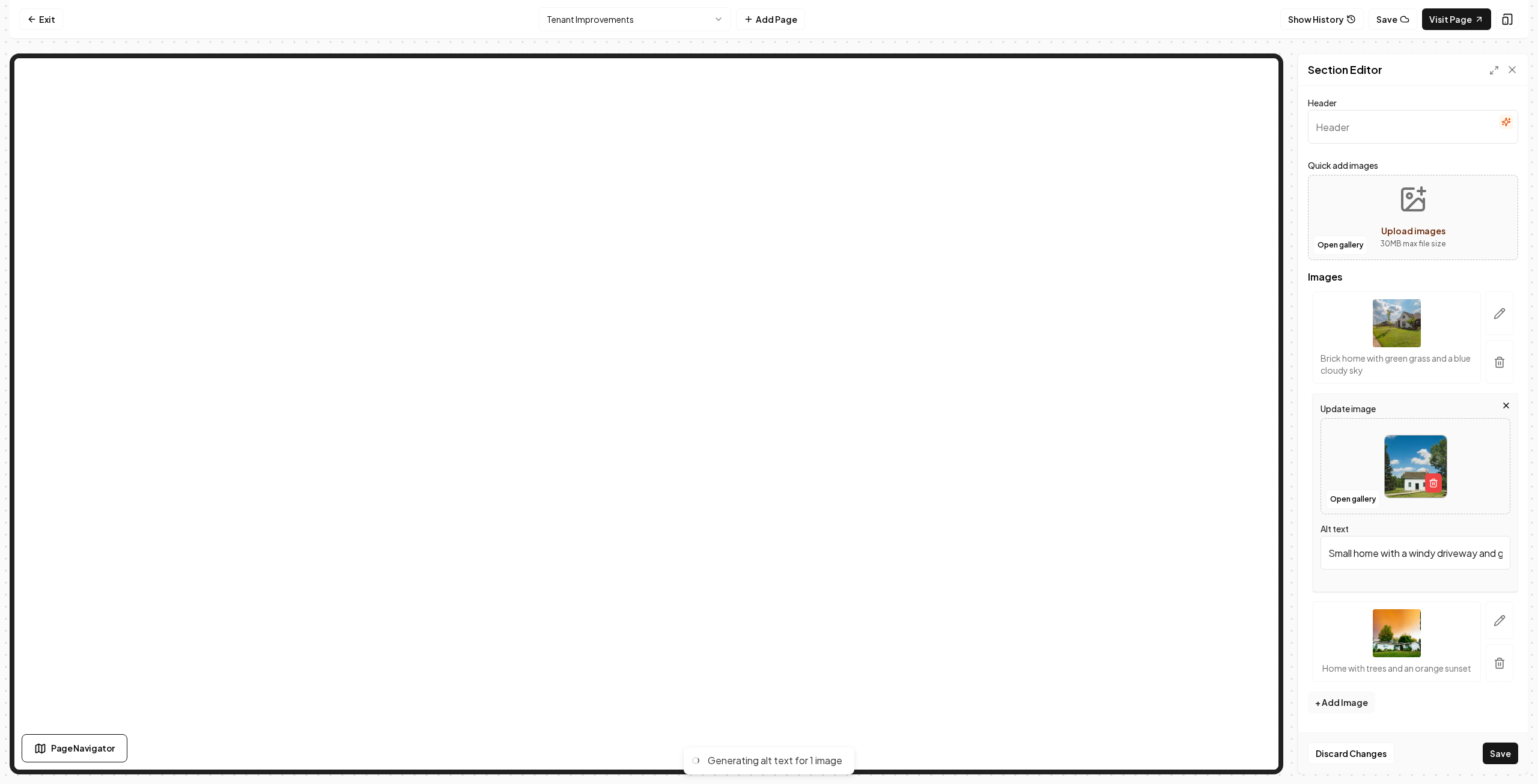
click at [1351, 445] on div at bounding box center [1415, 466] width 188 height 82
type input "**********"
click at [1467, 618] on div "Home with trees and an orange sunset" at bounding box center [1397, 642] width 168 height 81
click at [1497, 615] on icon "button" at bounding box center [1500, 621] width 12 height 12
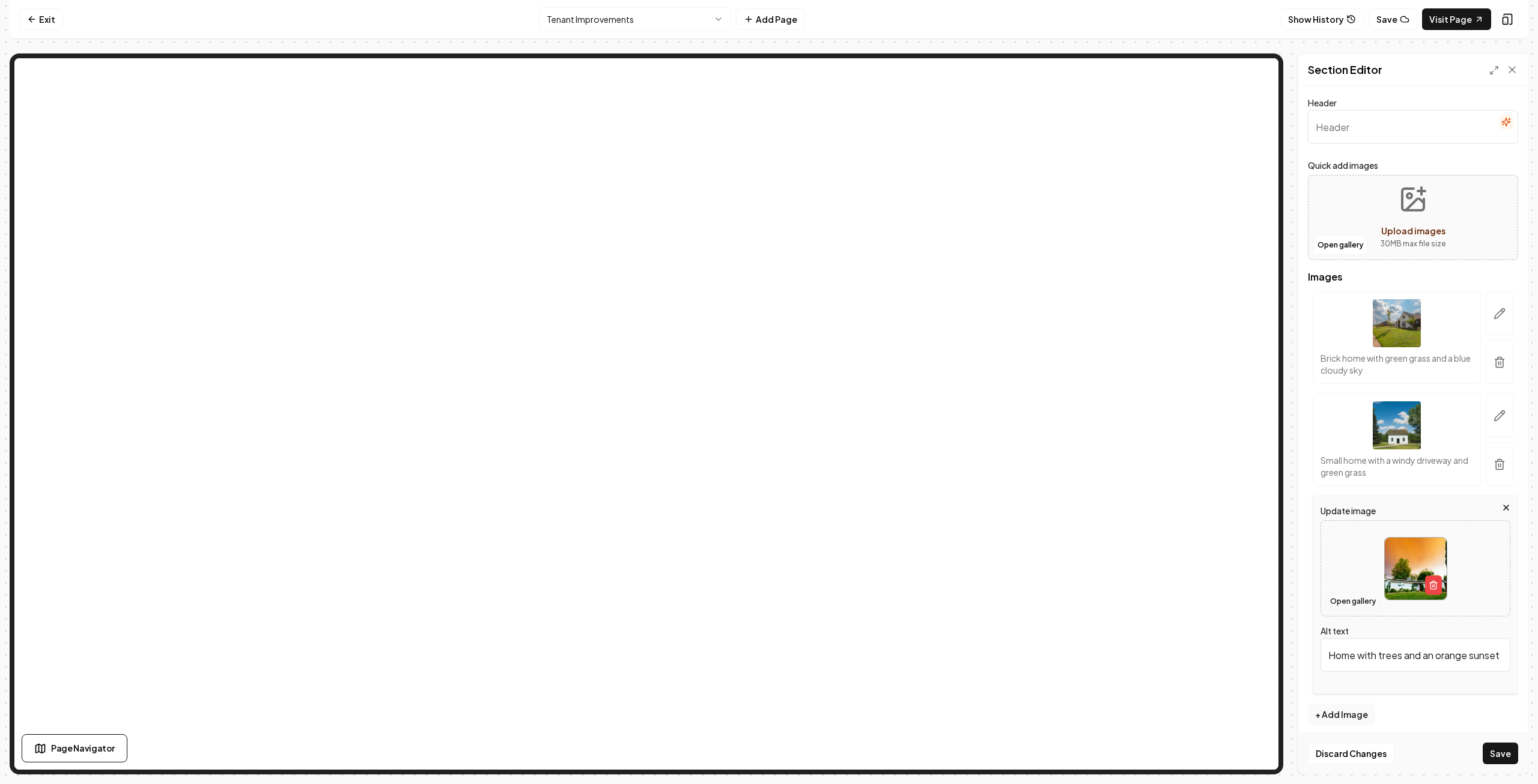
click at [1357, 599] on button "Open gallery" at bounding box center [1354, 601] width 54 height 19
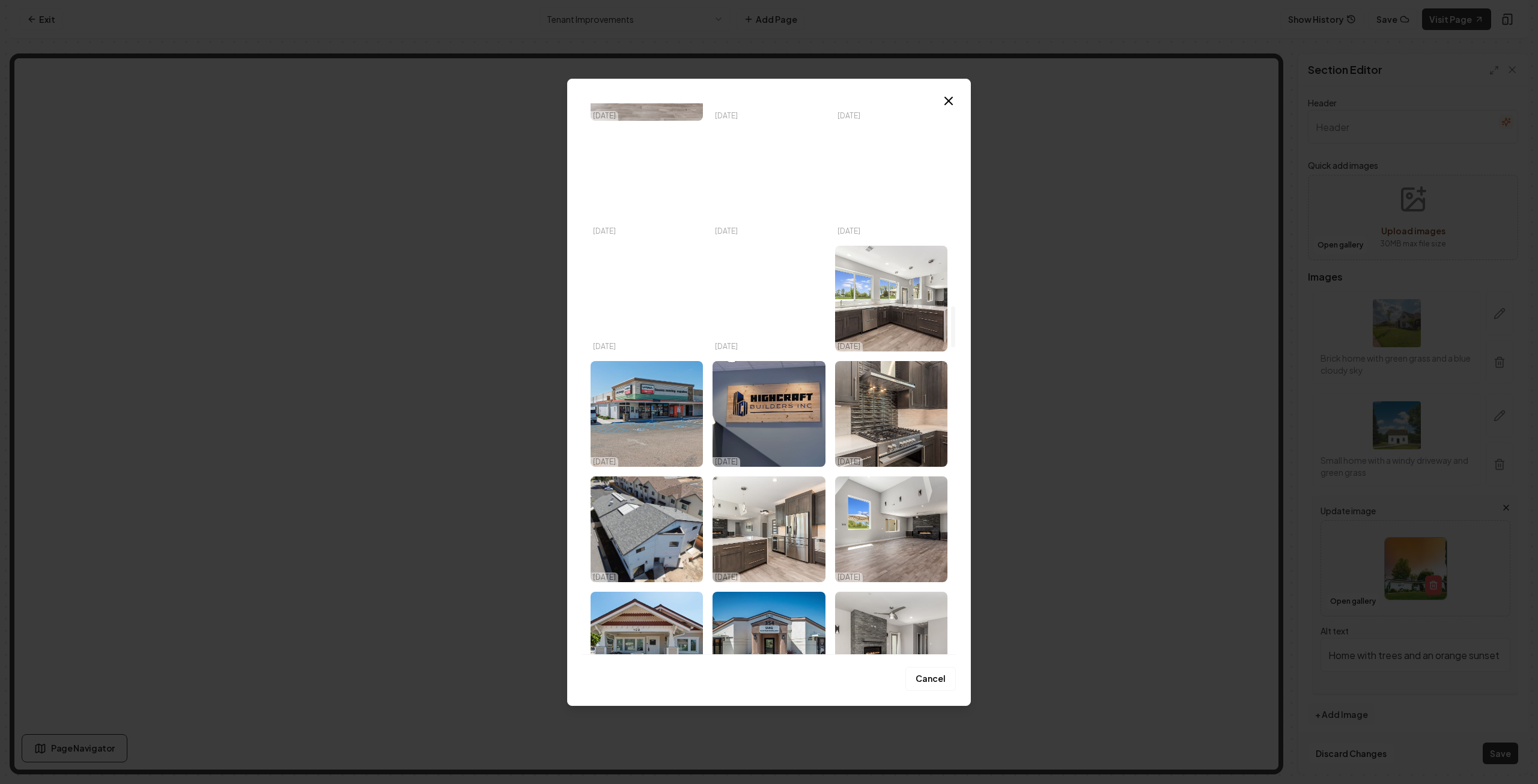
scroll to position [2697, 0]
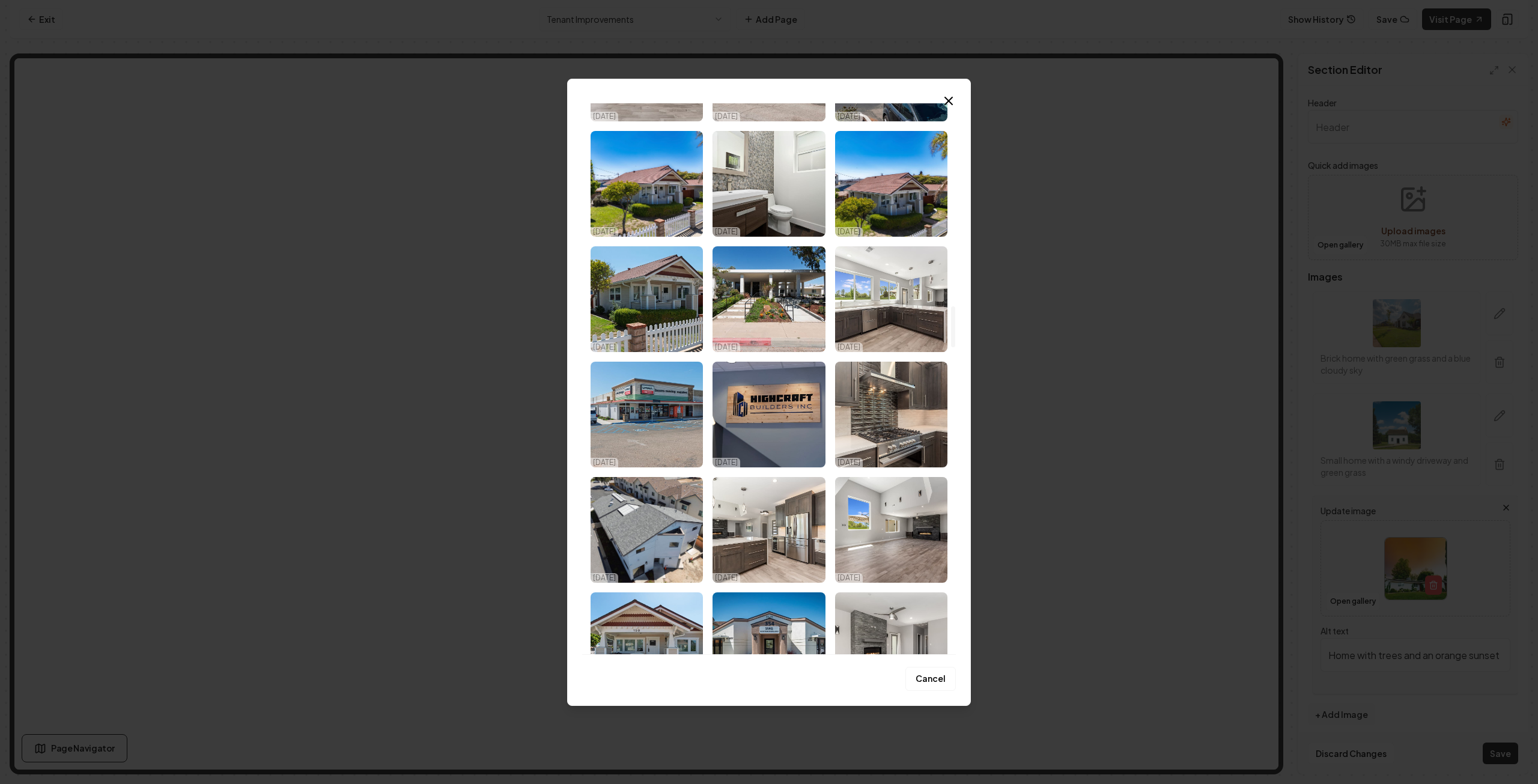
click at [647, 390] on img "Select image image_68d180cf5c7cd75eb88ba511.jpg" at bounding box center [647, 414] width 112 height 106
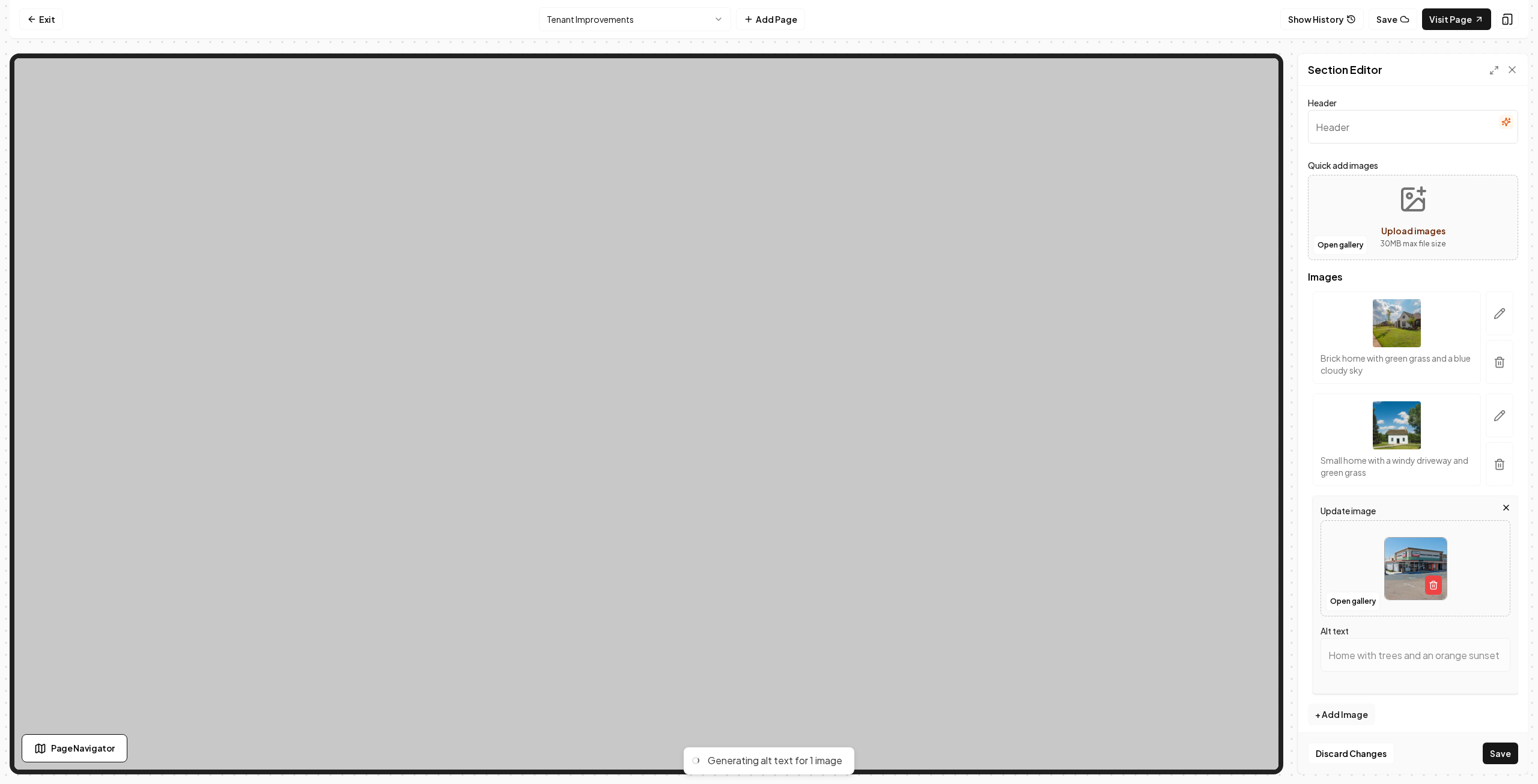
type input "[GEOGRAPHIC_DATA] exterior with moving supplies, parking area, and clear blue s…"
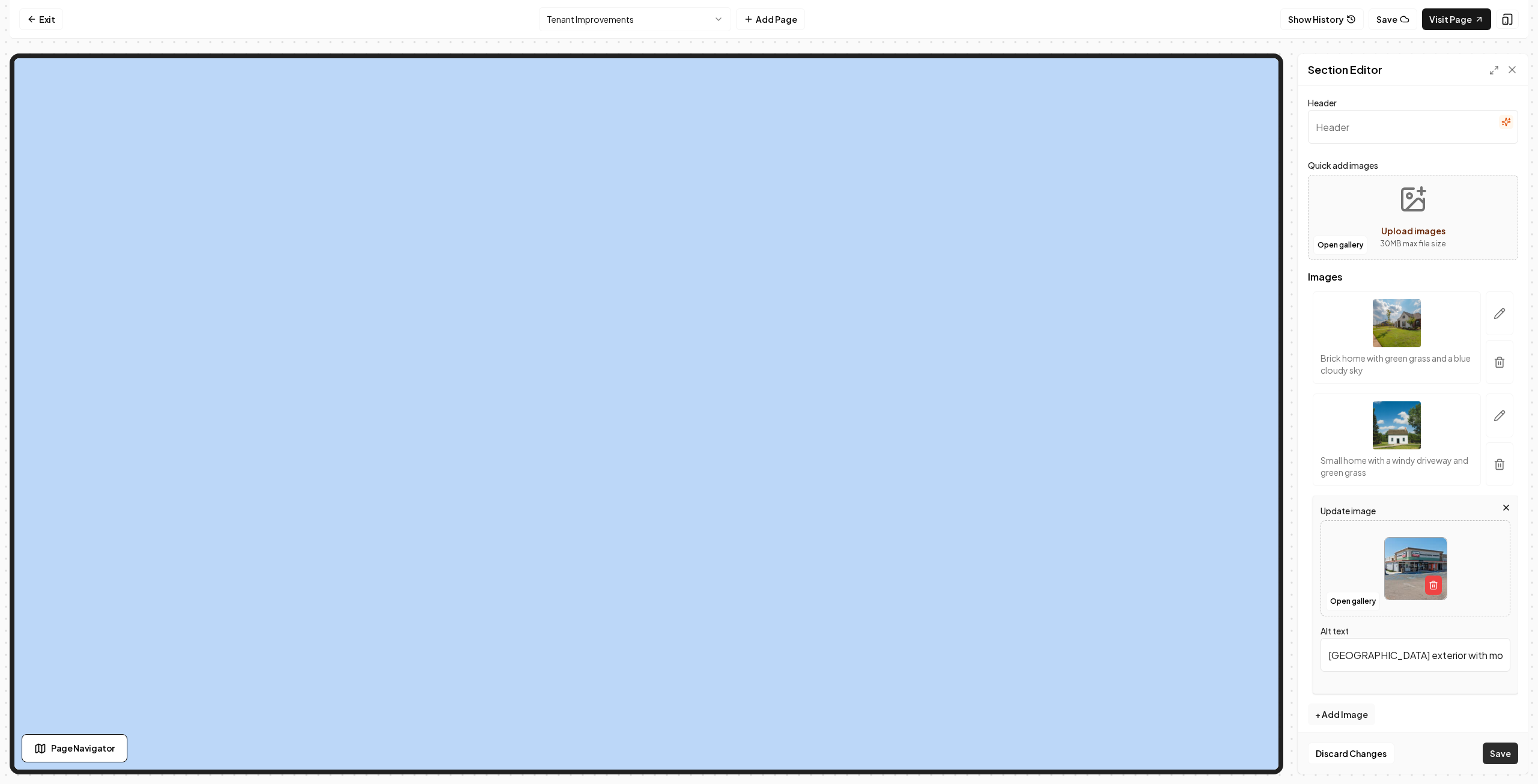
click at [1500, 746] on button "Save" at bounding box center [1501, 753] width 36 height 22
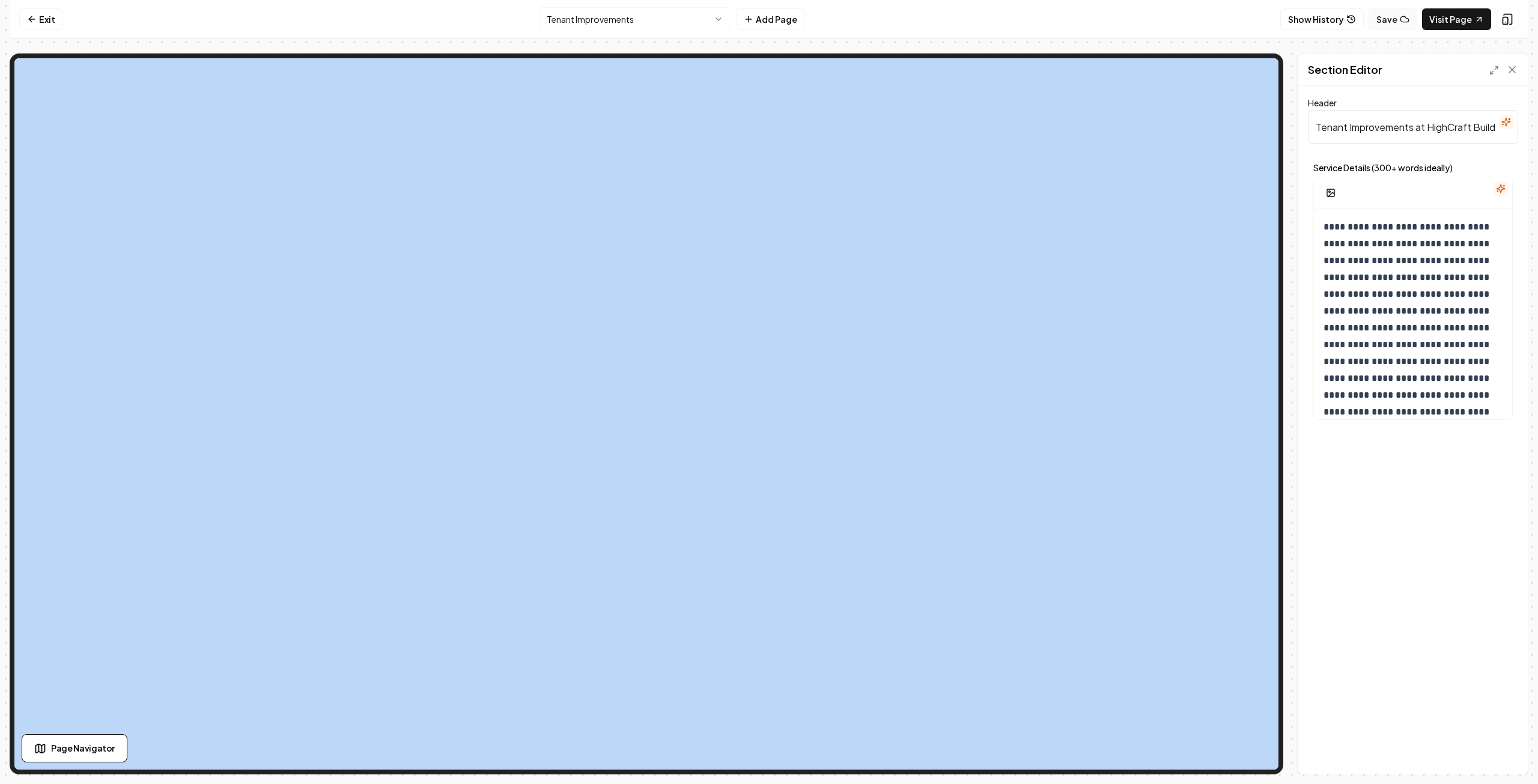
click at [1385, 18] on button "Save" at bounding box center [1393, 19] width 49 height 22
click at [37, 19] on link "Exit" at bounding box center [41, 19] width 44 height 22
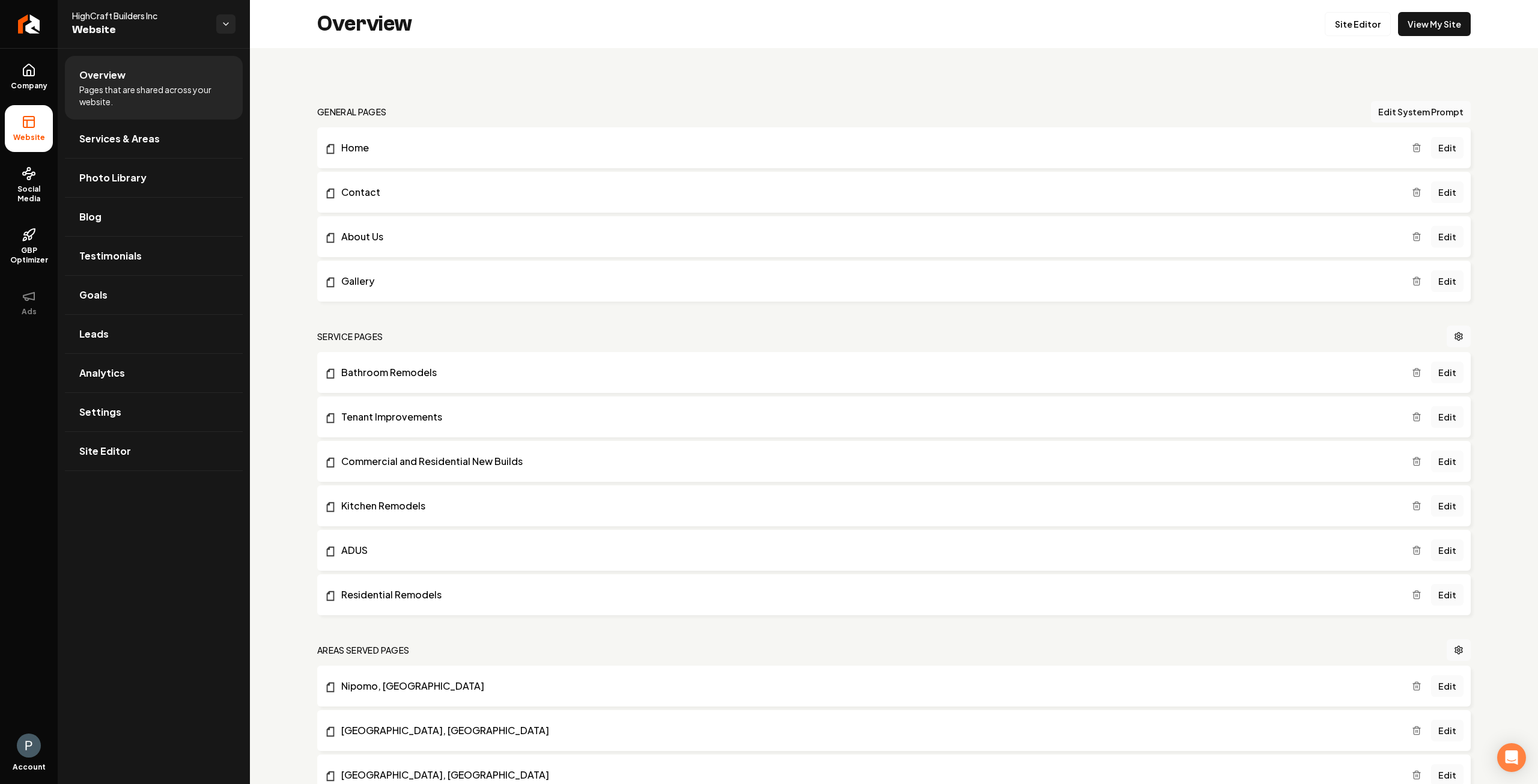
click at [1439, 463] on link "Edit" at bounding box center [1447, 461] width 32 height 22
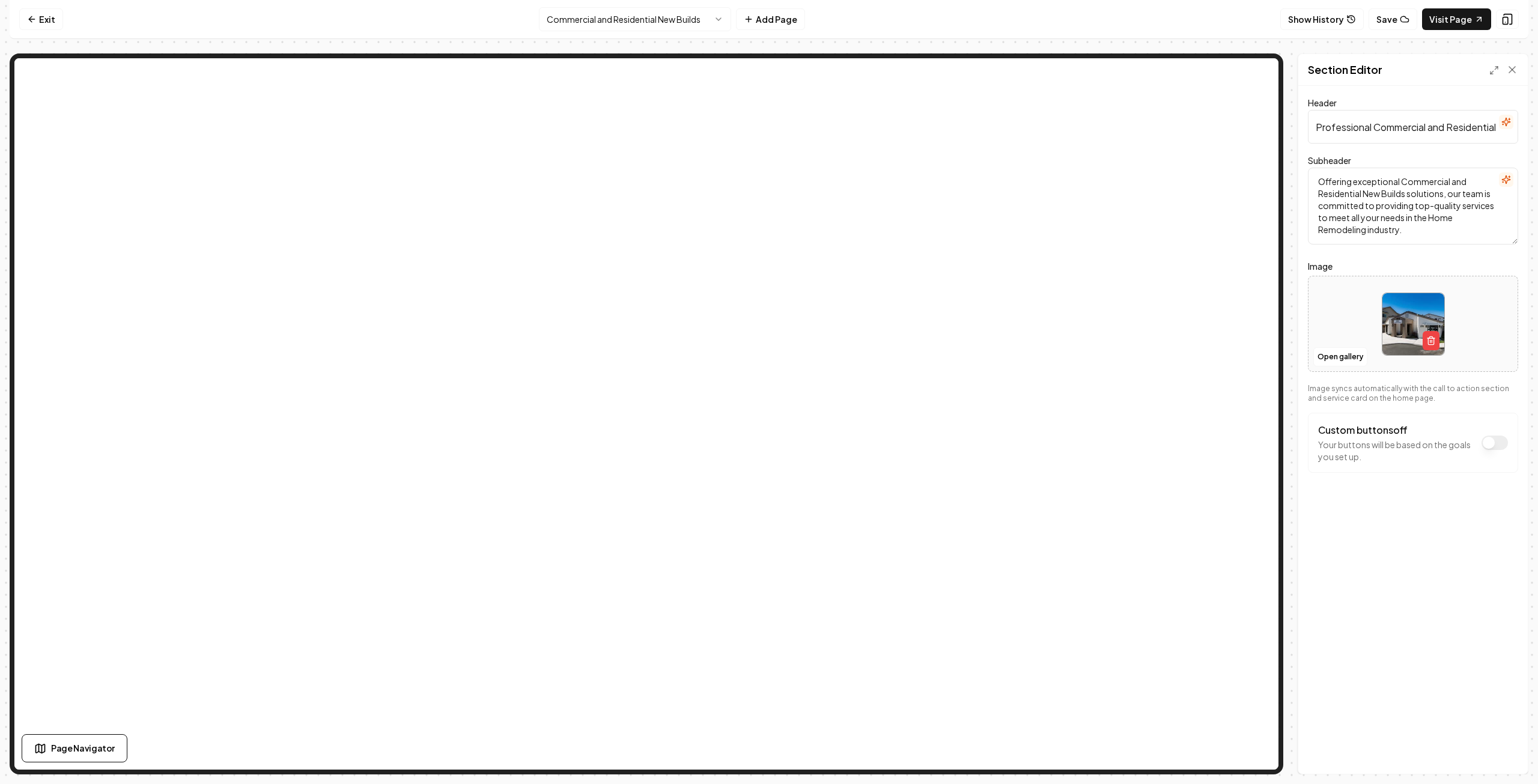
click at [1407, 192] on textarea "Offering exceptional Commercial and Residential New Builds solutions, our team …" at bounding box center [1413, 206] width 210 height 77
click at [1461, 218] on textarea "Offering exceptional Commercial and Residential solutions, our team is committe…" at bounding box center [1413, 206] width 210 height 77
click at [1455, 219] on textarea "Offering exceptional Commercial and Residential solutions, our team is committe…" at bounding box center [1413, 206] width 210 height 77
type textarea "Offering exceptional Commercial and Residential solutions, our team is committe…"
click at [1501, 756] on button "Save" at bounding box center [1501, 753] width 36 height 22
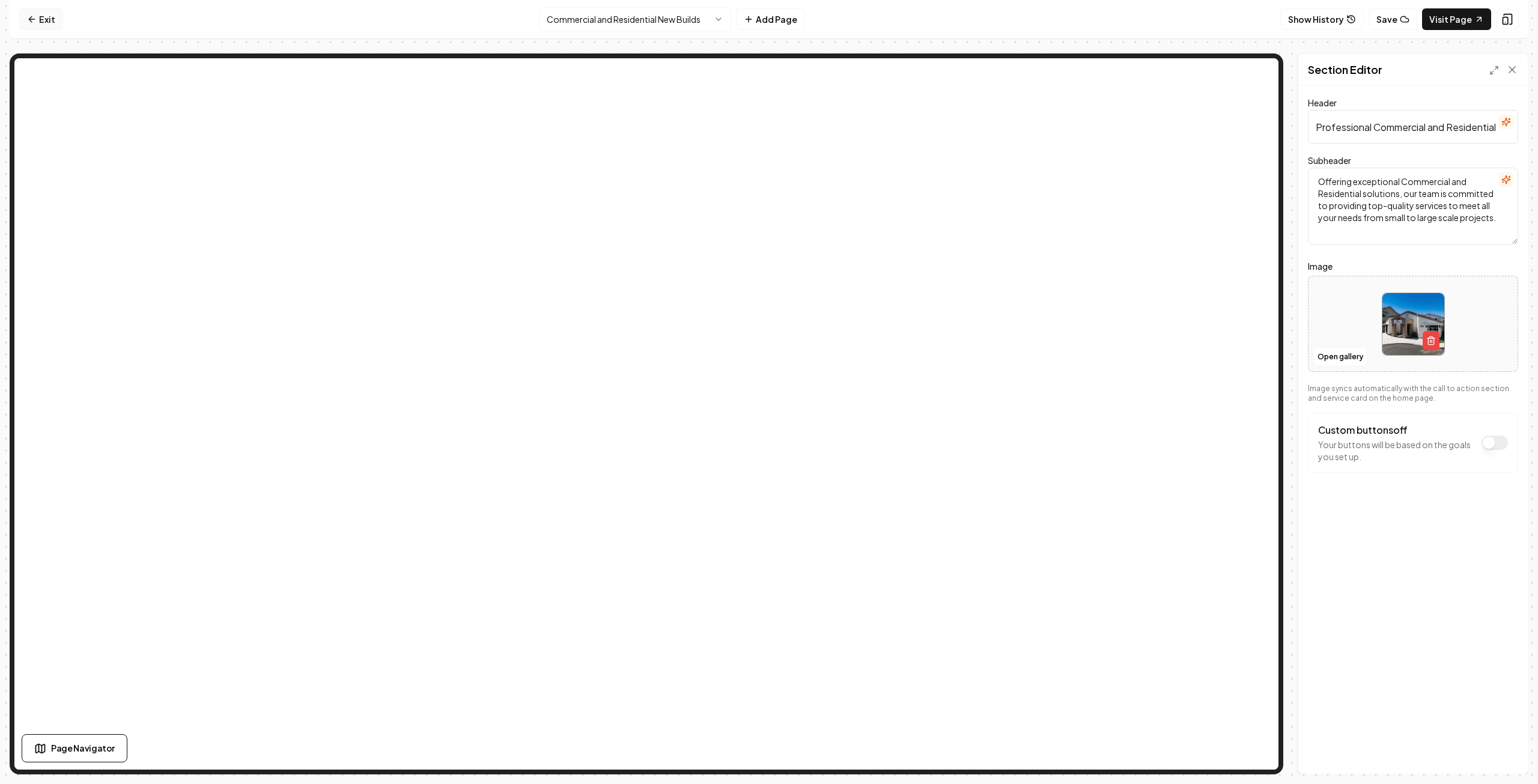
click at [43, 15] on link "Exit" at bounding box center [41, 19] width 44 height 22
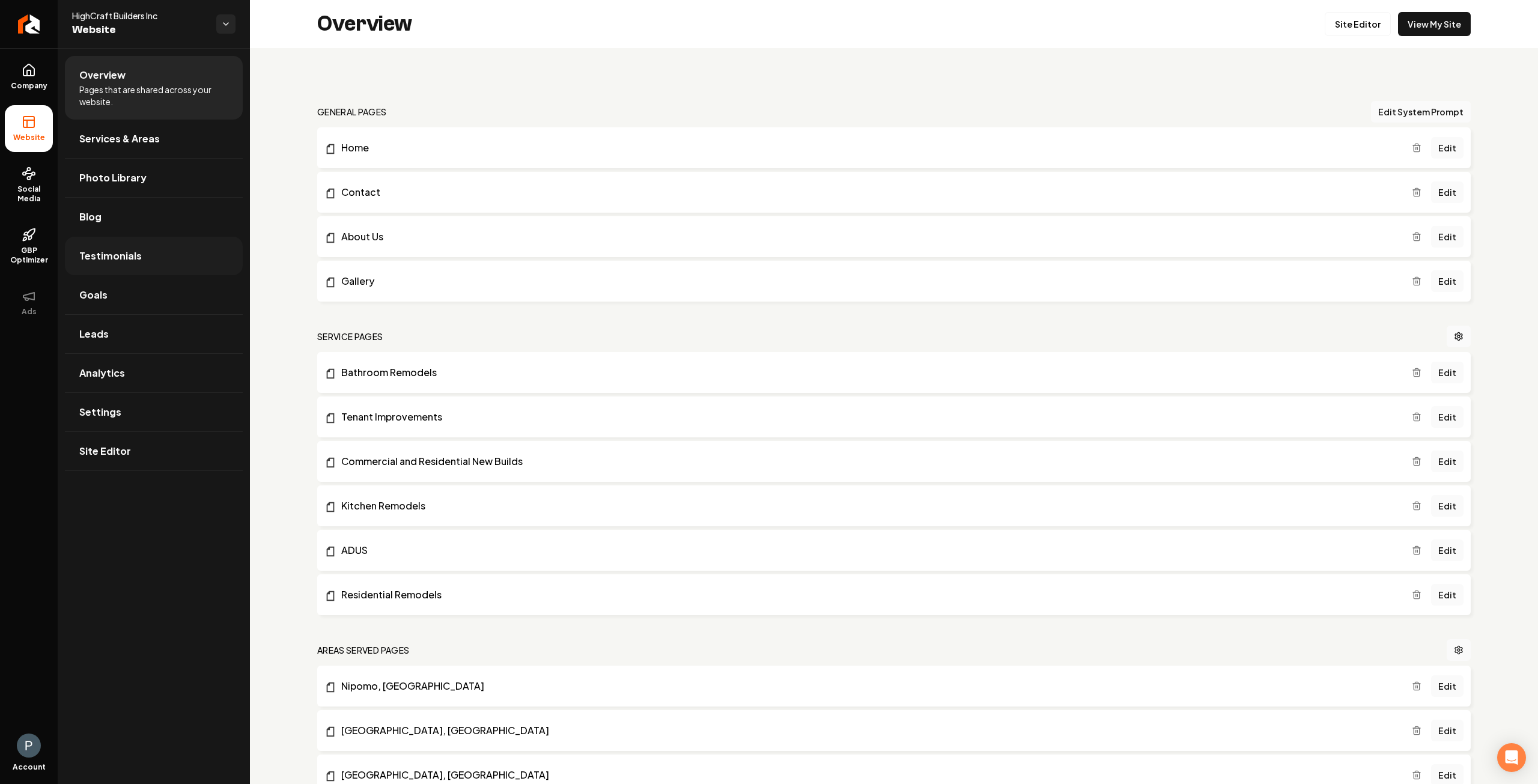
click at [109, 258] on span "Testimonials" at bounding box center [110, 256] width 63 height 15
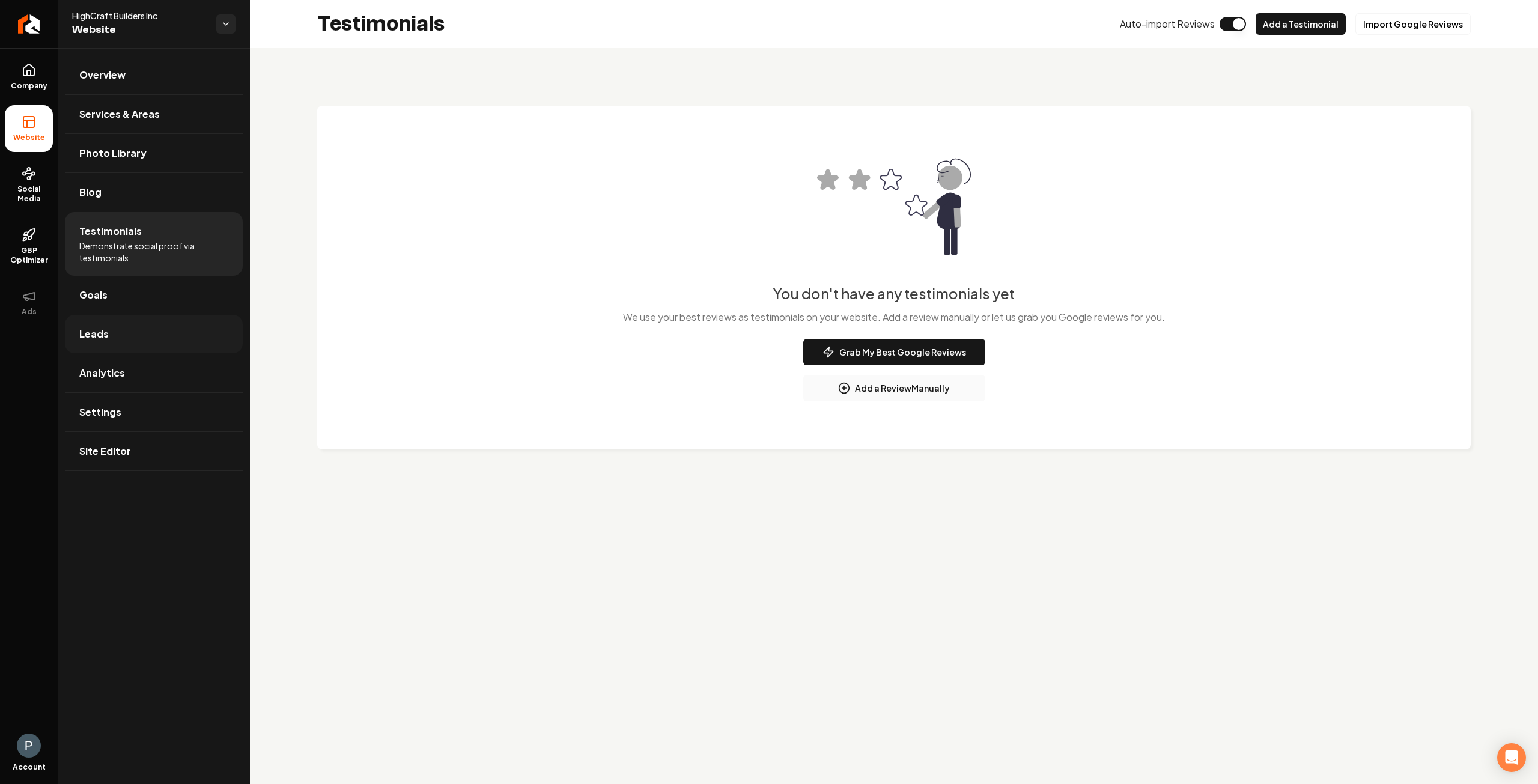
click at [112, 334] on link "Leads" at bounding box center [153, 334] width 178 height 38
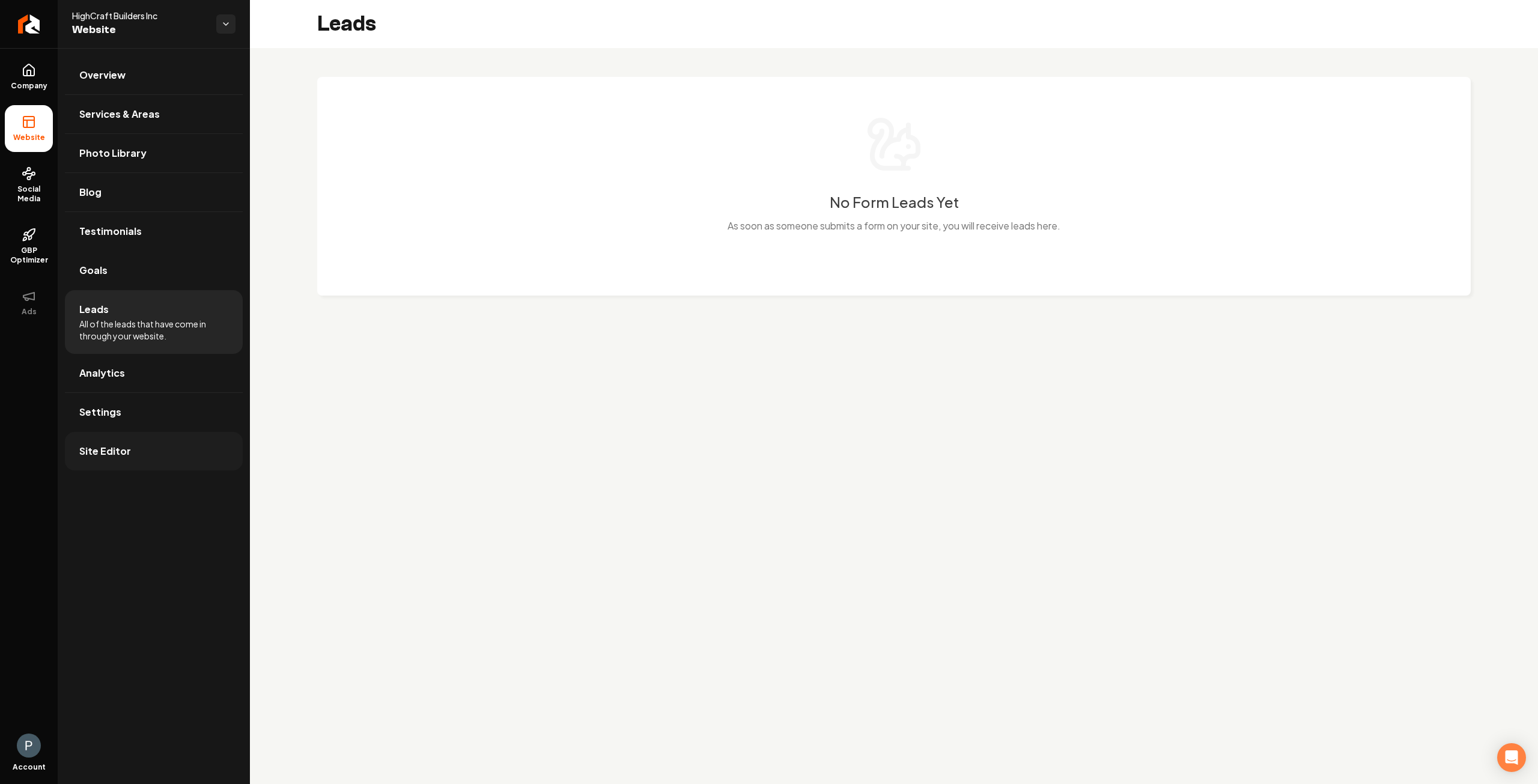
click at [131, 457] on link "Site Editor" at bounding box center [153, 451] width 178 height 38
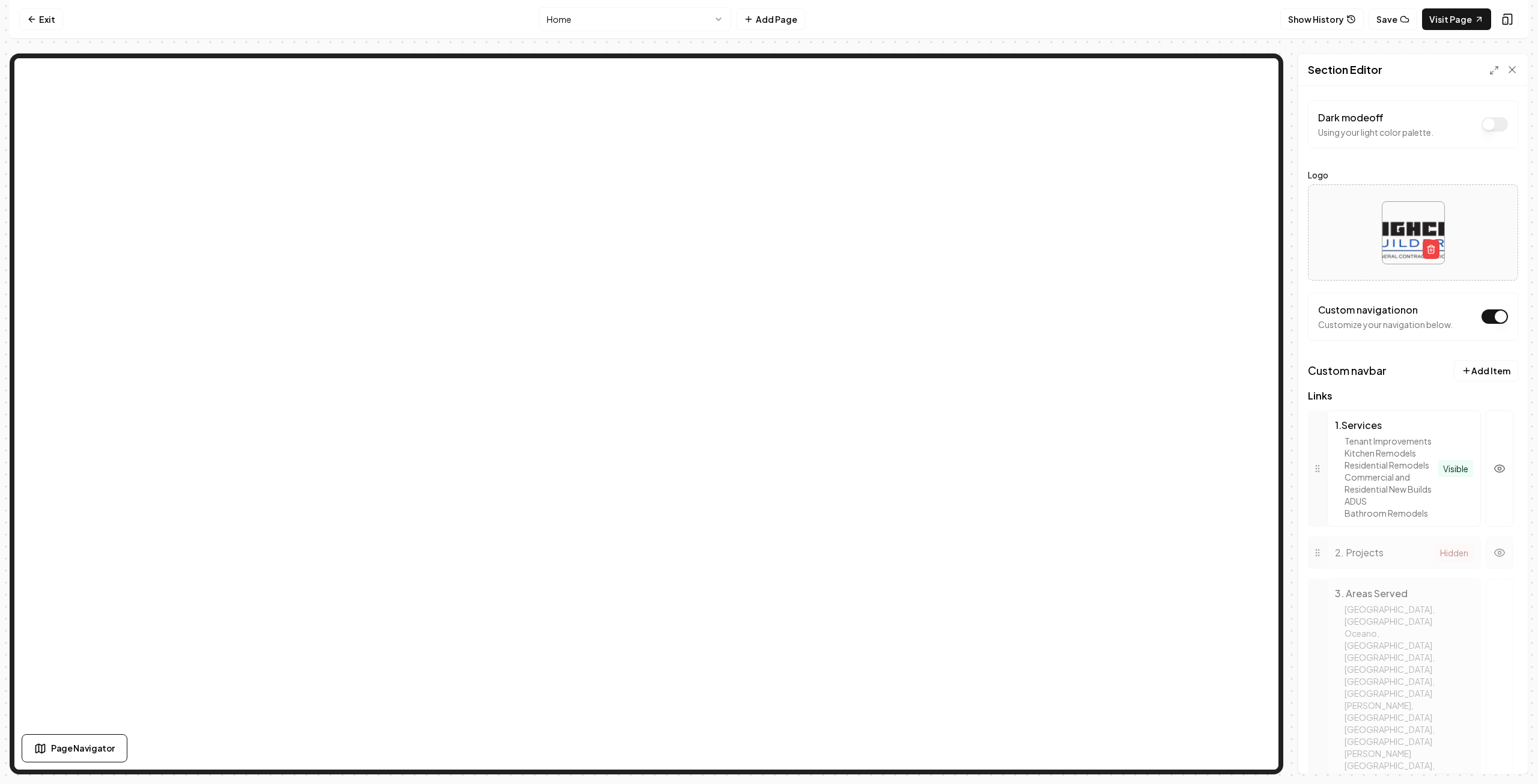
click at [1498, 555] on circle "button" at bounding box center [1500, 553] width 3 height 3
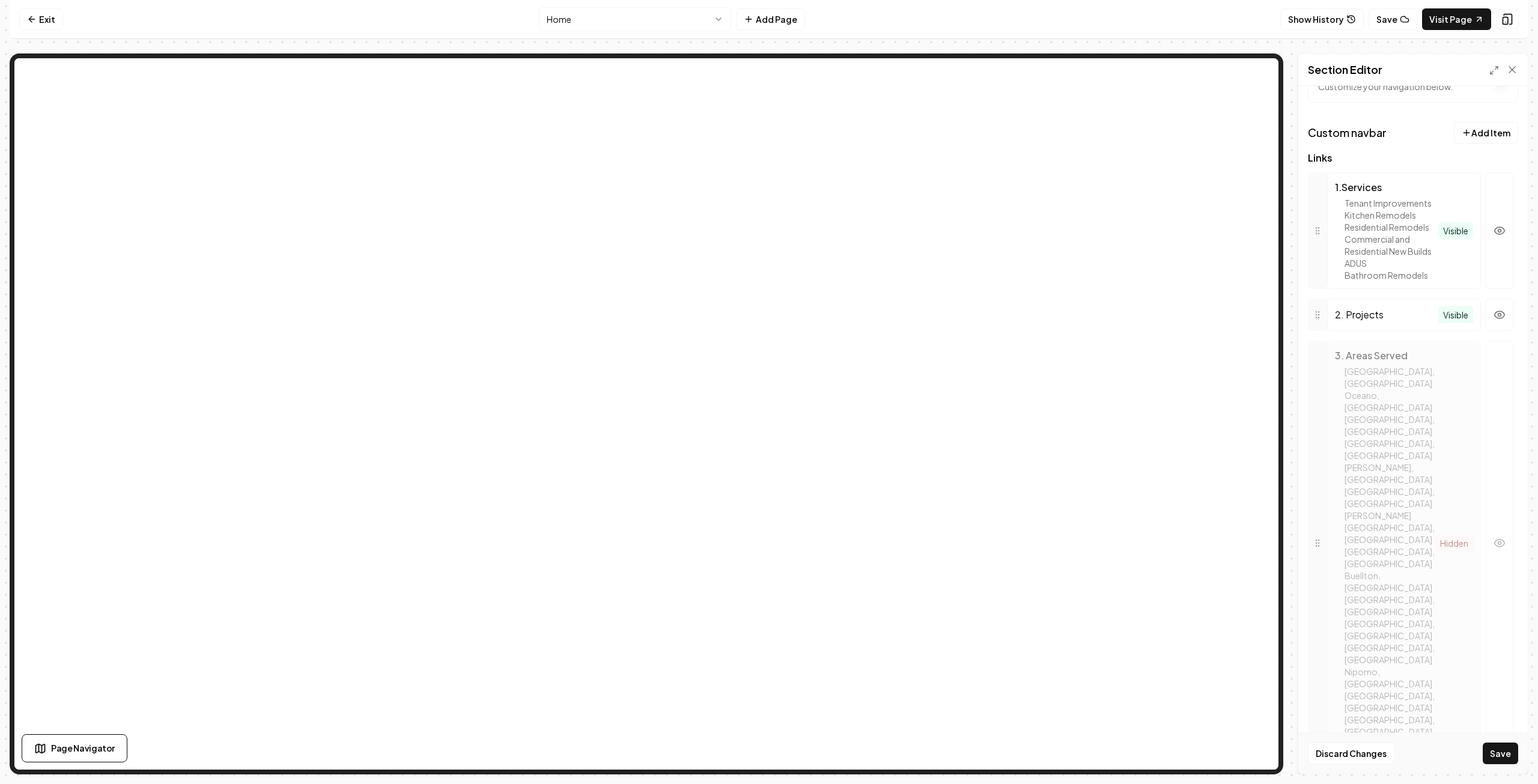
scroll to position [360, 0]
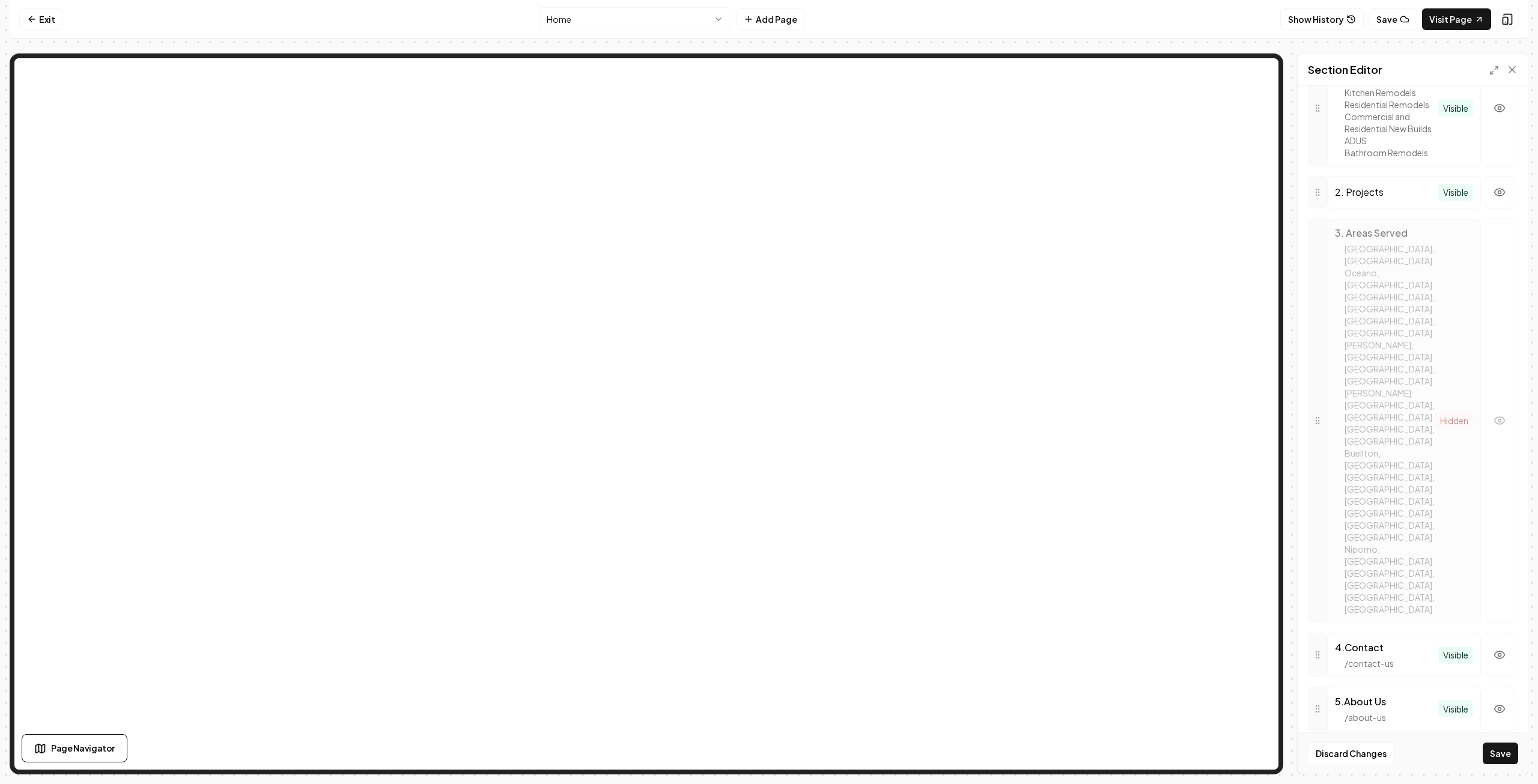
click at [1494, 757] on icon "button" at bounding box center [1500, 763] width 12 height 12
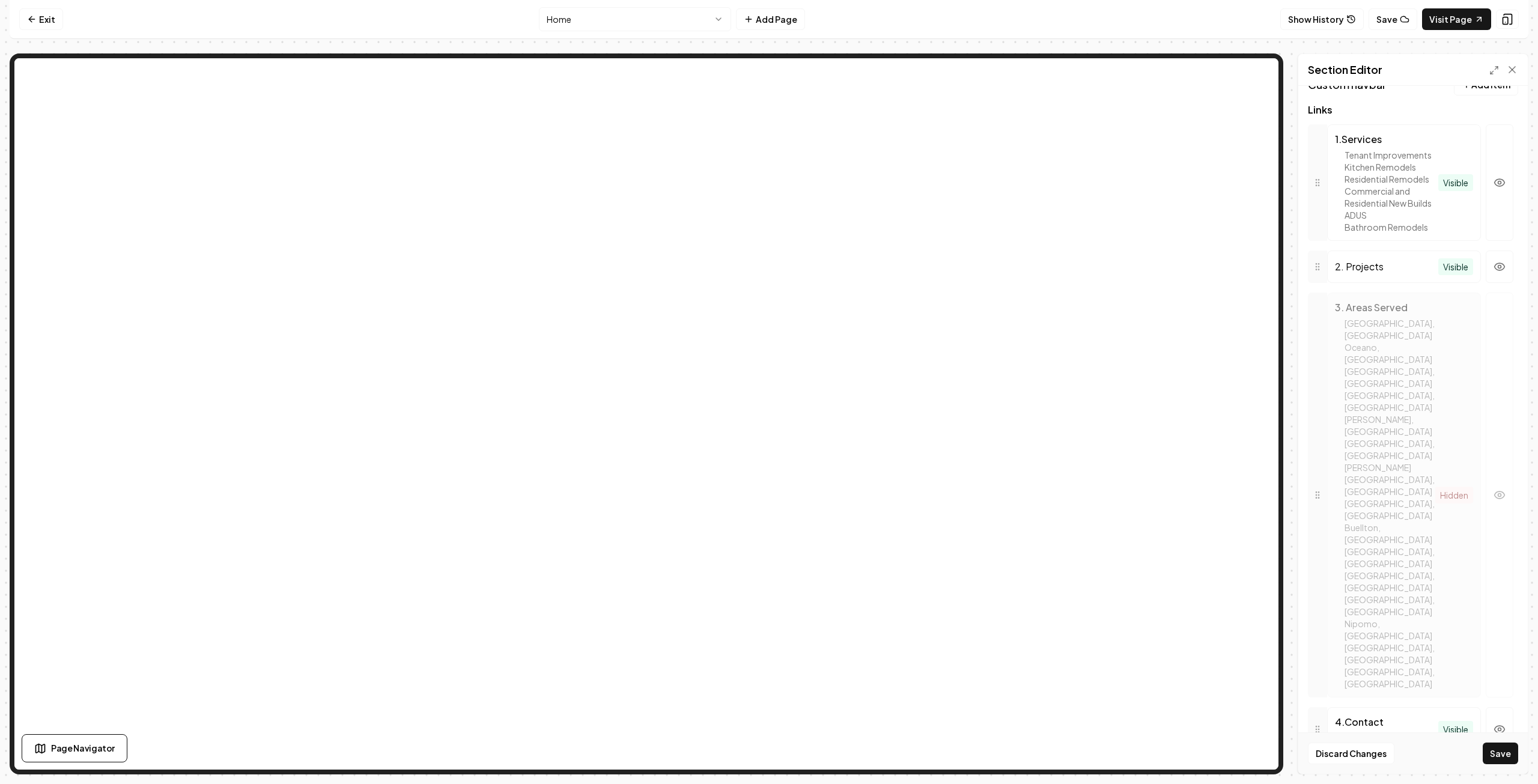
scroll to position [300, 0]
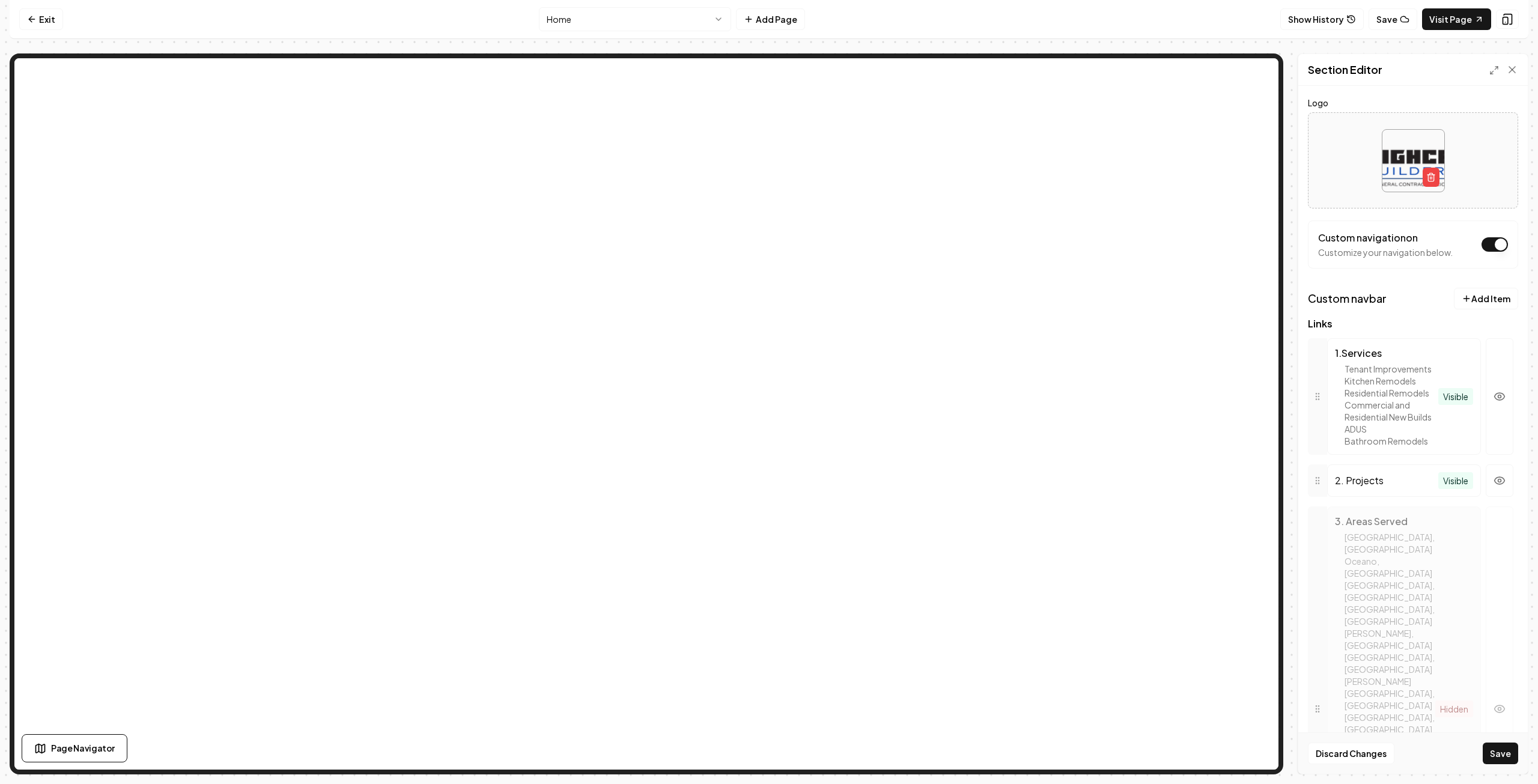
scroll to position [0, 0]
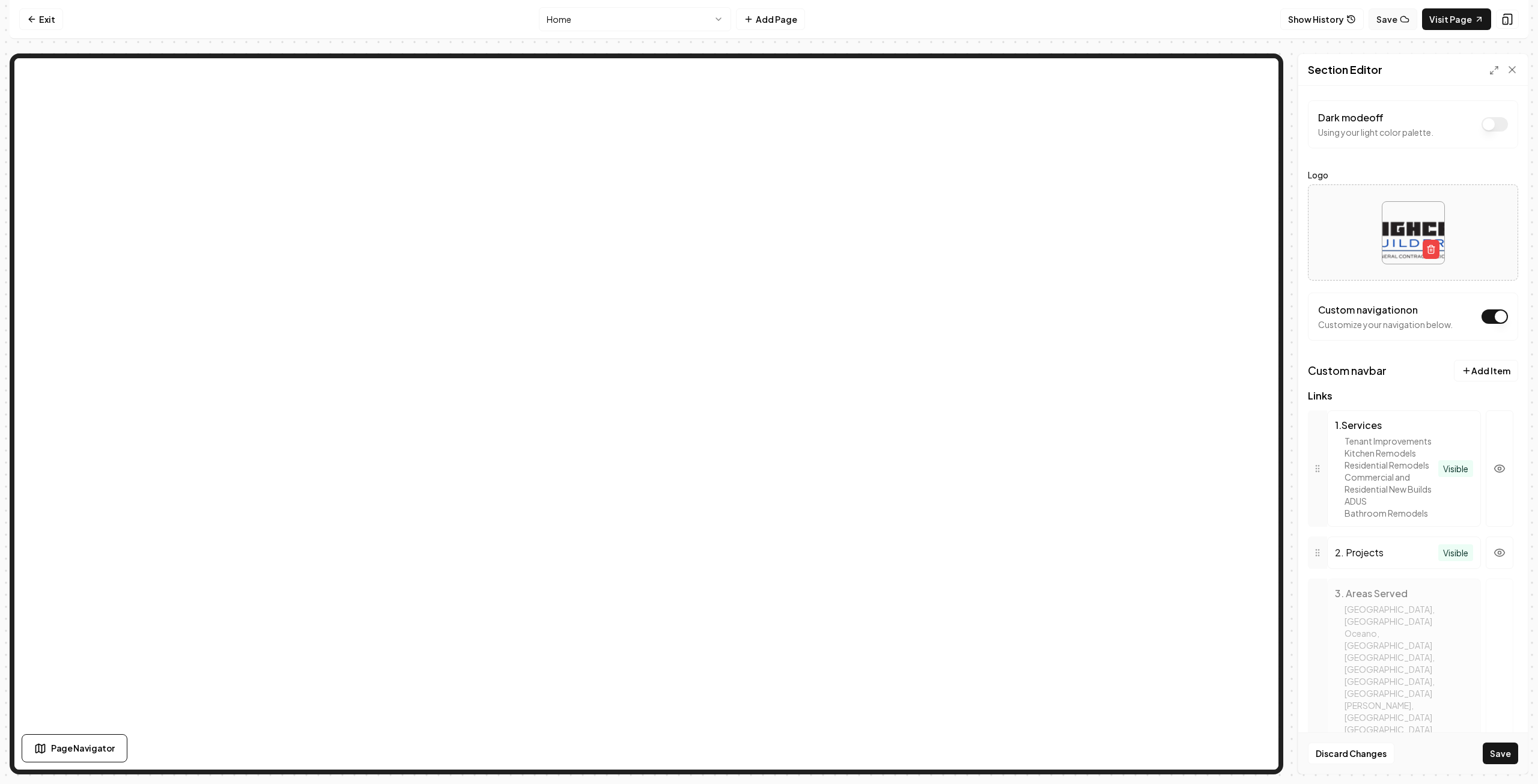
click at [1393, 19] on button "Save" at bounding box center [1393, 19] width 49 height 22
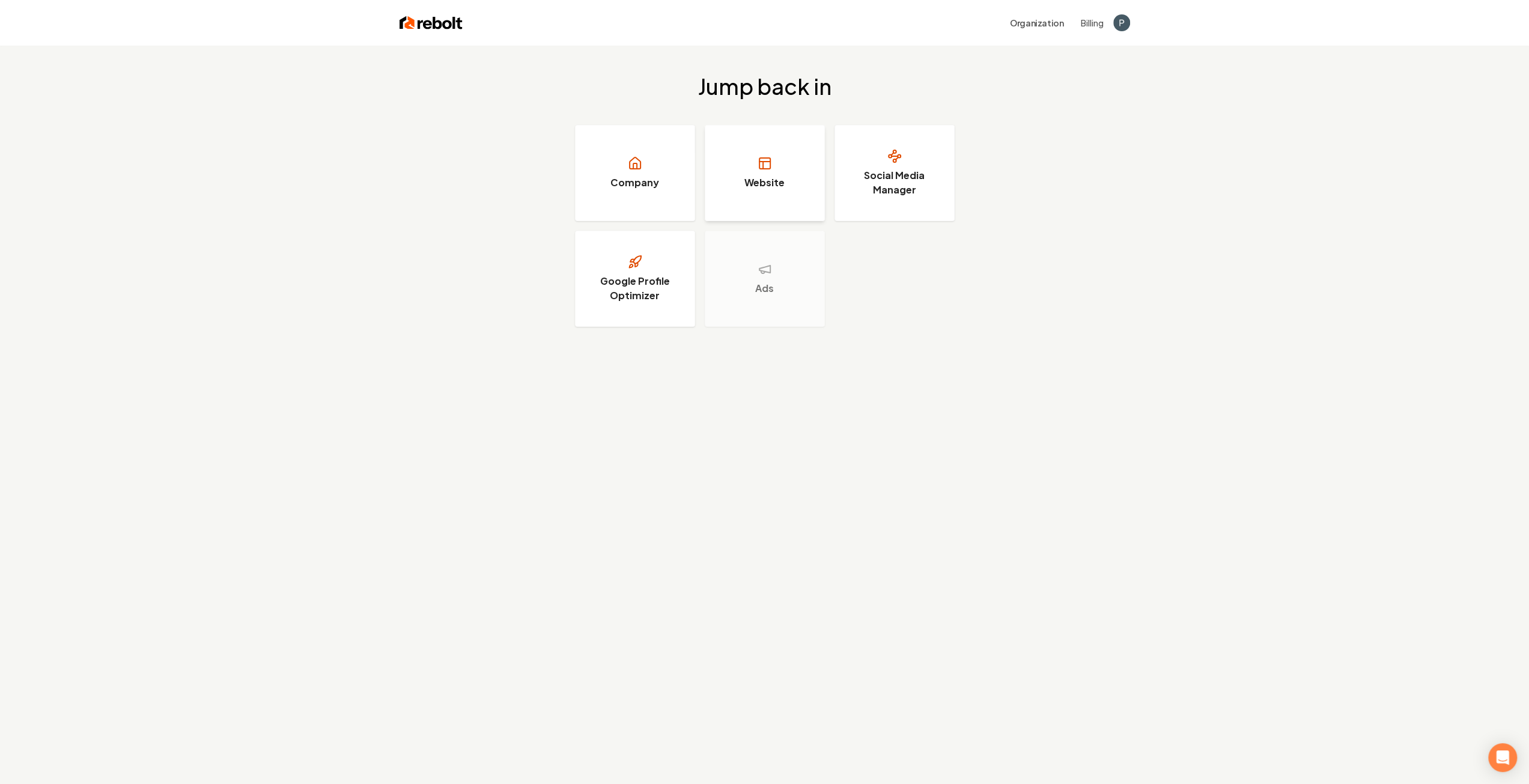
click at [767, 169] on icon at bounding box center [765, 163] width 15 height 15
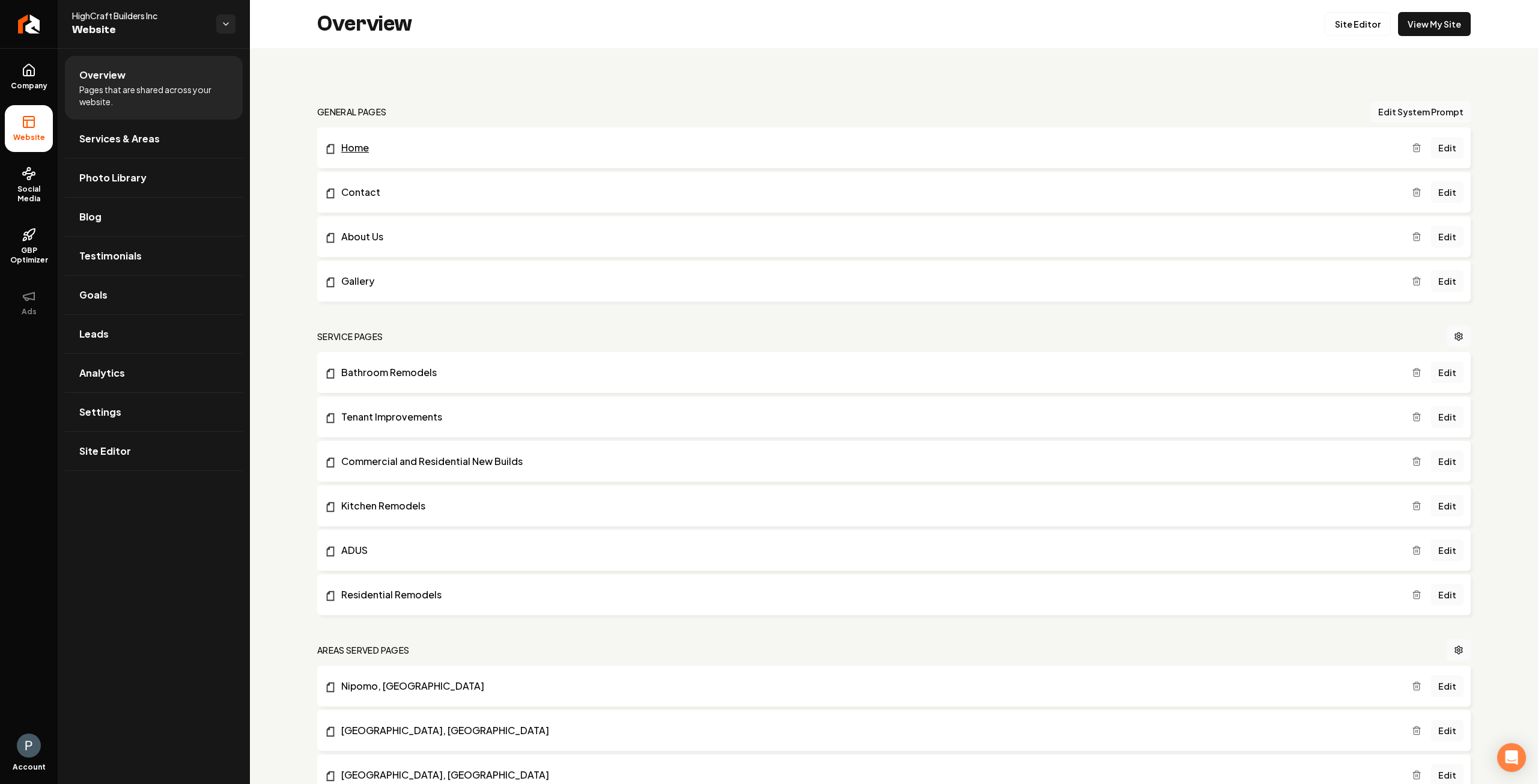
click at [372, 145] on link "Home" at bounding box center [868, 148] width 1088 height 15
click at [1445, 462] on link "Edit" at bounding box center [1447, 461] width 32 height 22
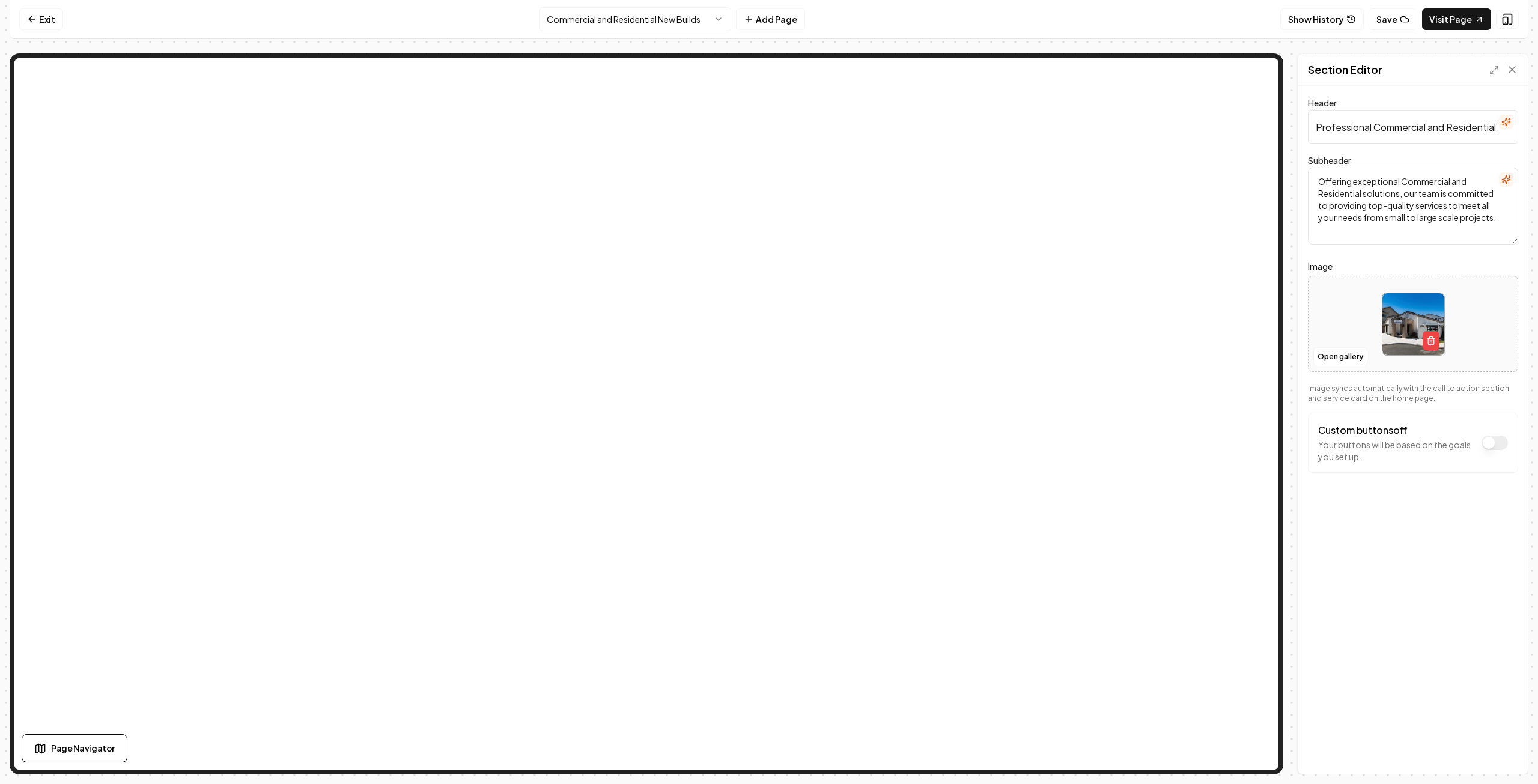
drag, startPoint x: 1428, startPoint y: 128, endPoint x: 1430, endPoint y: 137, distance: 9.2
click at [1426, 128] on input "Professional Commercial and Residential New Builds Services" at bounding box center [1413, 126] width 210 height 34
type input "Professional Commercial and Residential New Construction Services"
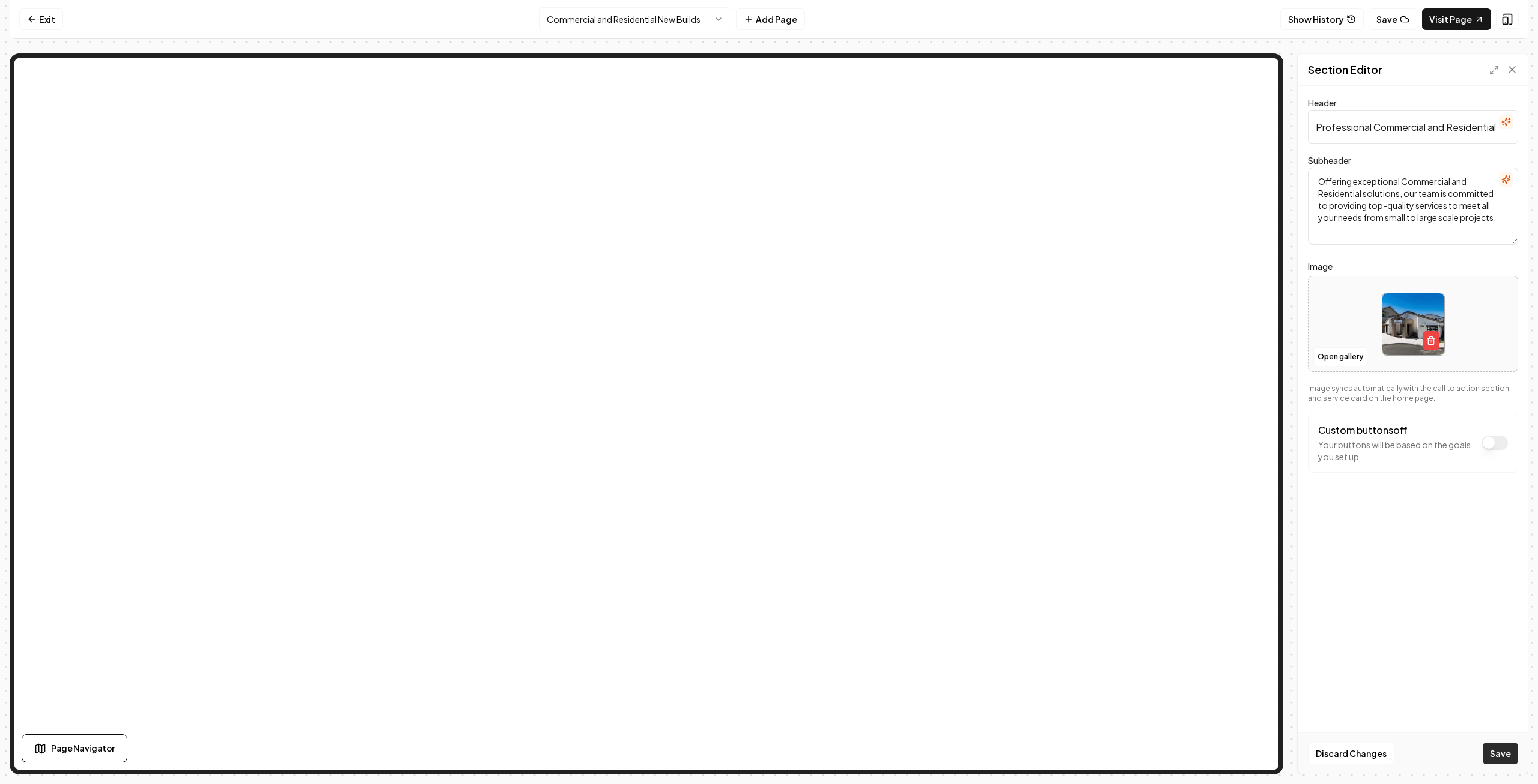
click at [1498, 753] on button "Save" at bounding box center [1501, 753] width 36 height 22
click at [40, 17] on link "Exit" at bounding box center [41, 19] width 44 height 22
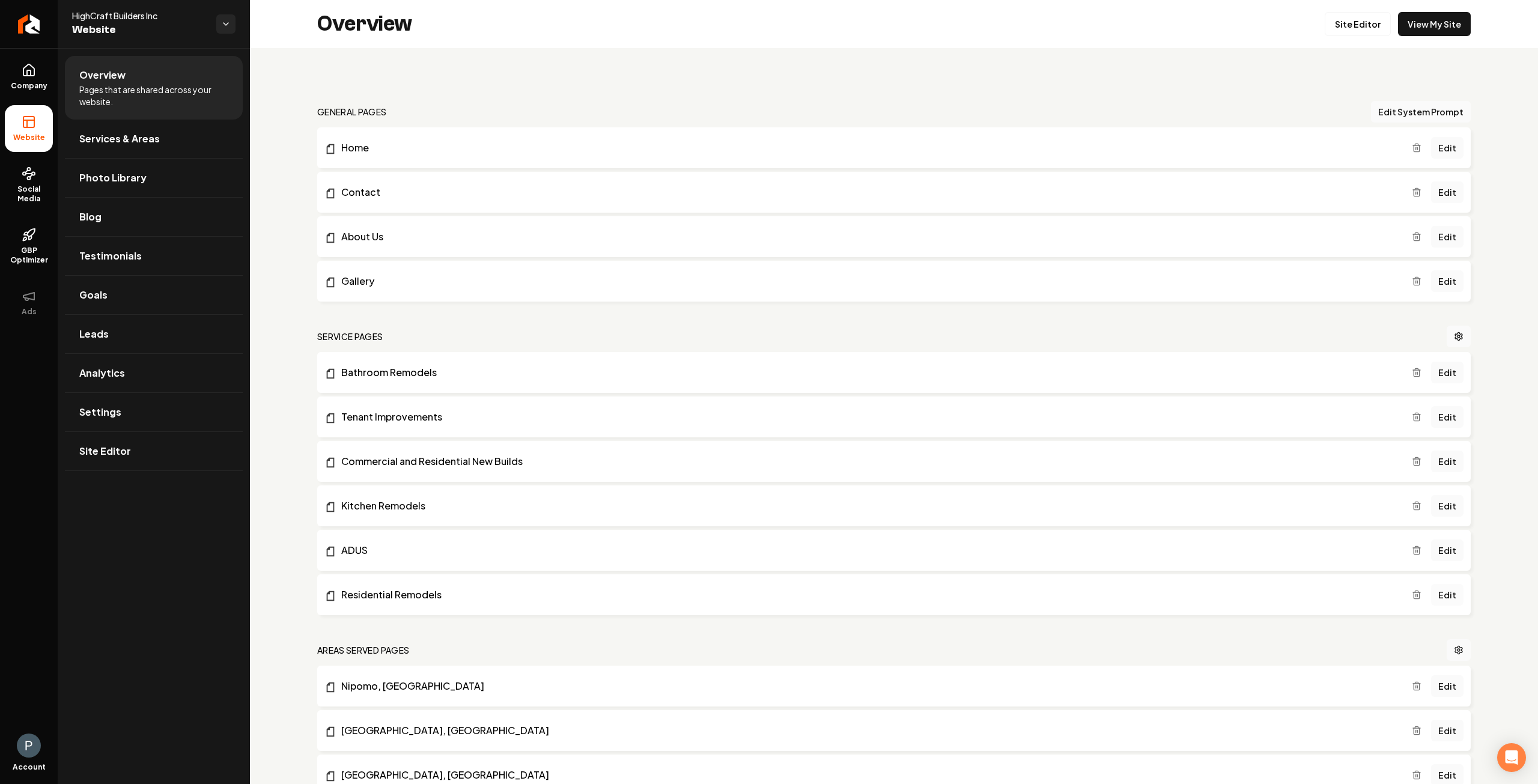
click at [1444, 594] on link "Edit" at bounding box center [1447, 594] width 32 height 22
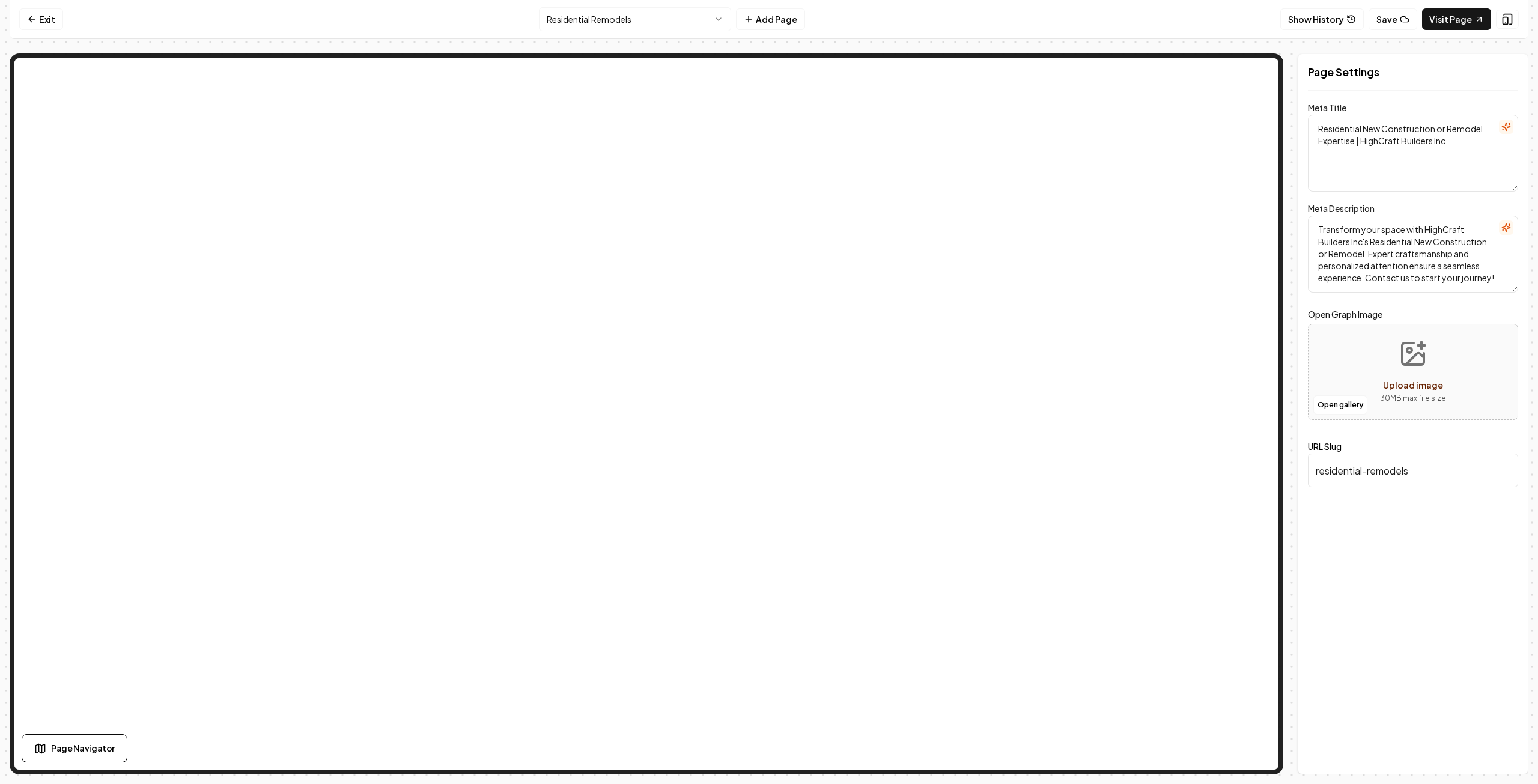
click at [1445, 128] on textarea "Residential New Construction or Remodel Expertise | HighCraft Builders Inc" at bounding box center [1413, 153] width 210 height 77
click at [1467, 242] on textarea "Transform your space with HighCraft Builders Inc's Residential New Construction…" at bounding box center [1413, 254] width 210 height 77
type textarea "Transform your space with HighCraft Builders Inc's Residential Remodel. Expert …"
click at [1506, 752] on button "Save" at bounding box center [1501, 753] width 36 height 22
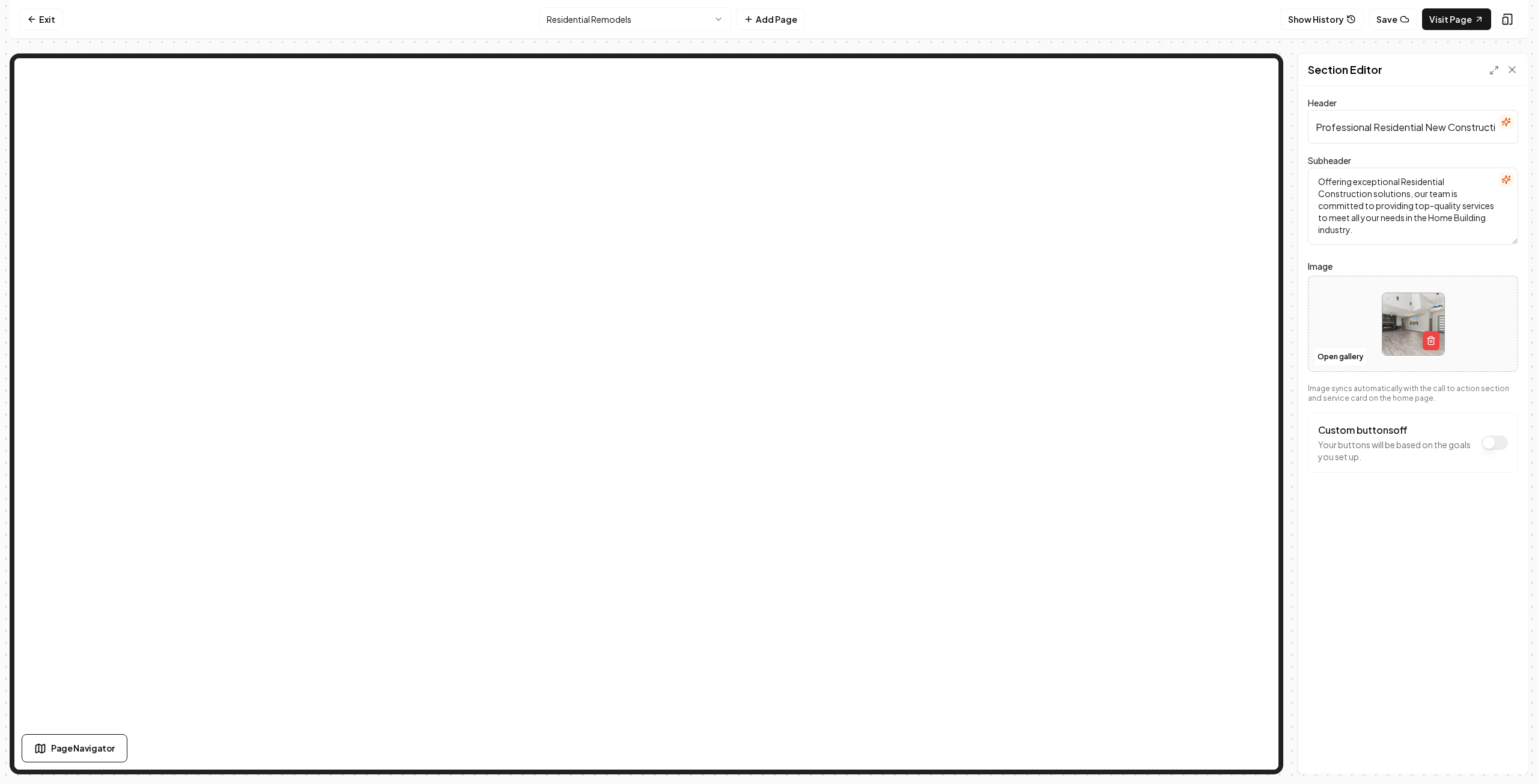
click at [1461, 125] on input "Professional Residential New Construction and Remodels Services" at bounding box center [1413, 126] width 210 height 34
type input "Professional Residential Remodel Services"
click at [1491, 752] on button "Save" at bounding box center [1501, 753] width 36 height 22
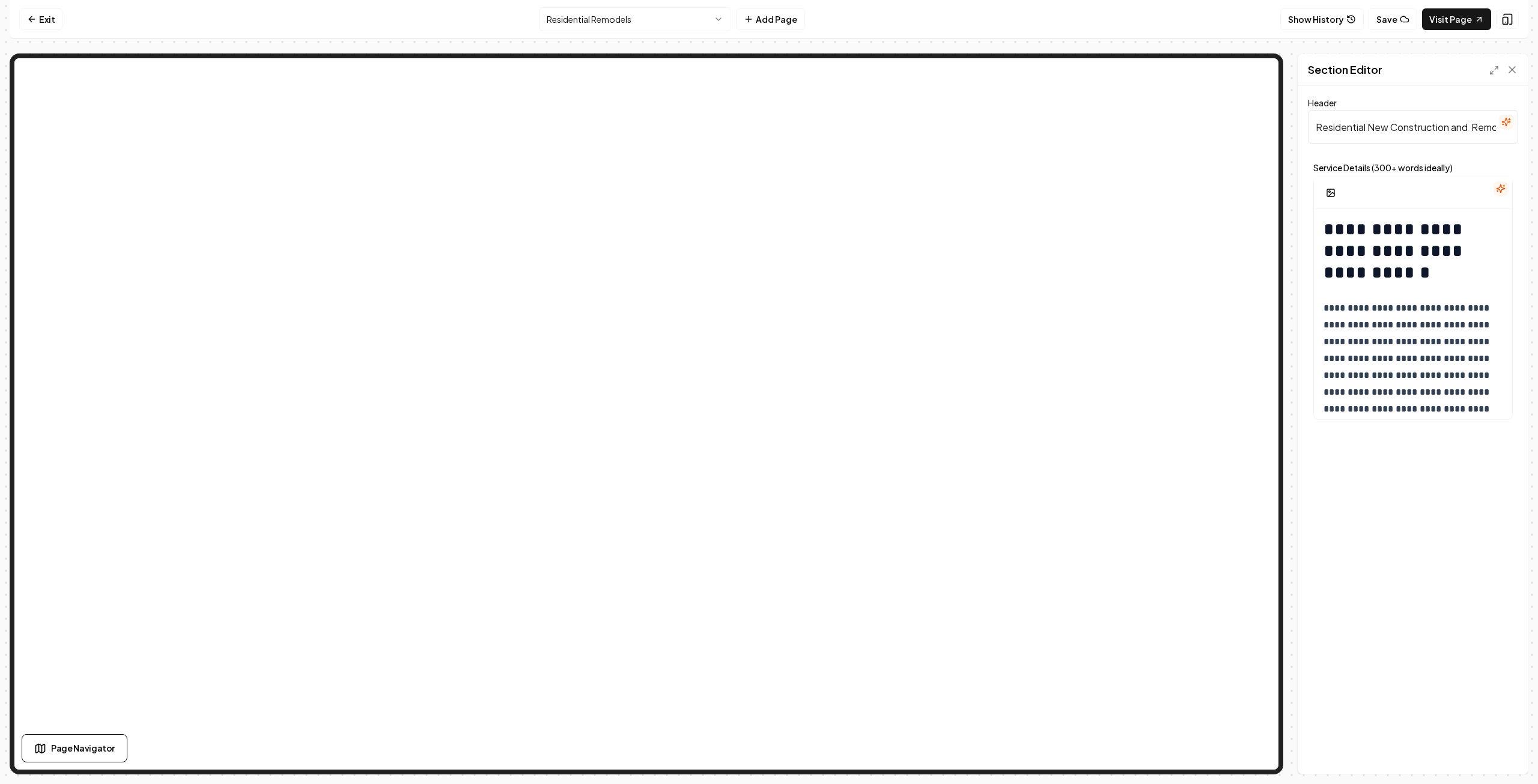
click at [1472, 128] on input "Residential New Construction and Remodels" at bounding box center [1413, 126] width 210 height 34
click at [1420, 129] on input "Residential Remodels" at bounding box center [1413, 126] width 210 height 34
type input "Residential Remodels and Additions"
click at [1504, 759] on button "Save" at bounding box center [1501, 753] width 36 height 22
drag, startPoint x: 1475, startPoint y: 253, endPoint x: 1425, endPoint y: 230, distance: 55.0
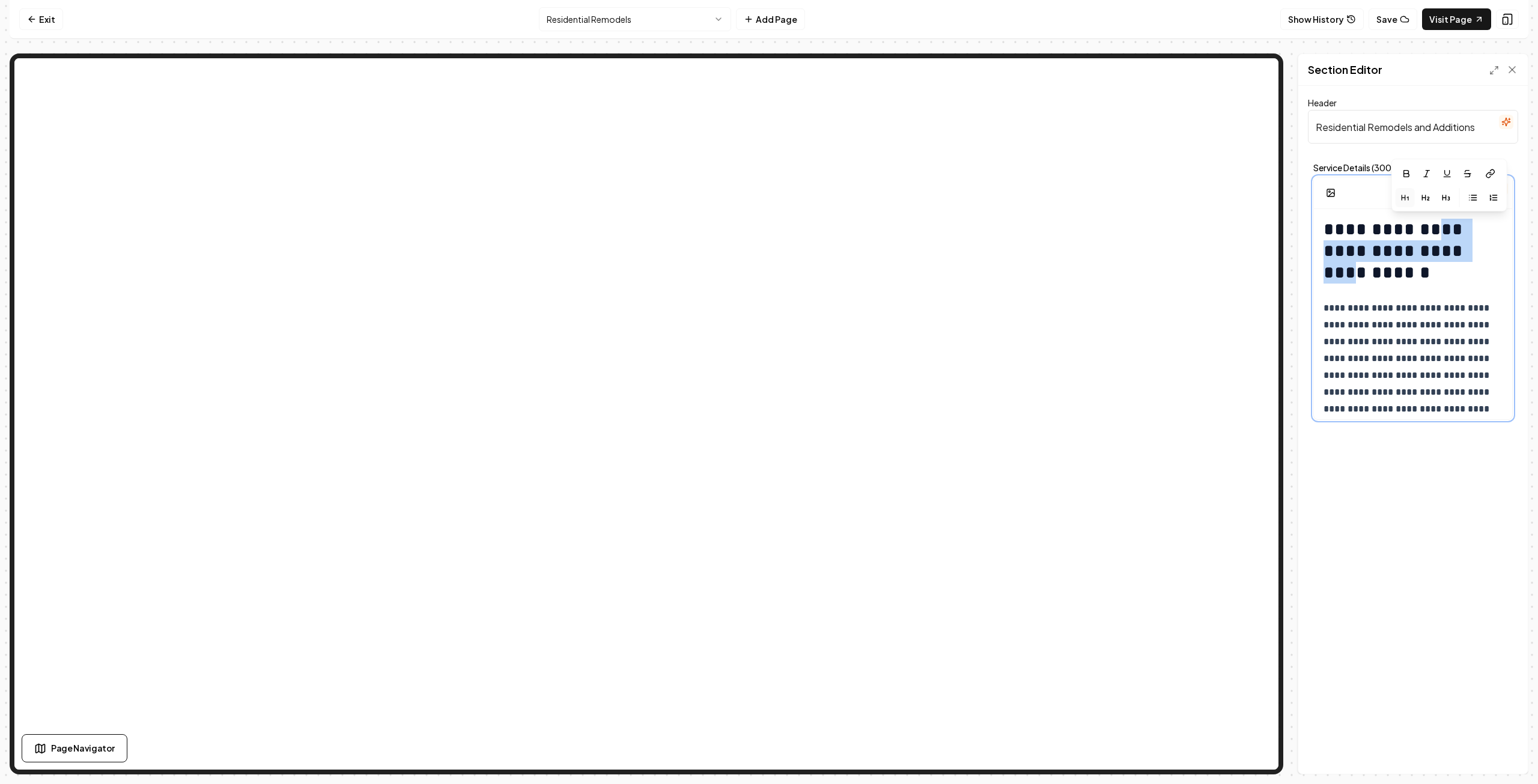
click at [1425, 230] on h1 "**********" at bounding box center [1409, 251] width 171 height 65
drag, startPoint x: 1410, startPoint y: 485, endPoint x: 1414, endPoint y: 479, distance: 7.2
click at [1413, 480] on div "**********" at bounding box center [1413, 430] width 229 height 687
drag, startPoint x: 1486, startPoint y: 128, endPoint x: 1303, endPoint y: 122, distance: 183.1
click at [1299, 129] on div "**********" at bounding box center [1413, 430] width 229 height 687
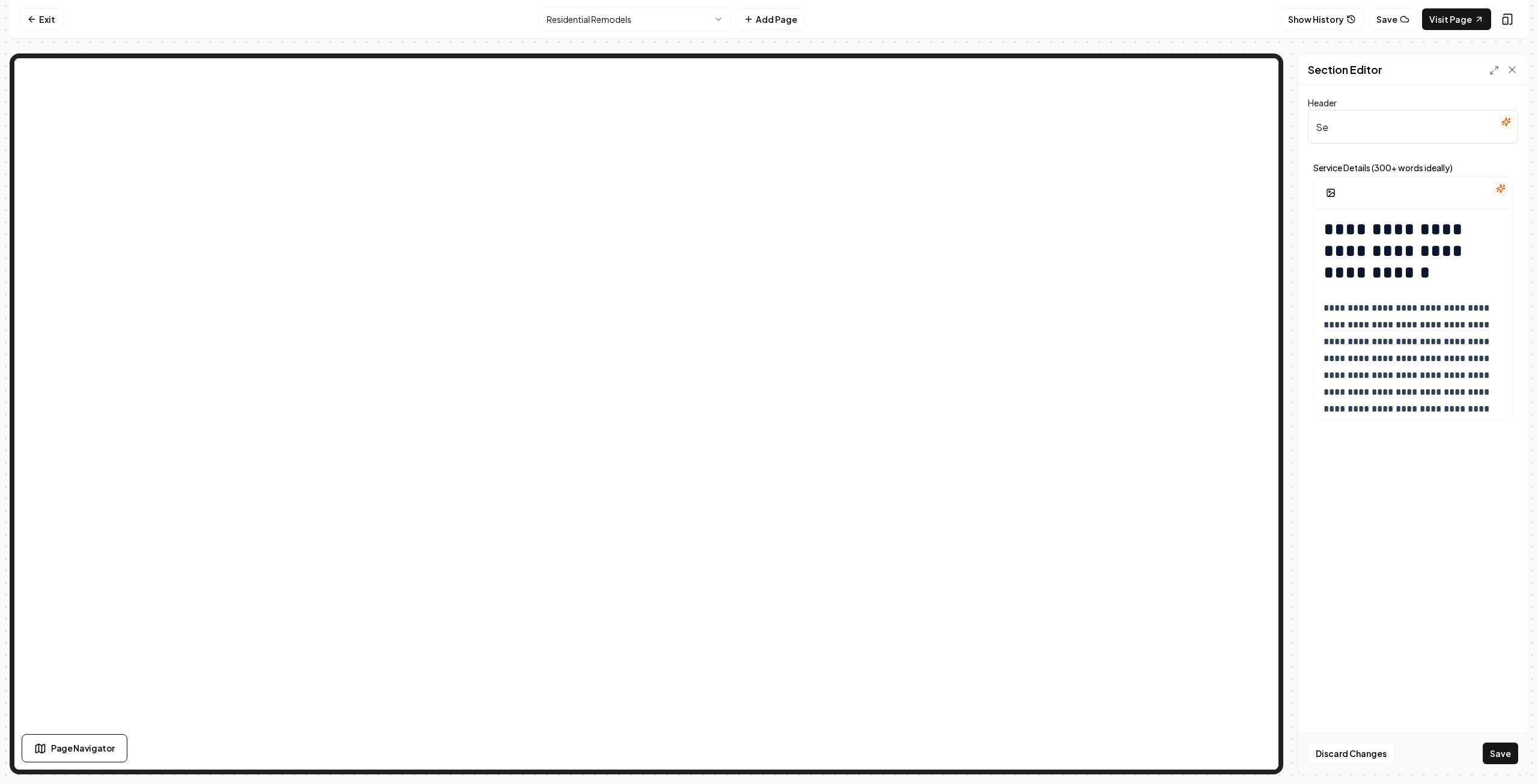
type input "S"
type input "HighCraft Builders Inc"
click at [1498, 754] on button "Save" at bounding box center [1501, 753] width 36 height 22
click at [1496, 761] on button "Save" at bounding box center [1501, 753] width 36 height 22
click at [1391, 19] on button "Save" at bounding box center [1393, 19] width 49 height 22
